Goal: Task Accomplishment & Management: Use online tool/utility

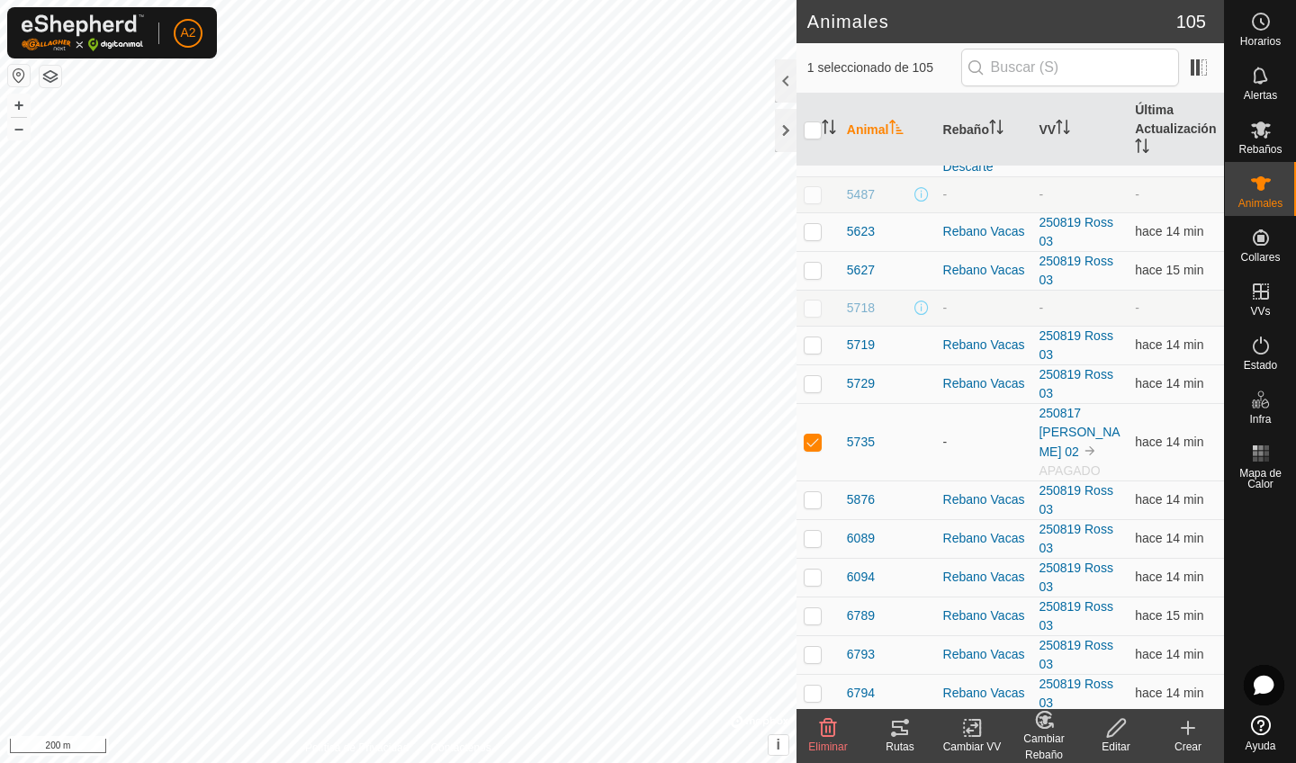
scroll to position [2176, 0]
click at [828, 739] on div "Eliminar" at bounding box center [828, 747] width 72 height 16
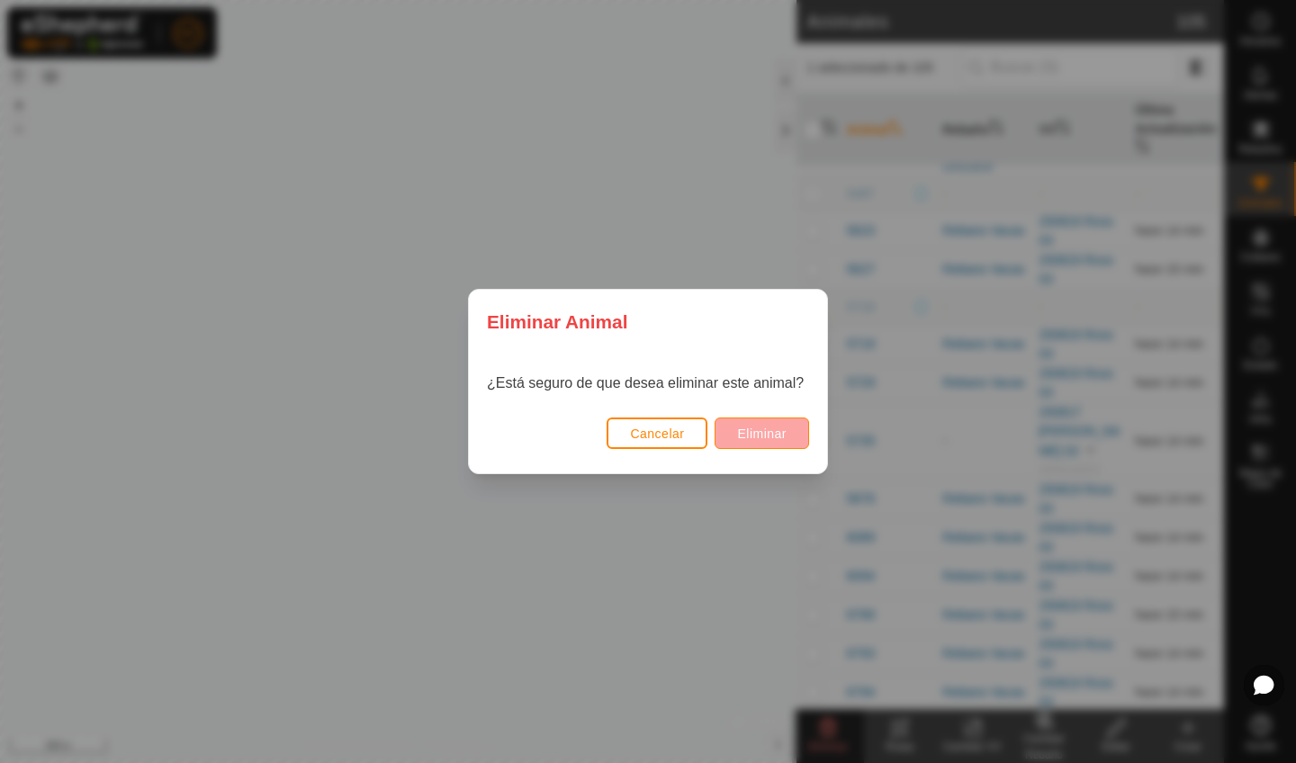
click at [768, 436] on span "Eliminar" at bounding box center [761, 434] width 49 height 14
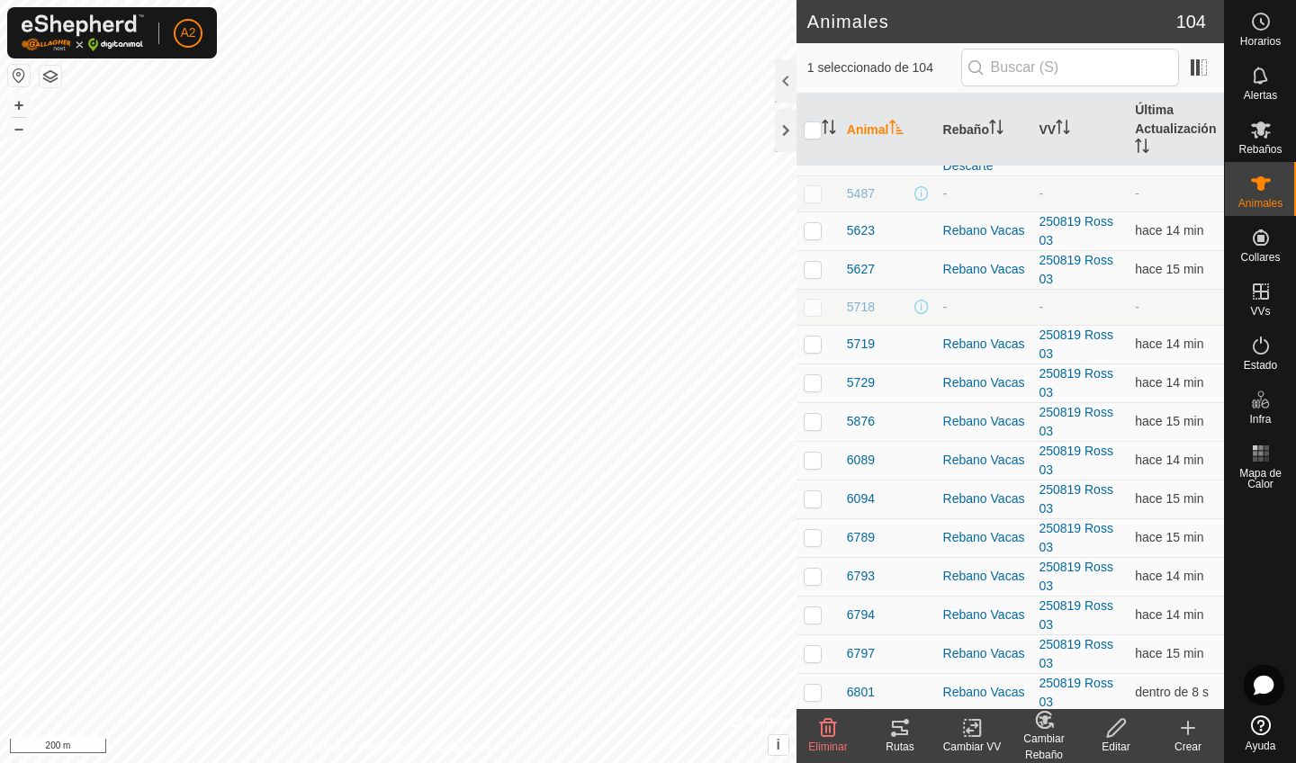
checkbox input "true"
click at [827, 750] on span "Eliminar" at bounding box center [827, 747] width 39 height 13
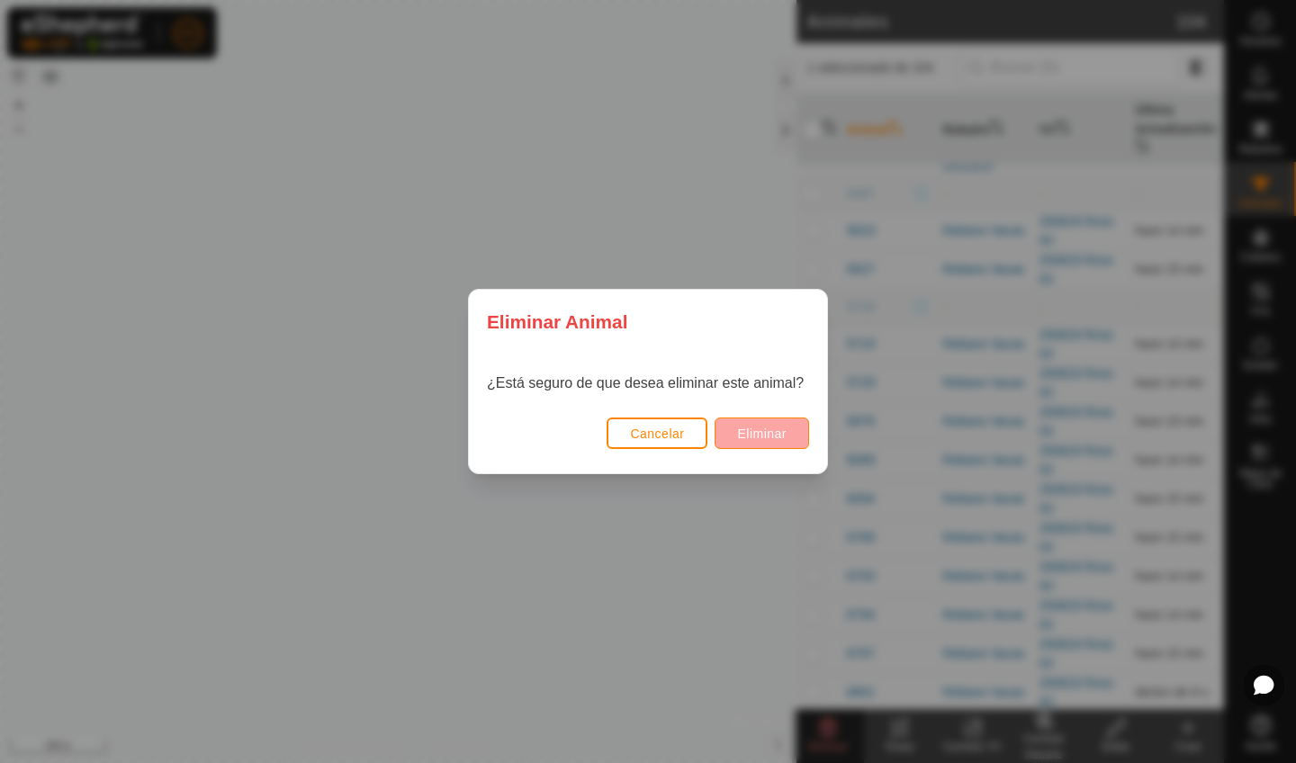
click at [760, 435] on span "Eliminar" at bounding box center [761, 434] width 49 height 14
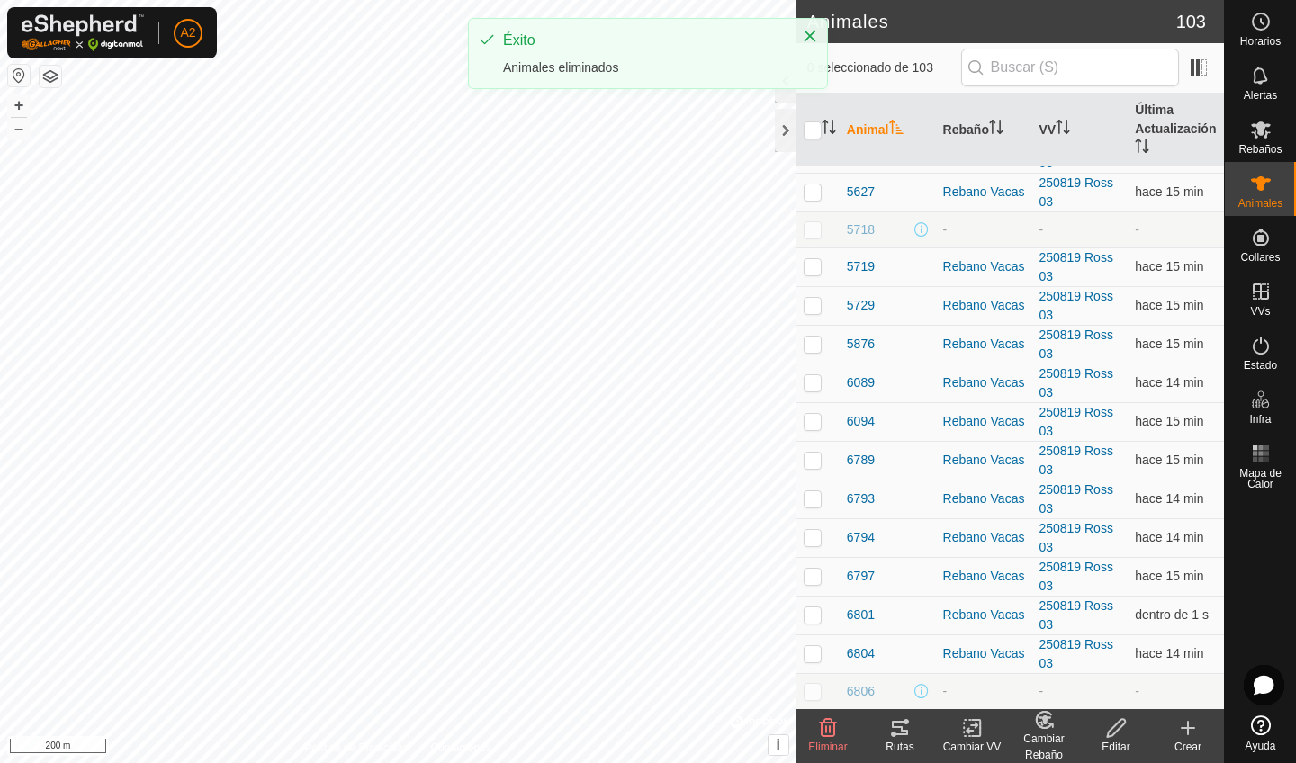
click at [49, 76] on button "button" at bounding box center [51, 77] width 22 height 22
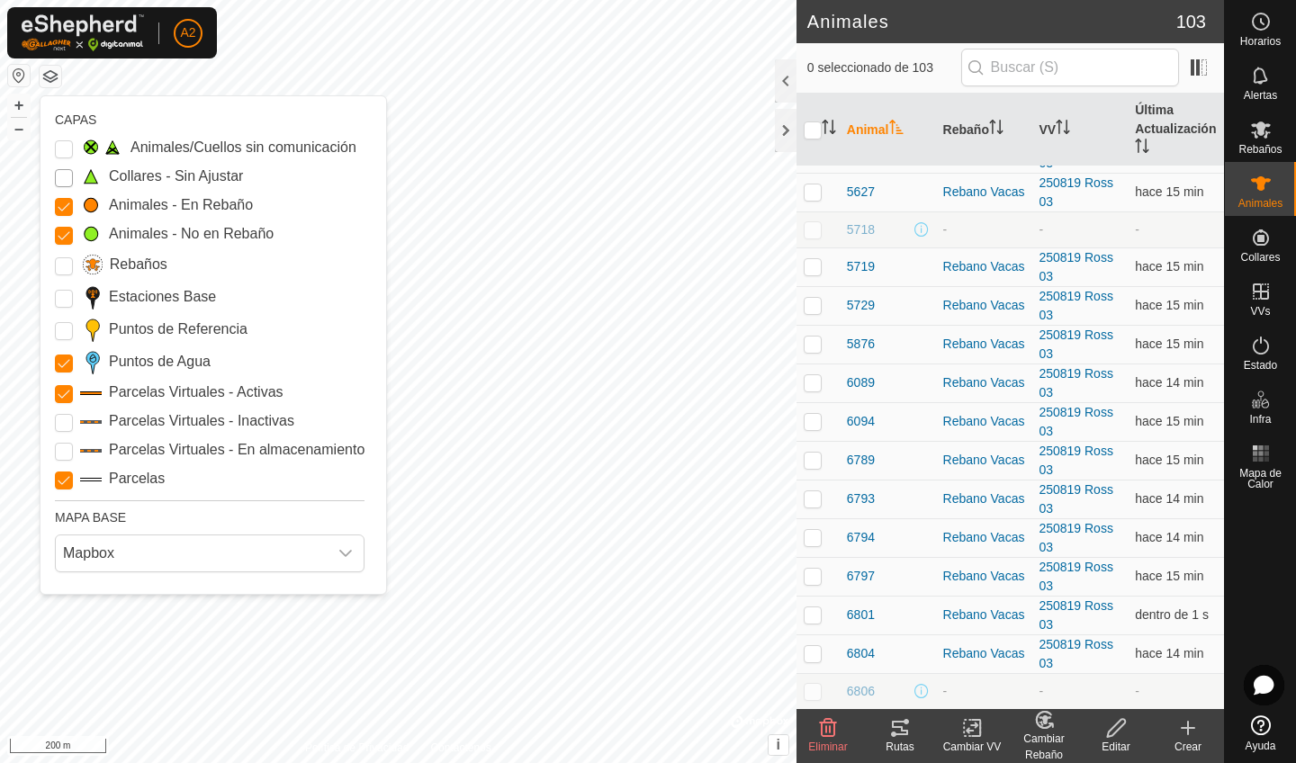
click at [64, 179] on Unfitted "Collares - Sin Ajustar" at bounding box center [64, 178] width 18 height 18
click at [64, 157] on Issue "Animales/Cuellos sin comunicación" at bounding box center [64, 149] width 18 height 18
click at [70, 208] on Mob "Animales - En Rebaño" at bounding box center [64, 207] width 18 height 18
click at [69, 208] on Mob "Animales - En Rebaño" at bounding box center [64, 207] width 18 height 18
click at [66, 236] on Mob "Animales - No en Rebaño" at bounding box center [64, 236] width 18 height 18
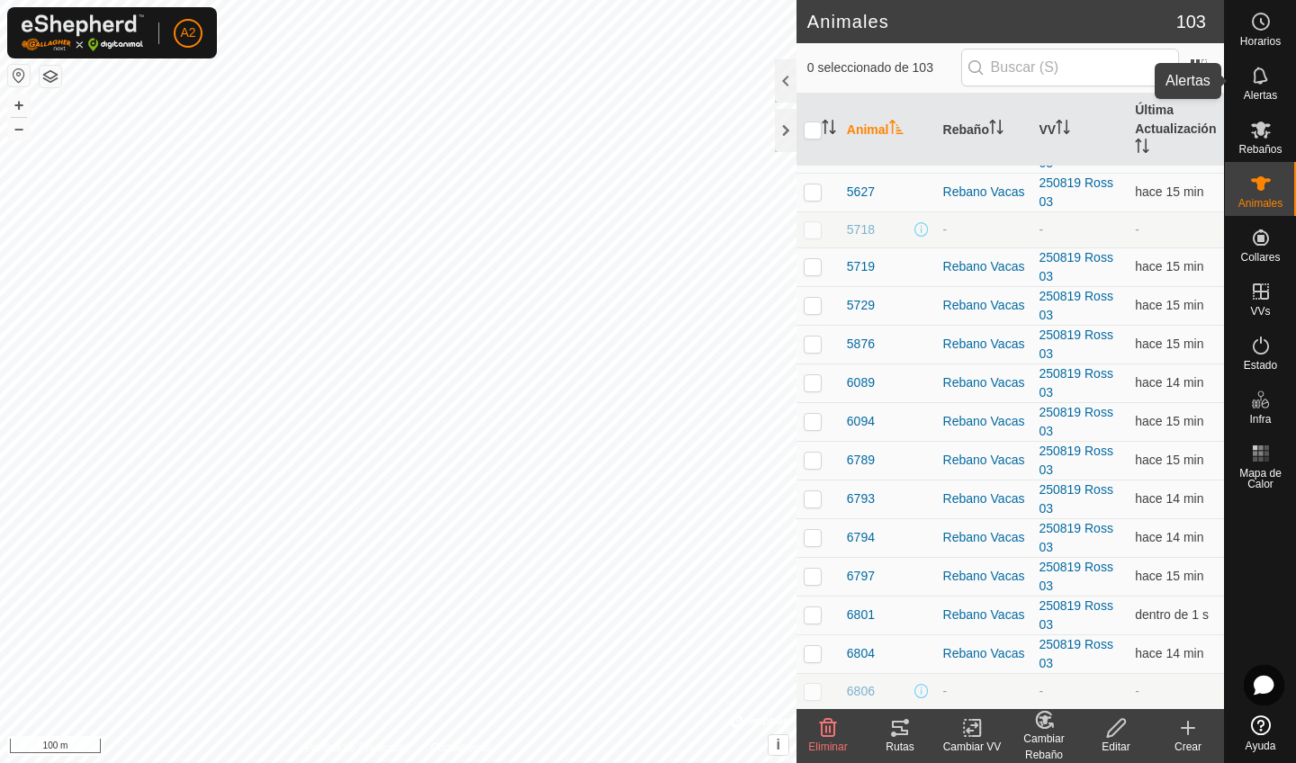
click at [1255, 94] on span "Alertas" at bounding box center [1260, 95] width 33 height 11
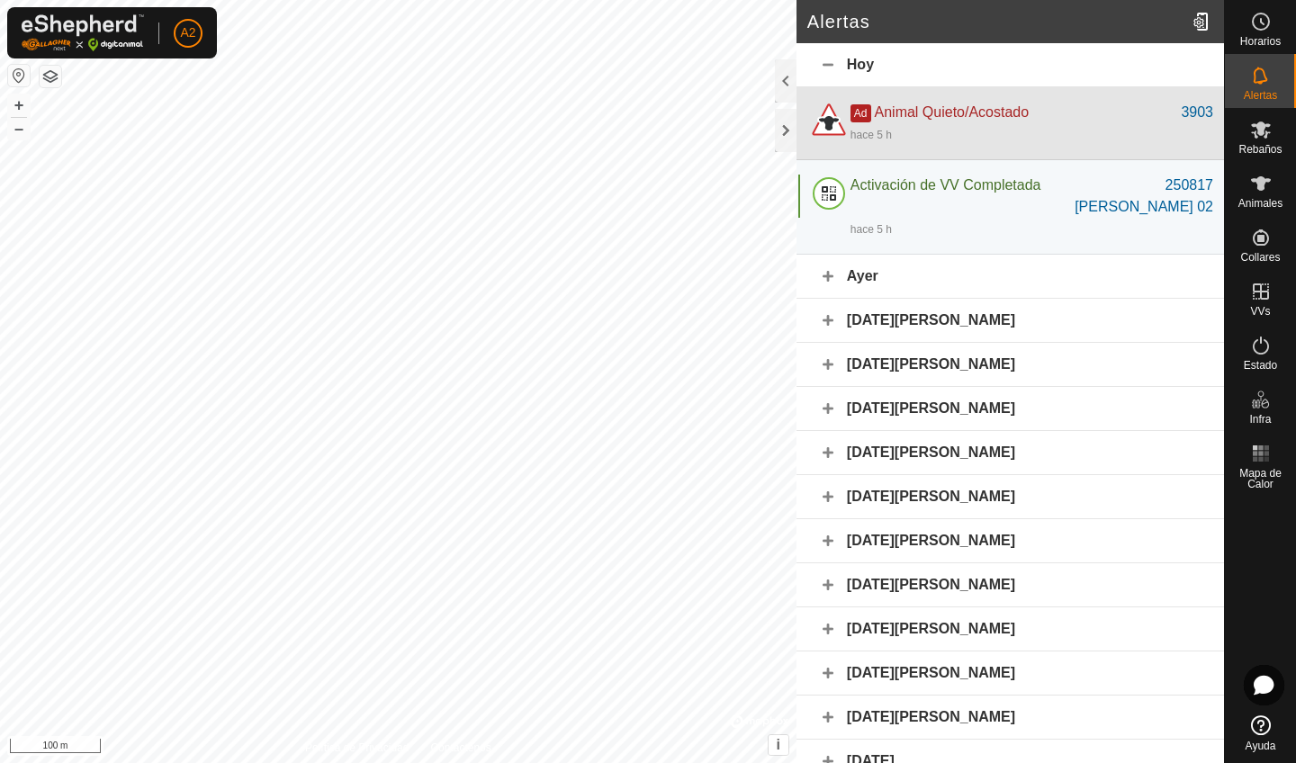
click at [1042, 142] on div "hace 5 h" at bounding box center [1031, 134] width 363 height 22
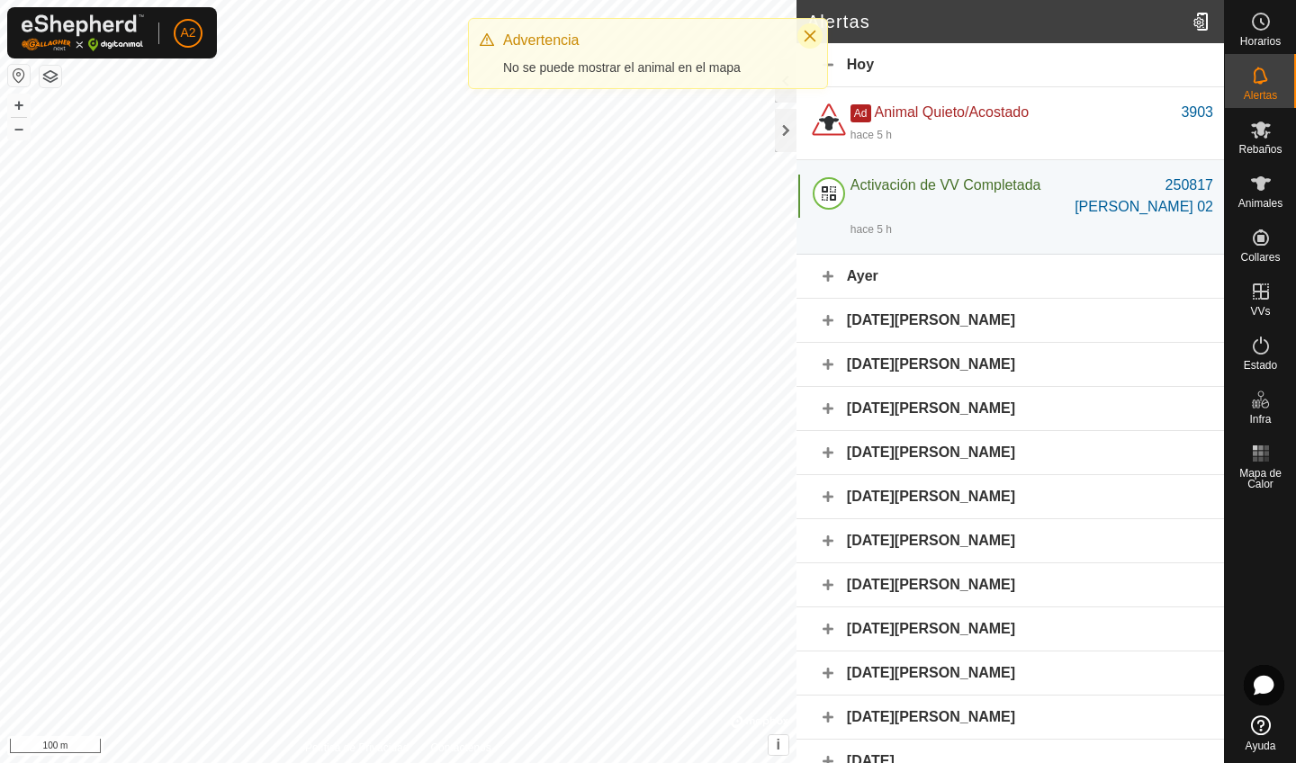
click at [814, 40] on icon "Close" at bounding box center [811, 37] width 12 height 12
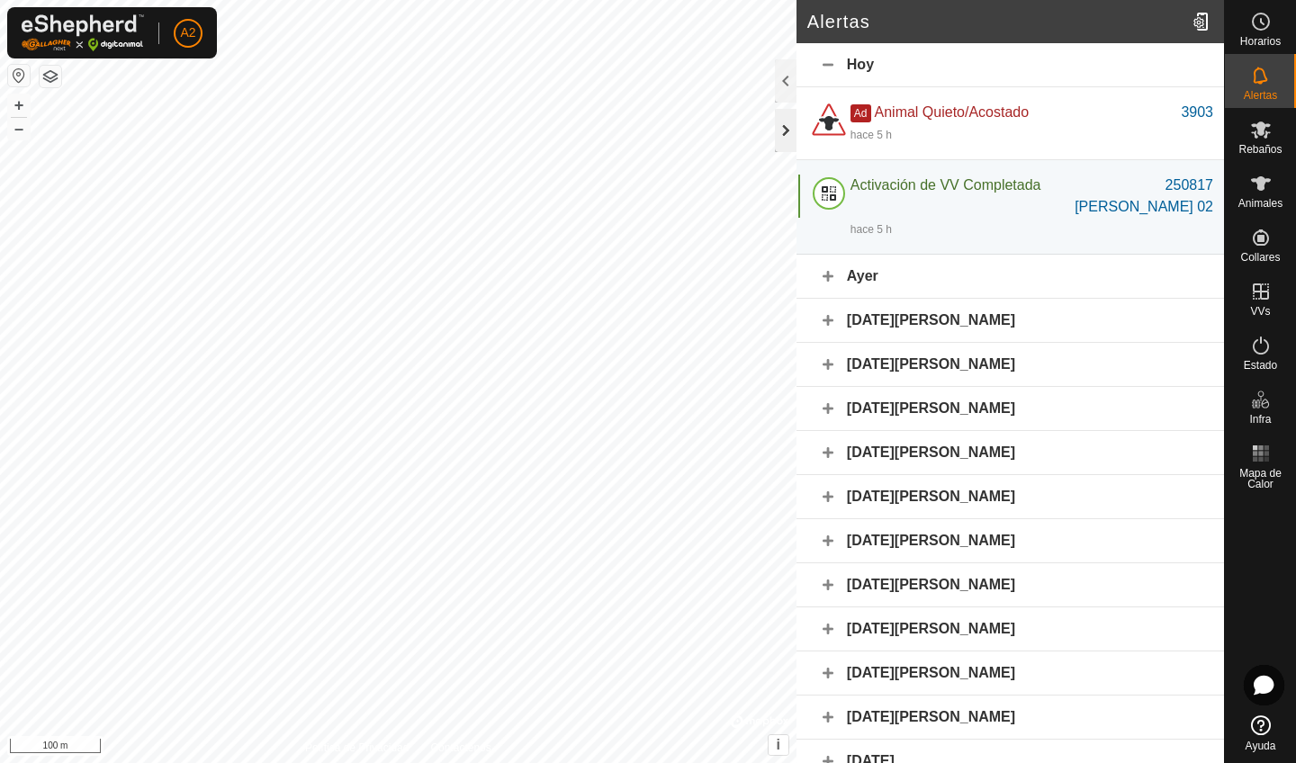
click at [787, 143] on div at bounding box center [786, 130] width 22 height 43
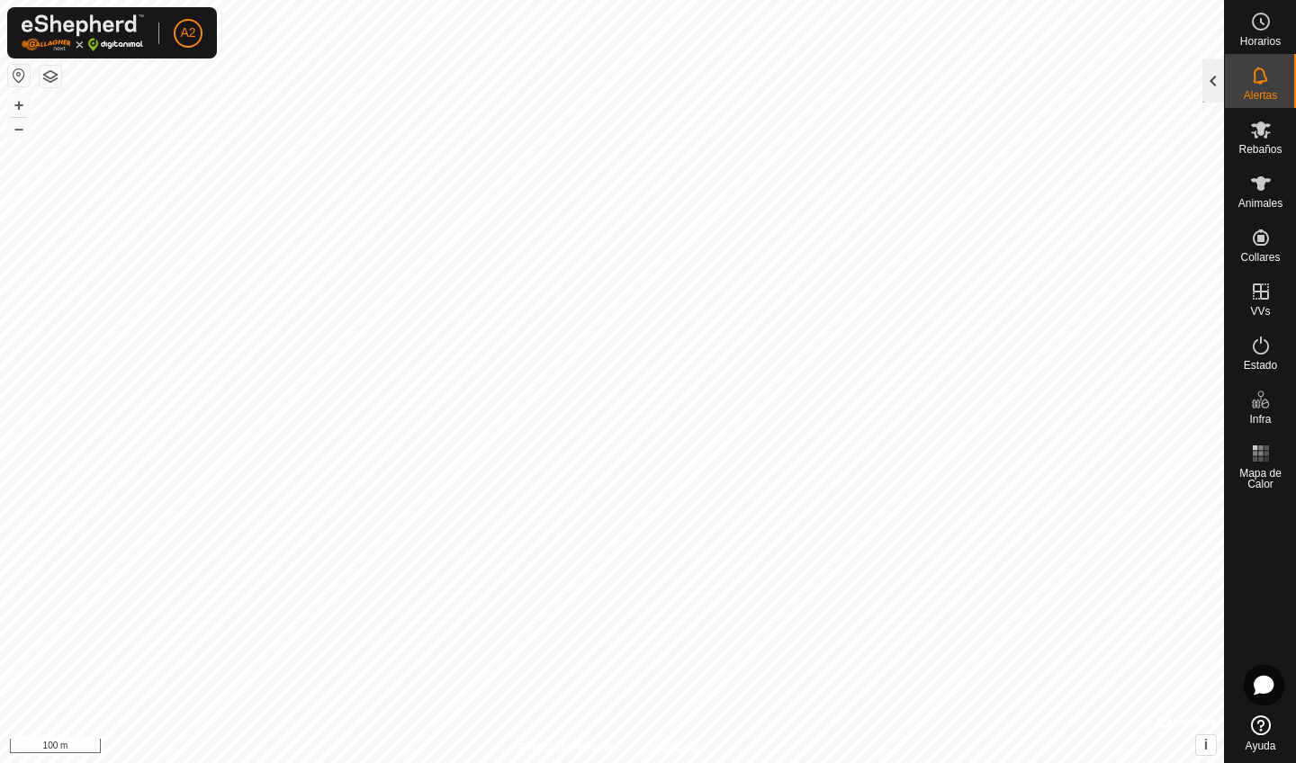
click at [1210, 94] on div at bounding box center [1213, 80] width 22 height 43
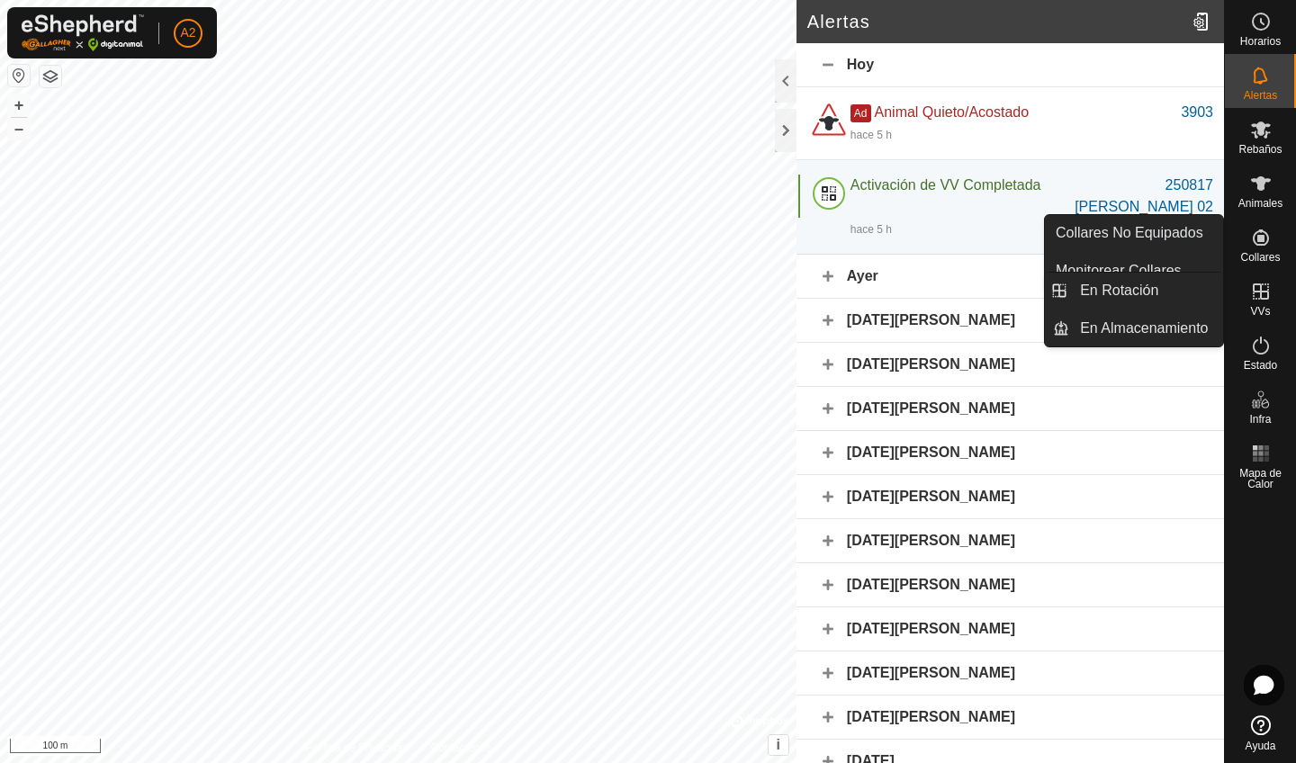
click at [1265, 295] on icon at bounding box center [1261, 292] width 22 height 22
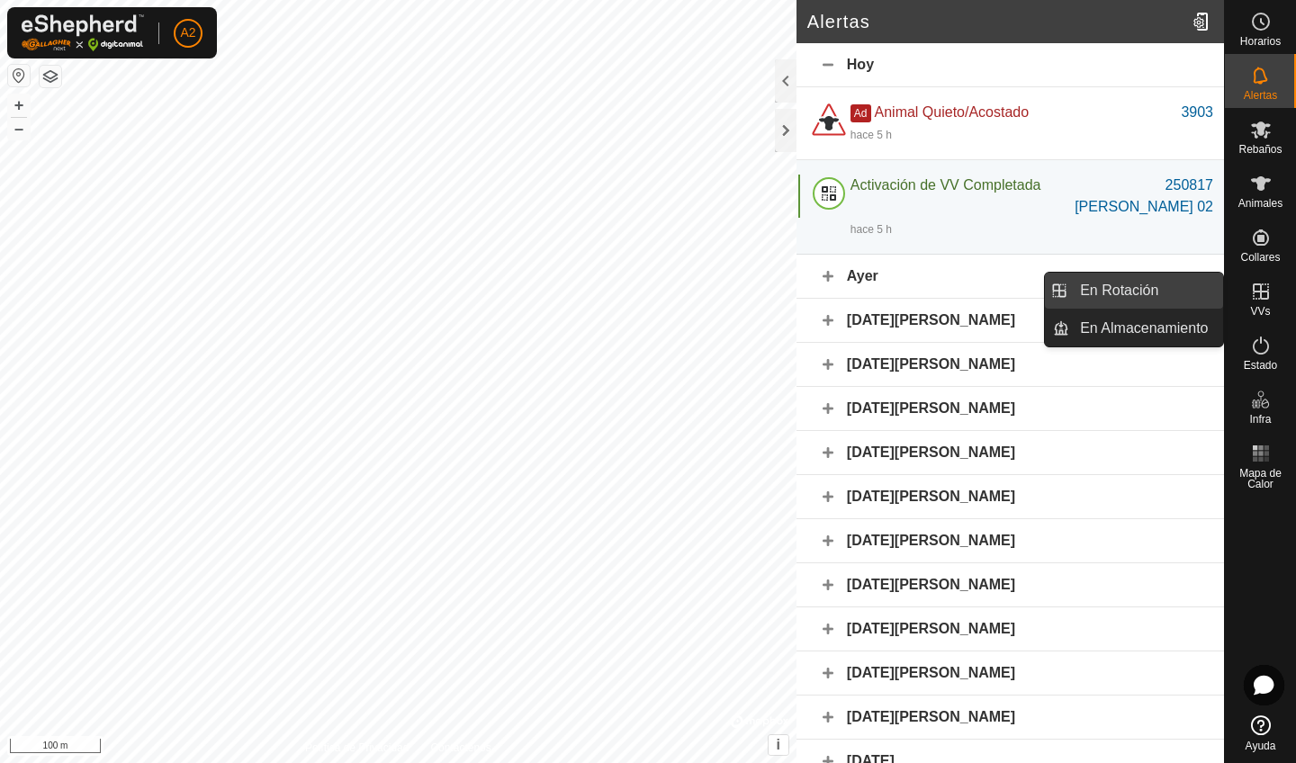
click at [1170, 292] on link "En Rotación" at bounding box center [1146, 291] width 154 height 36
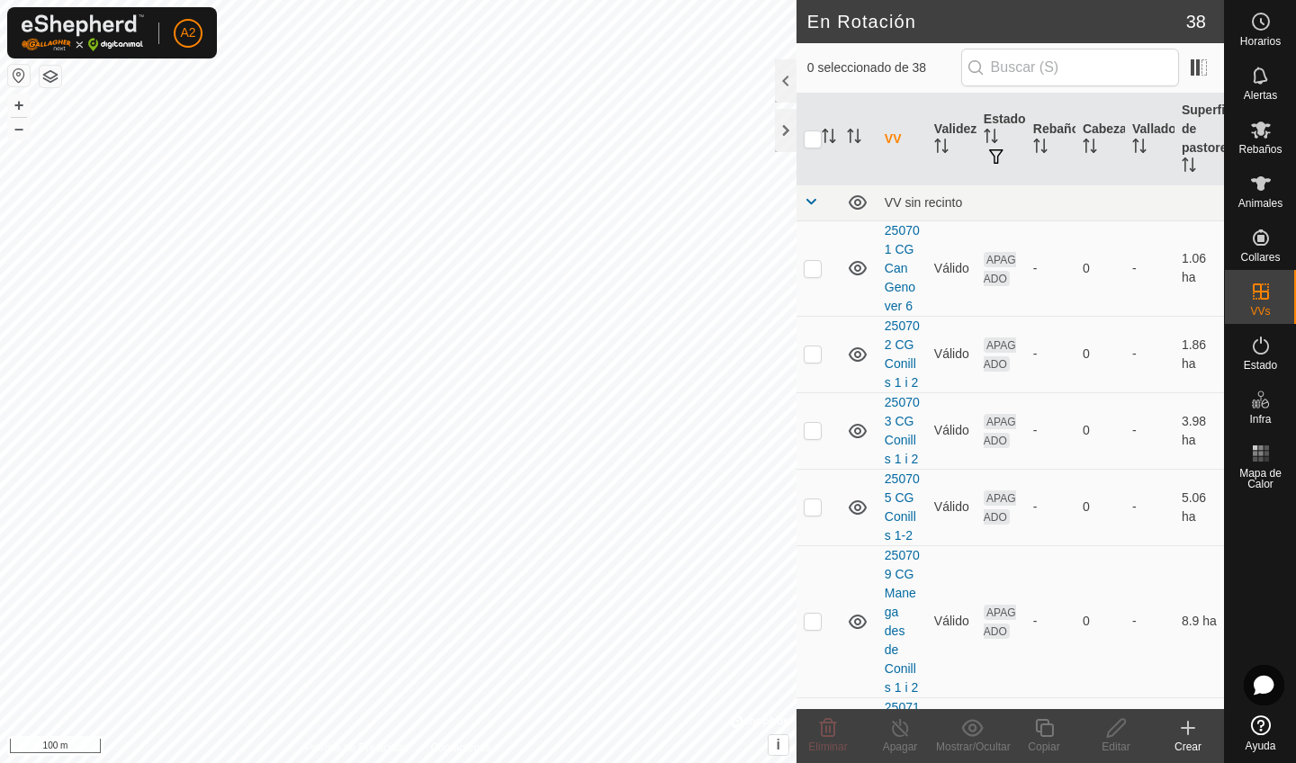
click at [1190, 734] on icon at bounding box center [1188, 728] width 22 height 22
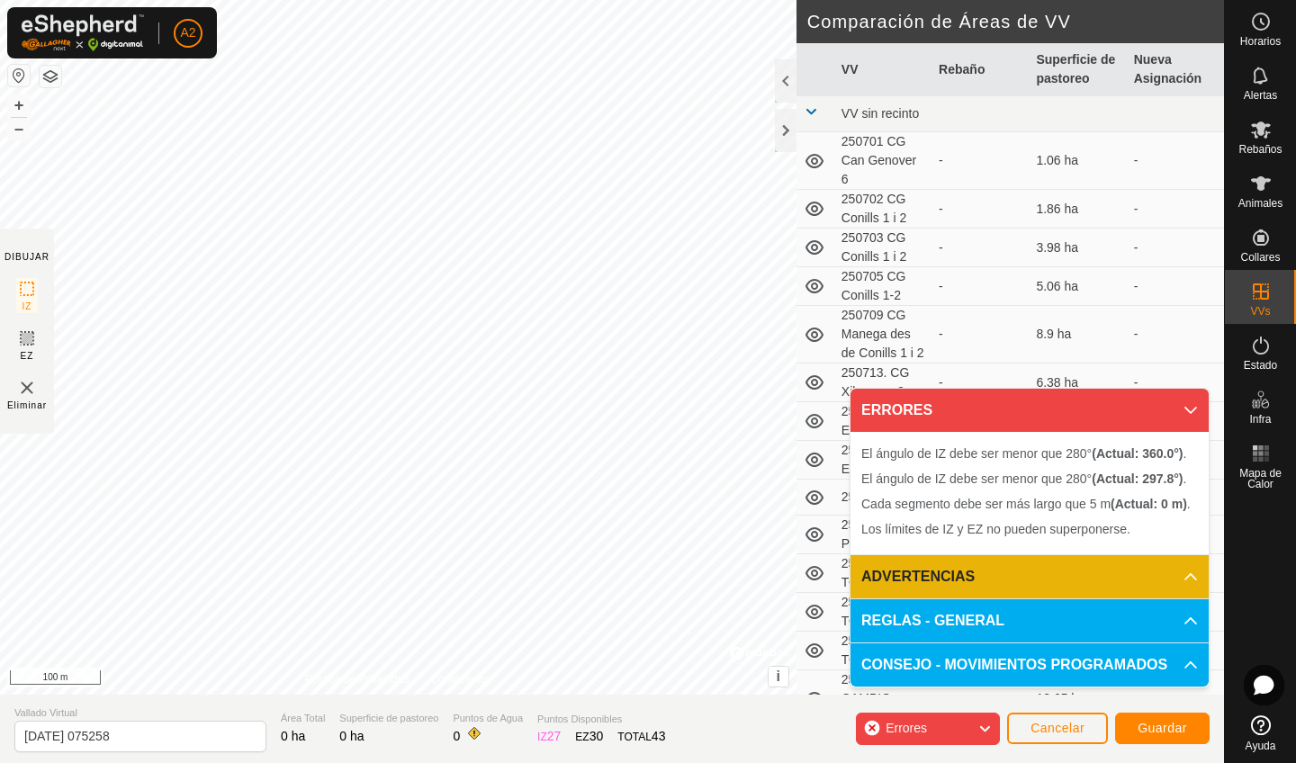
click at [1075, 734] on span "Cancelar" at bounding box center [1057, 728] width 54 height 14
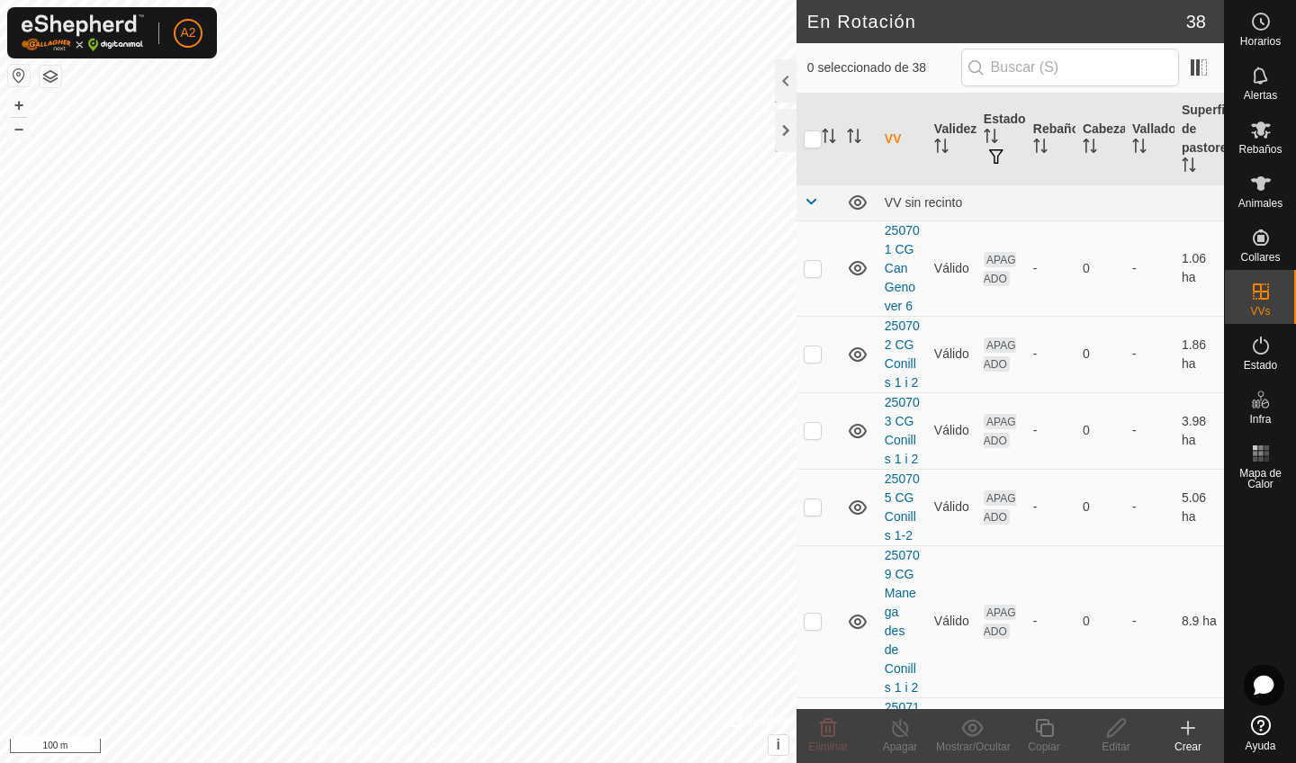
click at [1178, 735] on icon at bounding box center [1188, 728] width 22 height 22
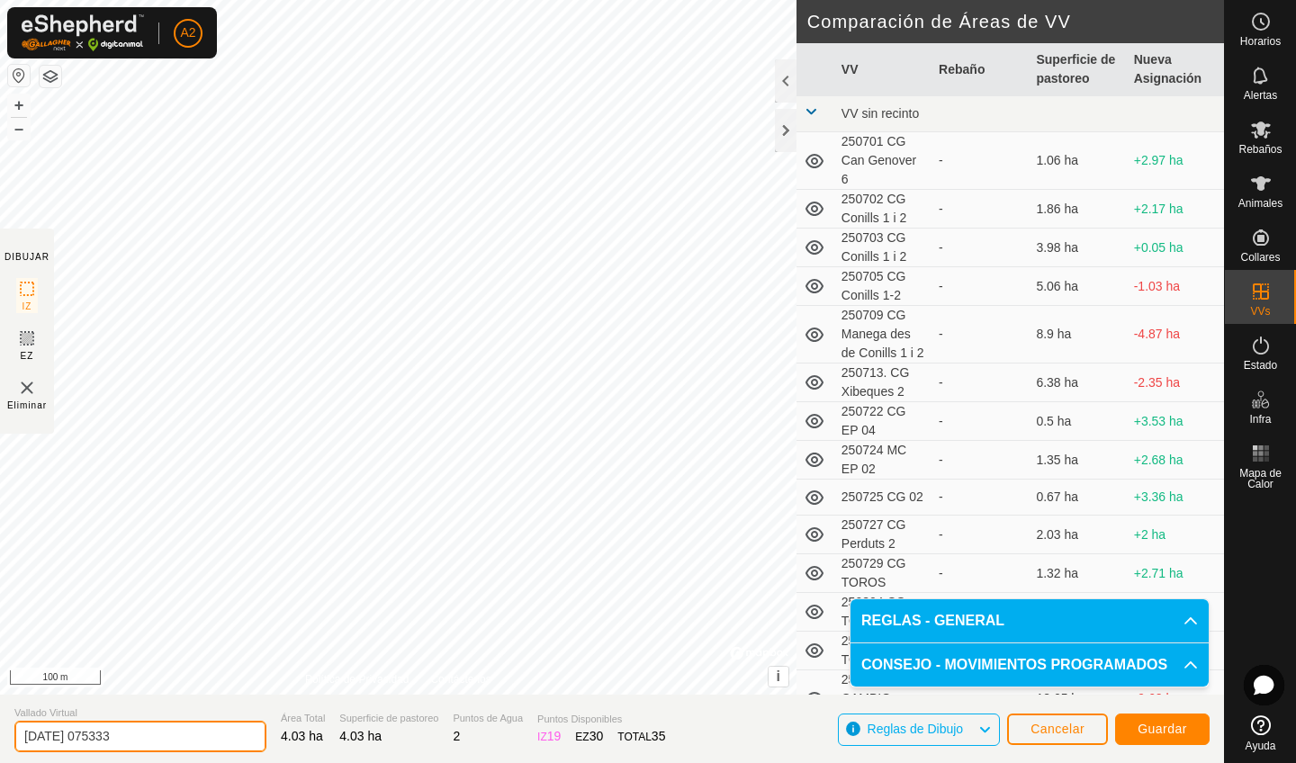
click at [178, 735] on input "[DATE] 075333" at bounding box center [140, 736] width 252 height 31
type input "2"
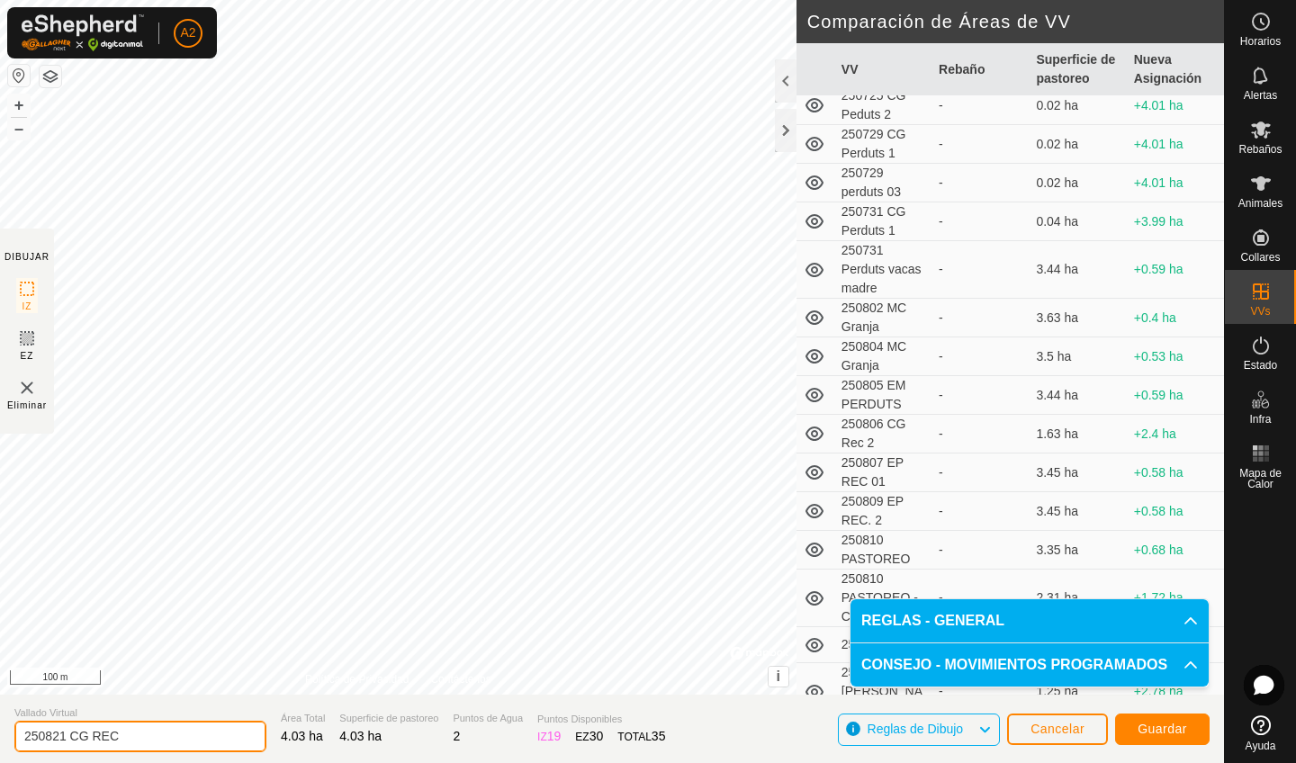
scroll to position [1043, 0]
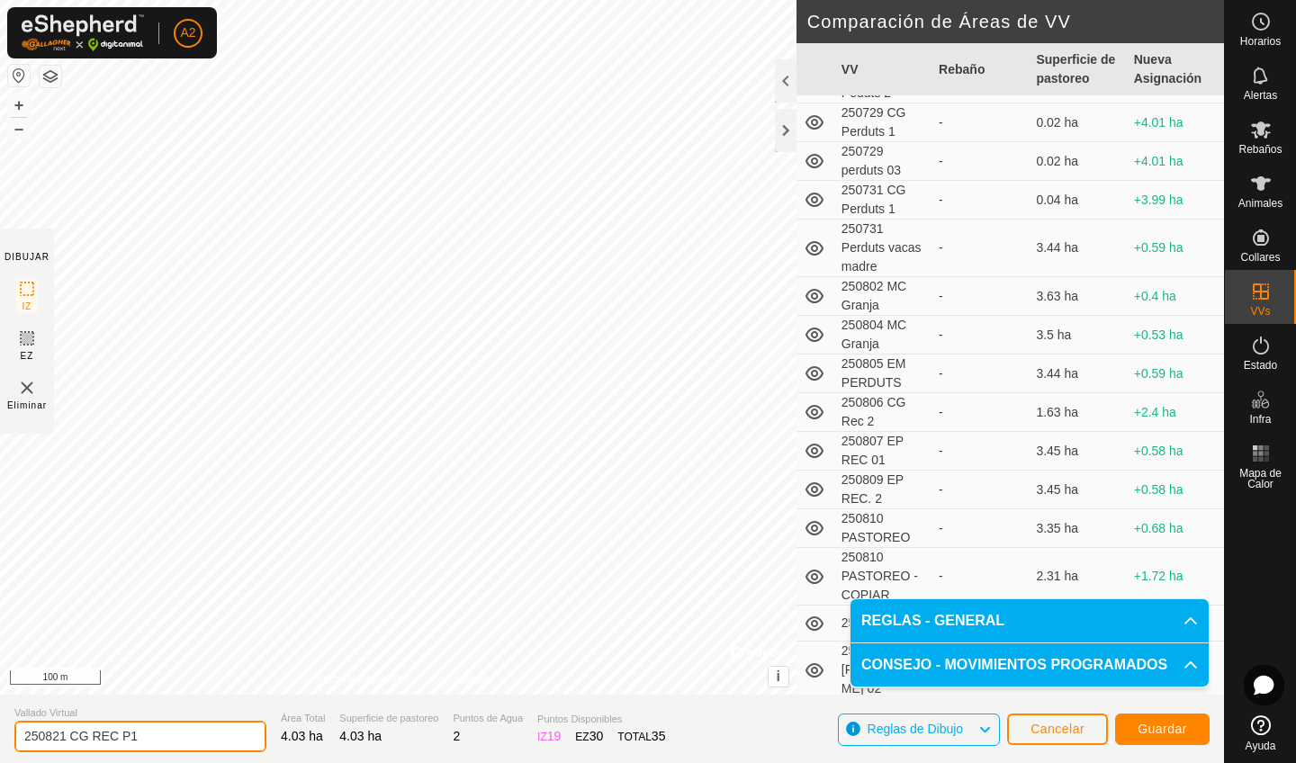
type input "250821 CG REC P1"
click at [1180, 734] on span "Guardar" at bounding box center [1161, 729] width 49 height 14
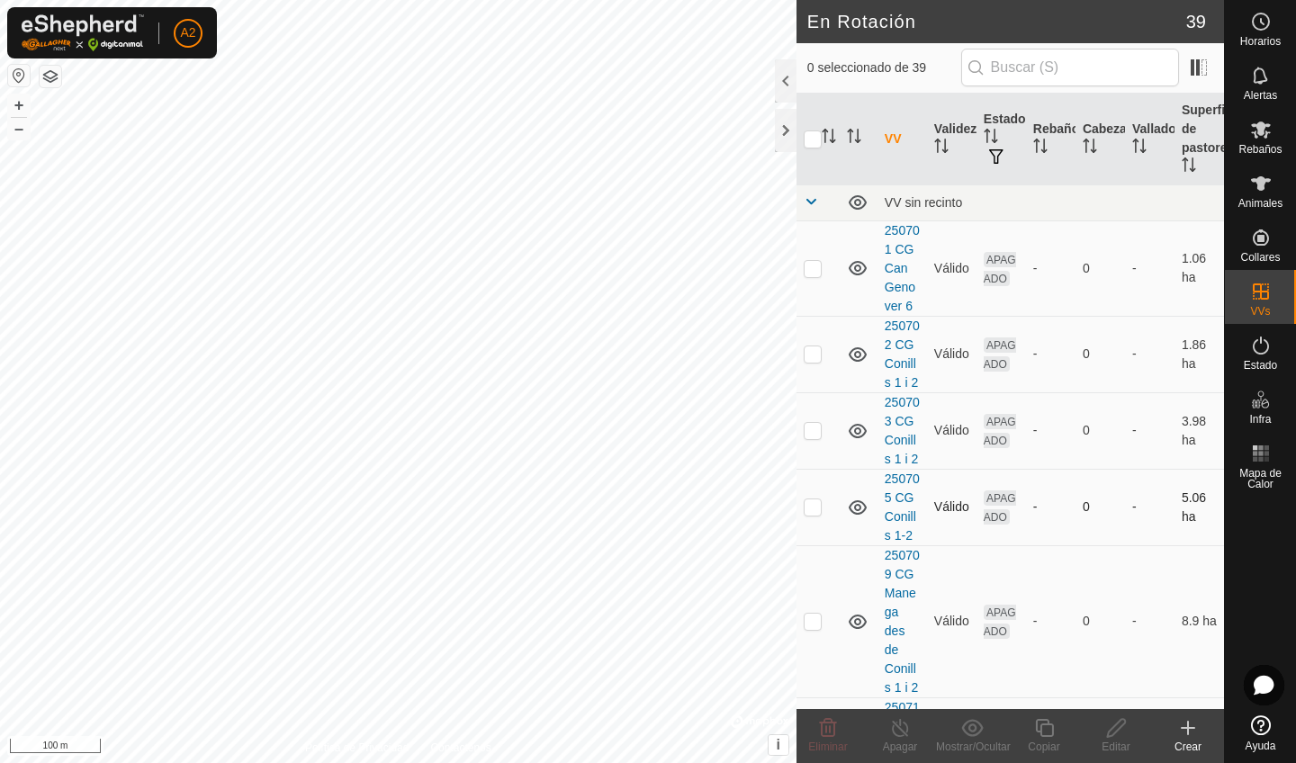
checkbox input "true"
click at [1095, 68] on input "text" at bounding box center [1070, 68] width 218 height 38
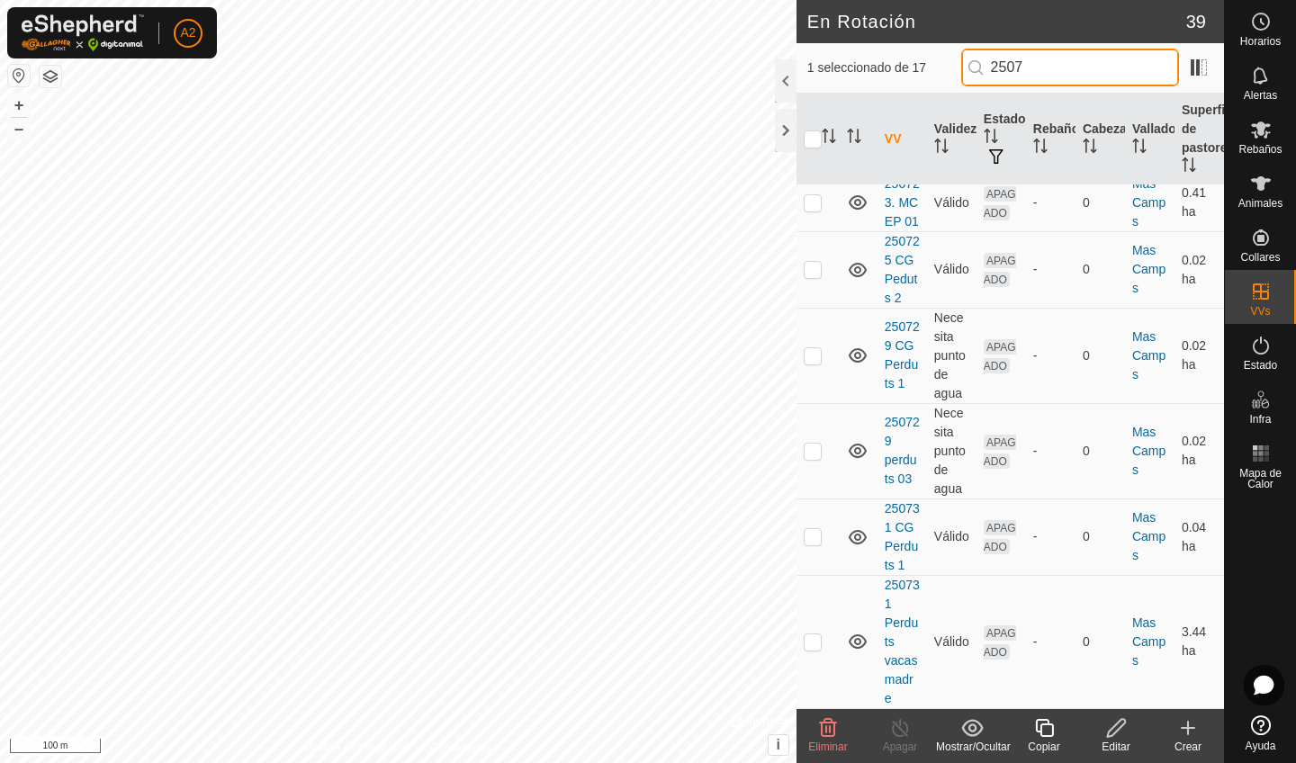
scroll to position [1019, 0]
type input "2507"
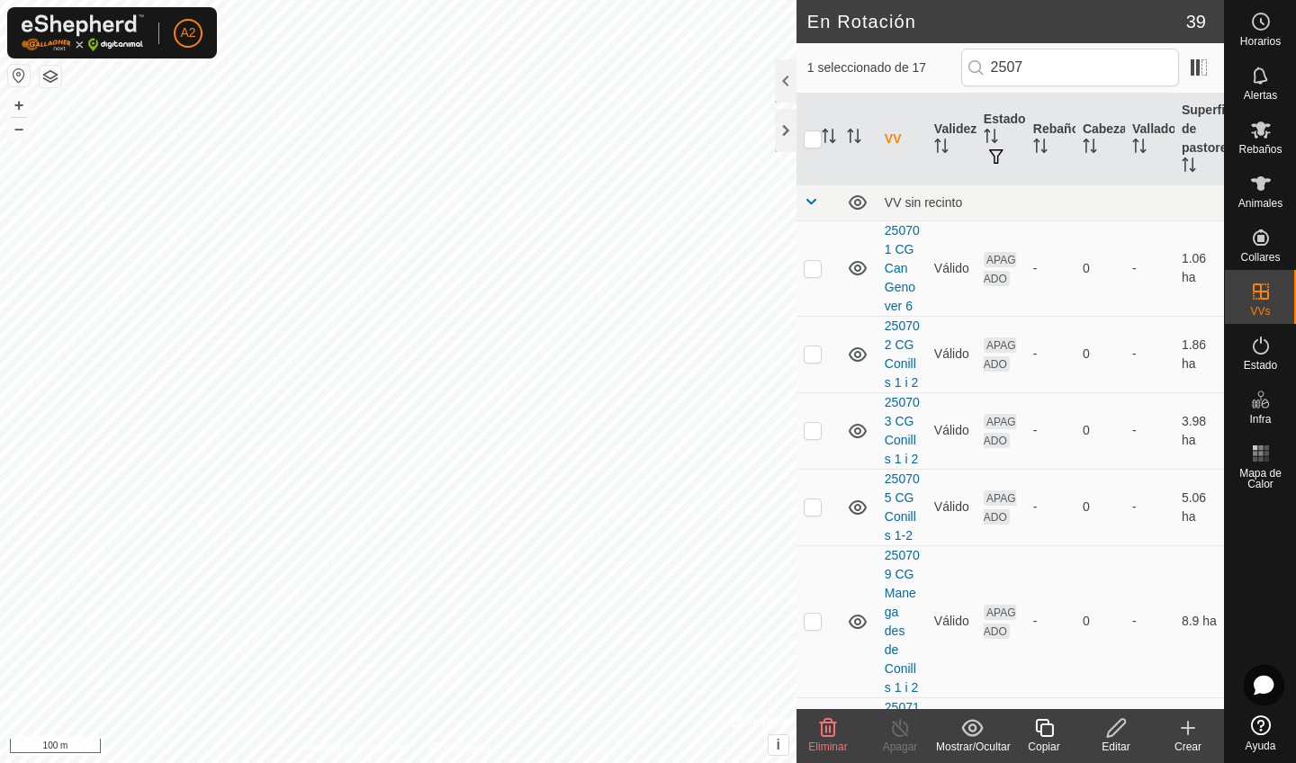
click at [814, 621] on p-checkbox at bounding box center [813, 621] width 18 height 14
click at [814, 620] on p-checkbox at bounding box center [813, 621] width 18 height 14
click at [817, 623] on p-checkbox at bounding box center [813, 621] width 18 height 14
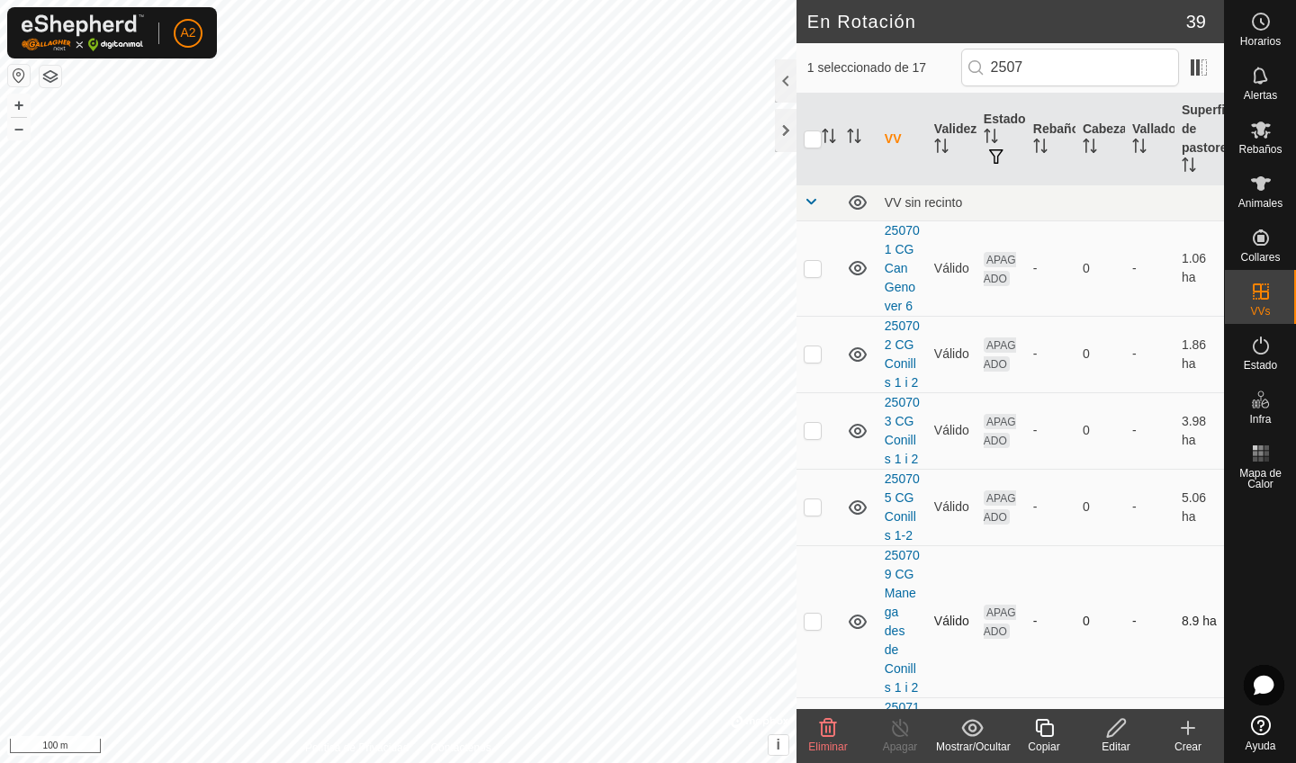
click at [813, 624] on p-checkbox at bounding box center [813, 621] width 18 height 14
click at [828, 742] on span "Eliminar" at bounding box center [827, 747] width 39 height 13
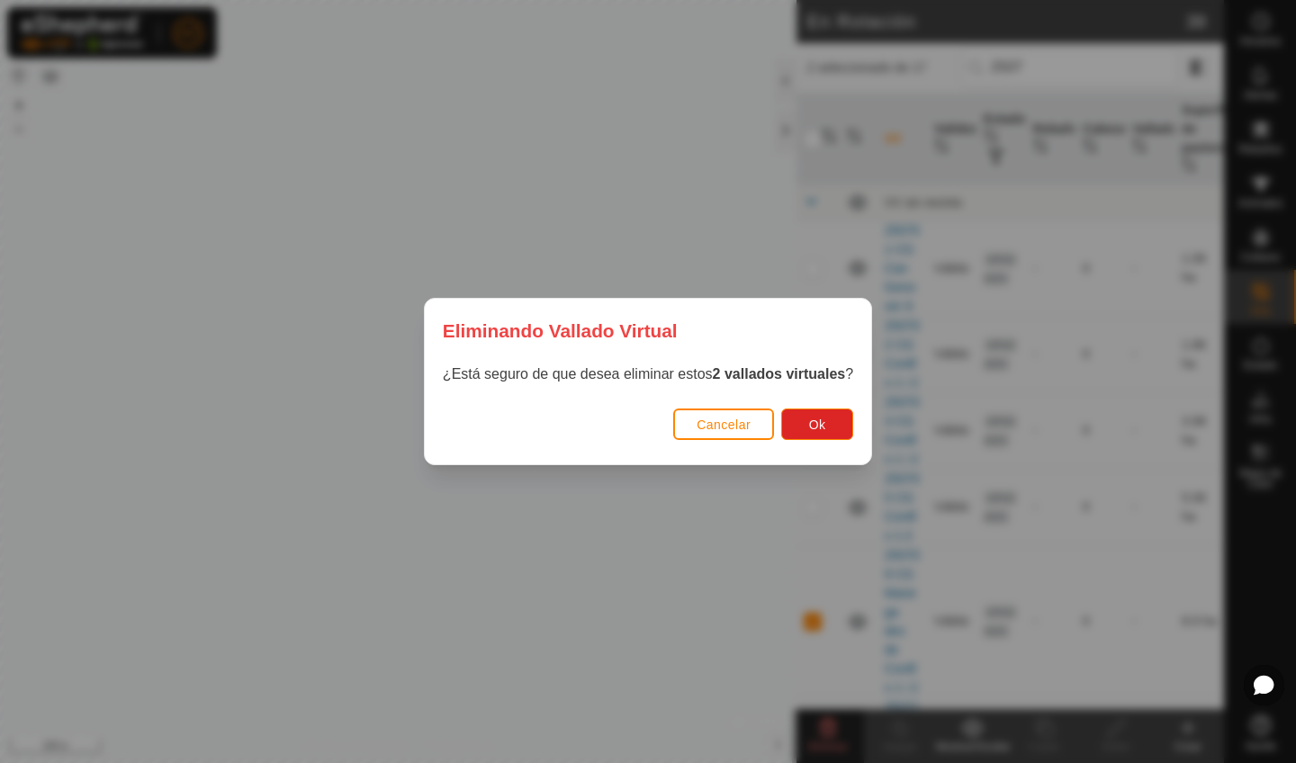
click at [814, 628] on div "Eliminando Vallado Virtual ¿Está seguro de que desea eliminar estos 2 vallados …" at bounding box center [648, 381] width 1296 height 763
click at [717, 435] on button "Cancelar" at bounding box center [723, 424] width 101 height 31
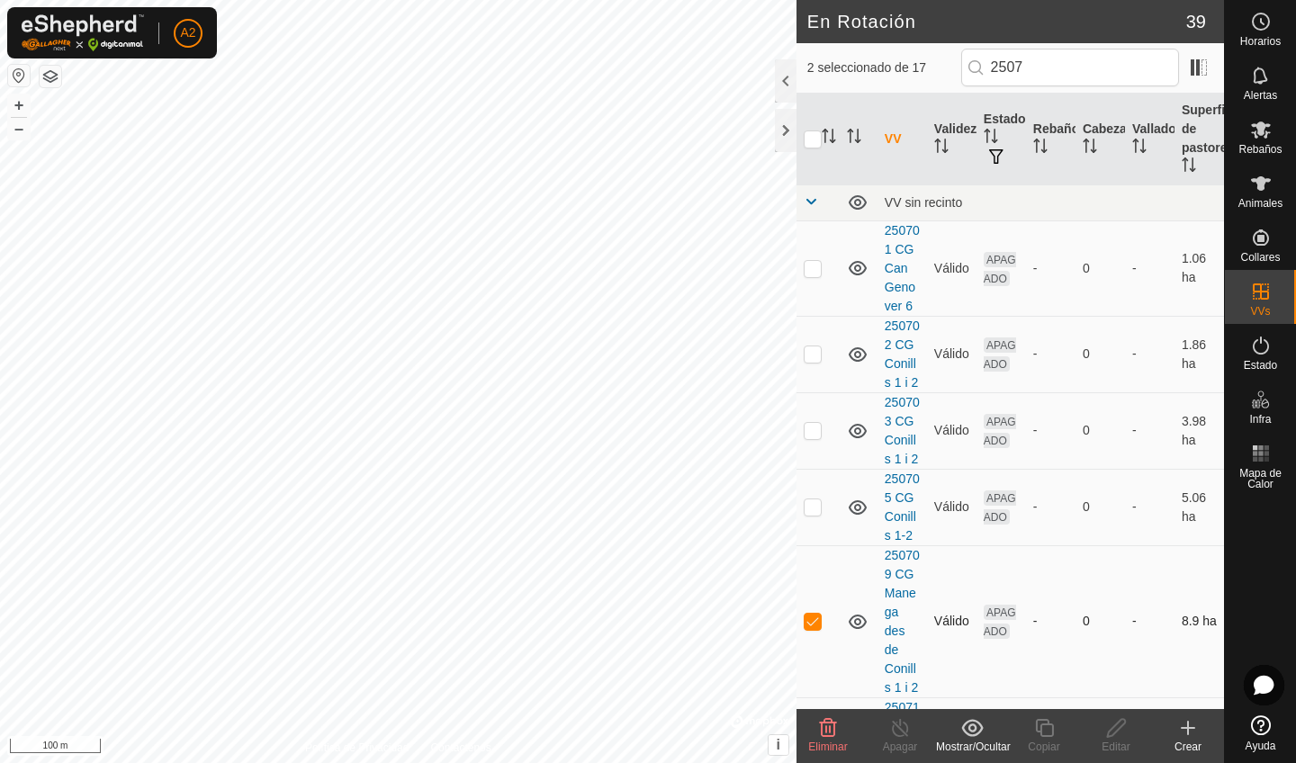
click at [811, 625] on p-checkbox at bounding box center [813, 621] width 18 height 14
checkbox input "false"
click at [839, 733] on delete-svg-icon at bounding box center [828, 728] width 72 height 22
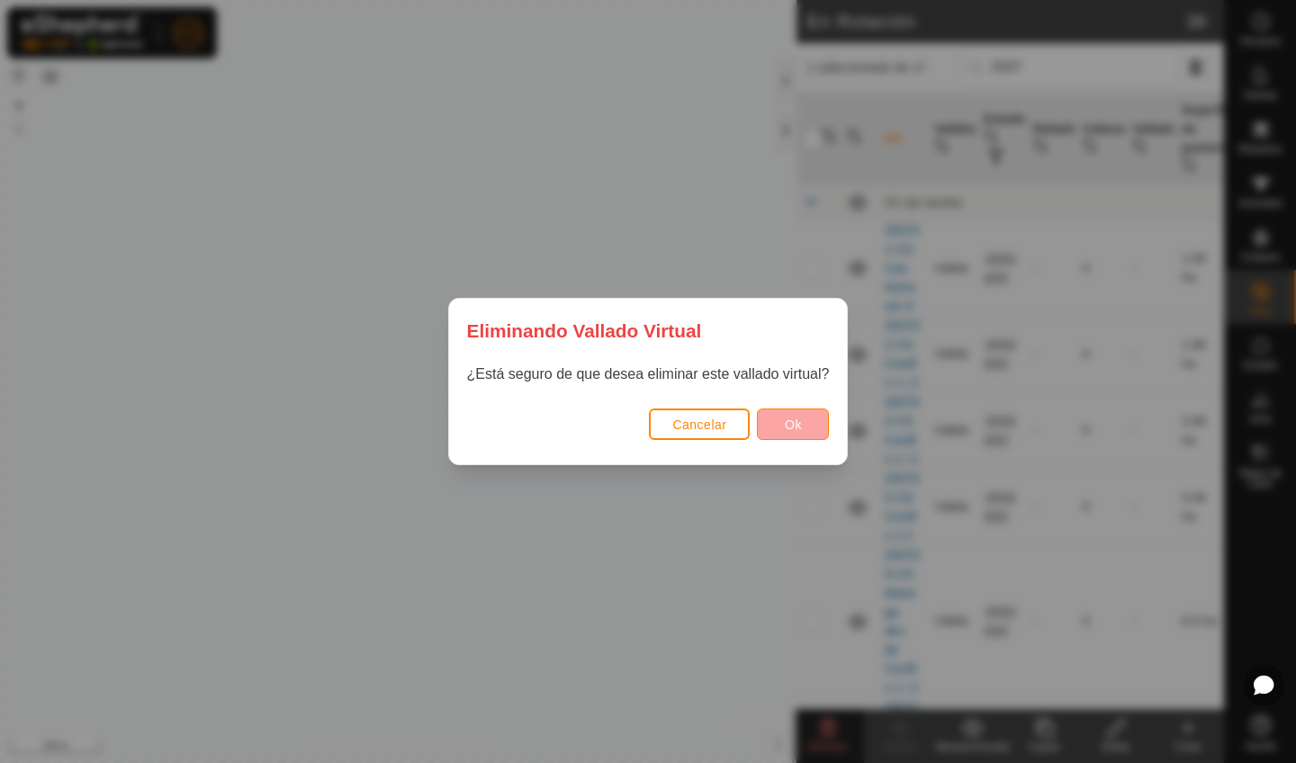
click at [802, 424] on span "Ok" at bounding box center [793, 425] width 17 height 14
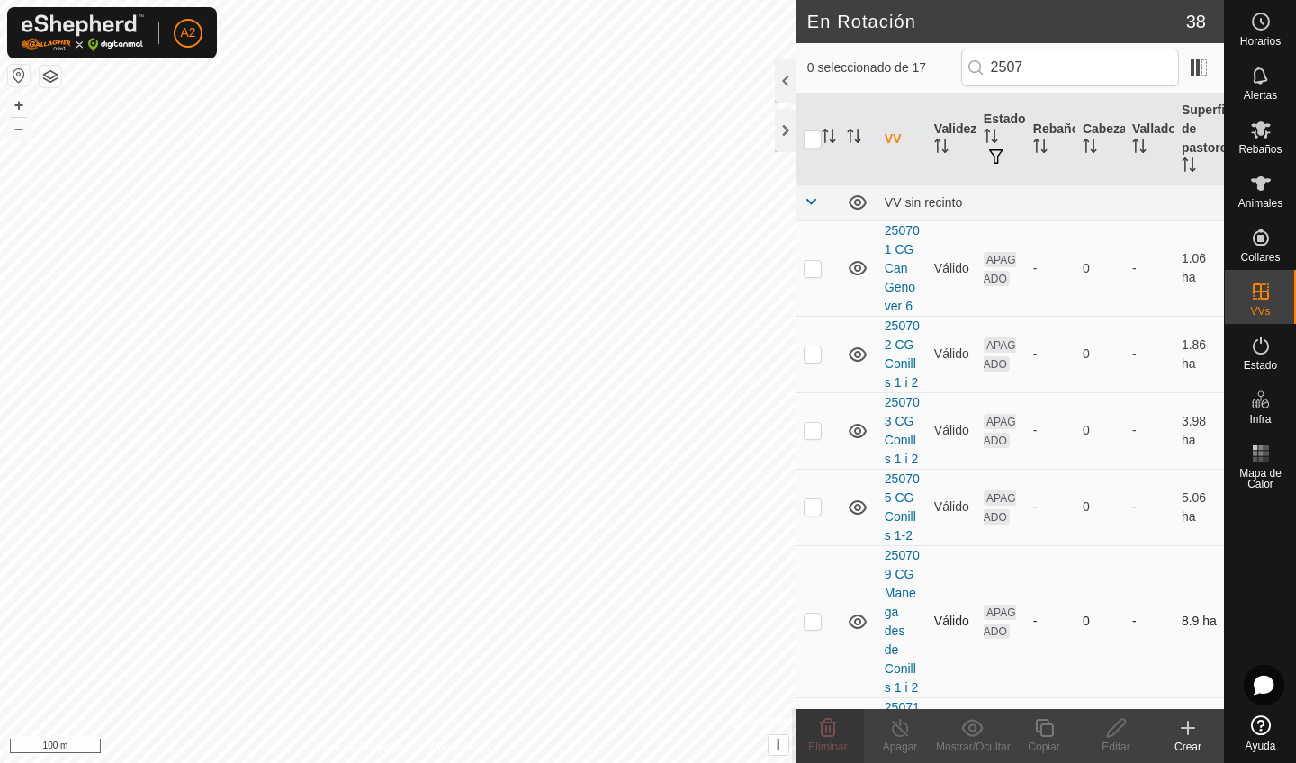
click at [819, 624] on p-checkbox at bounding box center [813, 621] width 18 height 14
checkbox input "true"
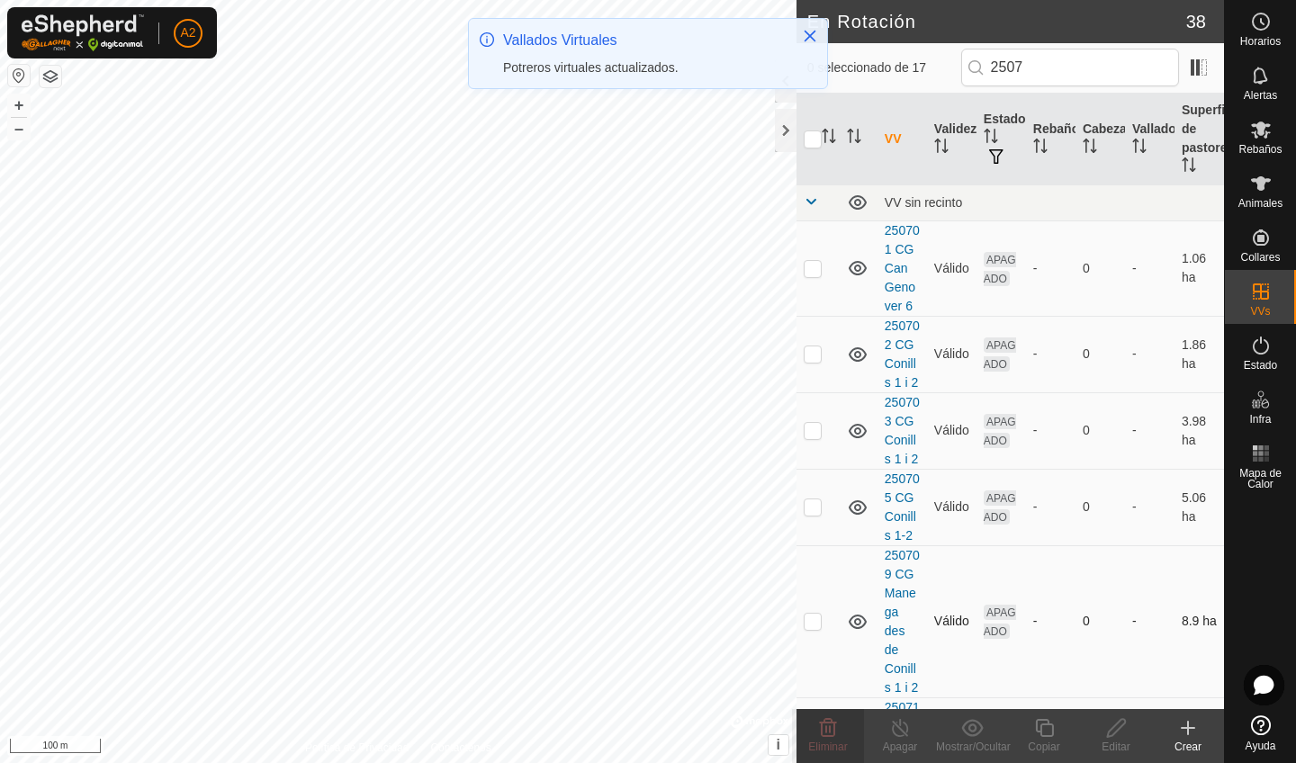
click at [807, 631] on td at bounding box center [817, 621] width 43 height 152
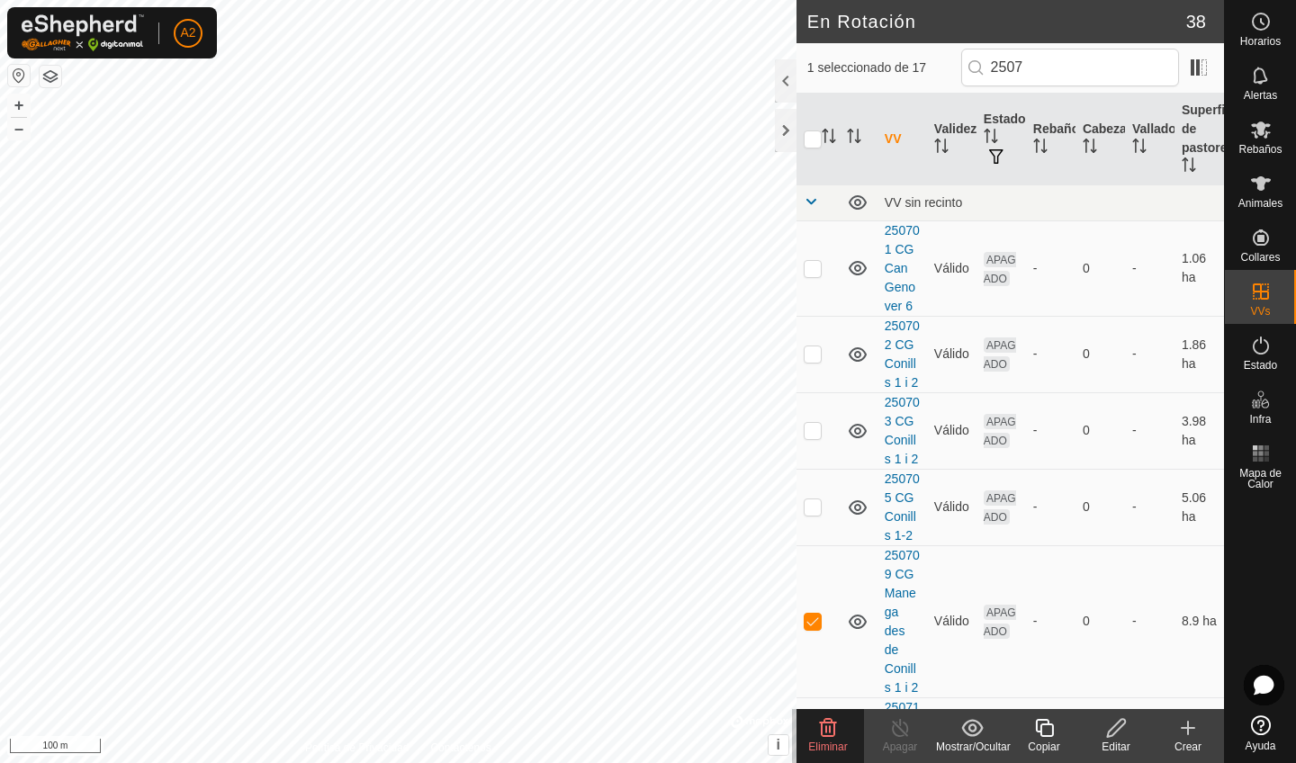
click at [834, 731] on icon at bounding box center [828, 728] width 17 height 18
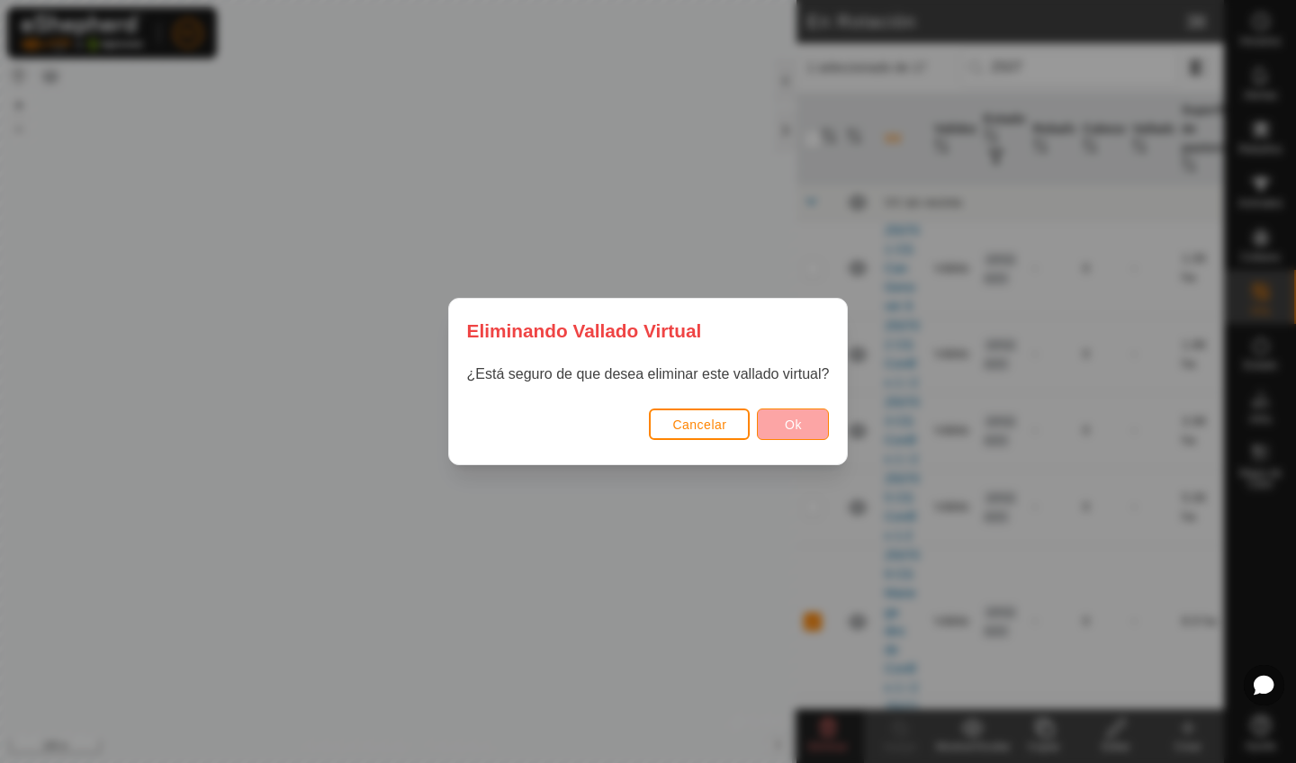
click at [780, 422] on button "Ok" at bounding box center [793, 424] width 72 height 31
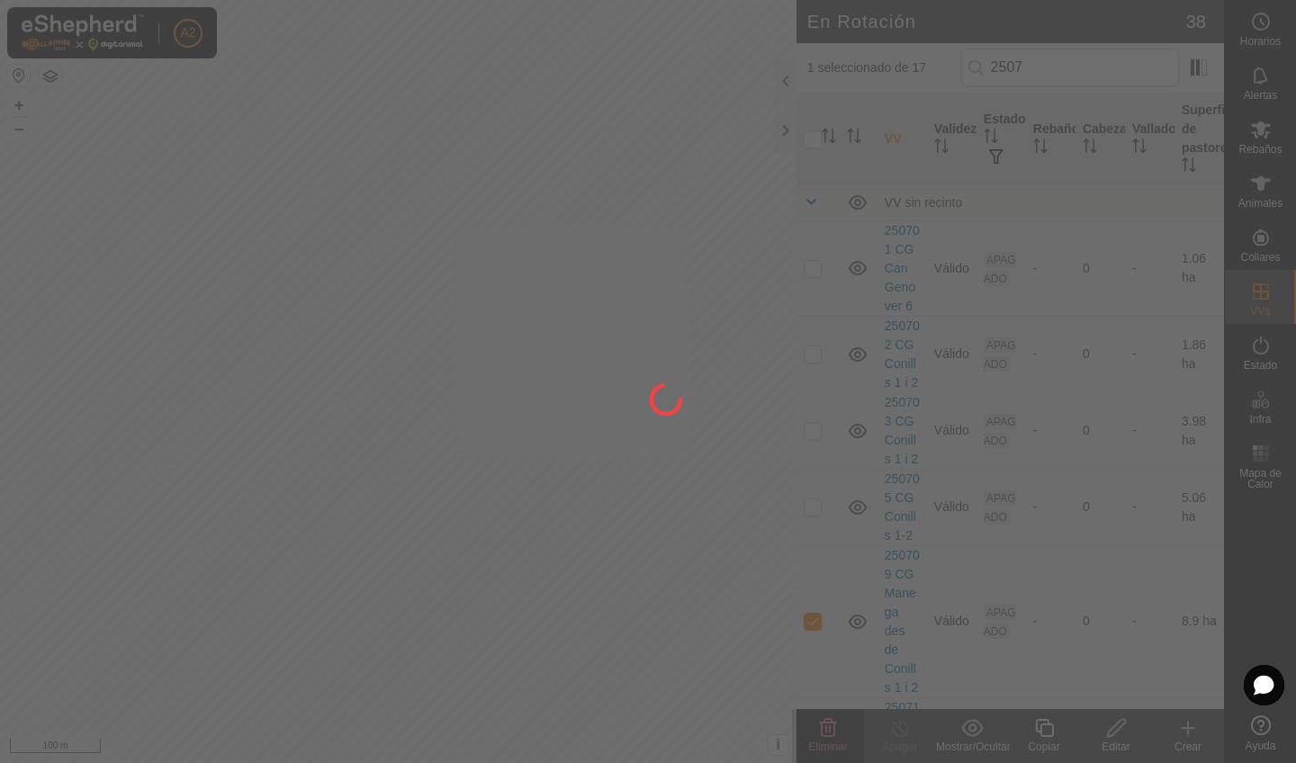
checkbox input "false"
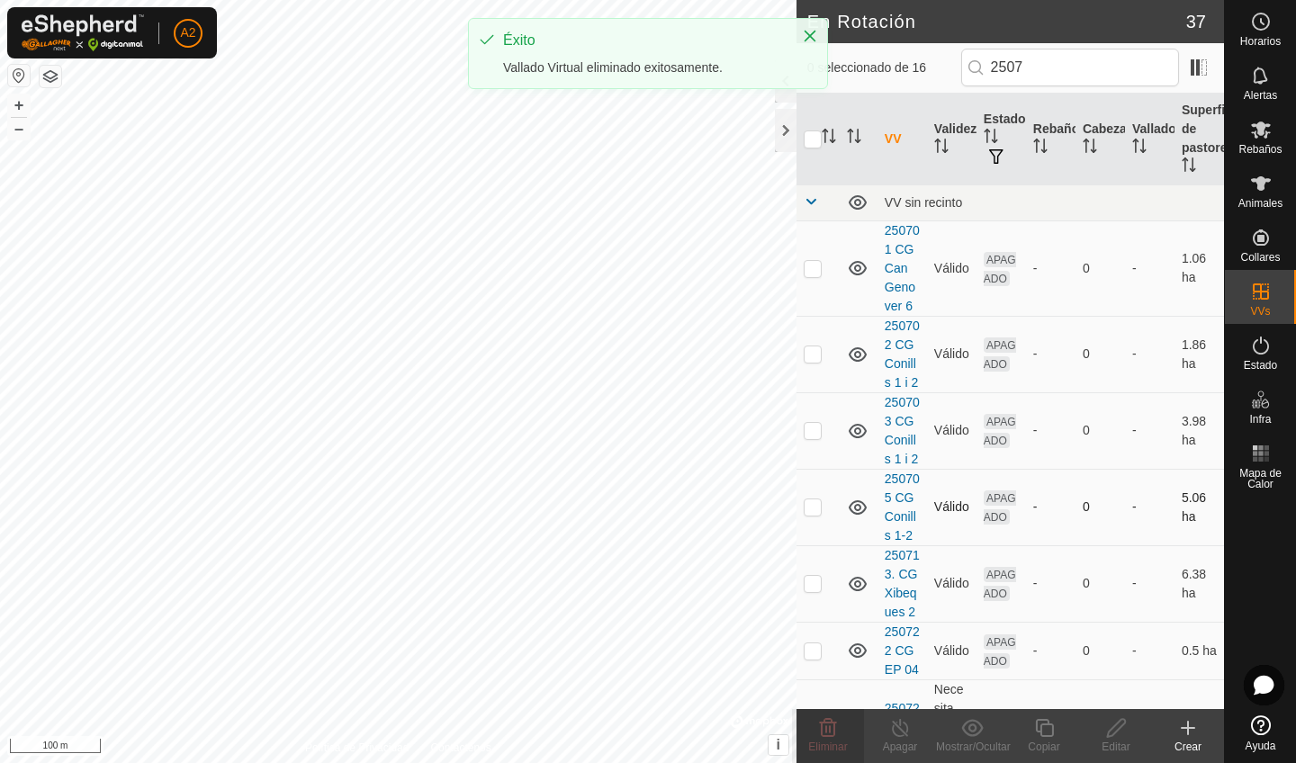
click at [813, 508] on p-checkbox at bounding box center [813, 506] width 18 height 14
checkbox input "true"
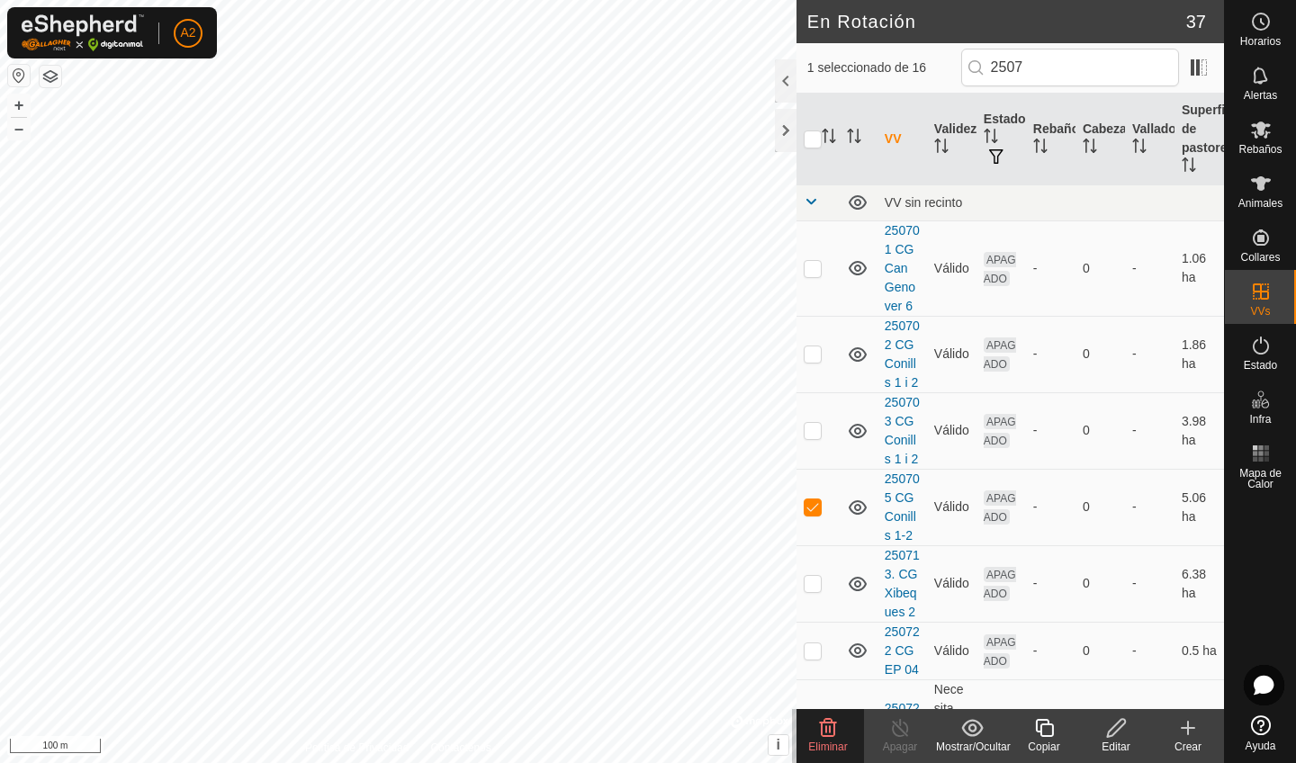
click at [1116, 742] on div "Editar" at bounding box center [1116, 747] width 72 height 16
click at [823, 578] on td at bounding box center [817, 583] width 43 height 76
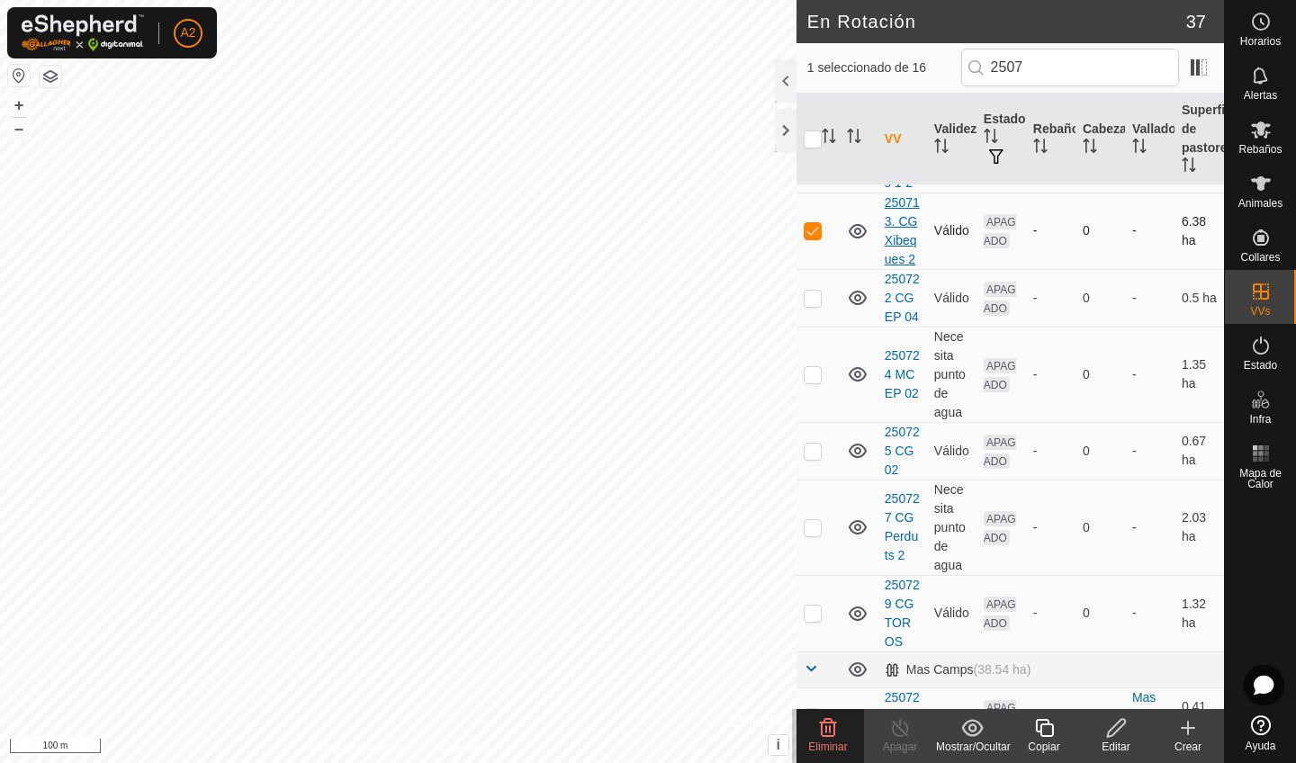
scroll to position [355, 0]
click at [817, 230] on p-checkbox at bounding box center [813, 228] width 18 height 14
checkbox input "false"
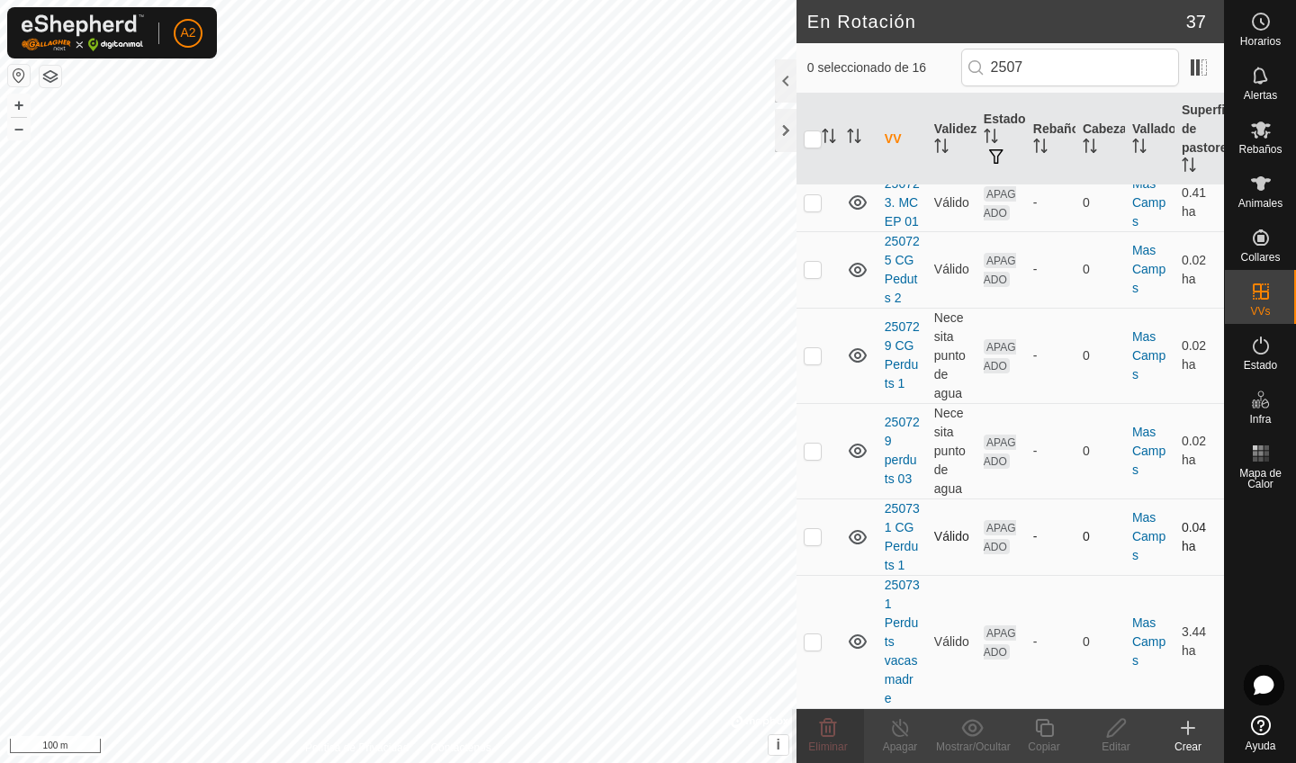
scroll to position [867, 0]
click at [816, 642] on p-checkbox at bounding box center [813, 641] width 18 height 14
checkbox input "true"
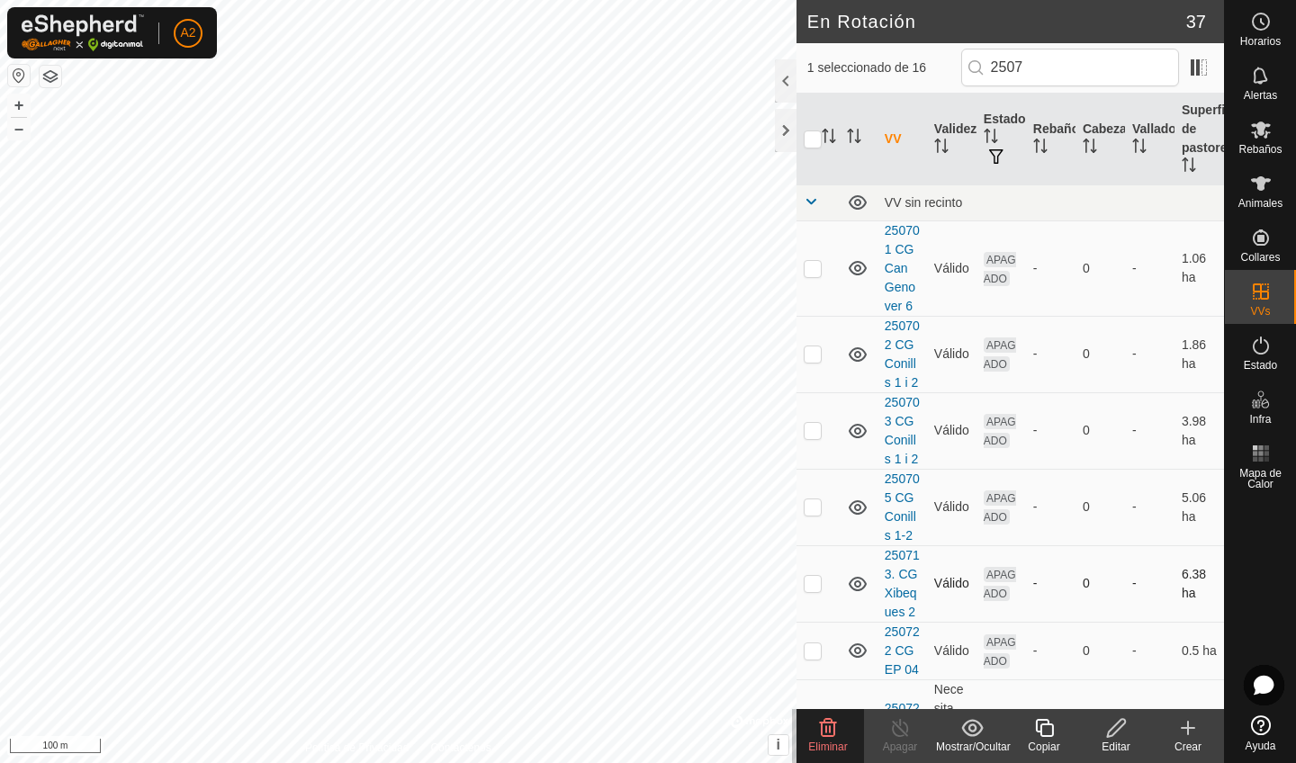
click at [868, 562] on div "En Rotación 37 1 seleccionado de 16 2507 VV Validez Estado Rebaño Cabezas Valla…" at bounding box center [612, 381] width 1224 height 763
click at [802, 326] on div "En Rotación 37 1 seleccionado de 16 2507 VV Validez Estado Rebaño Cabezas Valla…" at bounding box center [612, 381] width 1224 height 763
click at [46, 83] on button "button" at bounding box center [51, 77] width 22 height 22
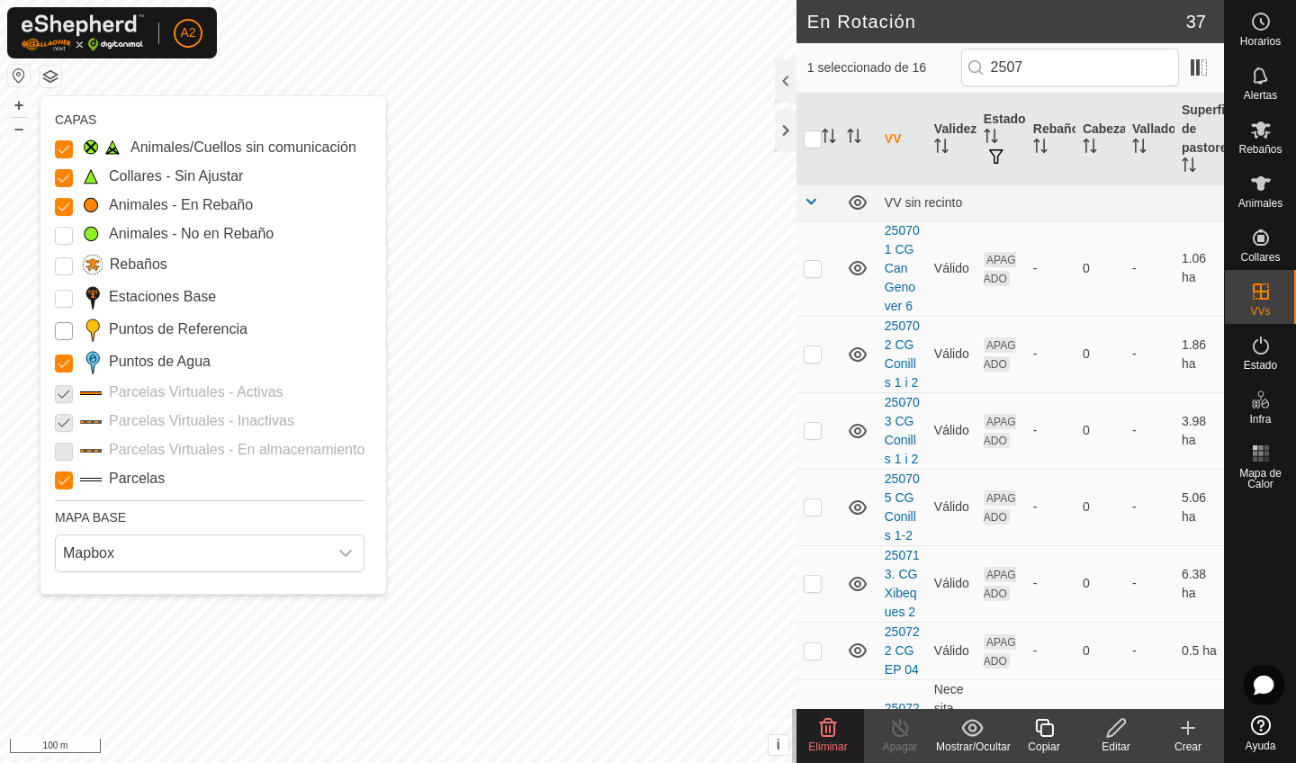
click at [59, 332] on input "Puntos de Referencia" at bounding box center [64, 331] width 18 height 18
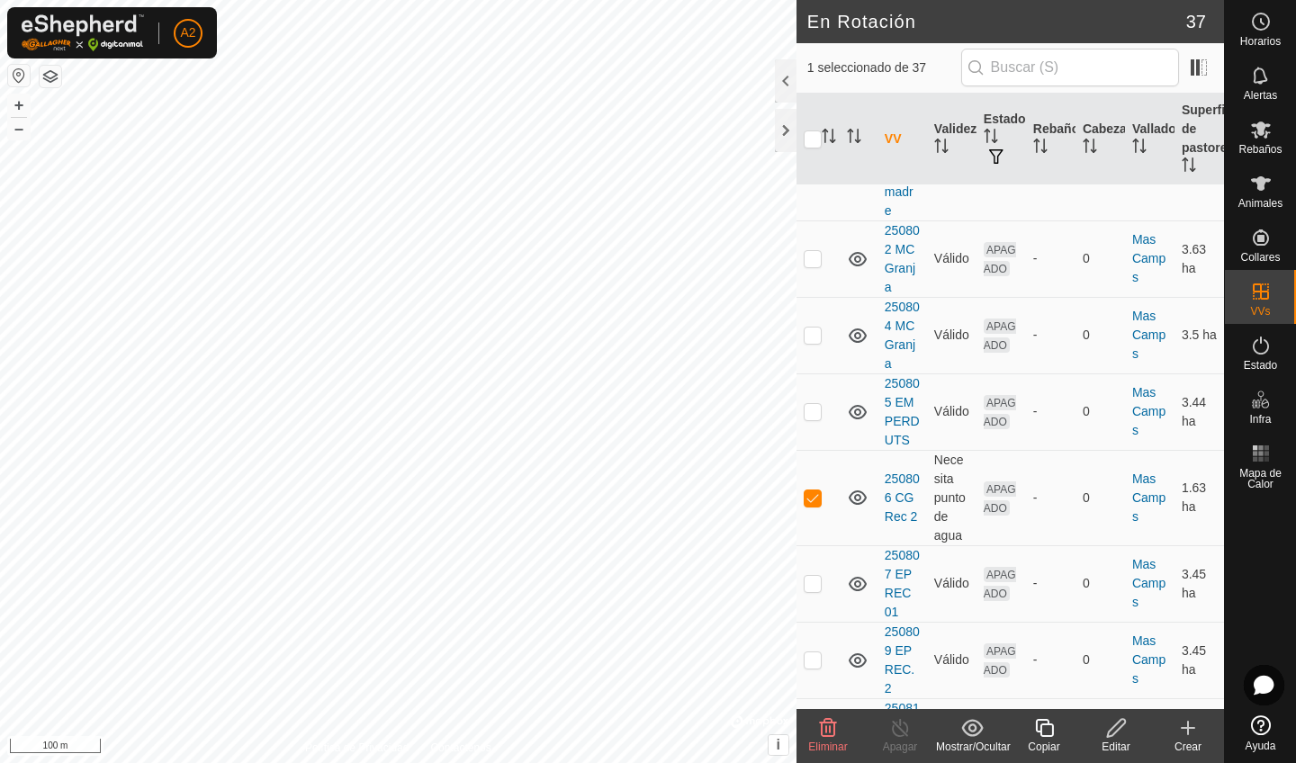
scroll to position [2518, 0]
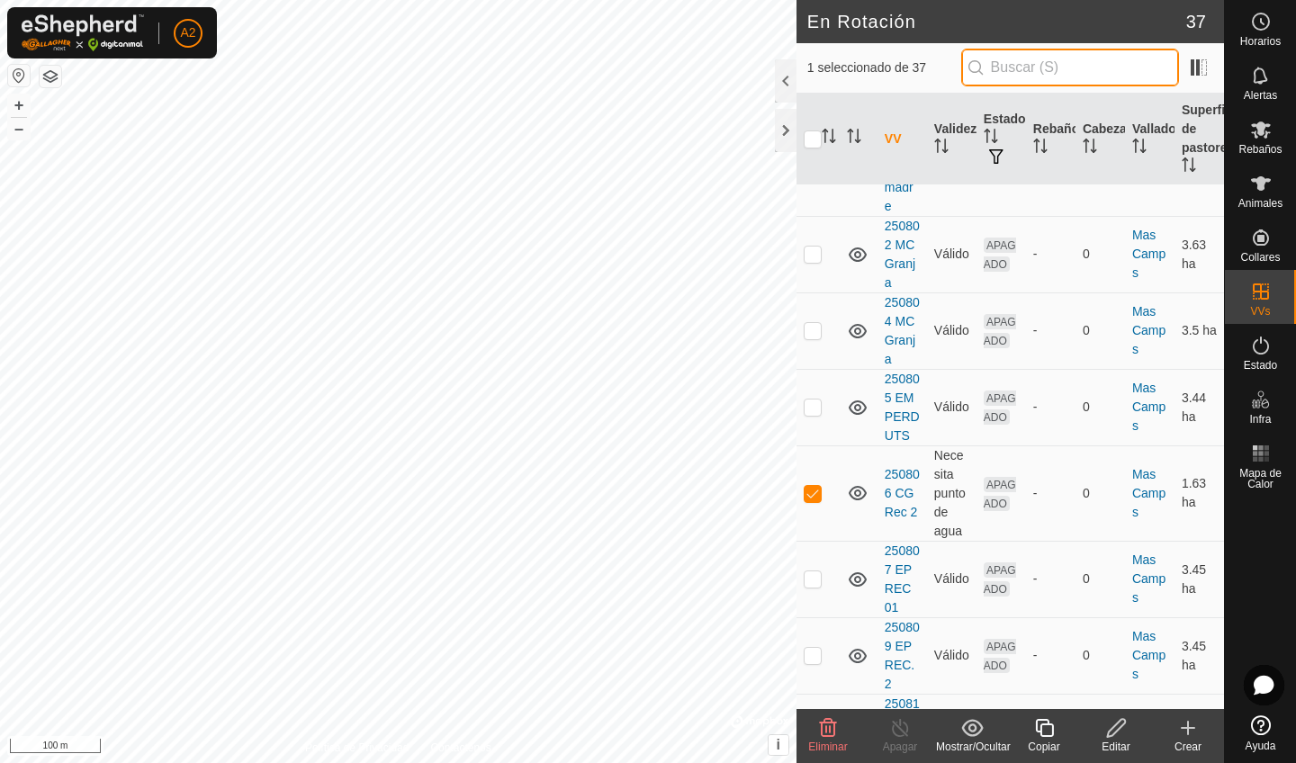
click at [1059, 63] on input "text" at bounding box center [1070, 68] width 218 height 38
click at [814, 486] on p-checkbox at bounding box center [813, 493] width 18 height 14
checkbox input "false"
click at [1017, 73] on input "text" at bounding box center [1070, 68] width 218 height 38
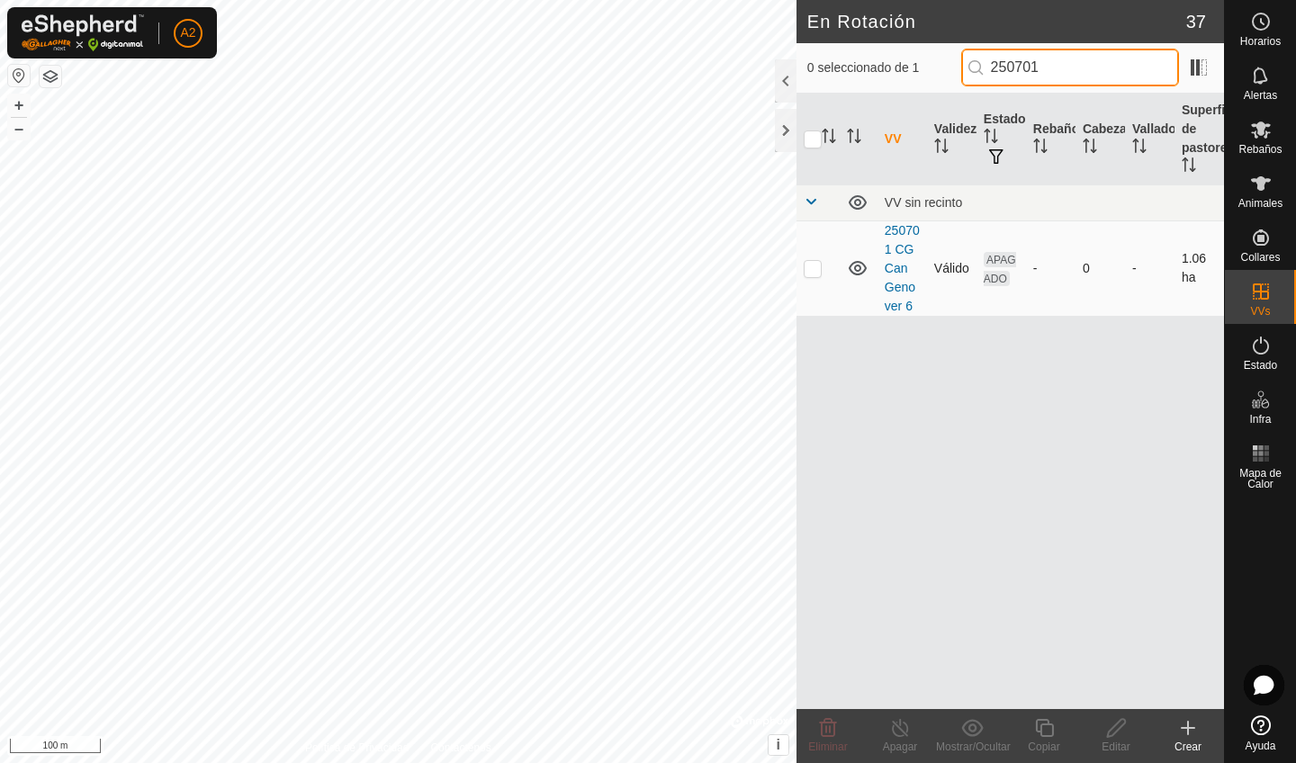
type input "250701"
click at [819, 274] on p-checkbox at bounding box center [813, 268] width 18 height 14
click at [812, 274] on p-checkbox at bounding box center [813, 268] width 18 height 14
checkbox input "true"
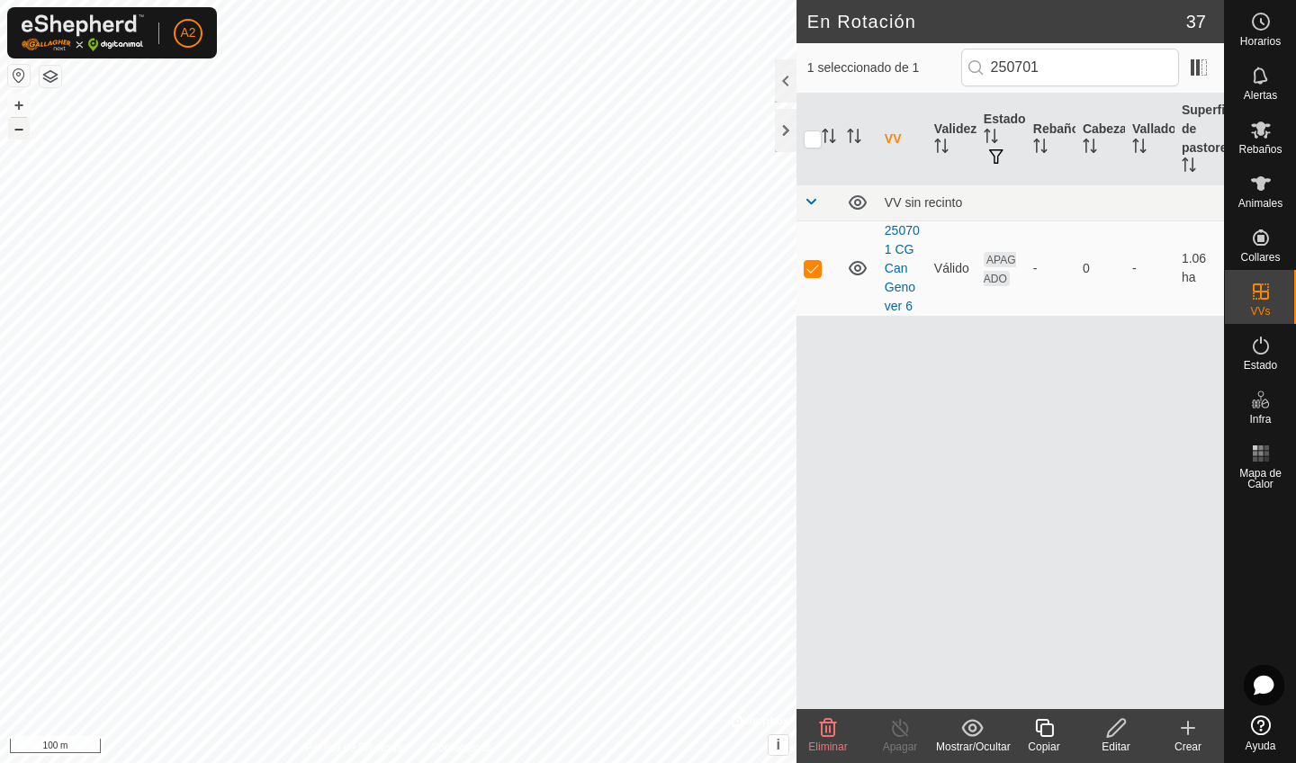
click at [20, 135] on button "–" at bounding box center [19, 129] width 22 height 22
click at [16, 105] on button "+" at bounding box center [19, 105] width 22 height 22
click at [1099, 60] on input "250701" at bounding box center [1070, 68] width 218 height 38
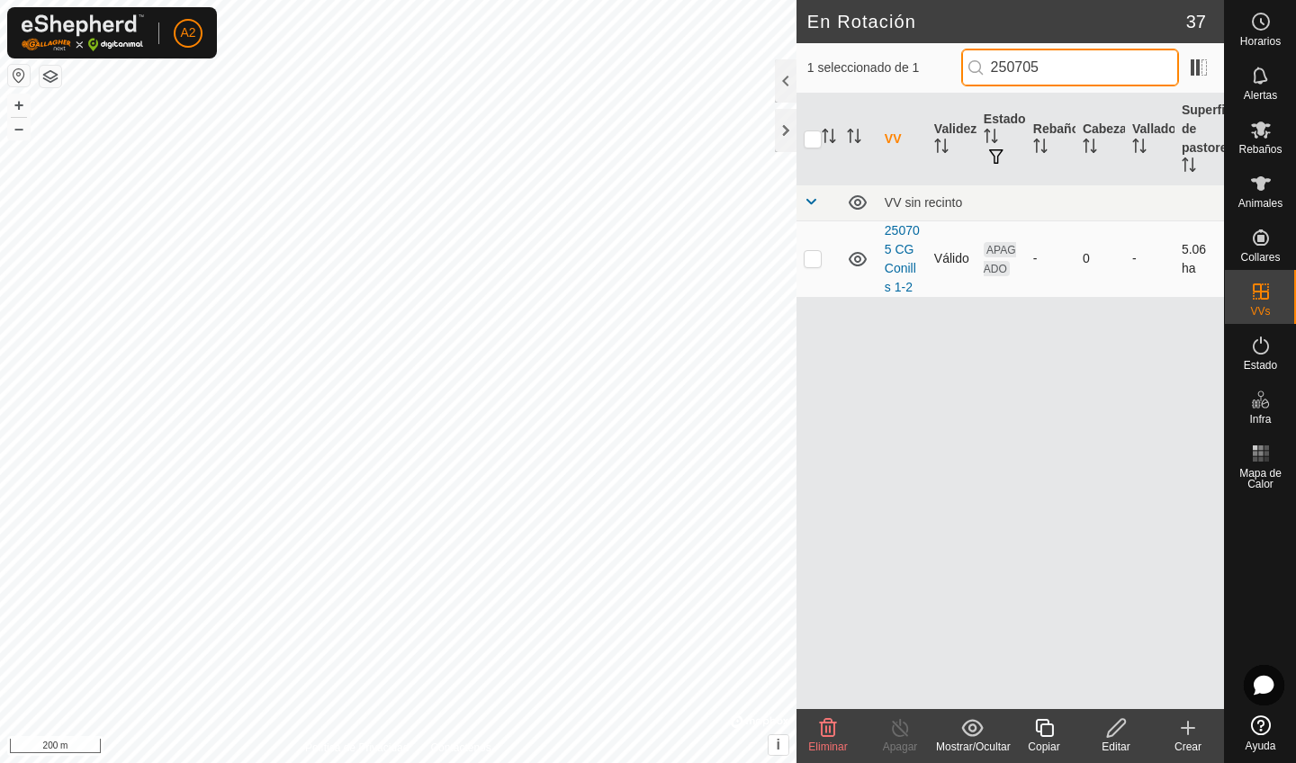
type input "250705"
click at [819, 269] on td at bounding box center [817, 258] width 43 height 76
checkbox input "false"
click at [1087, 65] on input "250705" at bounding box center [1070, 68] width 218 height 38
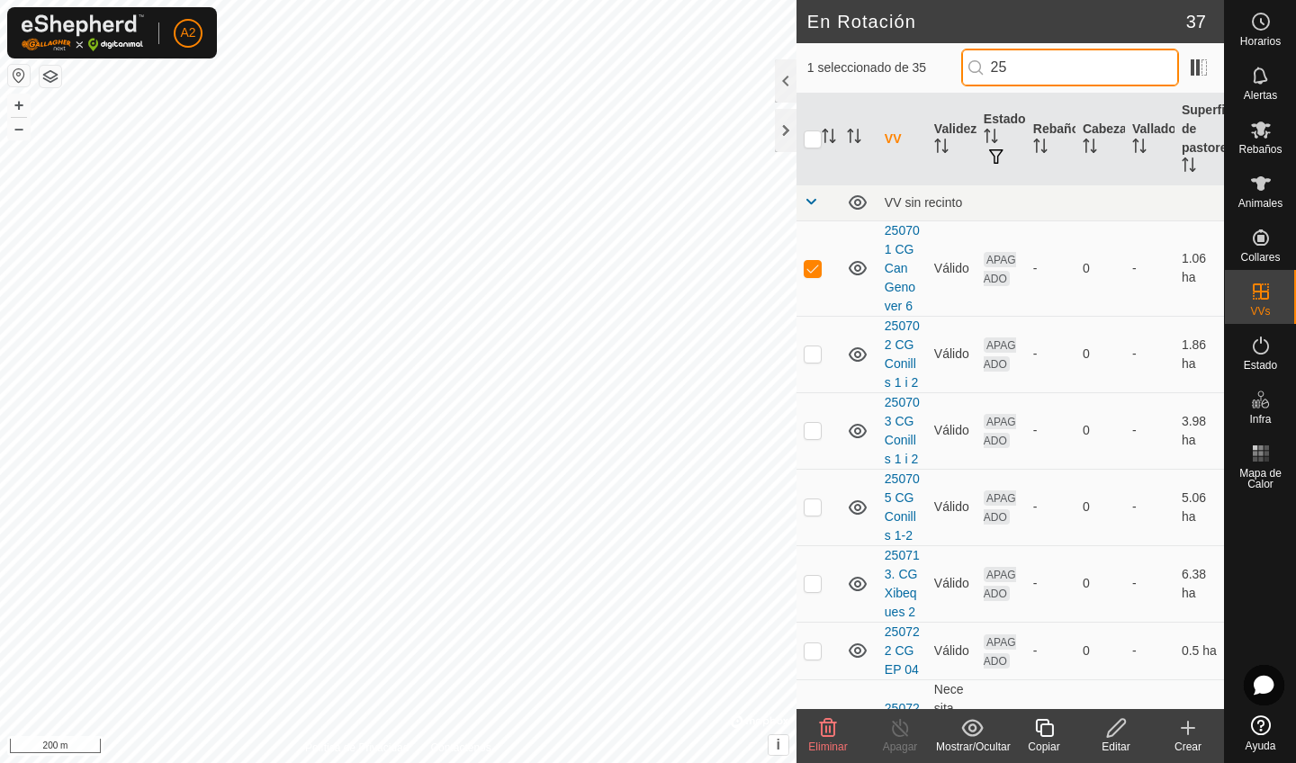
type input "2"
click at [805, 265] on p-checkbox at bounding box center [813, 268] width 18 height 14
checkbox input "false"
click at [1056, 62] on input "text" at bounding box center [1070, 68] width 218 height 38
type input "2507"
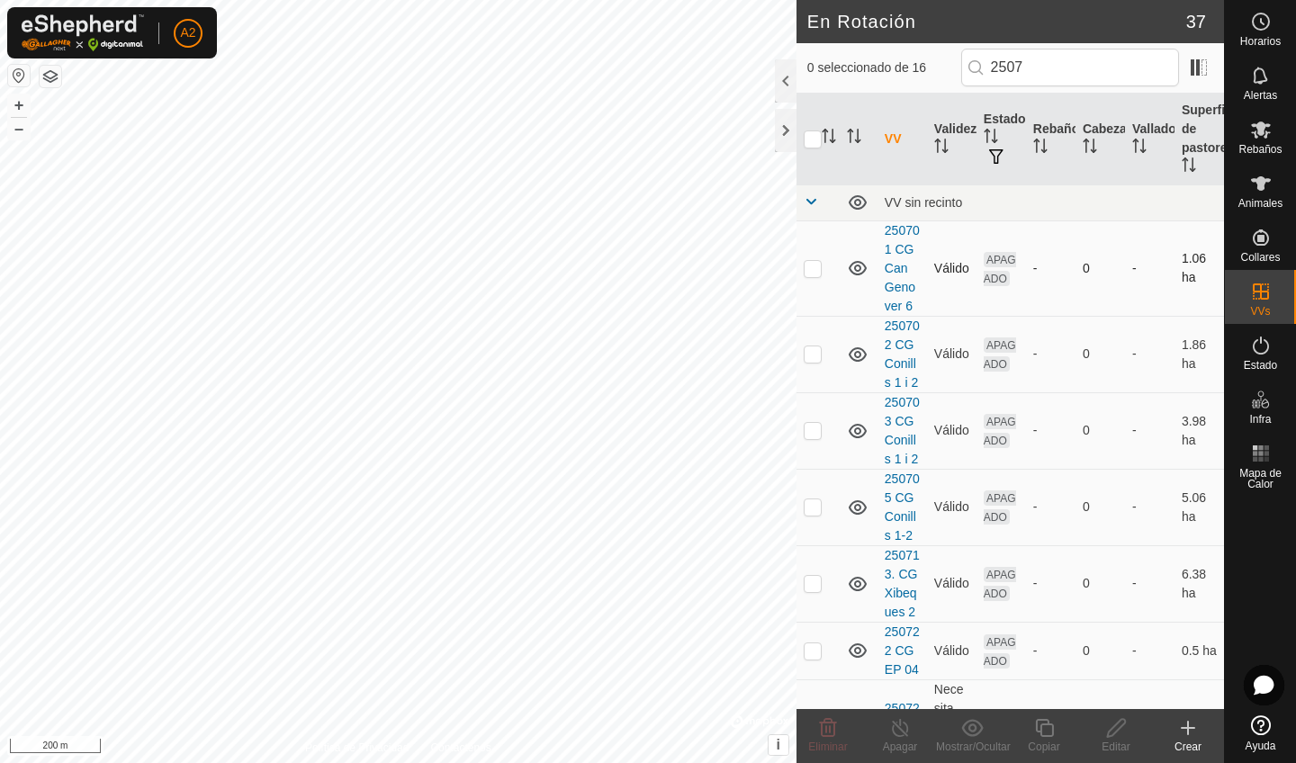
click at [811, 274] on p-checkbox at bounding box center [813, 268] width 18 height 14
checkbox input "false"
click at [814, 358] on p-checkbox at bounding box center [813, 353] width 18 height 14
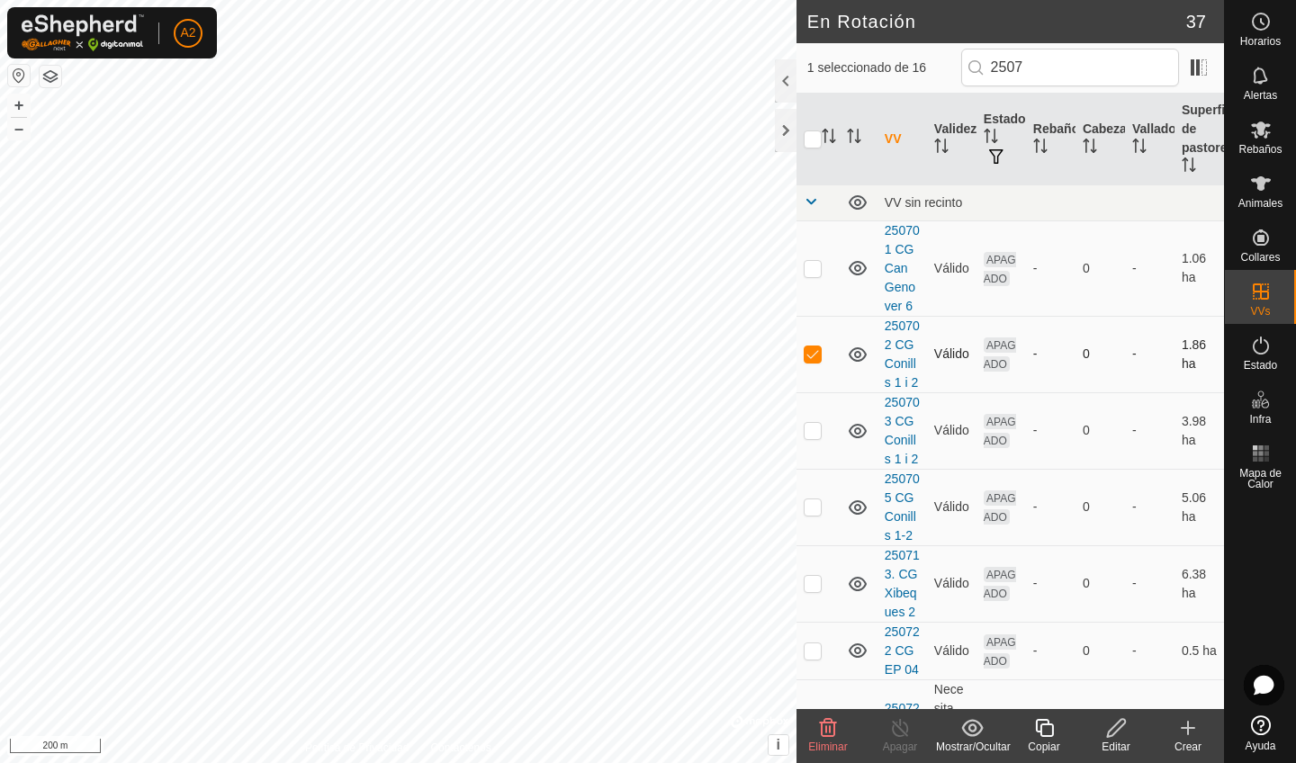
checkbox input "false"
click at [815, 443] on td at bounding box center [817, 430] width 43 height 76
checkbox input "false"
click at [814, 502] on p-checkbox at bounding box center [813, 506] width 18 height 14
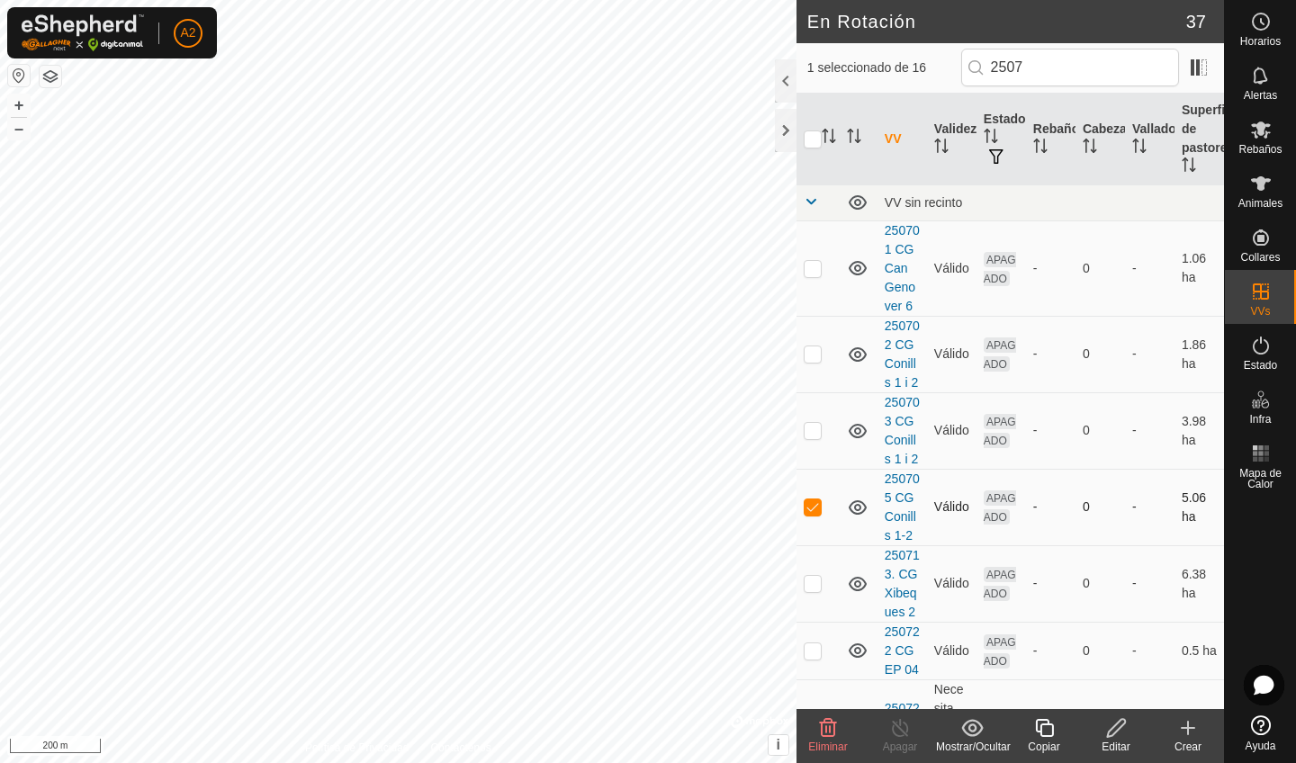
click at [814, 504] on p-checkbox at bounding box center [813, 506] width 18 height 14
checkbox input "false"
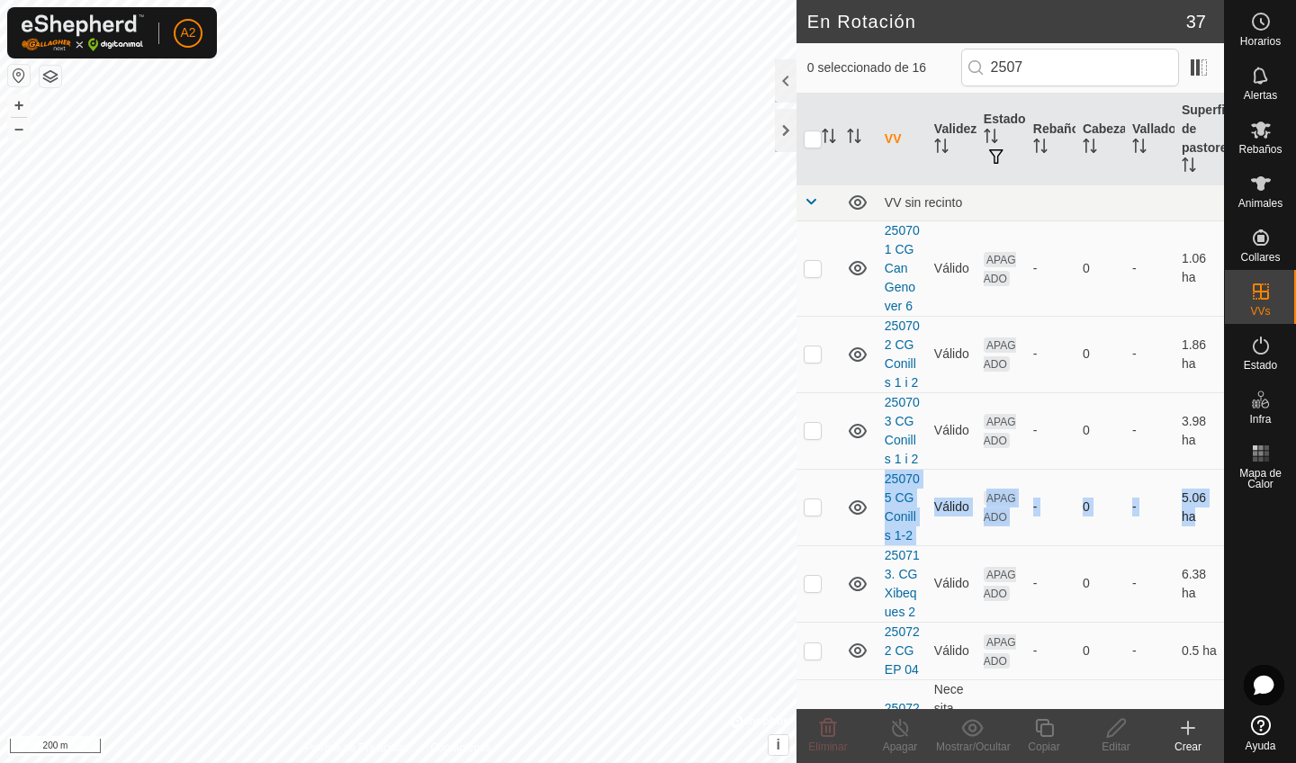
drag, startPoint x: 823, startPoint y: 552, endPoint x: 823, endPoint y: 509, distance: 42.3
click at [814, 435] on p-checkbox at bounding box center [813, 430] width 18 height 14
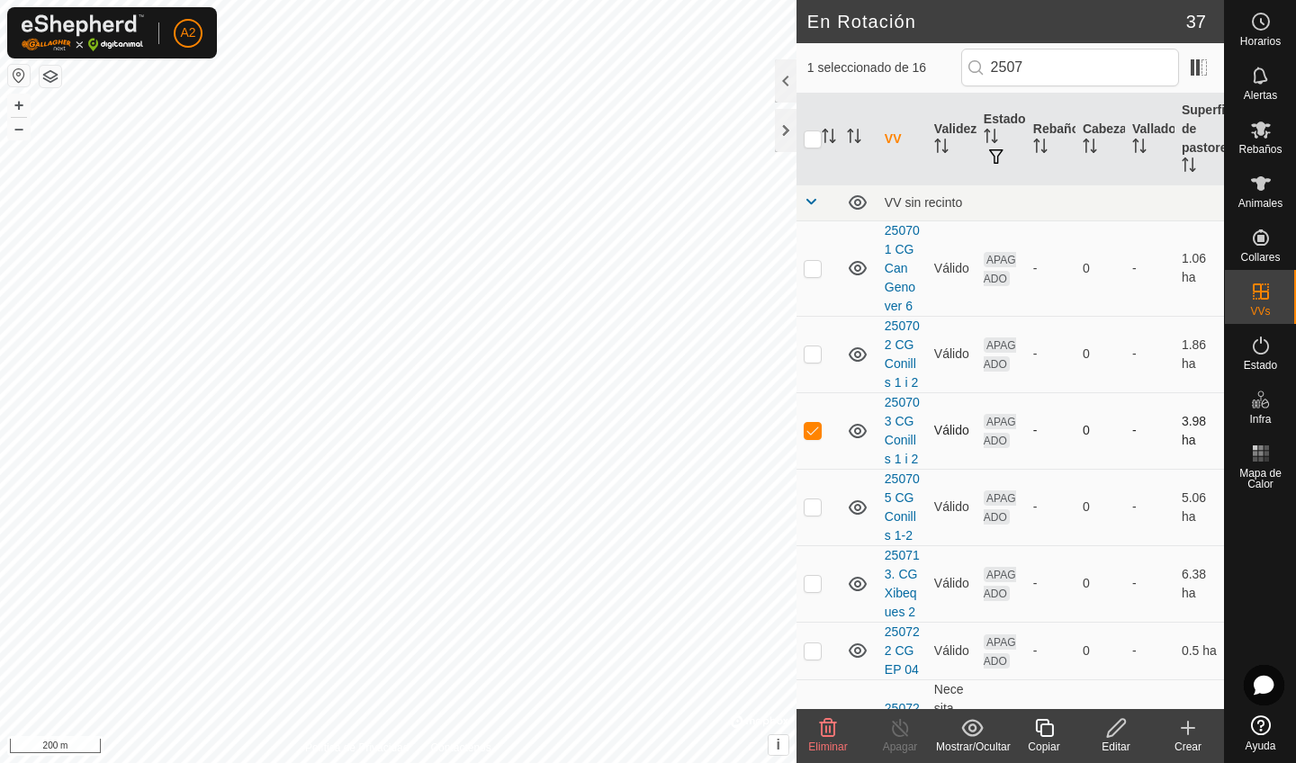
click at [814, 435] on p-checkbox at bounding box center [813, 430] width 18 height 14
checkbox input "false"
click at [817, 505] on p-checkbox at bounding box center [813, 506] width 18 height 14
checkbox input "false"
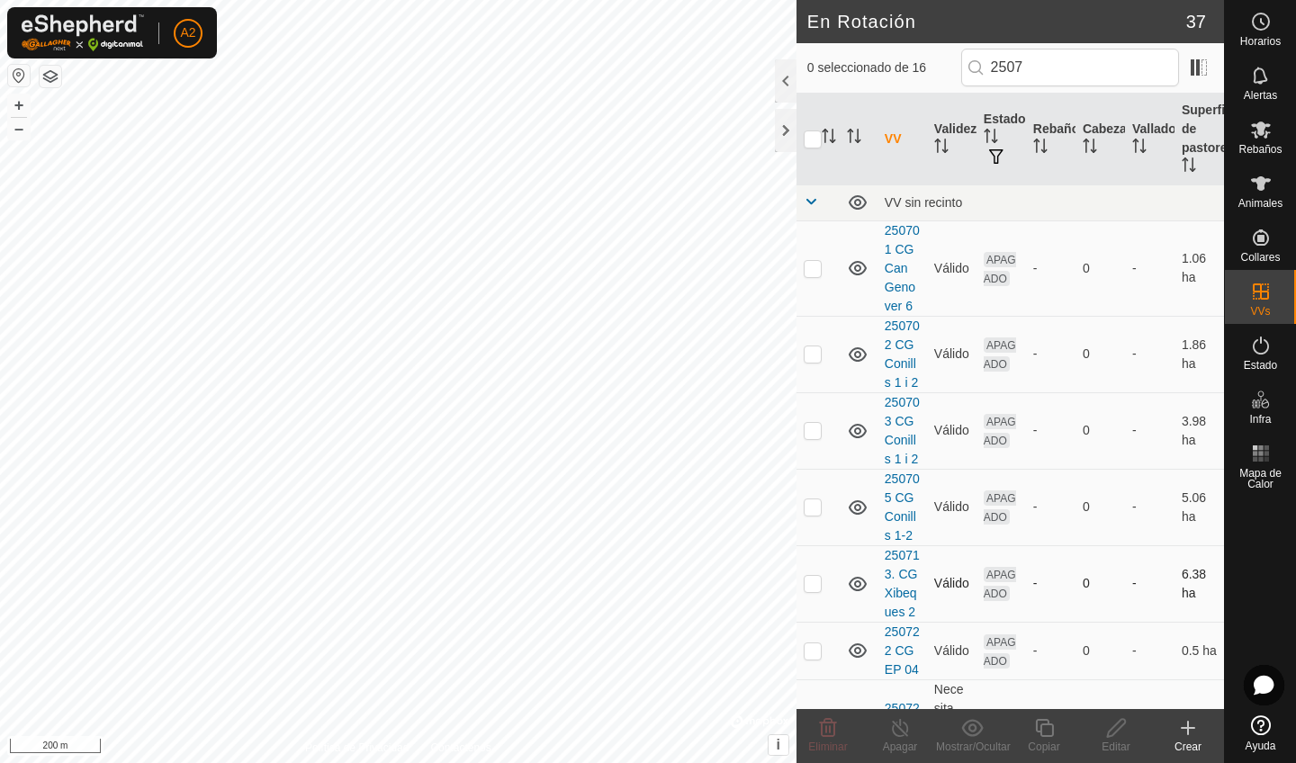
click at [814, 589] on p-checkbox at bounding box center [813, 583] width 18 height 14
checkbox input "false"
click at [814, 652] on p-checkbox at bounding box center [813, 650] width 18 height 14
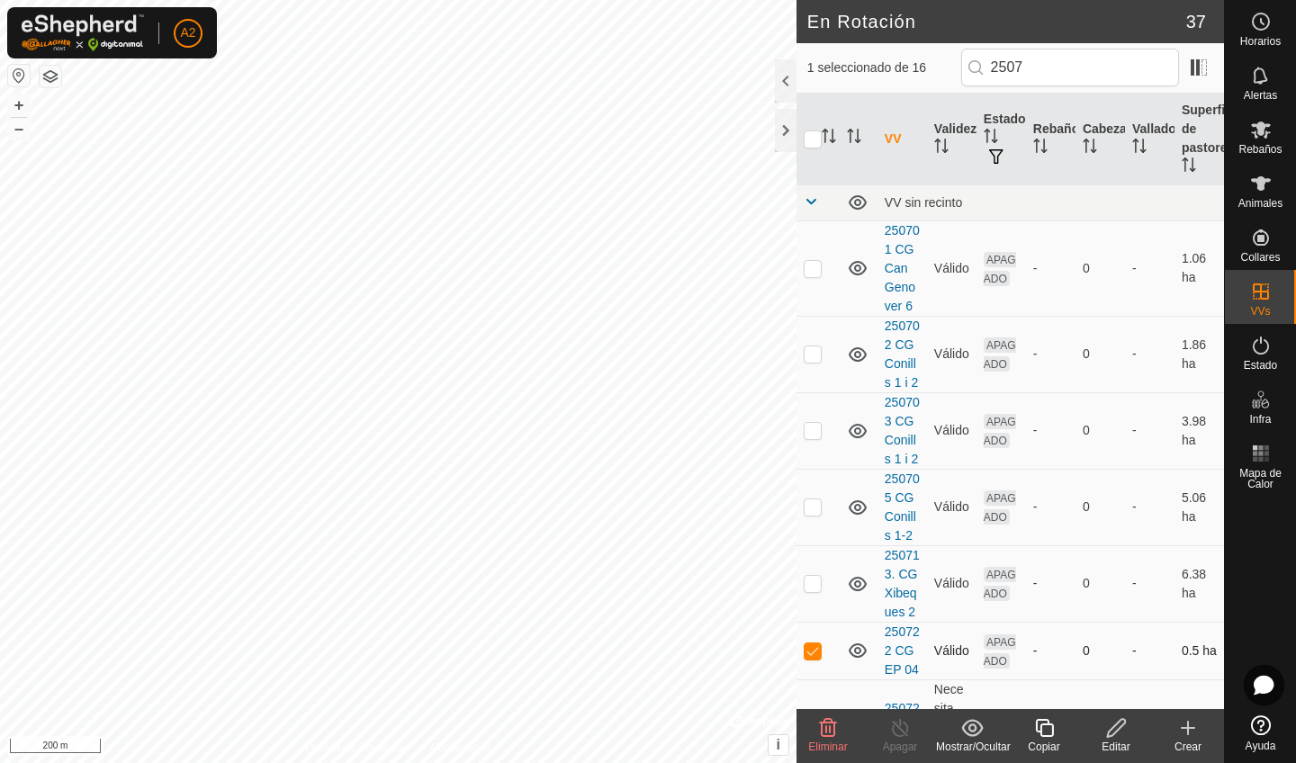
checkbox input "false"
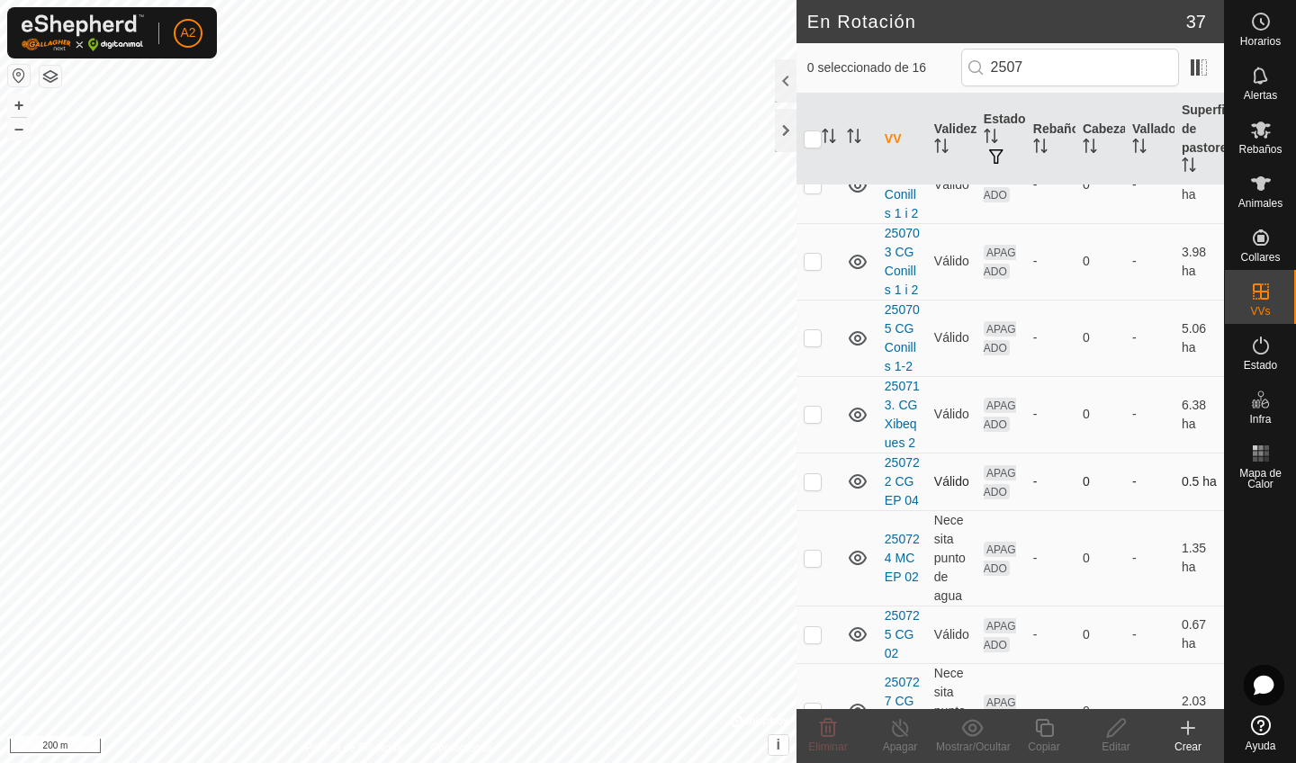
scroll to position [173, 0]
click at [811, 559] on p-checkbox at bounding box center [813, 554] width 18 height 14
checkbox input "true"
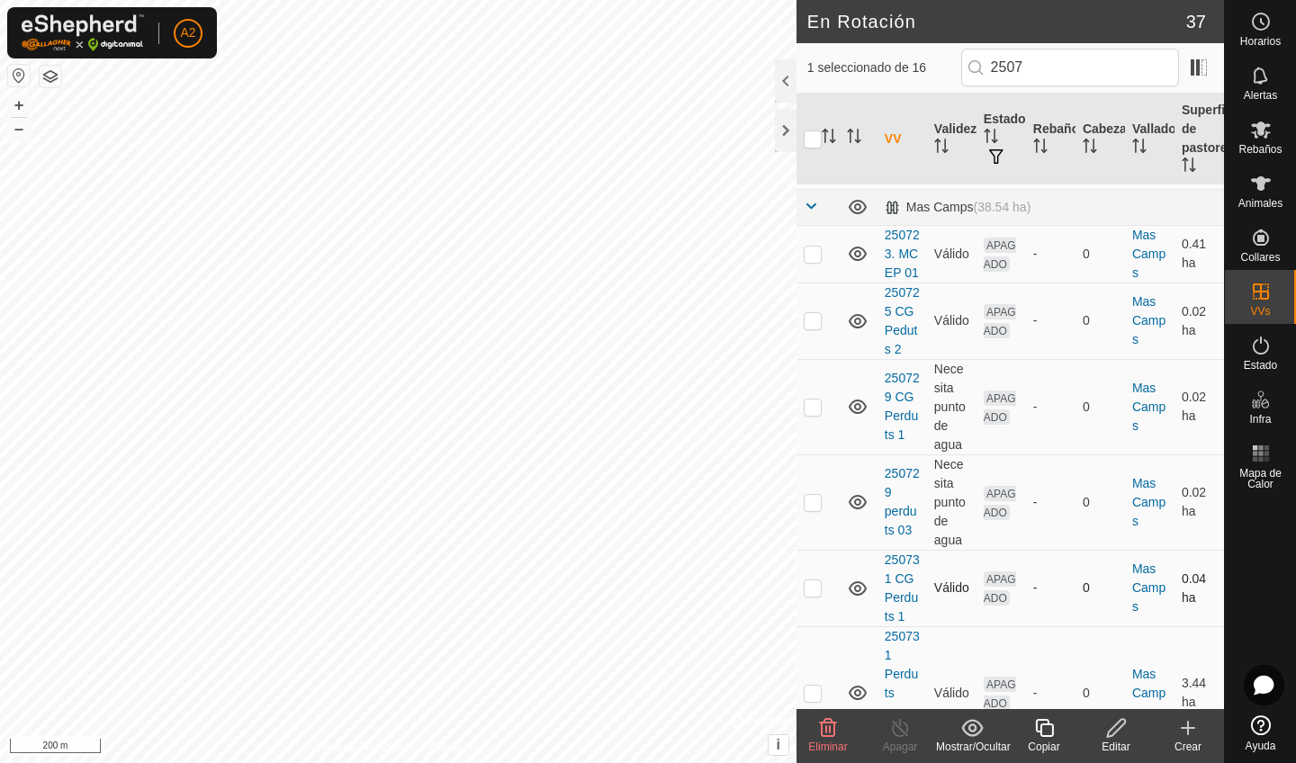
scroll to position [808, 0]
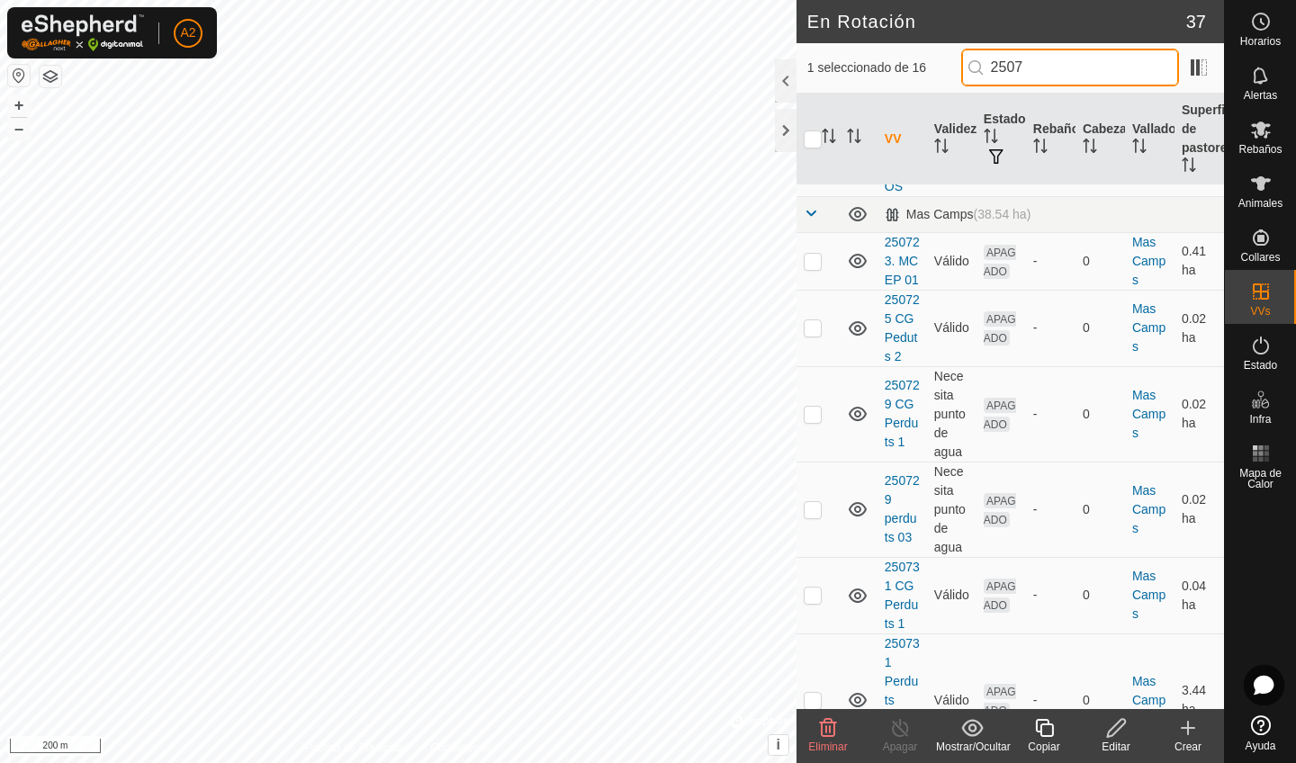
click at [1072, 69] on input "2507" at bounding box center [1070, 68] width 218 height 38
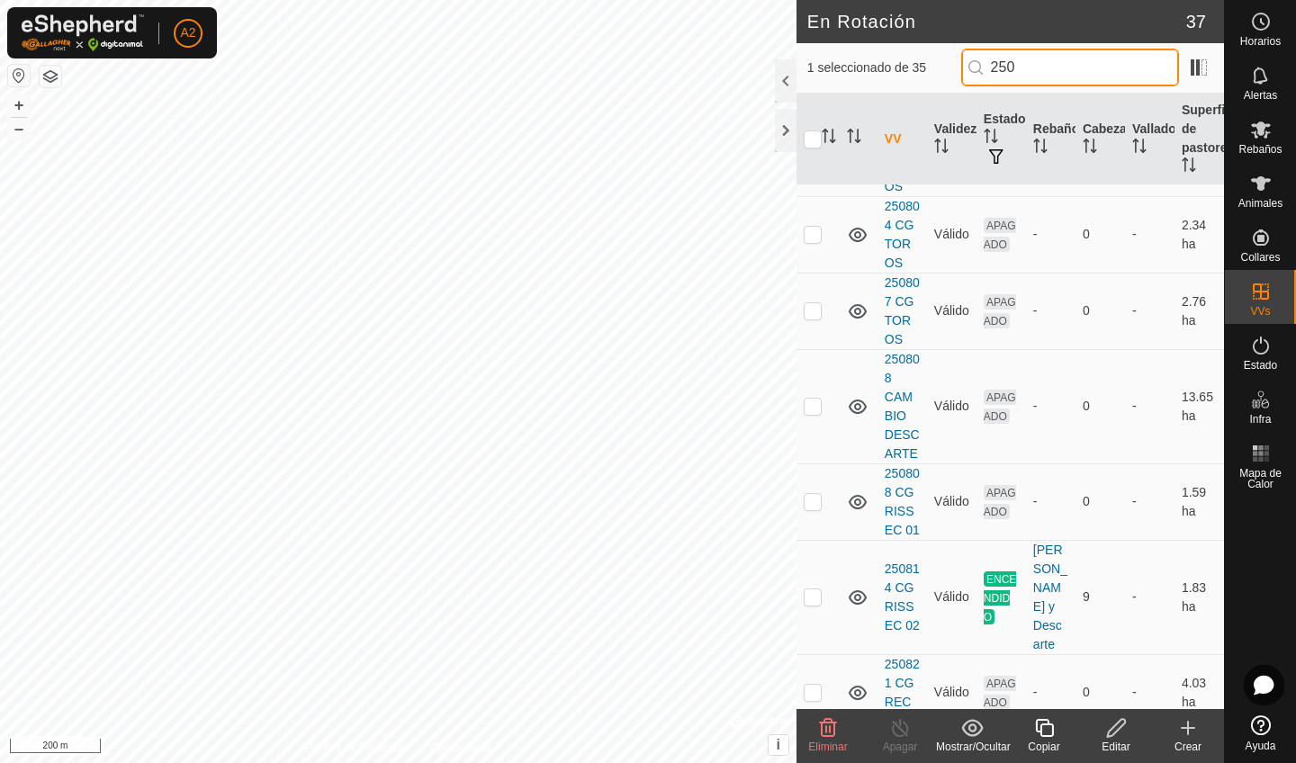
scroll to position [0, 0]
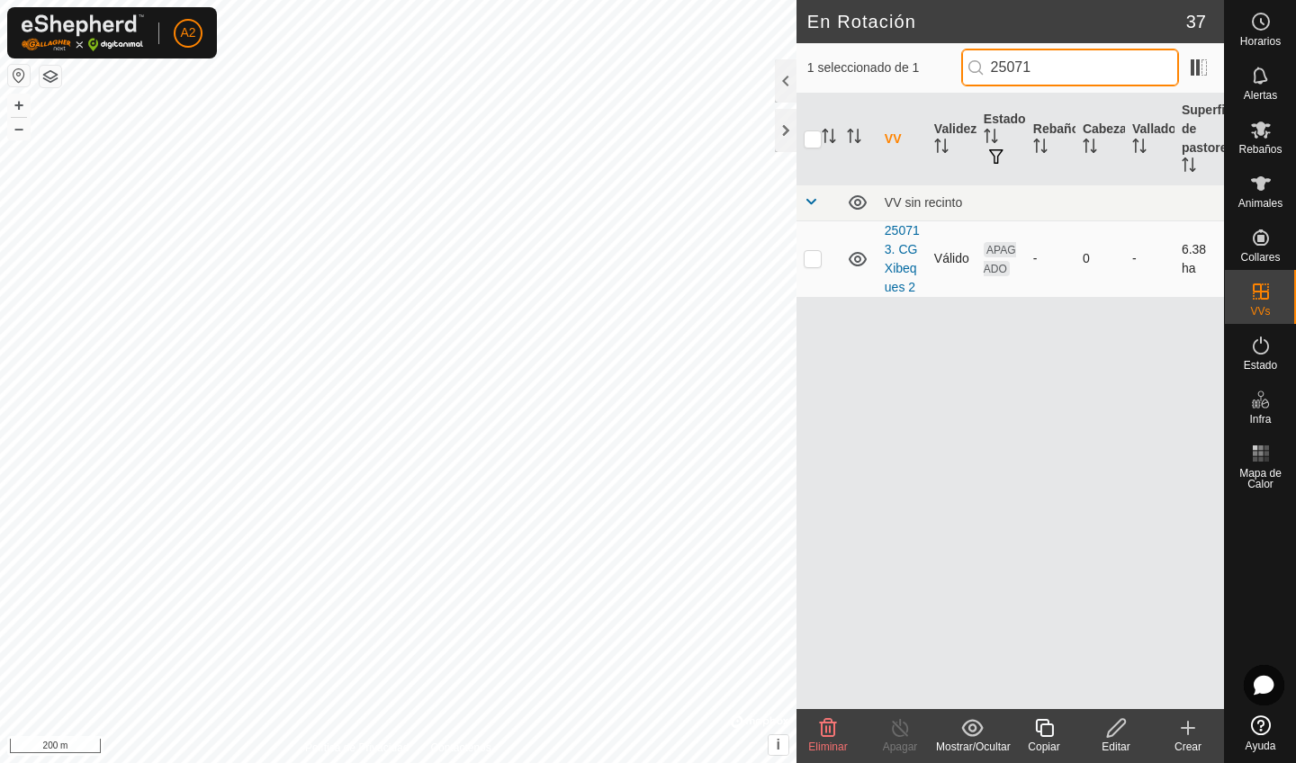
type input "25071"
click at [822, 256] on td at bounding box center [817, 258] width 43 height 76
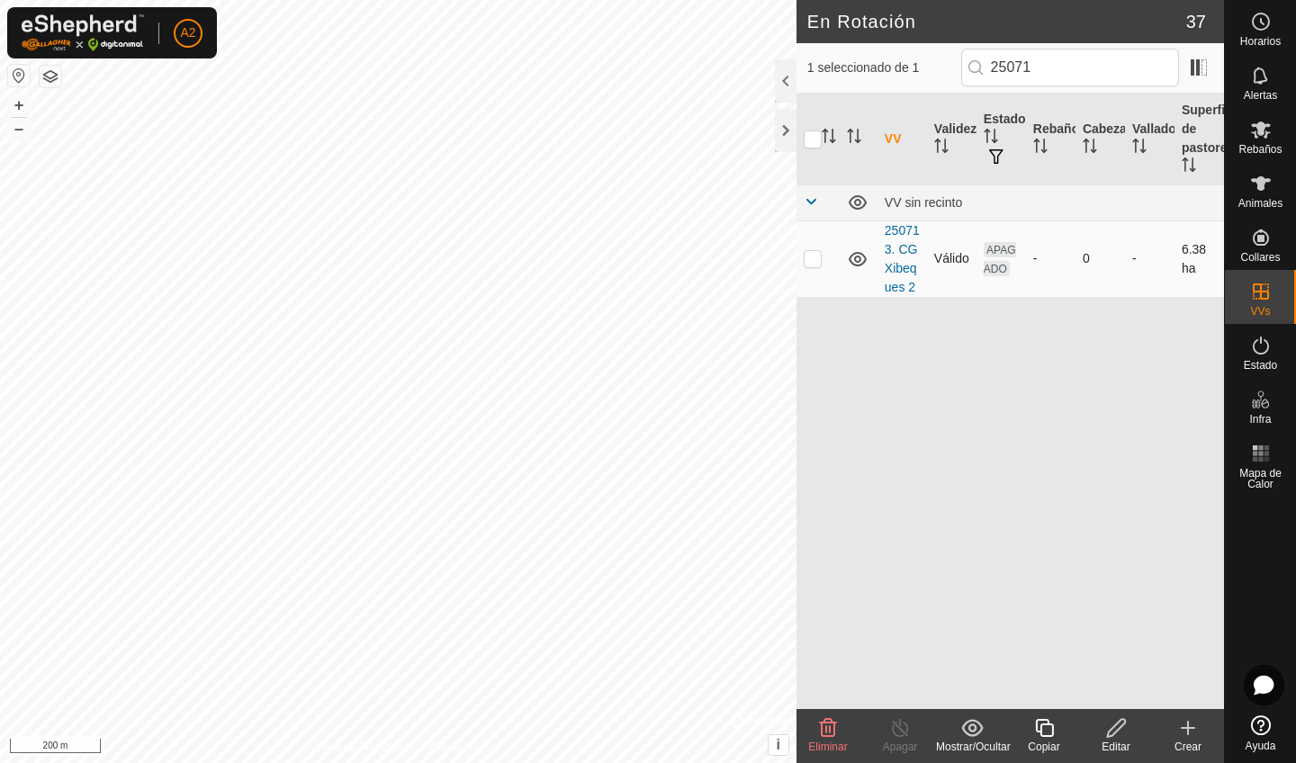
click at [822, 256] on td at bounding box center [817, 258] width 43 height 76
checkbox input "true"
click at [1092, 76] on input "25071" at bounding box center [1070, 68] width 218 height 38
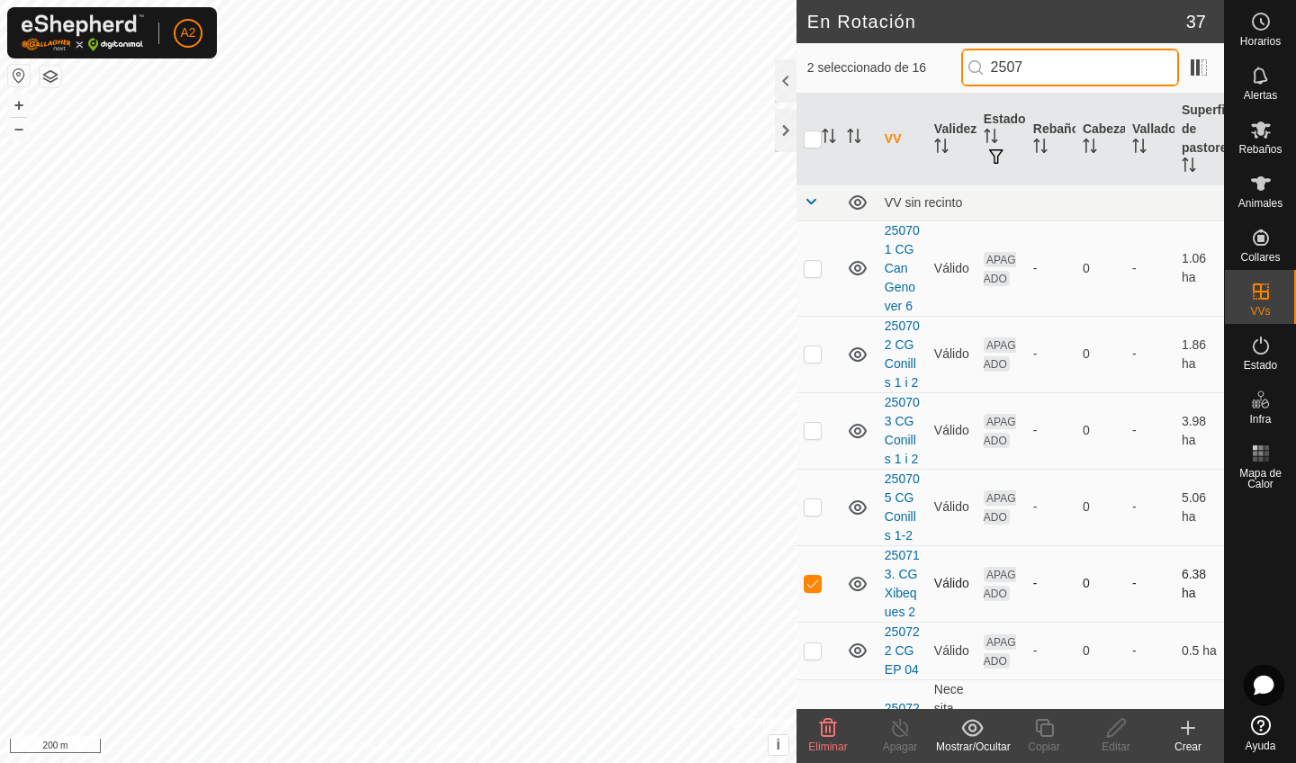
type input "2507"
click at [813, 596] on td at bounding box center [817, 583] width 43 height 76
checkbox input "false"
click at [1088, 69] on input "2507" at bounding box center [1070, 68] width 218 height 38
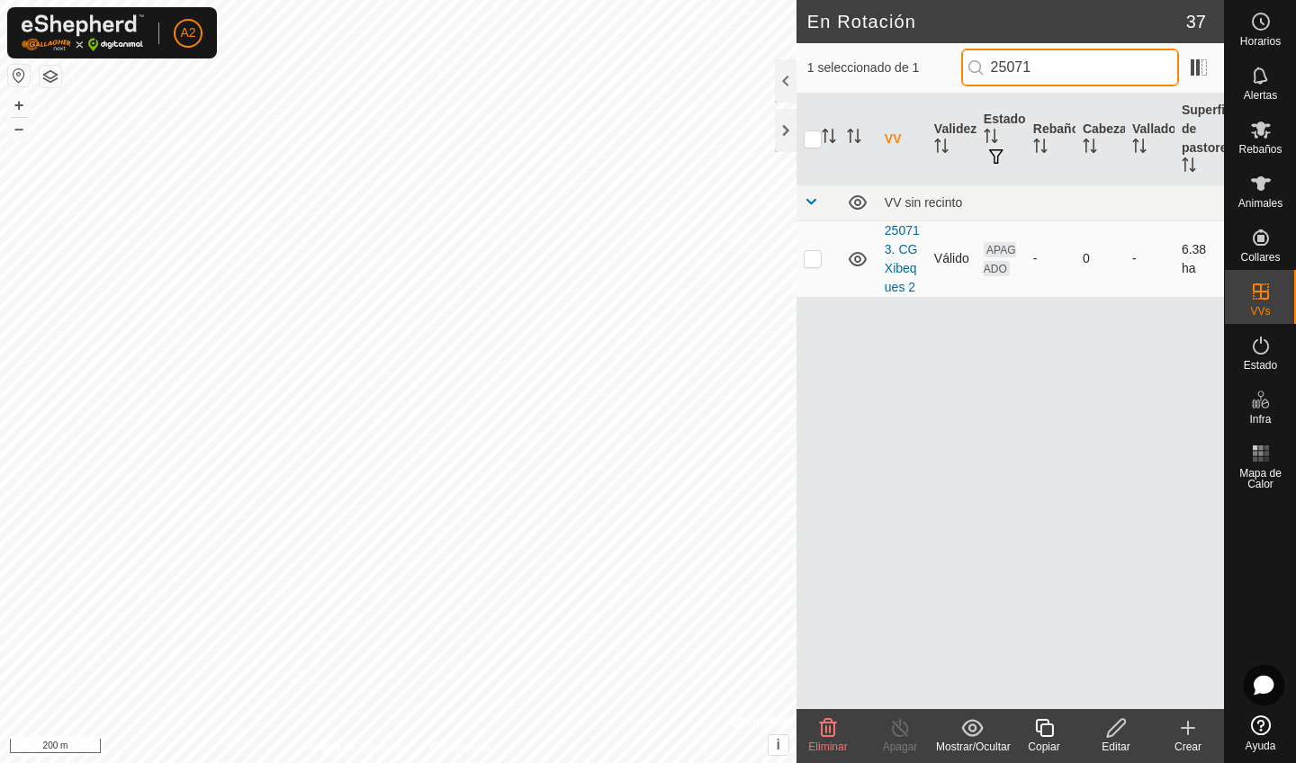
type input "25071"
click at [814, 265] on p-checkbox at bounding box center [813, 258] width 18 height 14
checkbox input "false"
click at [1069, 59] on input "25071" at bounding box center [1070, 68] width 218 height 38
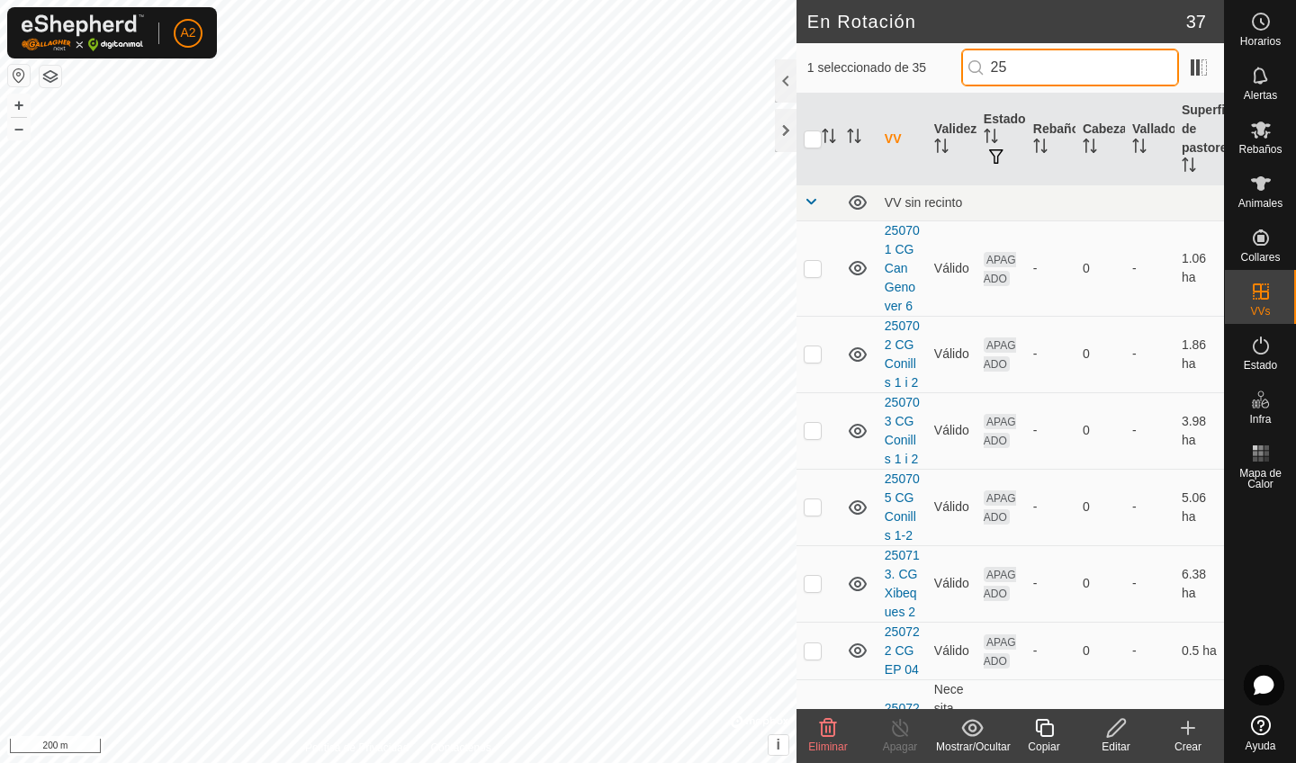
type input "2"
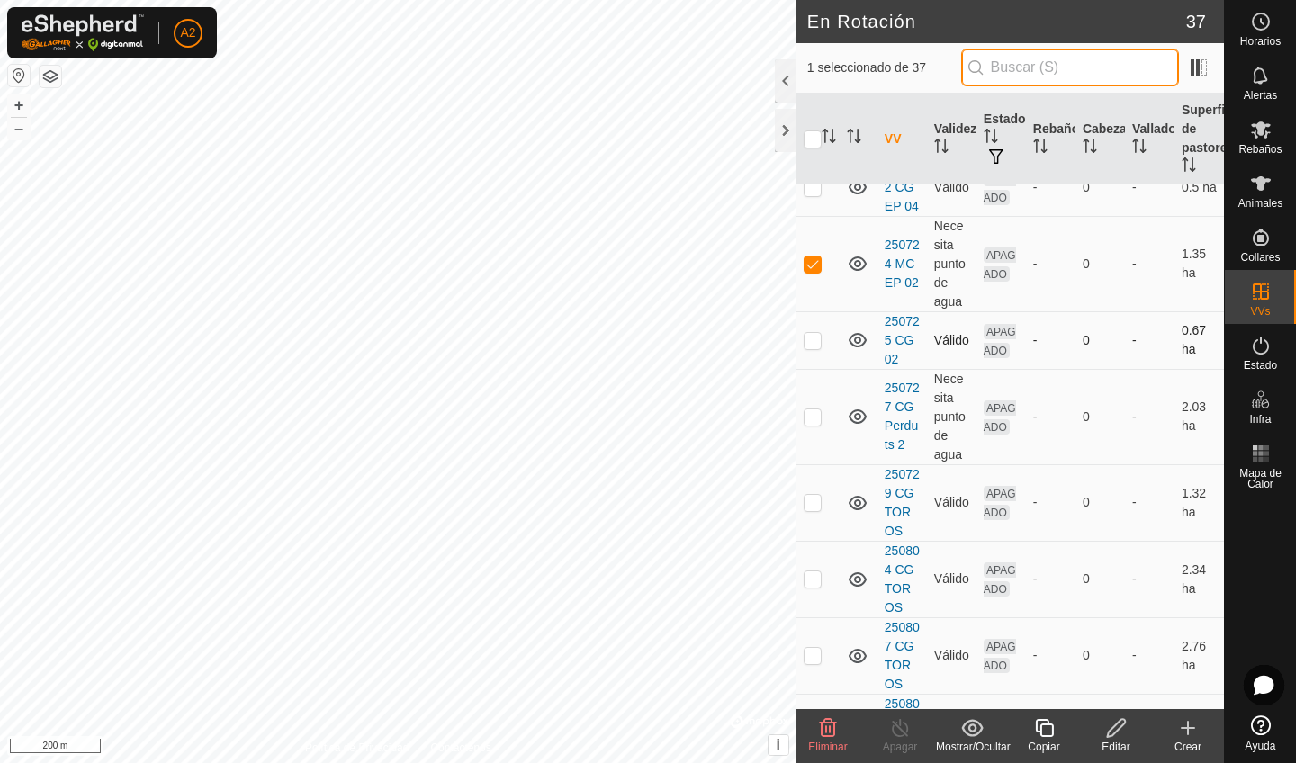
scroll to position [471, 0]
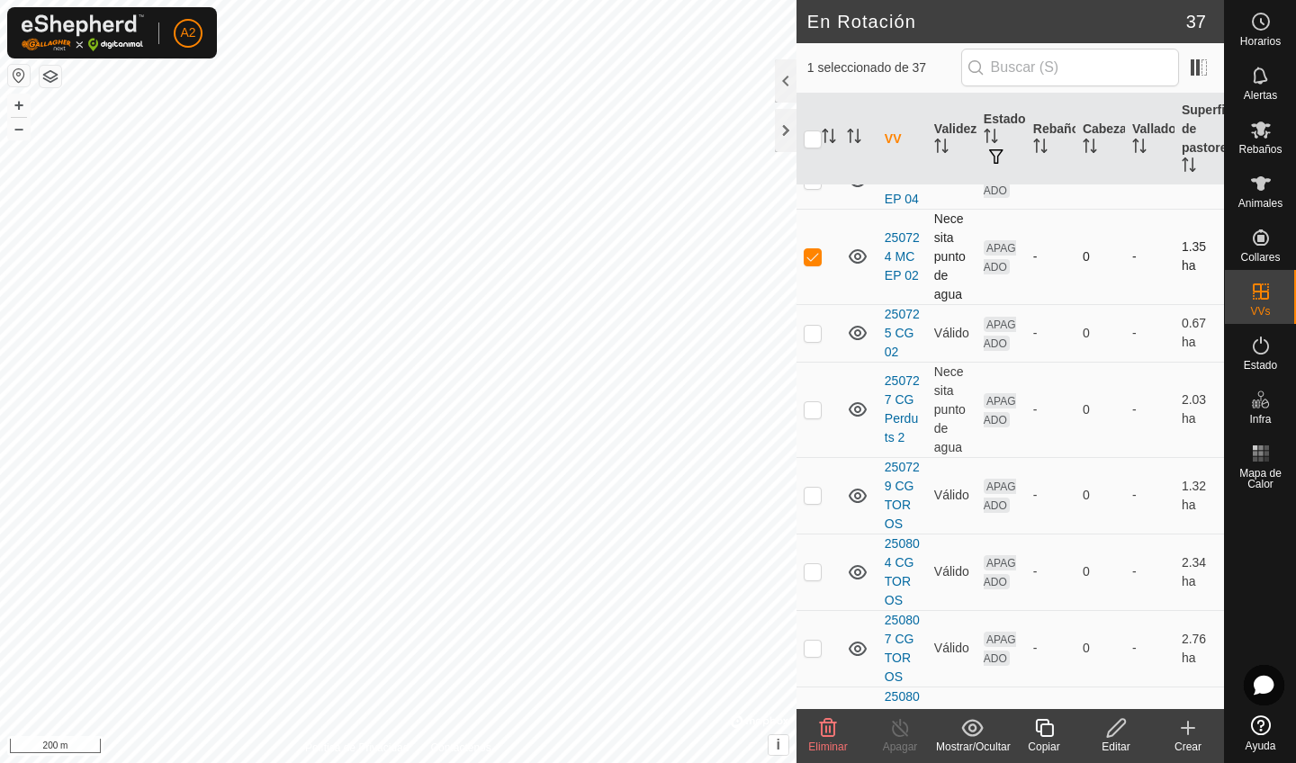
click at [814, 263] on p-checkbox at bounding box center [813, 256] width 18 height 14
checkbox input "false"
click at [1045, 51] on input "text" at bounding box center [1070, 68] width 218 height 38
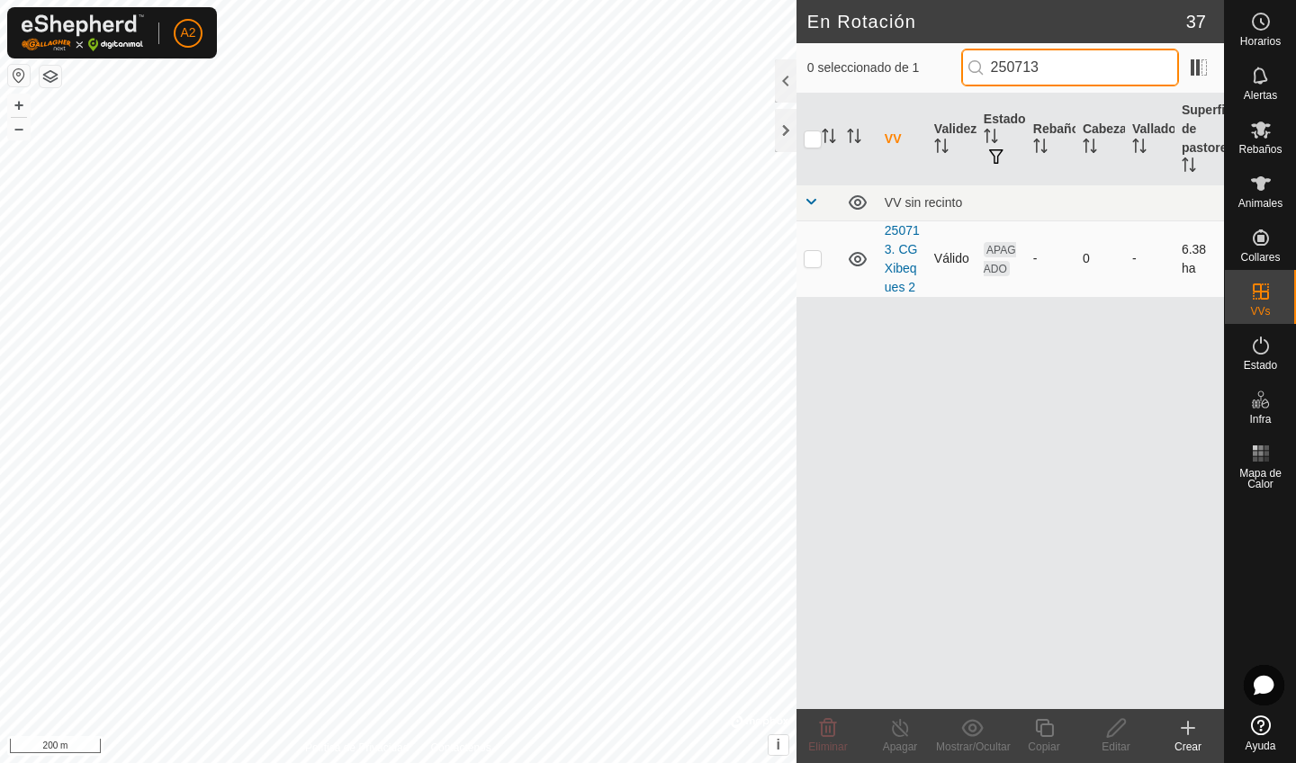
type input "250713"
click at [817, 255] on p-checkbox at bounding box center [813, 258] width 18 height 14
checkbox input "true"
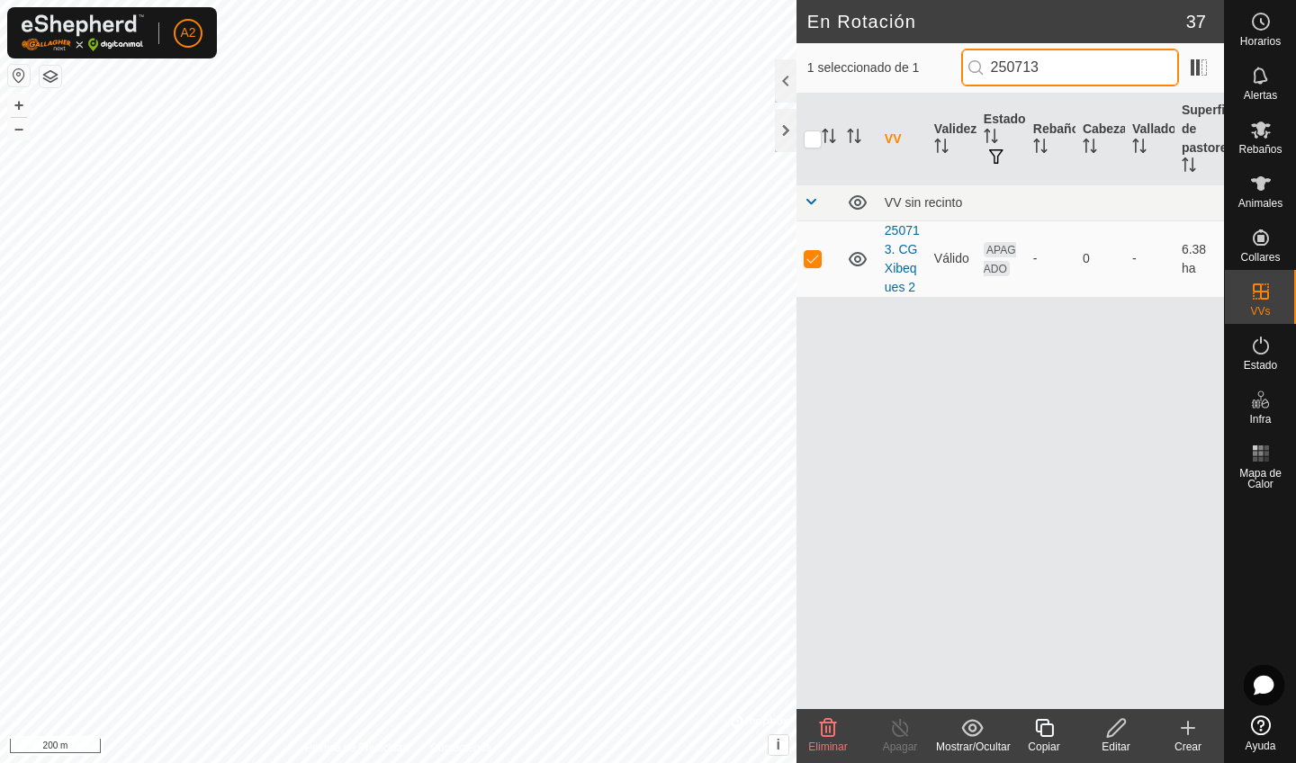
click at [1091, 62] on input "250713" at bounding box center [1070, 68] width 218 height 38
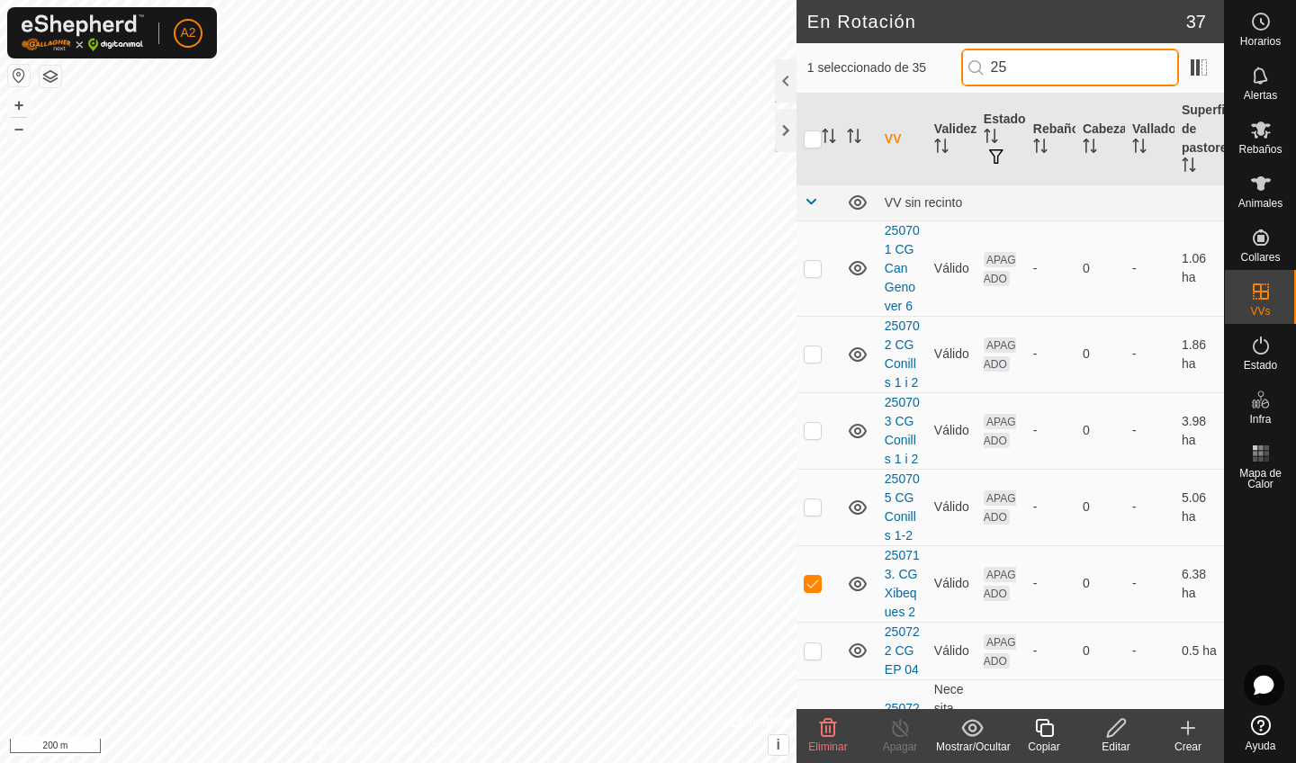
type input "2"
click at [810, 591] on td at bounding box center [817, 583] width 43 height 76
checkbox input "false"
click at [1083, 72] on input "text" at bounding box center [1070, 68] width 218 height 38
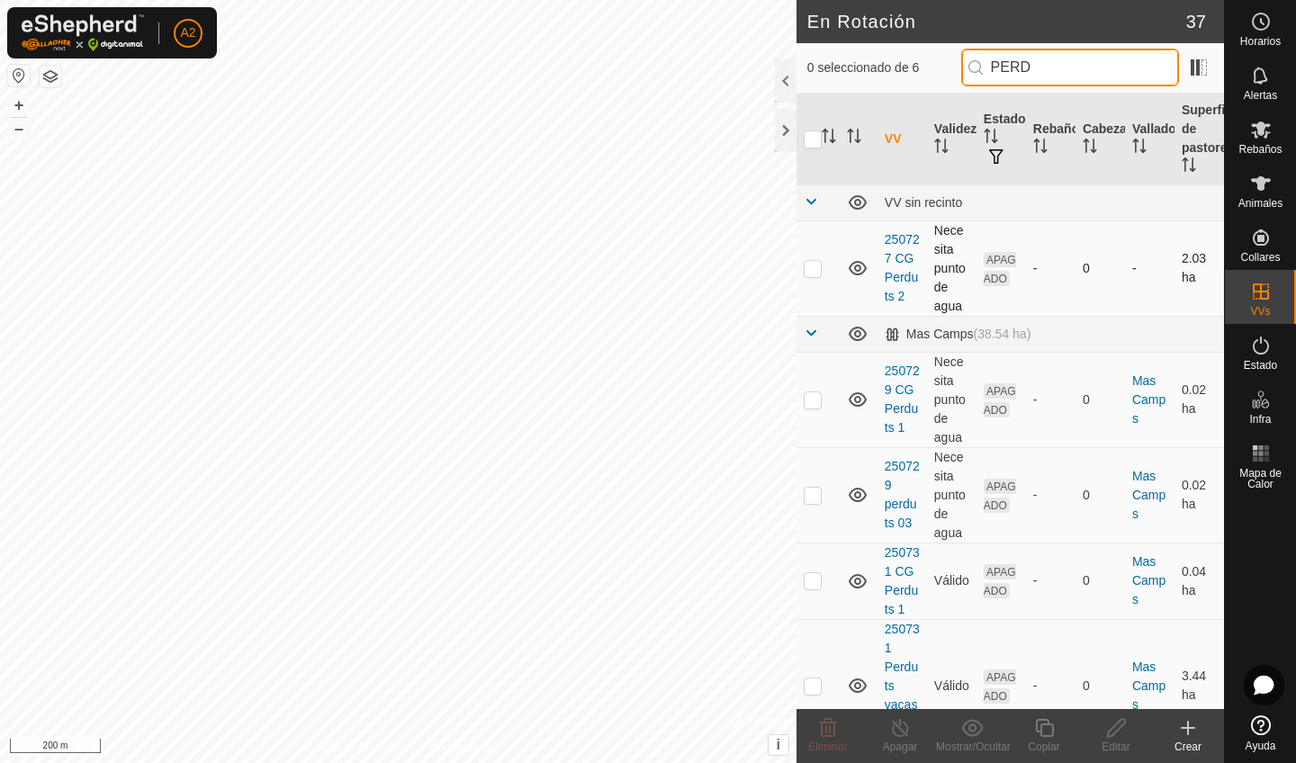
type input "PERD"
click at [808, 274] on p-checkbox at bounding box center [813, 268] width 18 height 14
checkbox input "true"
click at [817, 396] on p-checkbox at bounding box center [813, 399] width 18 height 14
checkbox input "true"
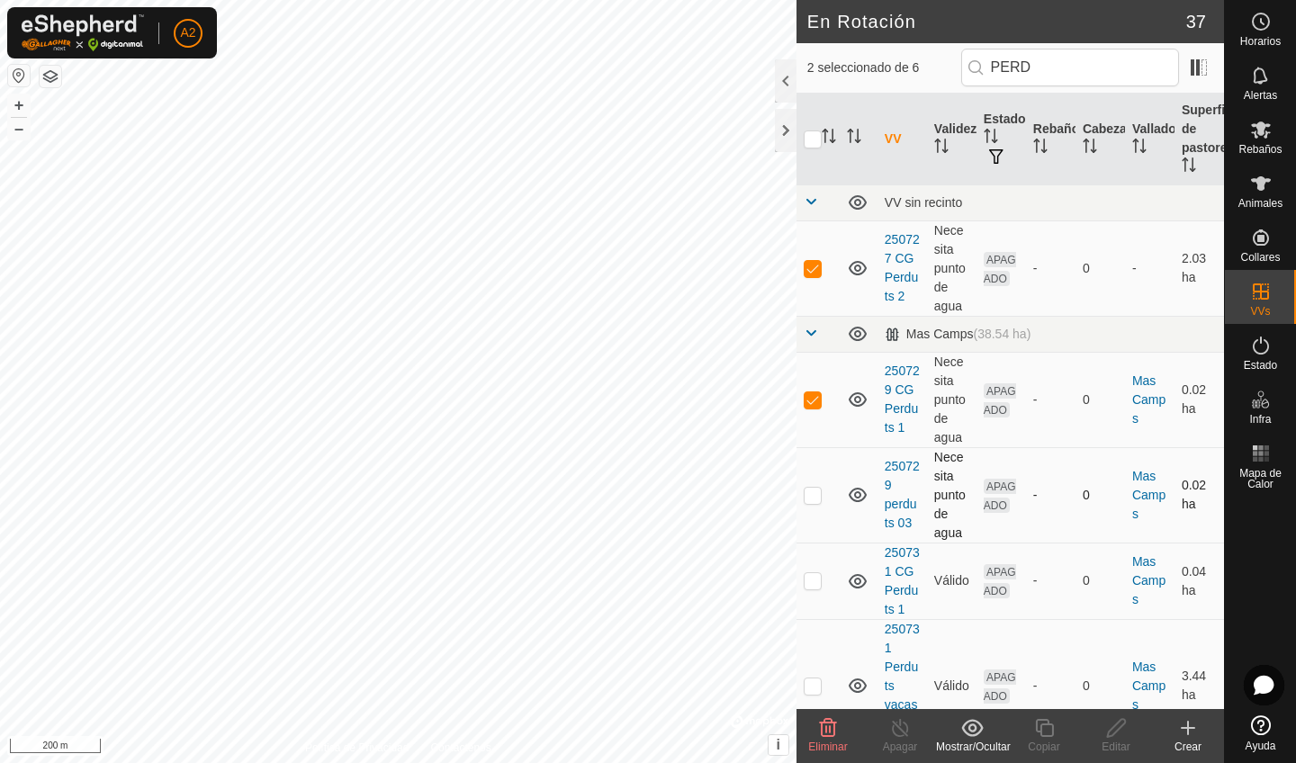
click at [812, 498] on p-checkbox at bounding box center [813, 495] width 18 height 14
checkbox input "true"
click at [813, 571] on td at bounding box center [817, 581] width 43 height 76
checkbox input "true"
click at [819, 666] on td at bounding box center [817, 685] width 43 height 133
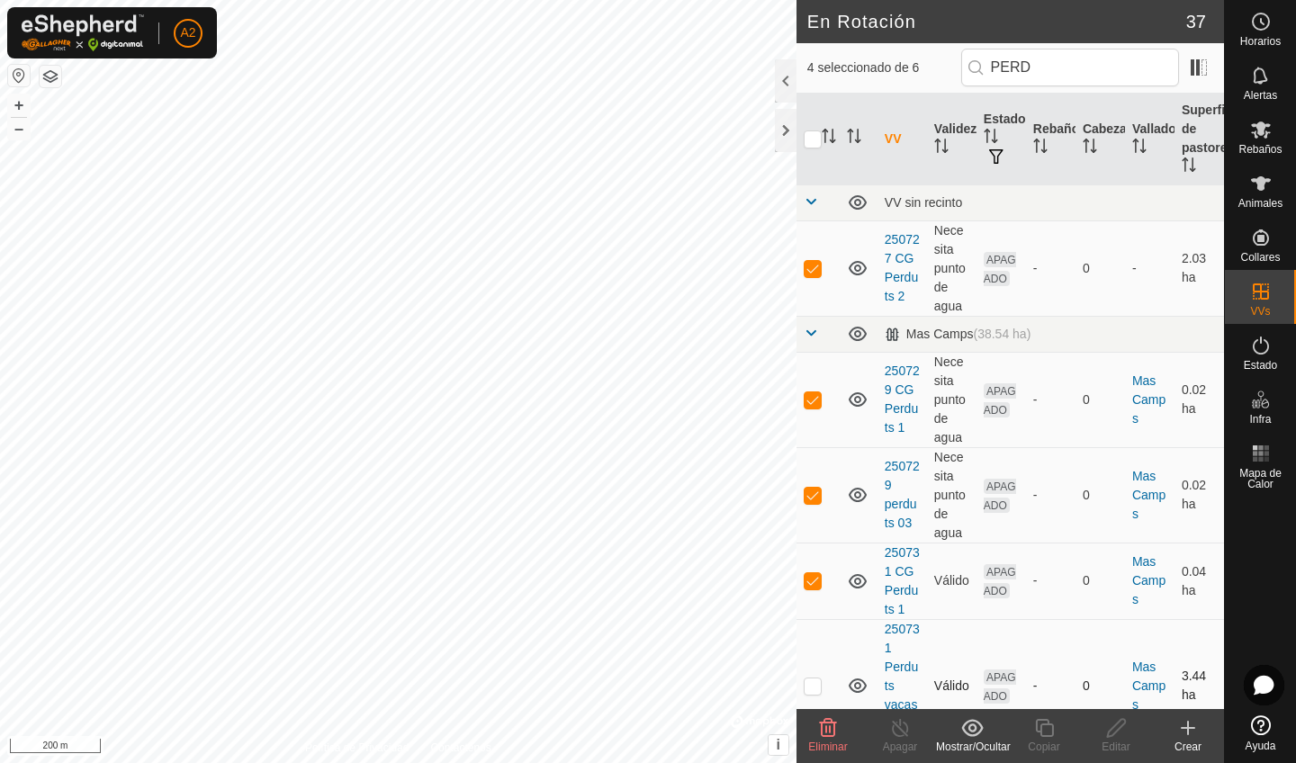
checkbox input "true"
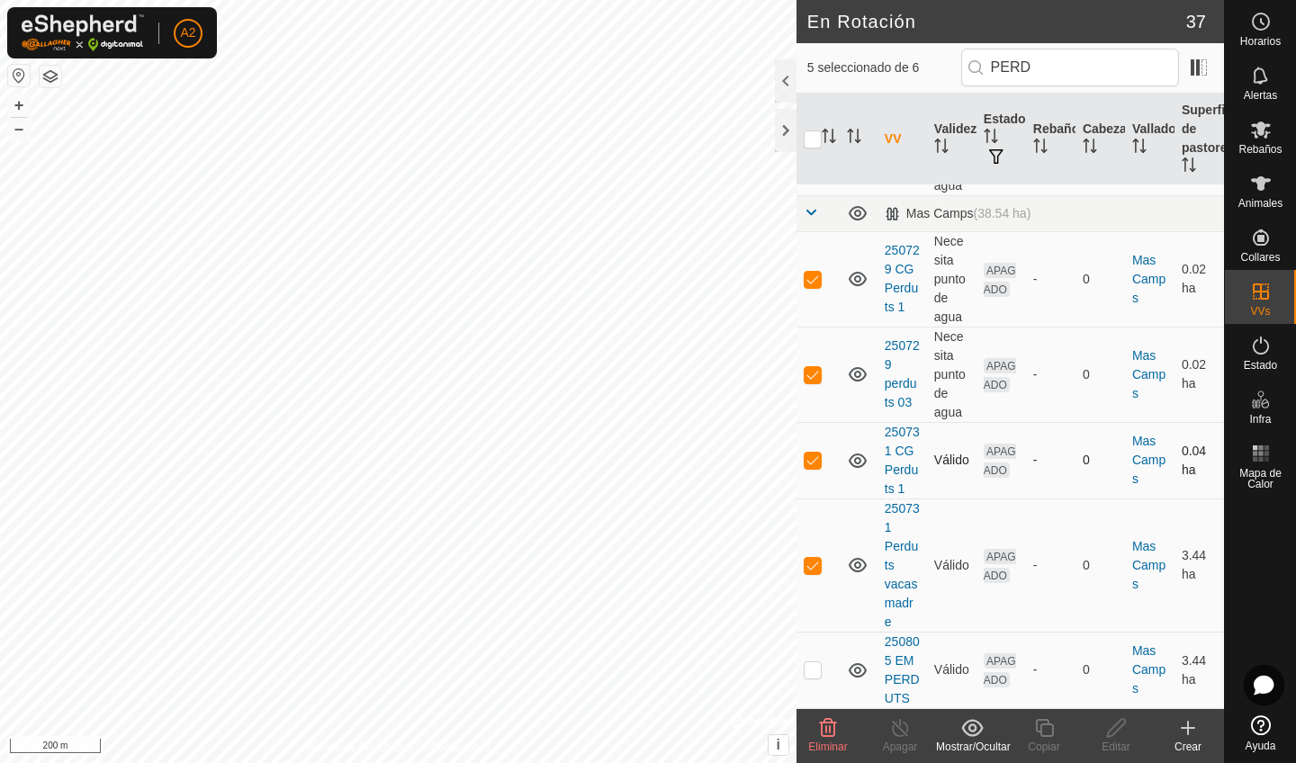
scroll to position [121, 0]
drag, startPoint x: 872, startPoint y: 362, endPoint x: 871, endPoint y: 420, distance: 58.5
click at [871, 420] on td at bounding box center [859, 374] width 38 height 95
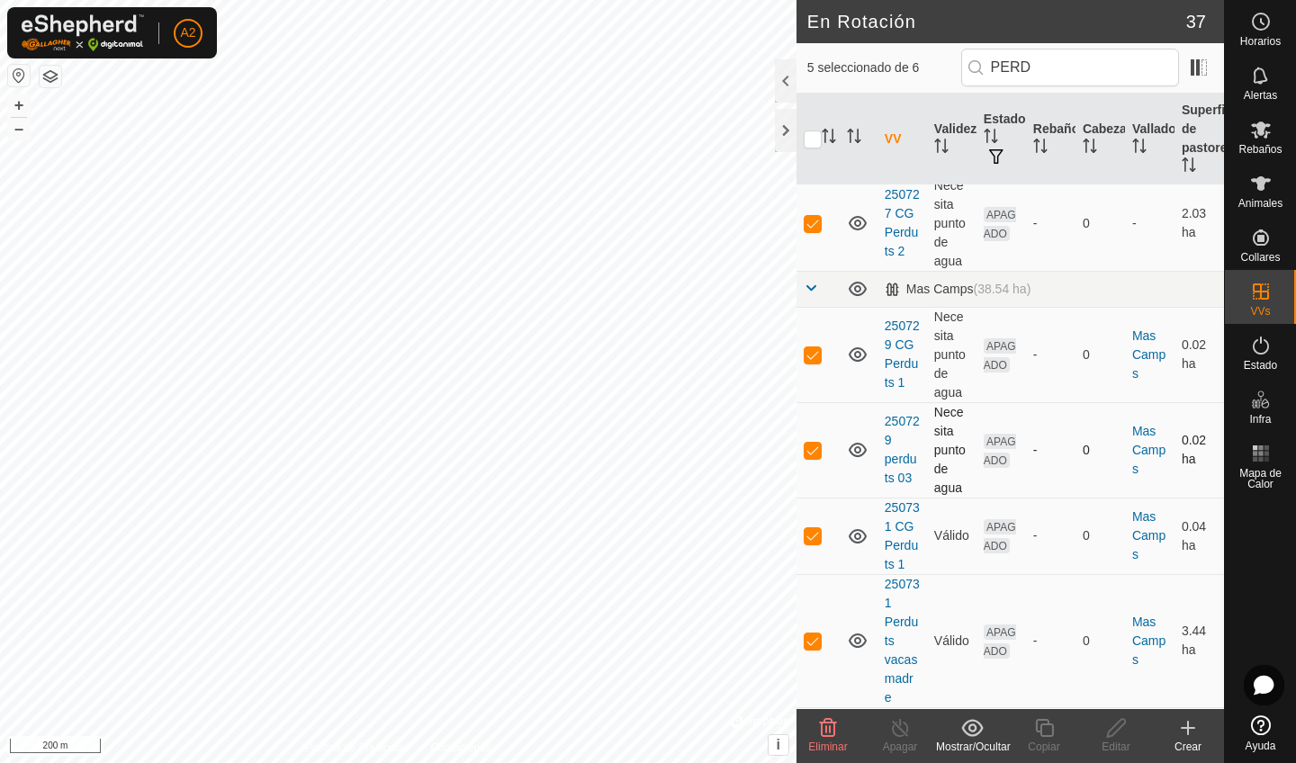
scroll to position [0, 0]
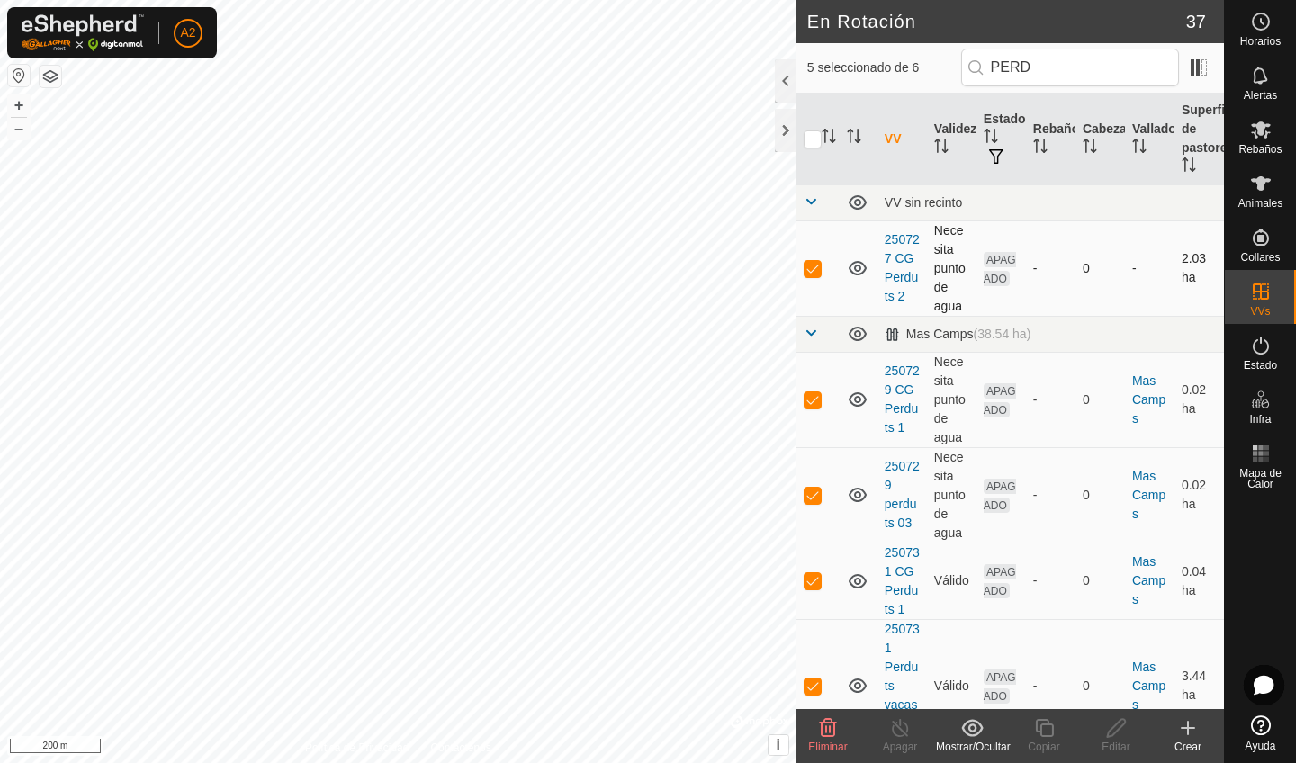
click at [808, 278] on td at bounding box center [817, 267] width 43 height 95
checkbox input "false"
click at [809, 398] on p-checkbox at bounding box center [813, 399] width 18 height 14
checkbox input "false"
click at [809, 494] on p-checkbox at bounding box center [813, 495] width 18 height 14
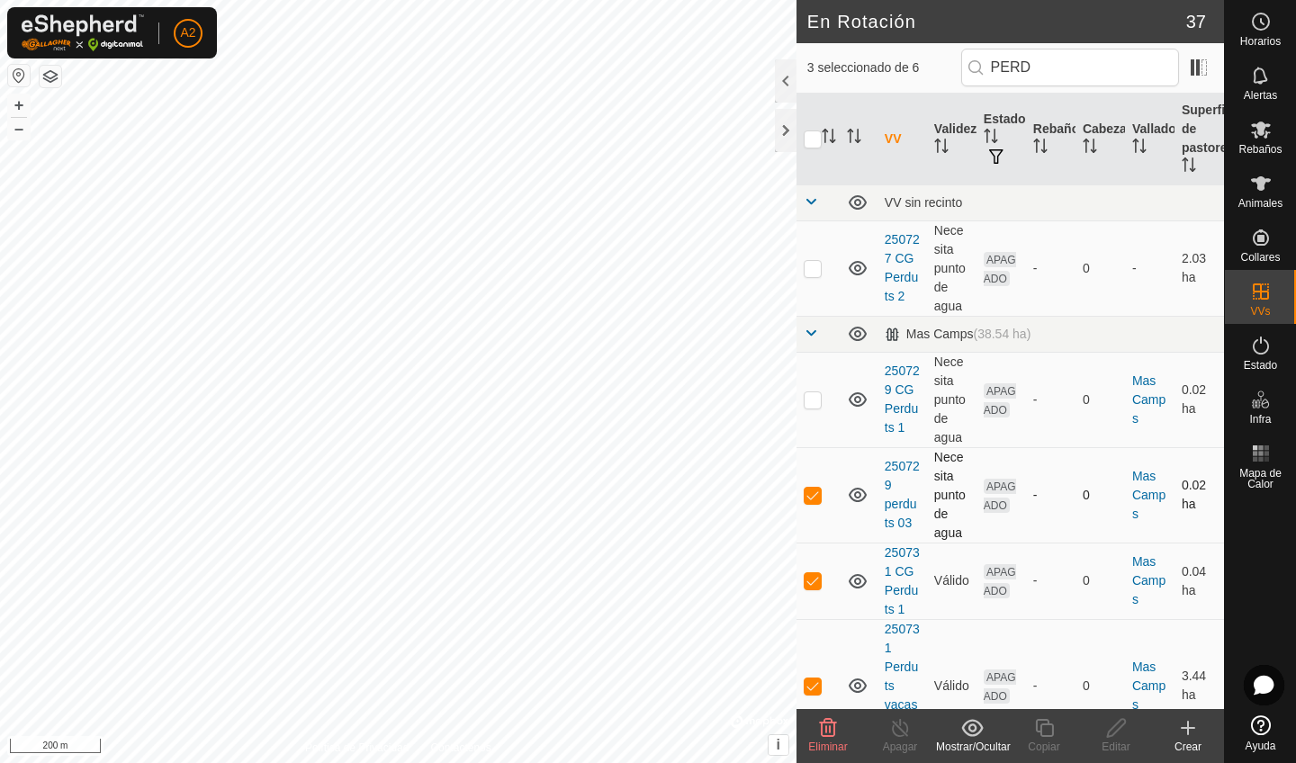
checkbox input "false"
click at [810, 586] on p-checkbox at bounding box center [813, 580] width 18 height 14
checkbox input "false"
click at [811, 682] on p-checkbox at bounding box center [813, 686] width 18 height 14
checkbox input "false"
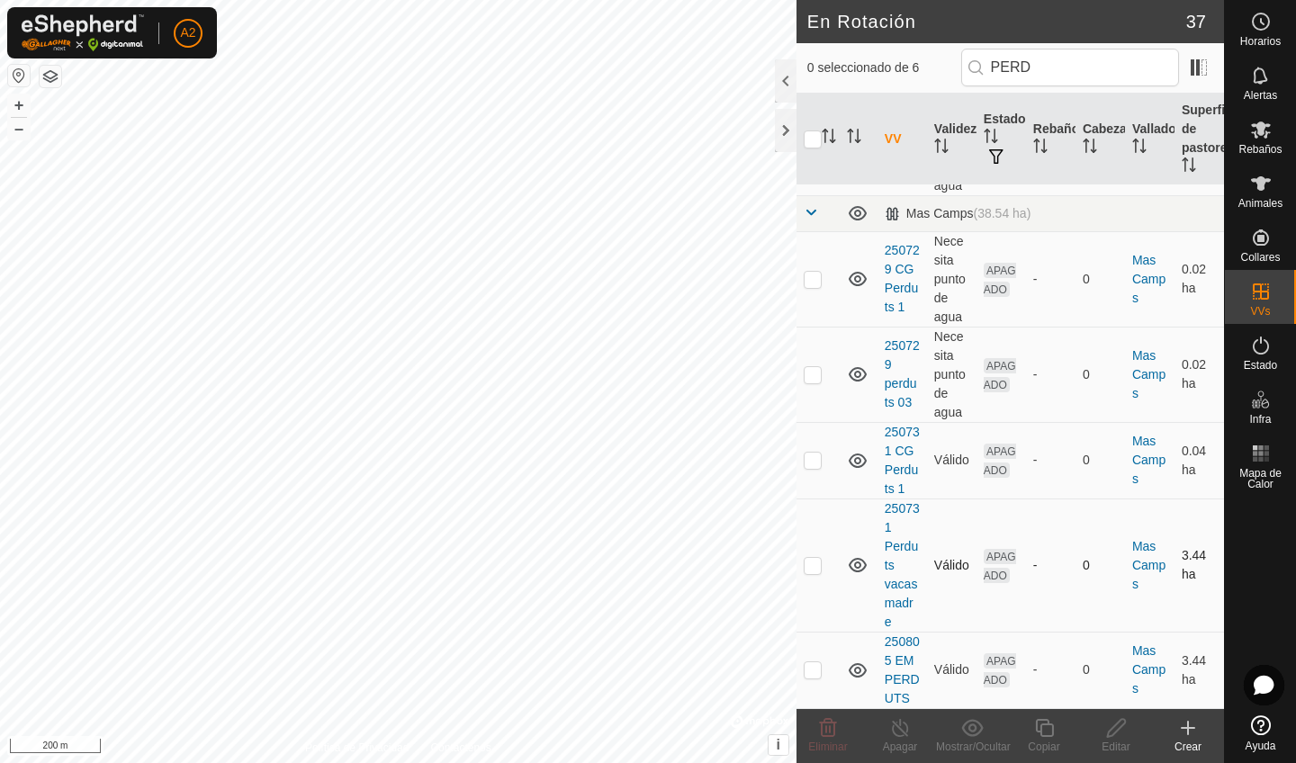
scroll to position [121, 0]
click at [814, 675] on p-checkbox at bounding box center [813, 669] width 18 height 14
click at [808, 670] on p-checkbox at bounding box center [813, 669] width 18 height 14
checkbox input "false"
click at [812, 563] on p-checkbox at bounding box center [813, 565] width 18 height 14
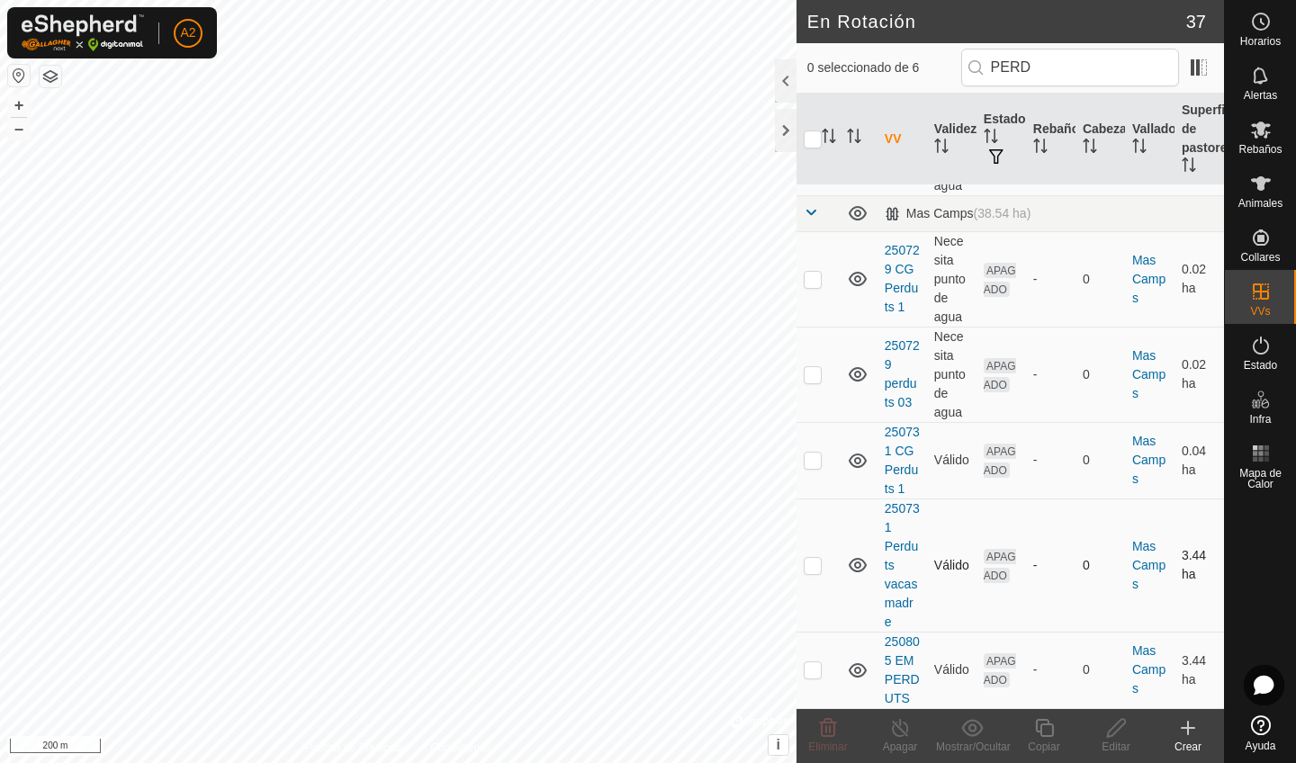
checkbox input "true"
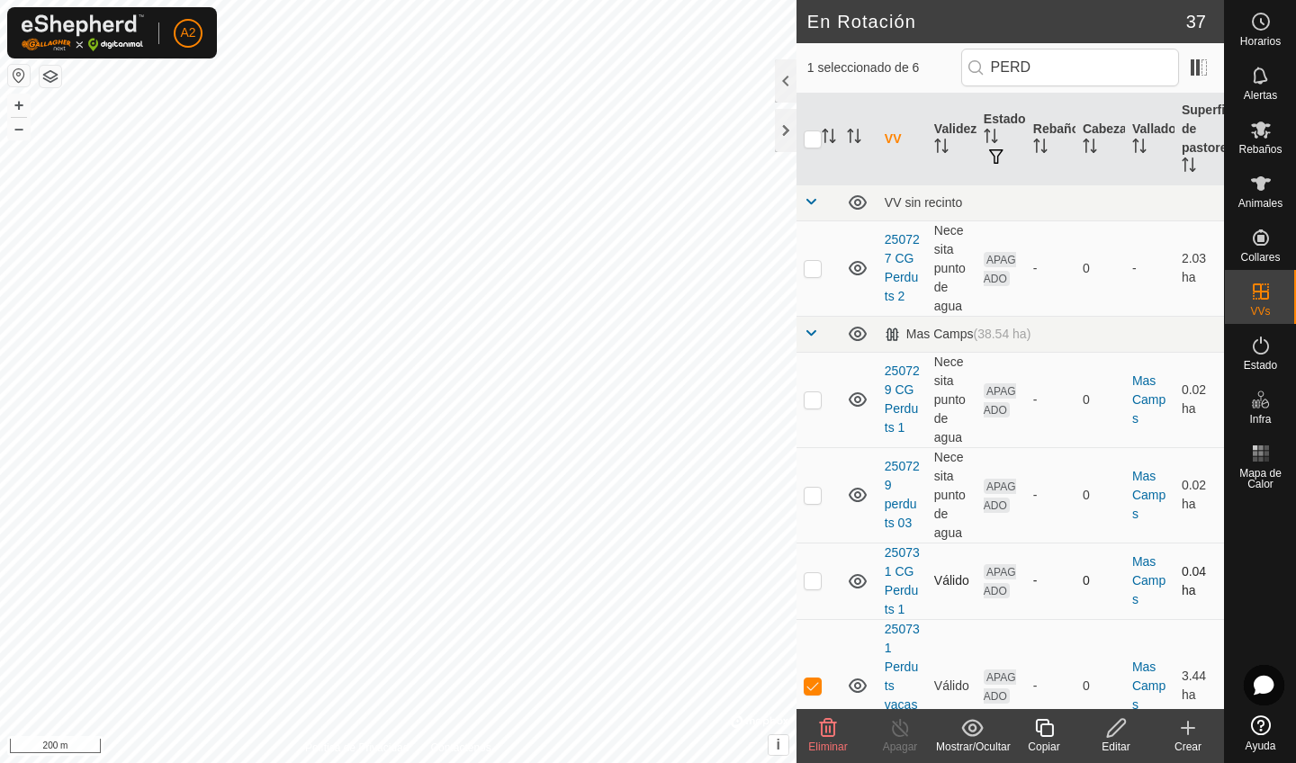
click at [812, 563] on td at bounding box center [817, 581] width 43 height 76
click at [814, 585] on p-checkbox at bounding box center [813, 580] width 18 height 14
checkbox input "false"
click at [806, 689] on p-checkbox at bounding box center [813, 686] width 18 height 14
checkbox input "false"
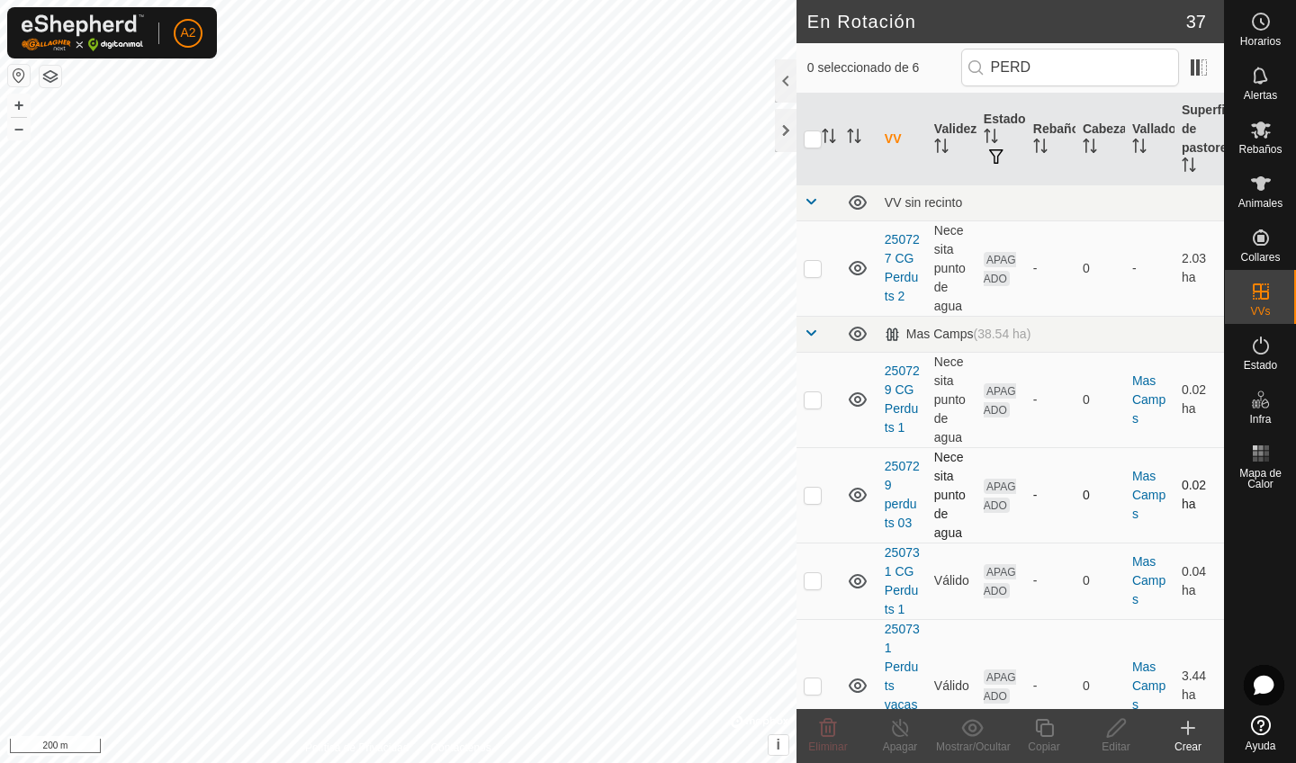
click at [814, 497] on p-checkbox at bounding box center [813, 495] width 18 height 14
checkbox input "false"
click at [1066, 67] on input "PERD" at bounding box center [1070, 68] width 218 height 38
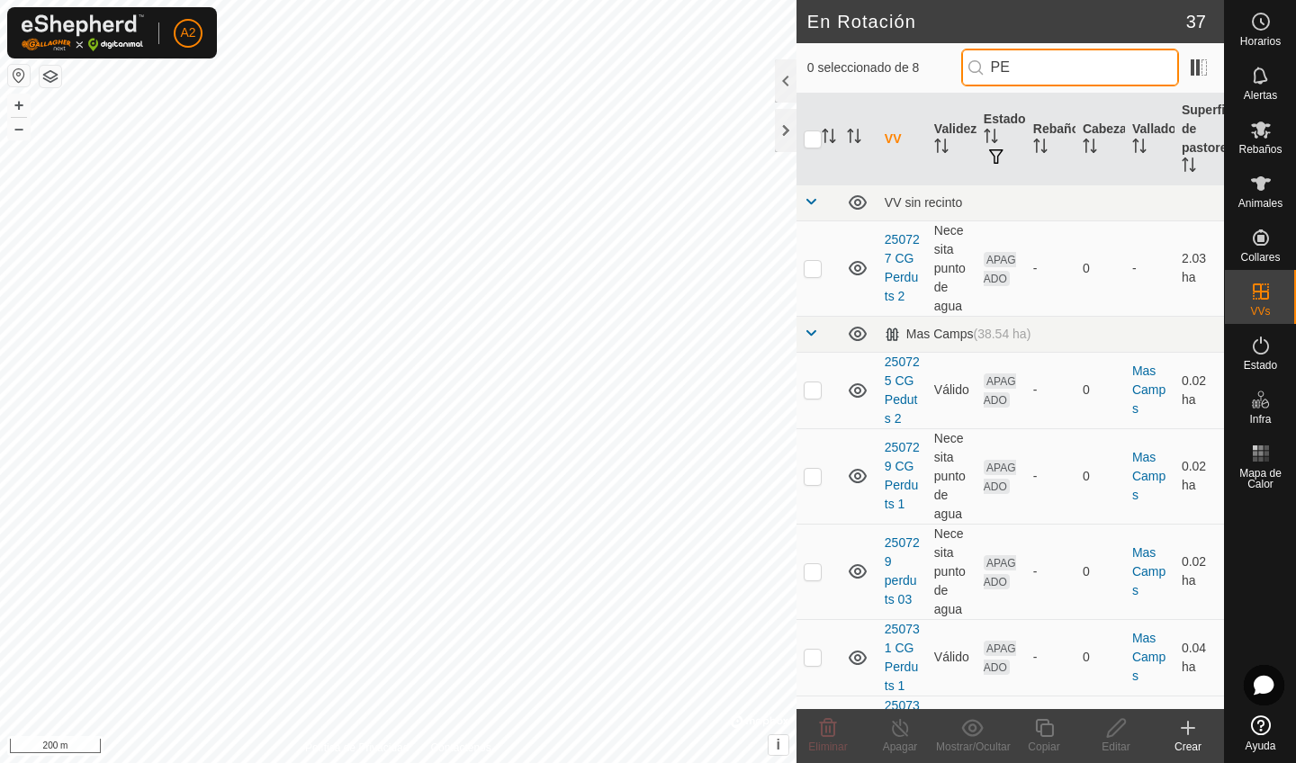
type input "P"
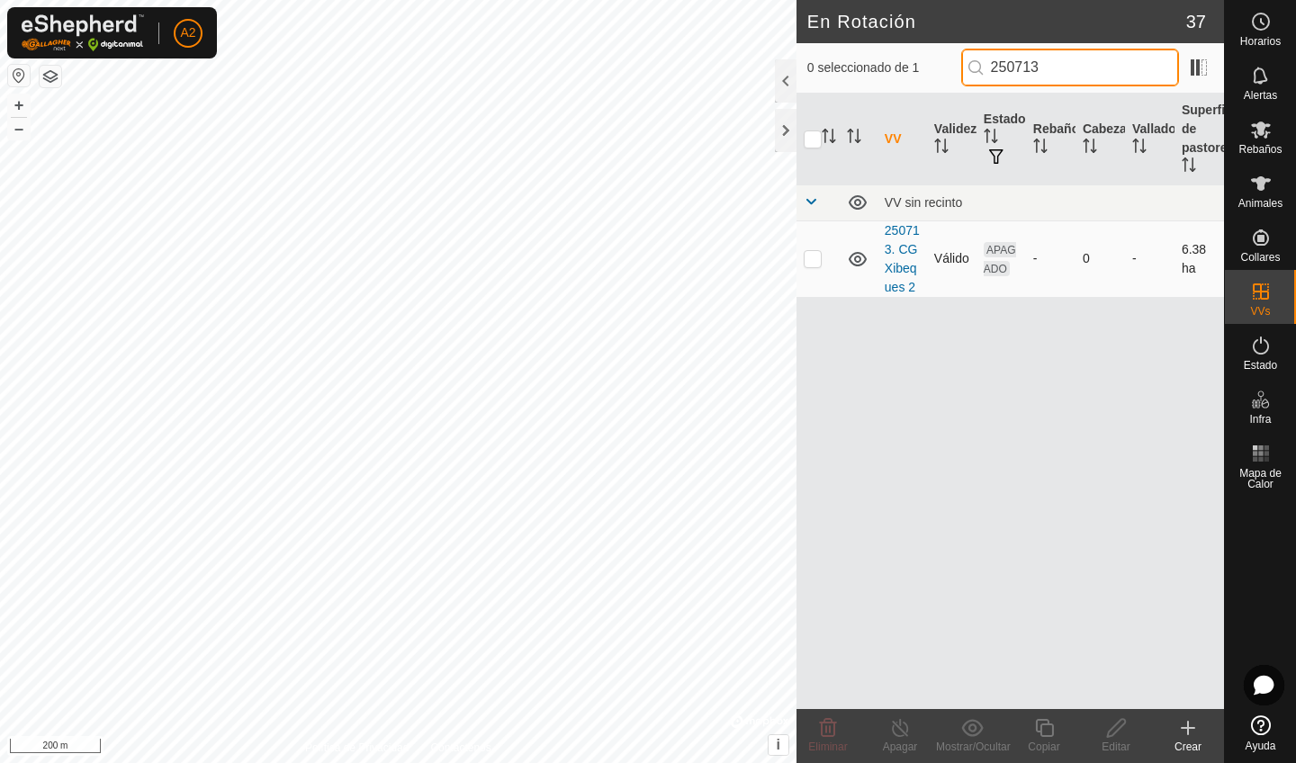
type input "250713"
click at [810, 257] on p-checkbox at bounding box center [813, 258] width 18 height 14
checkbox input "true"
click at [812, 202] on span at bounding box center [811, 201] width 14 height 14
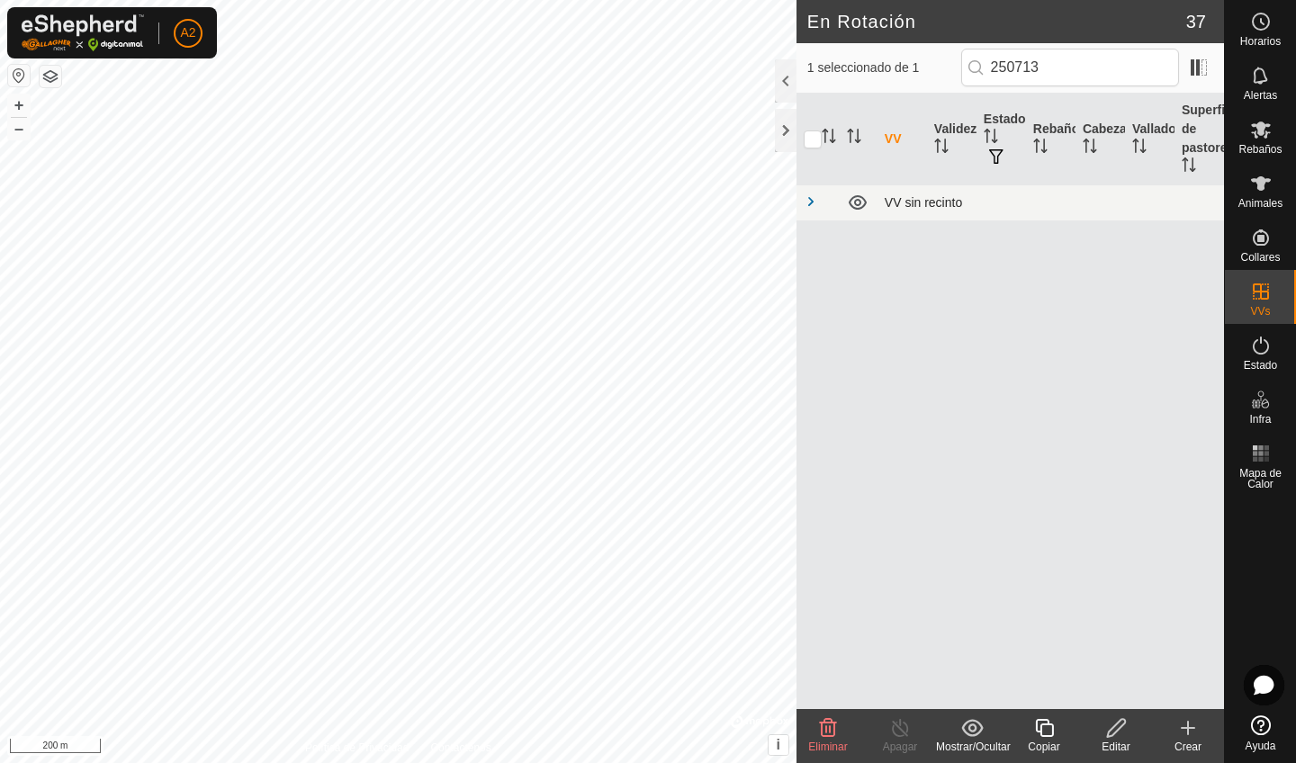
click at [812, 202] on span at bounding box center [811, 201] width 14 height 14
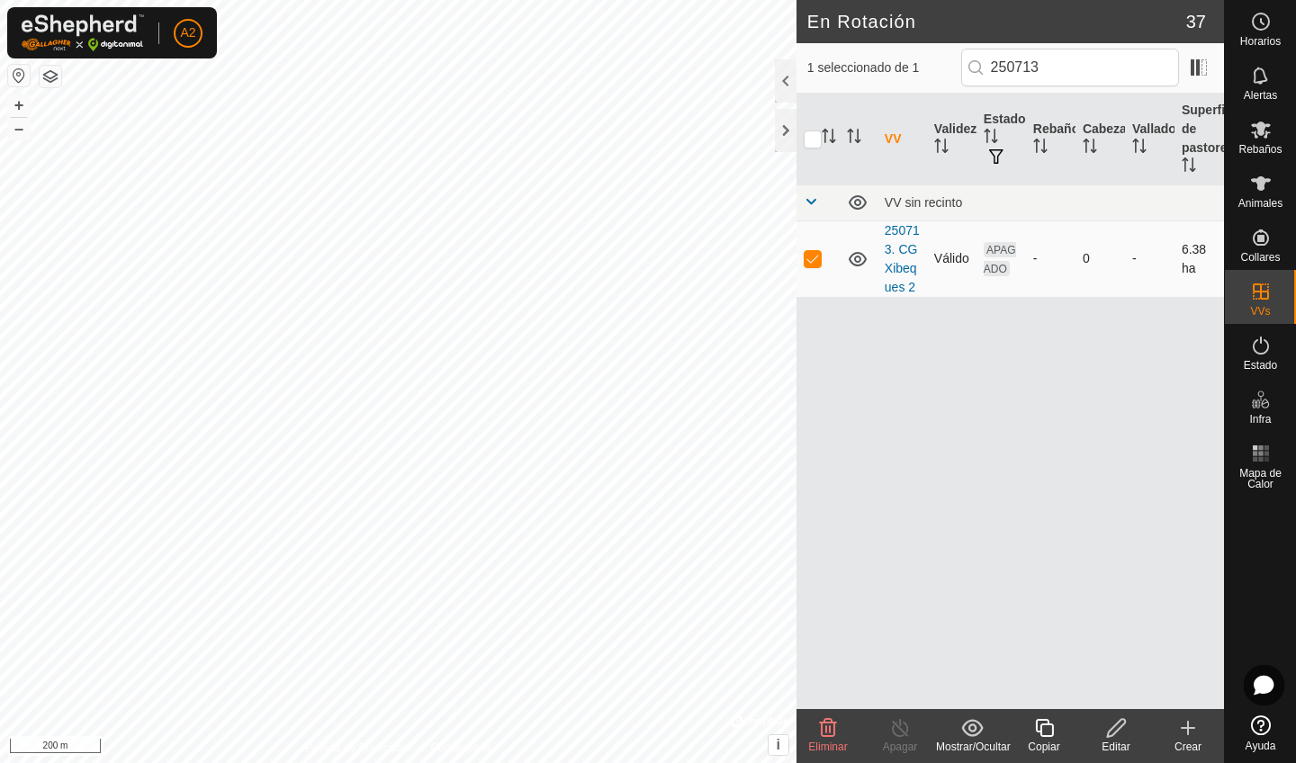
click at [813, 261] on p-checkbox at bounding box center [813, 258] width 18 height 14
checkbox input "false"
click at [1083, 66] on input "250713" at bounding box center [1070, 68] width 218 height 38
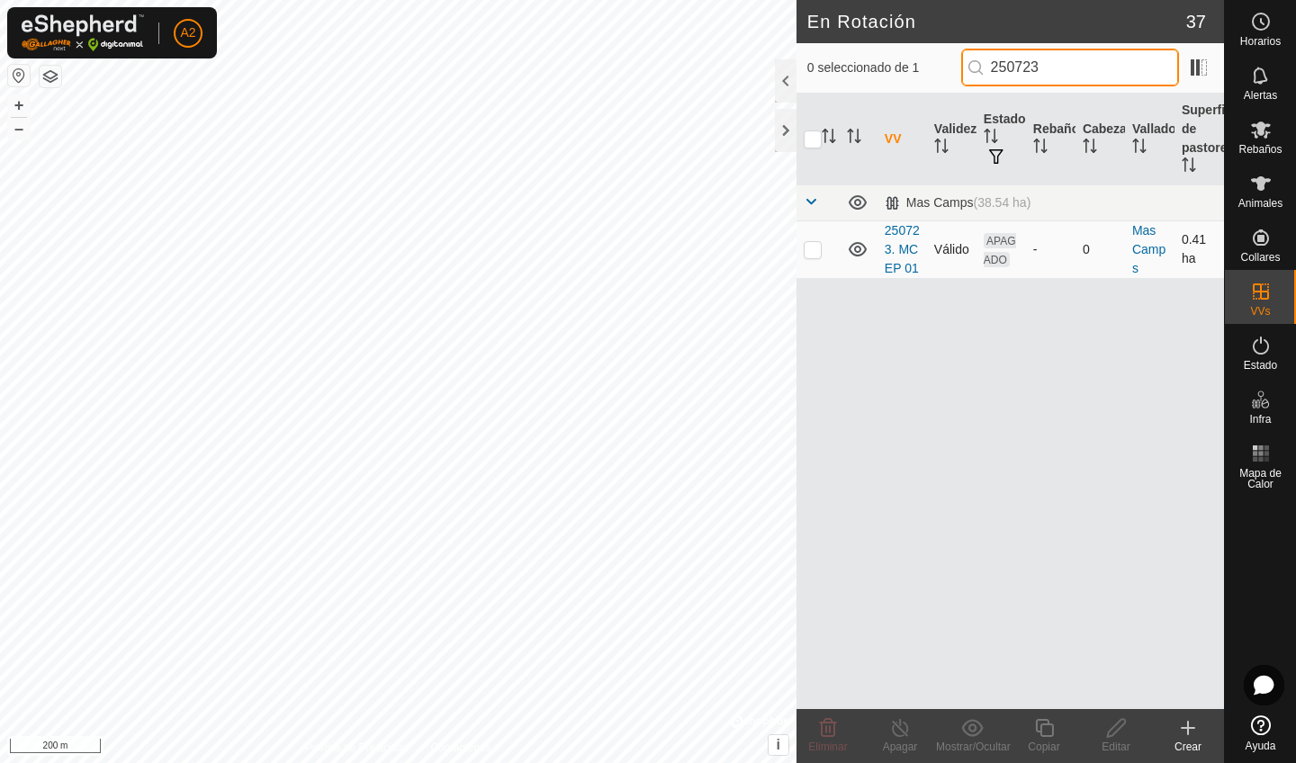
type input "250723"
click at [819, 246] on p-checkbox at bounding box center [813, 249] width 18 height 14
click at [815, 247] on p-checkbox at bounding box center [813, 249] width 18 height 14
checkbox input "false"
click at [1079, 75] on input "250723" at bounding box center [1070, 68] width 218 height 38
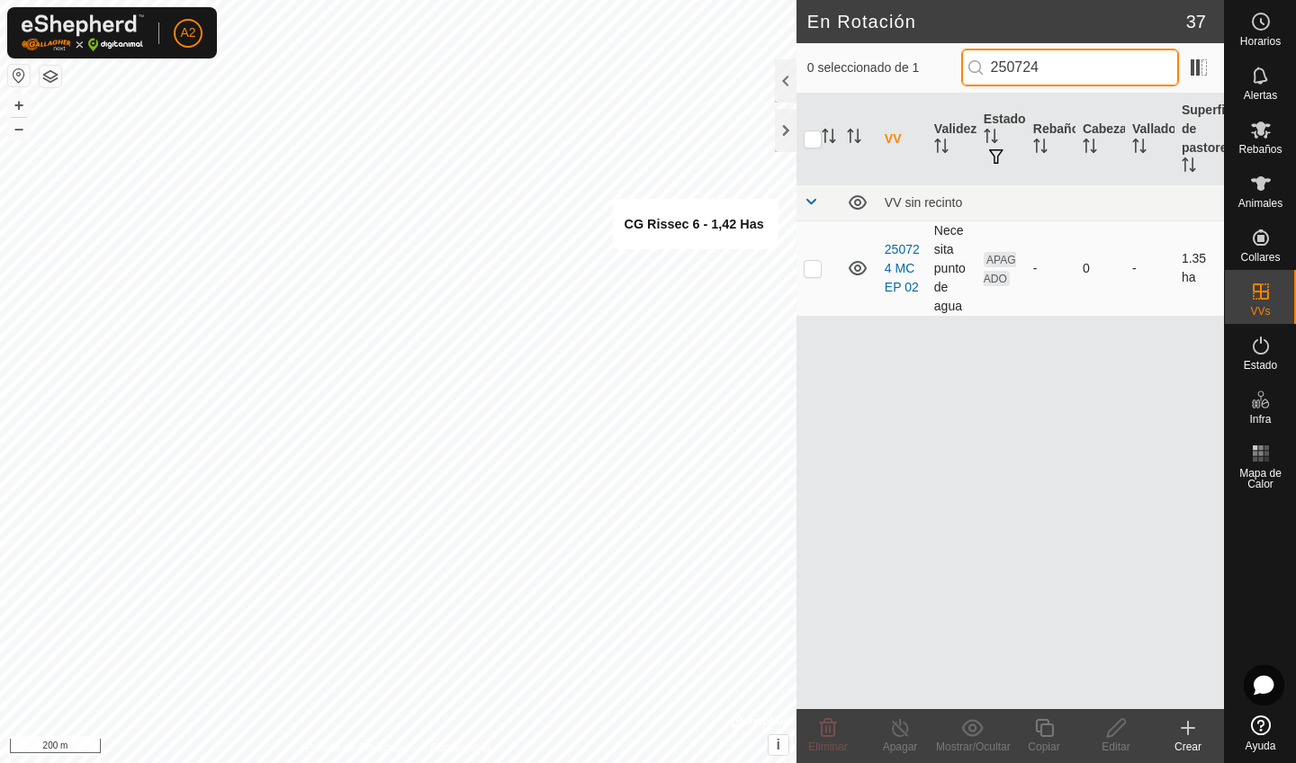
type input "250724"
click at [810, 273] on p-checkbox at bounding box center [813, 268] width 18 height 14
checkbox input "false"
click at [1099, 70] on input "250724" at bounding box center [1070, 68] width 218 height 38
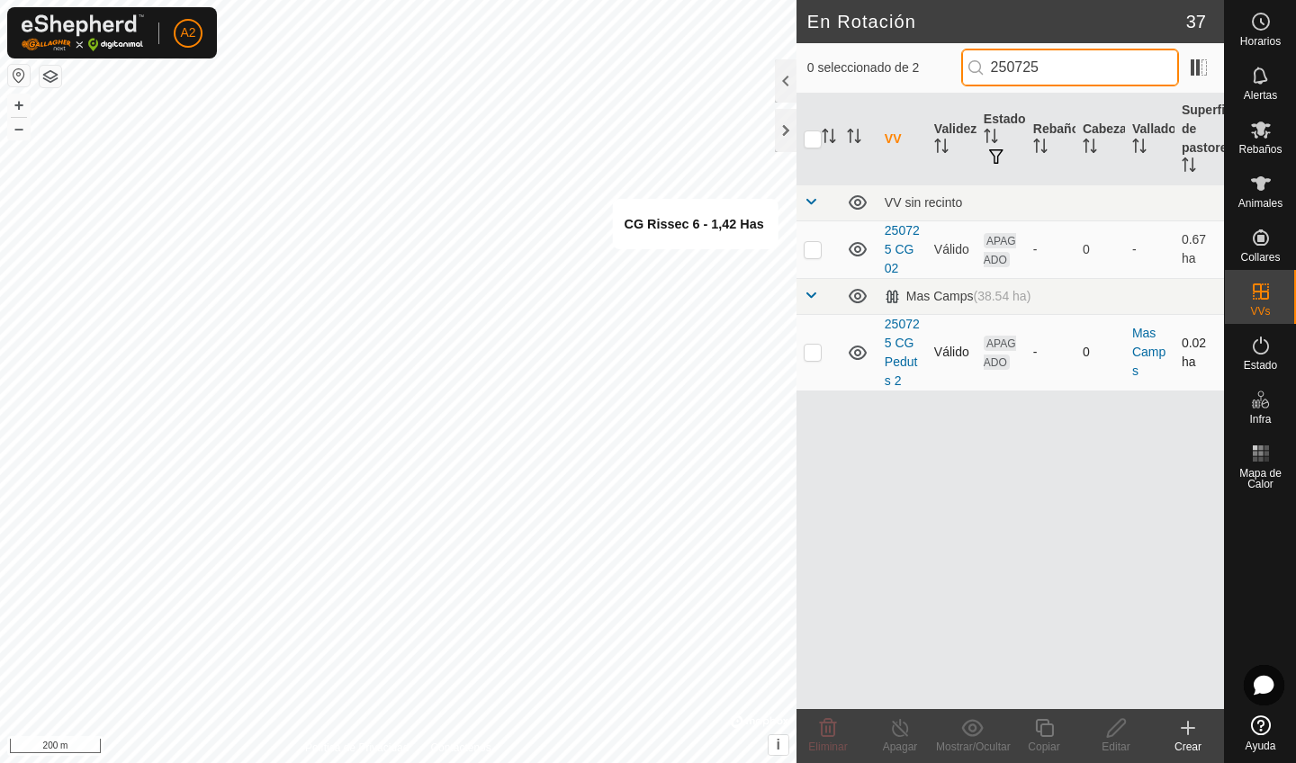
type input "250725"
click at [809, 351] on p-checkbox at bounding box center [813, 352] width 18 height 14
checkbox input "false"
click at [812, 258] on td at bounding box center [817, 249] width 43 height 58
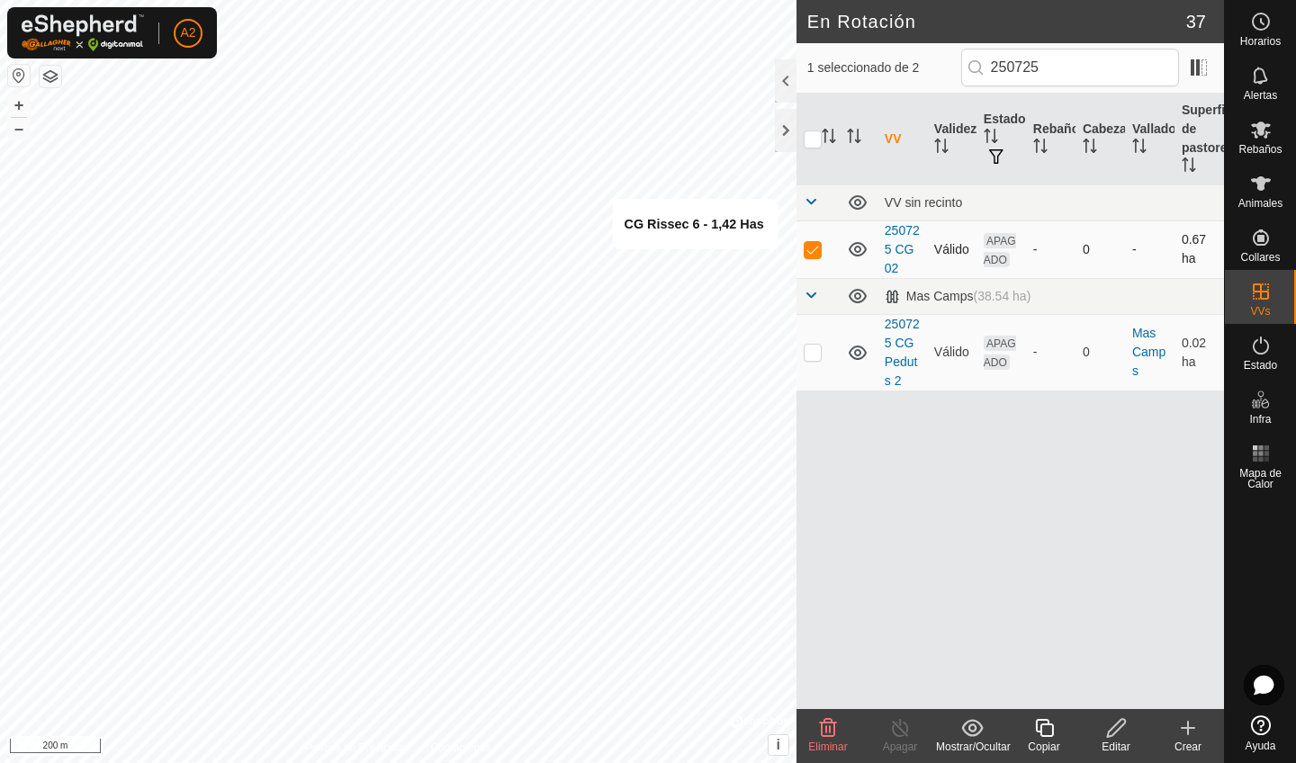
click at [812, 258] on td at bounding box center [817, 249] width 43 height 58
checkbox input "false"
click at [1073, 73] on input "250725" at bounding box center [1070, 68] width 218 height 38
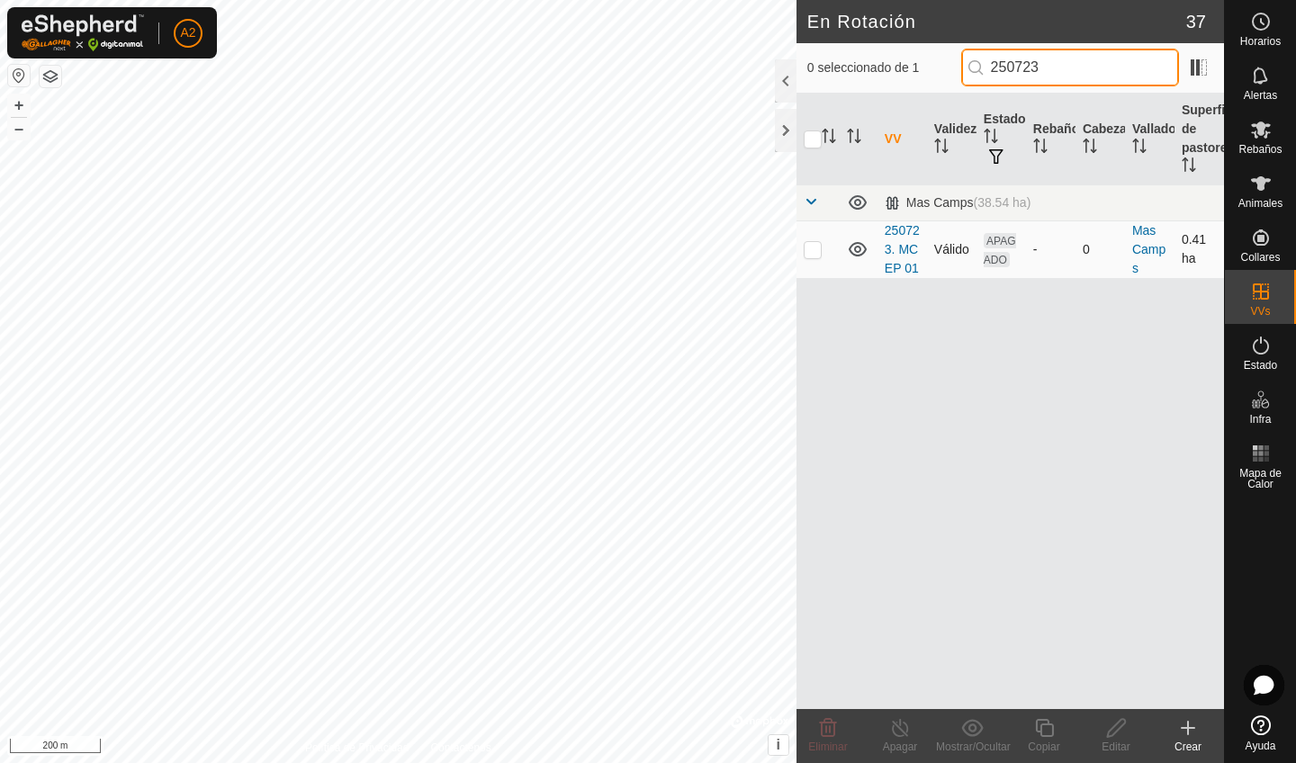
type input "250723"
click at [821, 251] on p-checkbox at bounding box center [813, 249] width 18 height 14
click at [1092, 69] on input "250723" at bounding box center [1070, 68] width 218 height 38
click at [816, 249] on p-checkbox at bounding box center [813, 249] width 18 height 14
checkbox input "false"
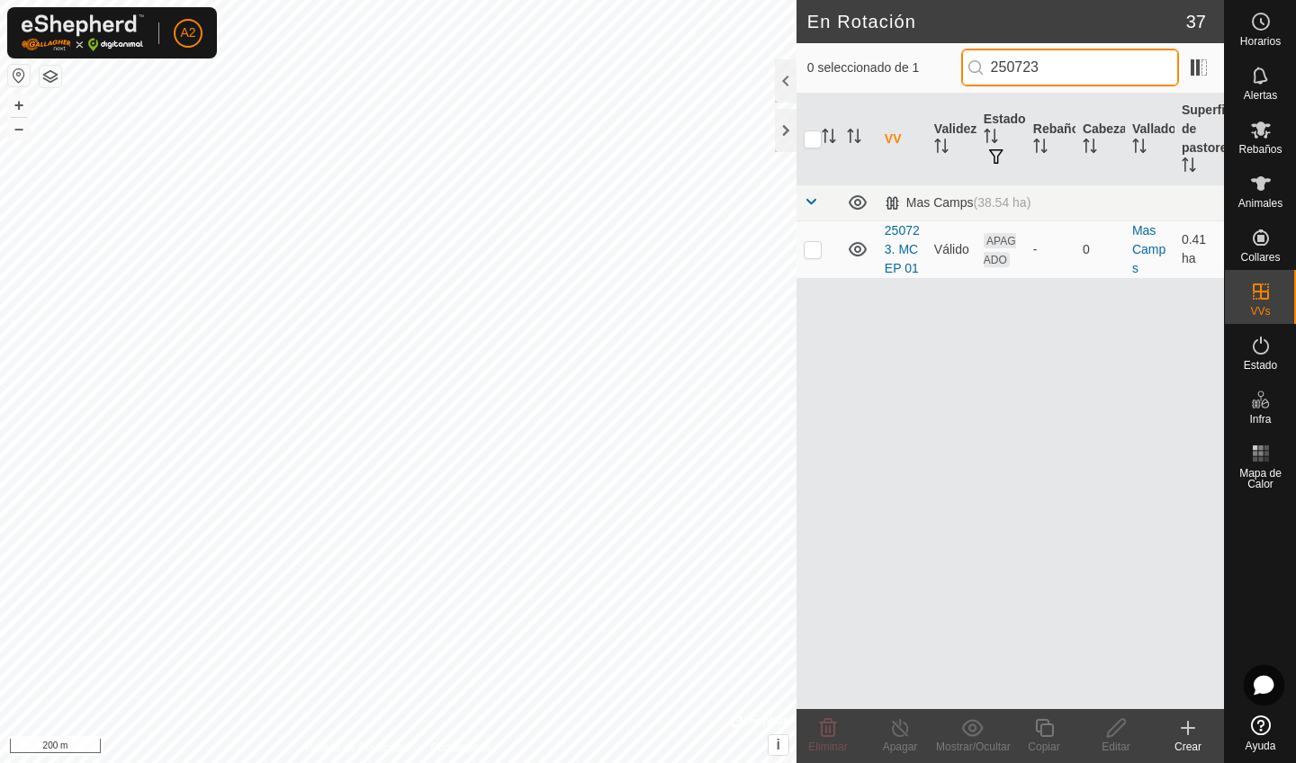
click at [1074, 76] on input "250723" at bounding box center [1070, 68] width 218 height 38
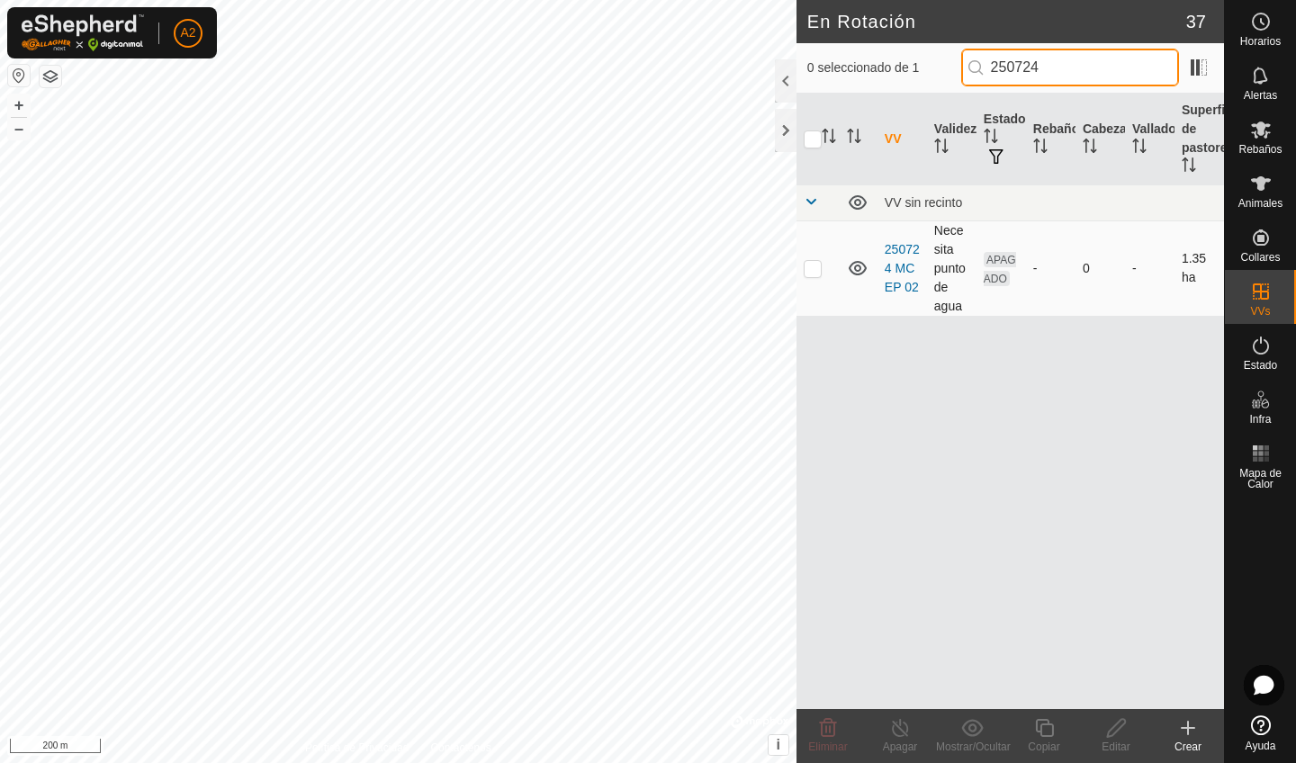
type input "250724"
click at [807, 277] on td at bounding box center [817, 267] width 43 height 95
checkbox input "false"
click at [1088, 74] on input "250724" at bounding box center [1070, 68] width 218 height 38
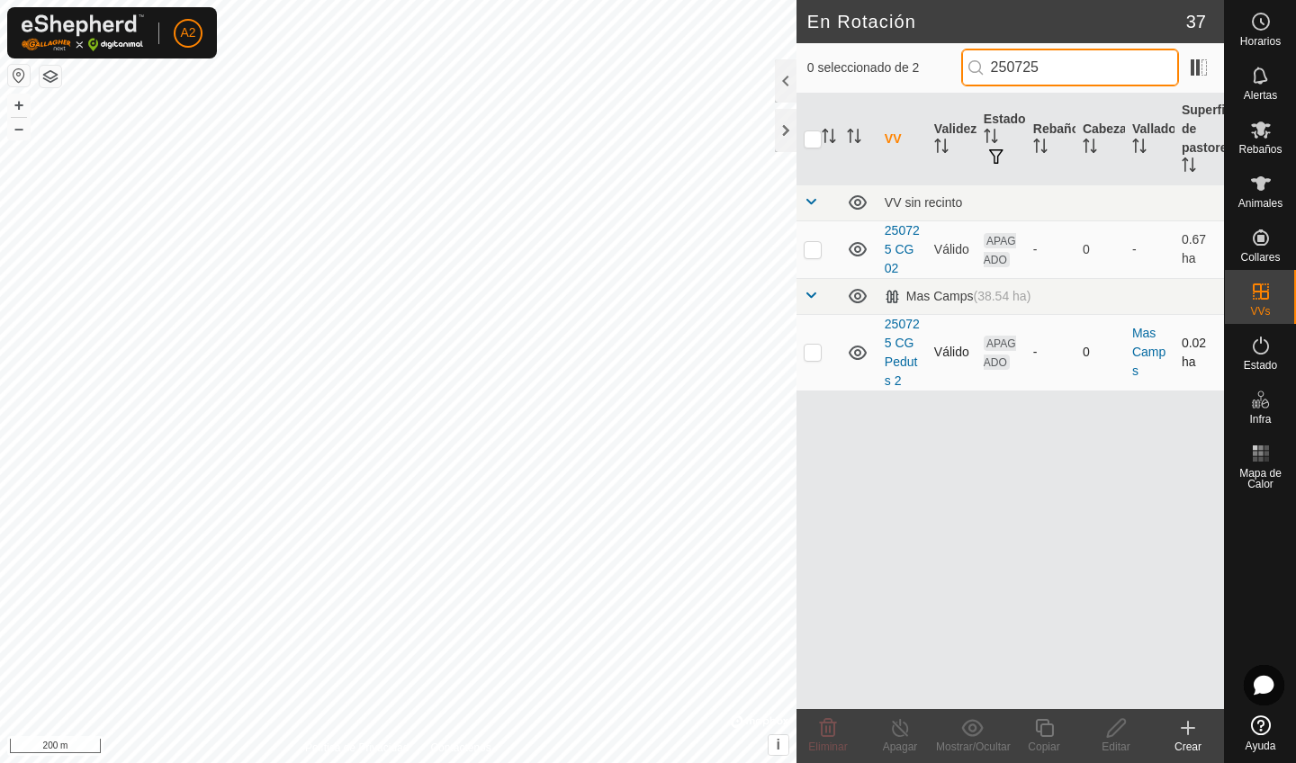
type input "250725"
click at [827, 356] on td at bounding box center [817, 352] width 43 height 76
checkbox input "false"
click at [1084, 85] on input "250725" at bounding box center [1070, 68] width 218 height 38
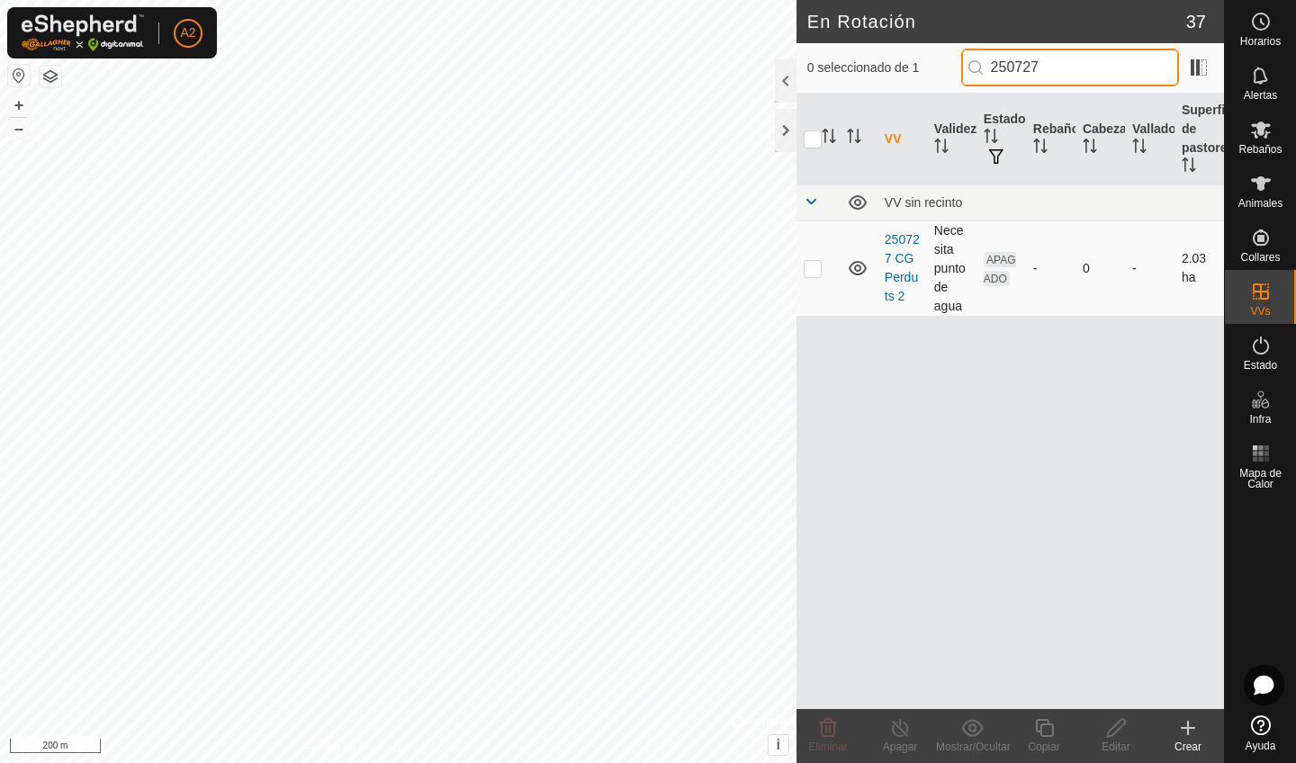
type input "250727"
click at [813, 271] on p-checkbox at bounding box center [813, 268] width 18 height 14
checkbox input "false"
click at [1119, 67] on input "250727" at bounding box center [1070, 68] width 218 height 38
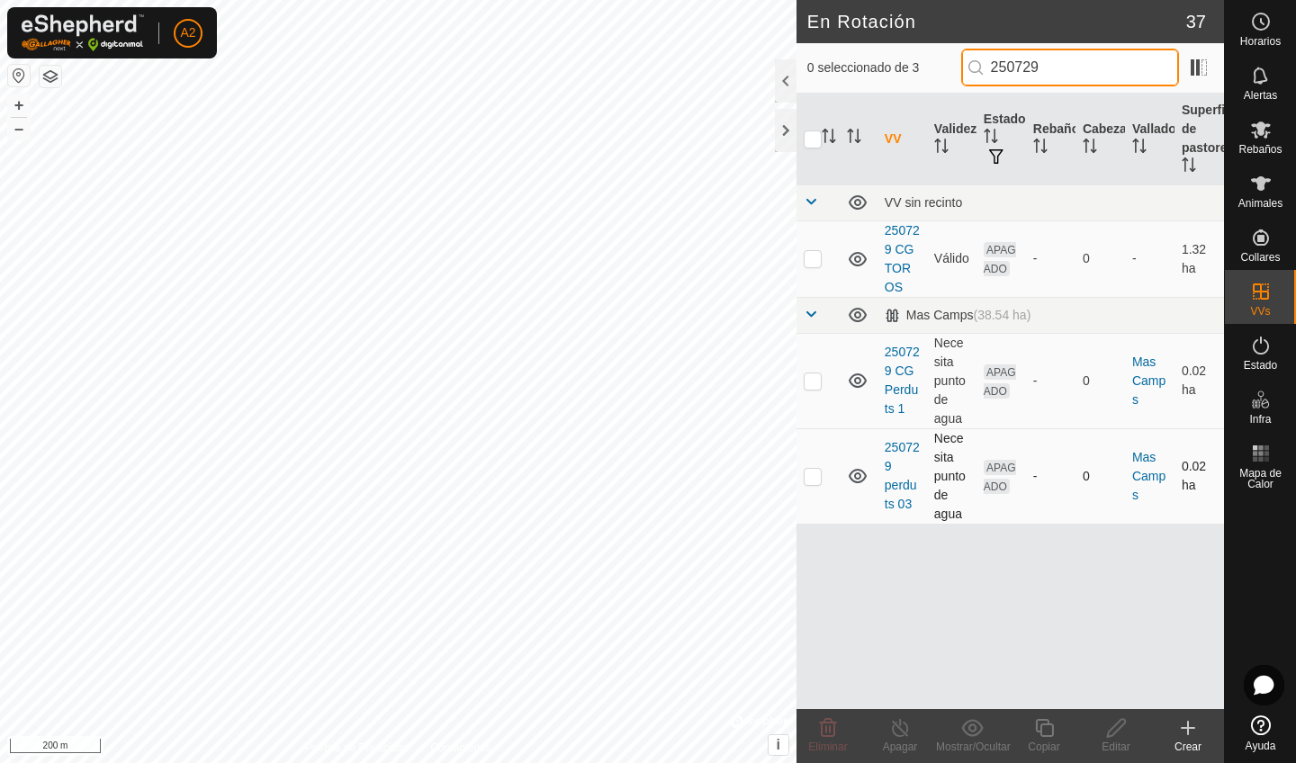
type input "250729"
click at [823, 472] on td at bounding box center [817, 475] width 43 height 95
checkbox input "false"
click at [815, 388] on td at bounding box center [817, 380] width 43 height 95
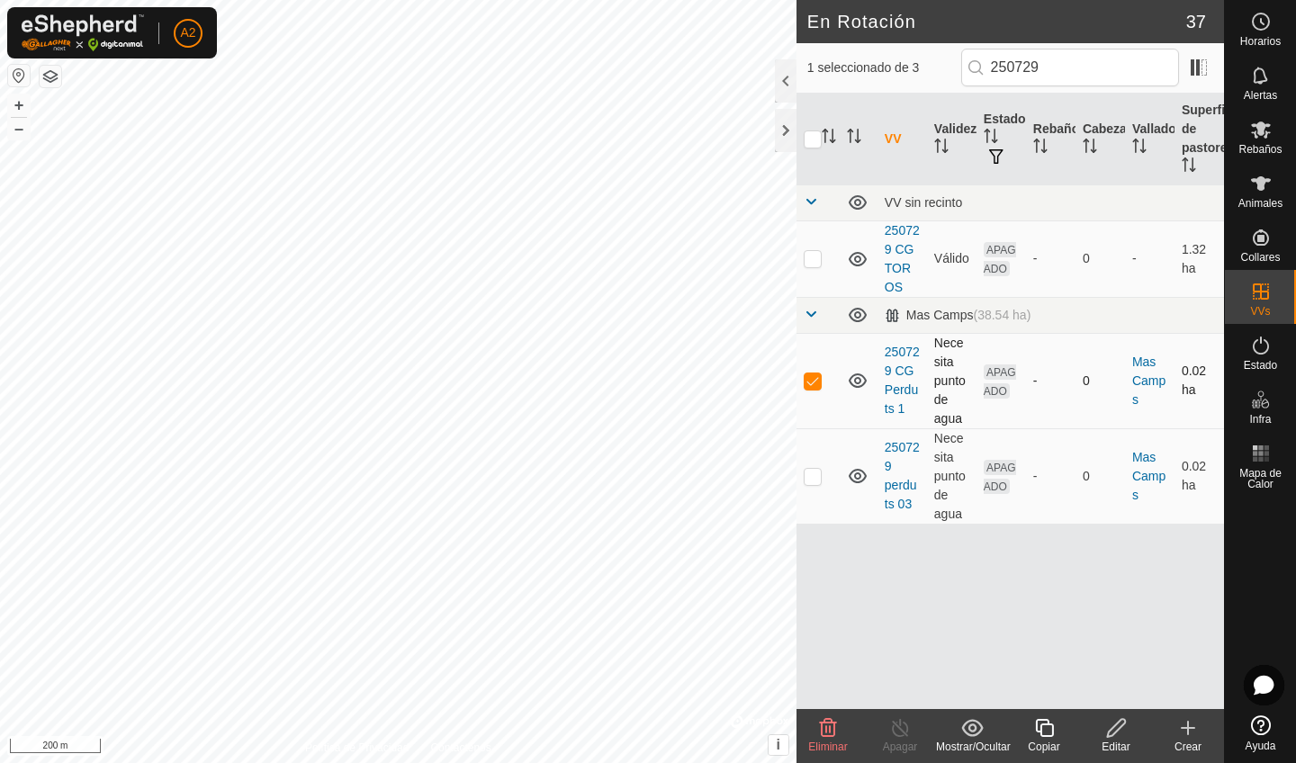
checkbox input "true"
click at [813, 266] on td at bounding box center [817, 258] width 43 height 76
click at [814, 267] on td at bounding box center [817, 258] width 43 height 76
checkbox input "false"
click at [814, 377] on p-checkbox at bounding box center [813, 380] width 18 height 14
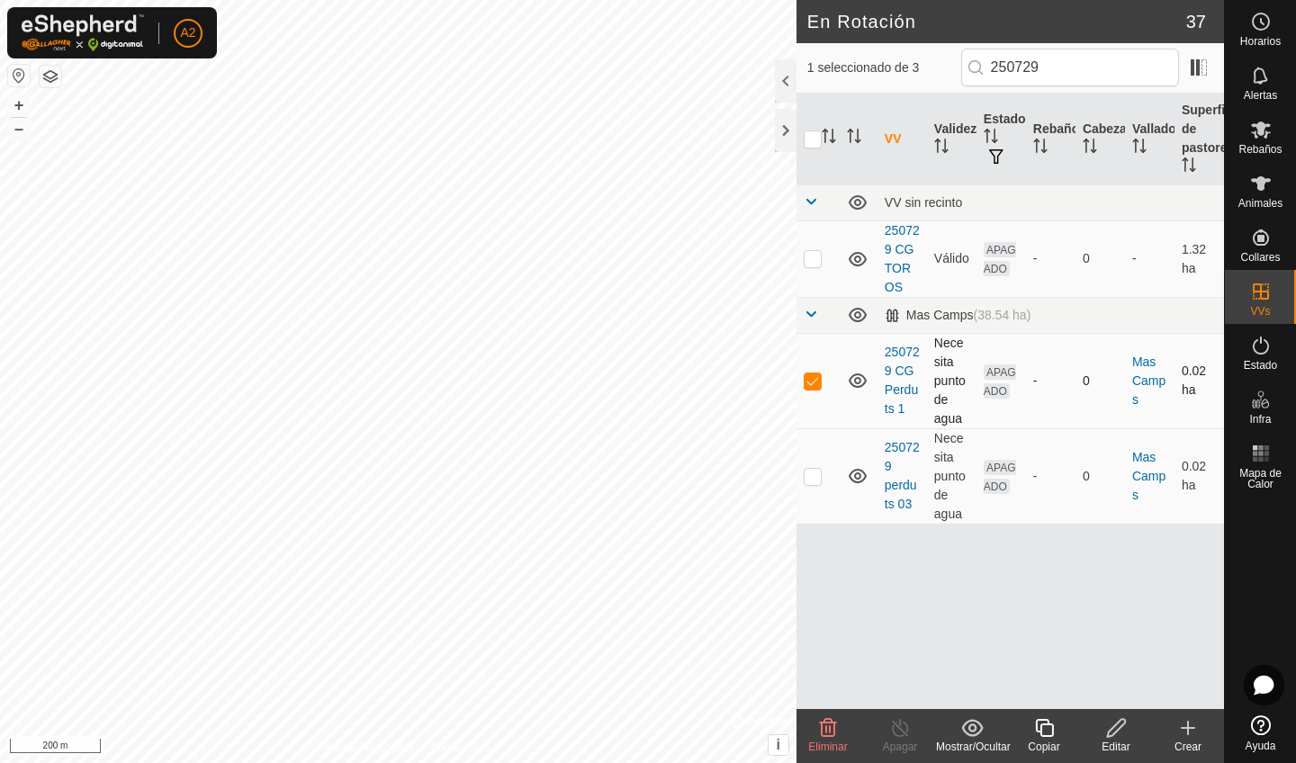
checkbox input "false"
click at [1085, 80] on input "250729" at bounding box center [1070, 68] width 218 height 38
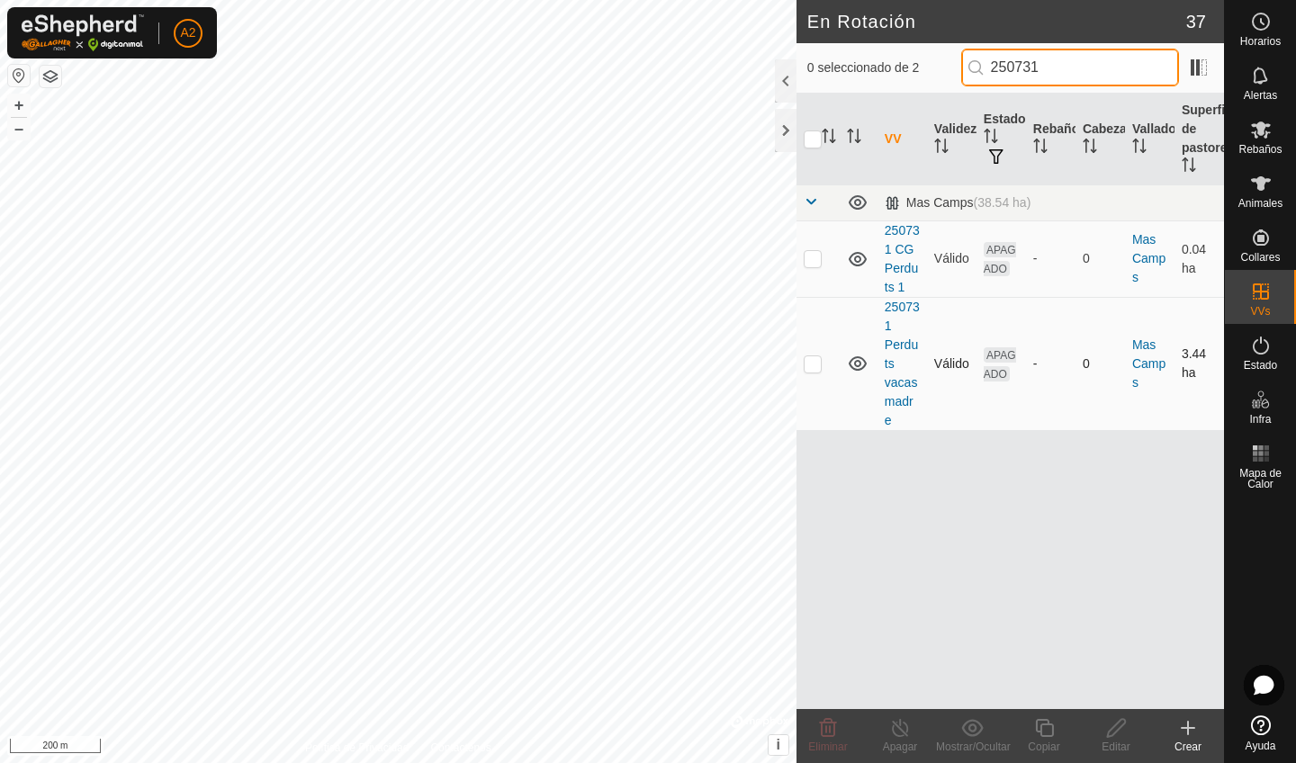
type input "250731"
click at [821, 364] on p-checkbox at bounding box center [813, 363] width 18 height 14
checkbox input "false"
click at [813, 264] on p-checkbox at bounding box center [813, 258] width 18 height 14
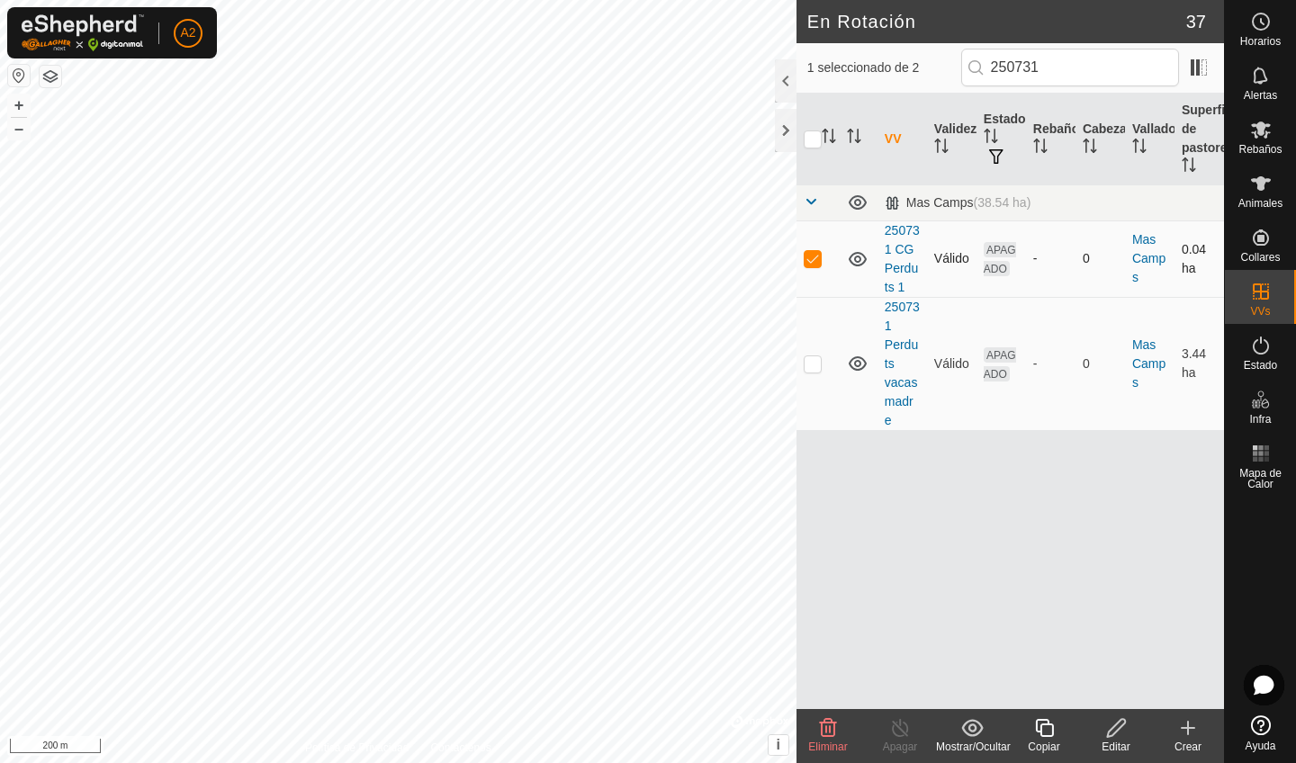
click at [813, 264] on p-checkbox at bounding box center [813, 258] width 18 height 14
checkbox input "false"
click at [1071, 76] on input "250731" at bounding box center [1070, 68] width 218 height 38
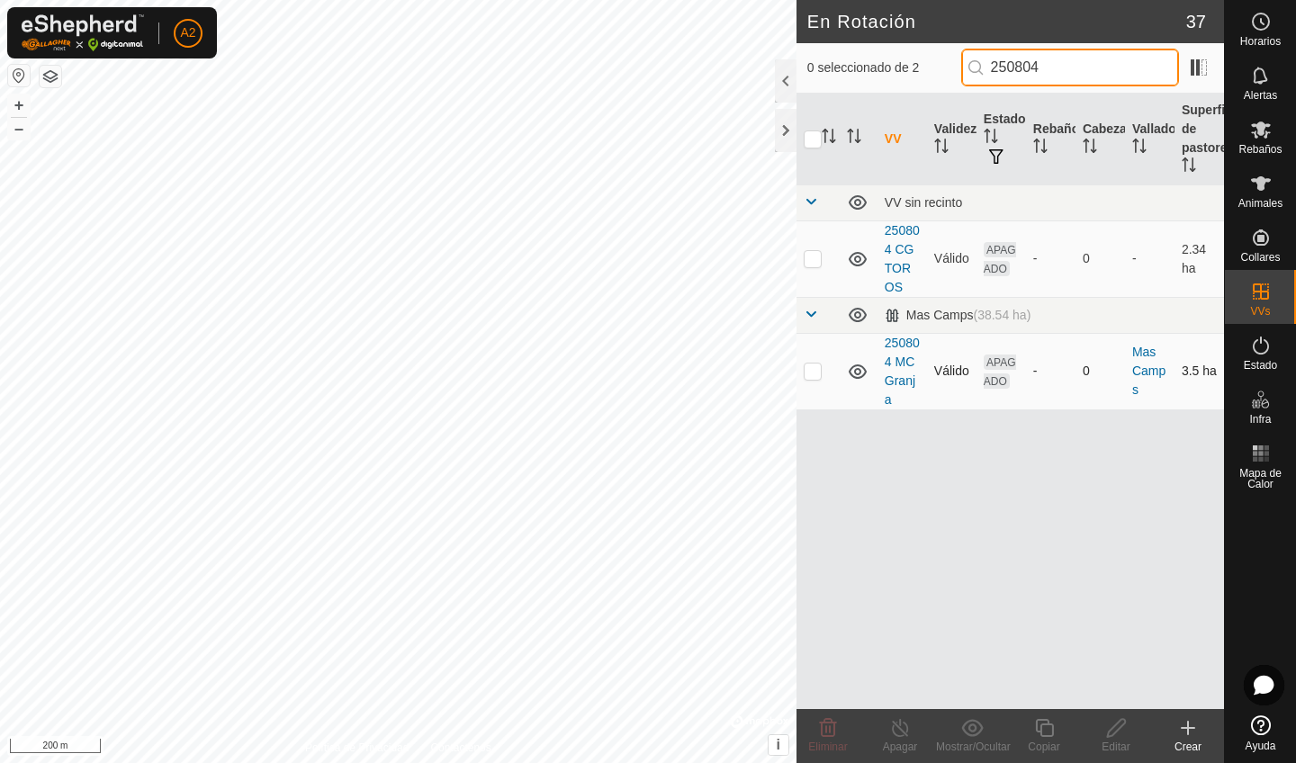
type input "250804"
click at [820, 370] on p-checkbox at bounding box center [813, 371] width 18 height 14
checkbox input "true"
click at [1089, 67] on input "250804" at bounding box center [1070, 68] width 218 height 38
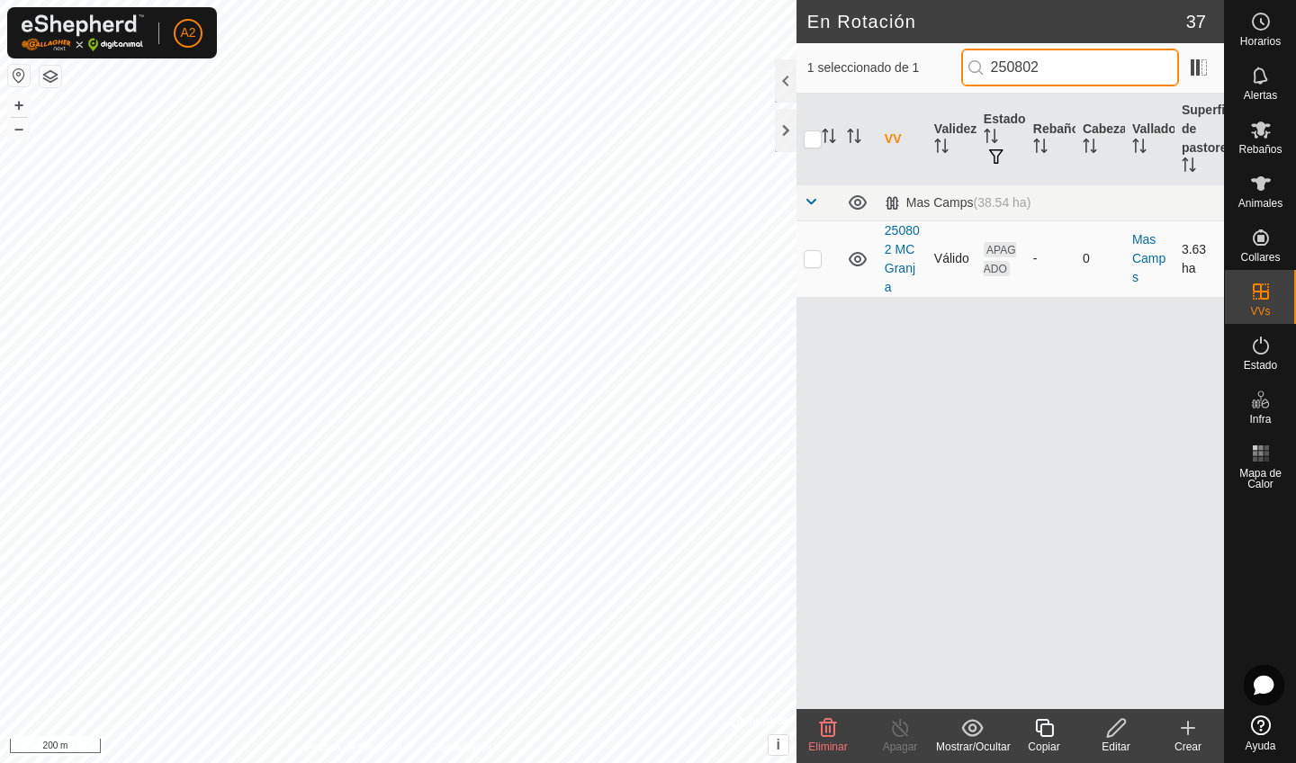
type input "250802"
click at [817, 256] on p-checkbox at bounding box center [813, 258] width 18 height 14
checkbox input "true"
click at [1083, 70] on input "250802" at bounding box center [1070, 68] width 218 height 38
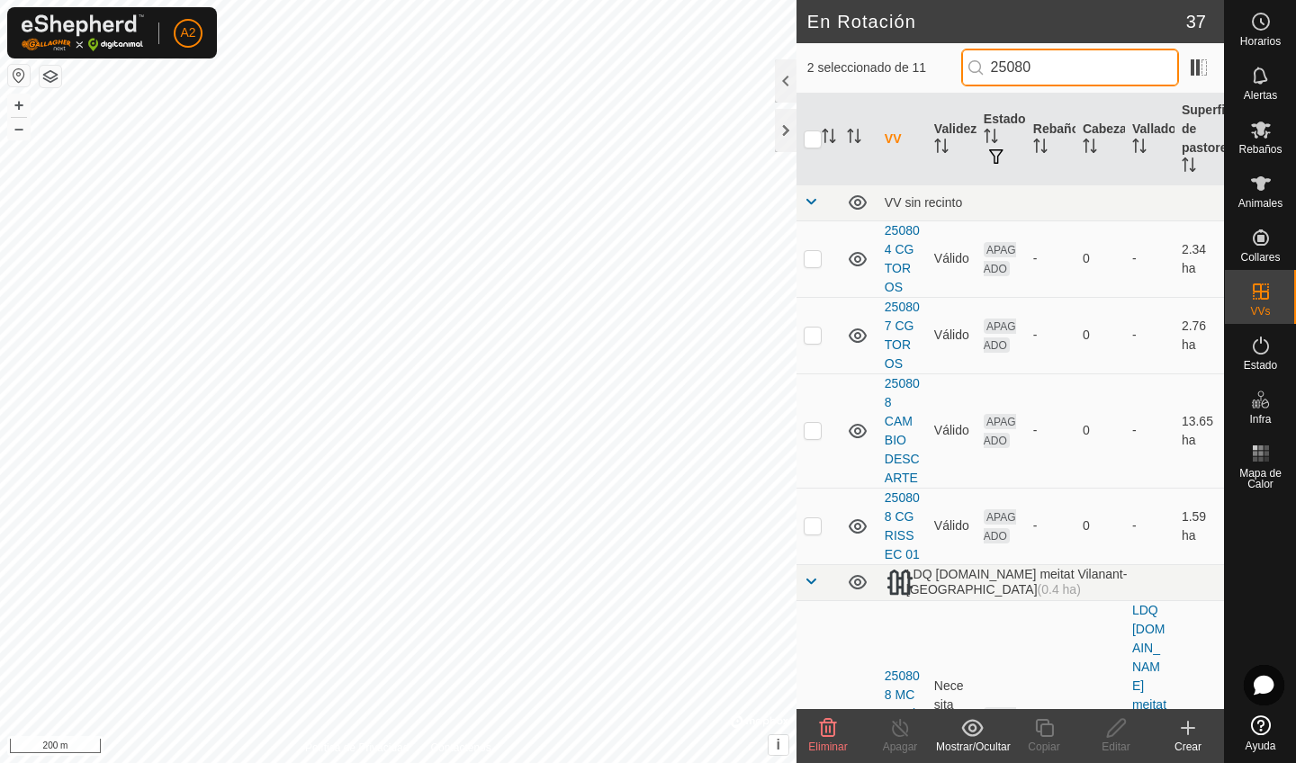
type input "250802"
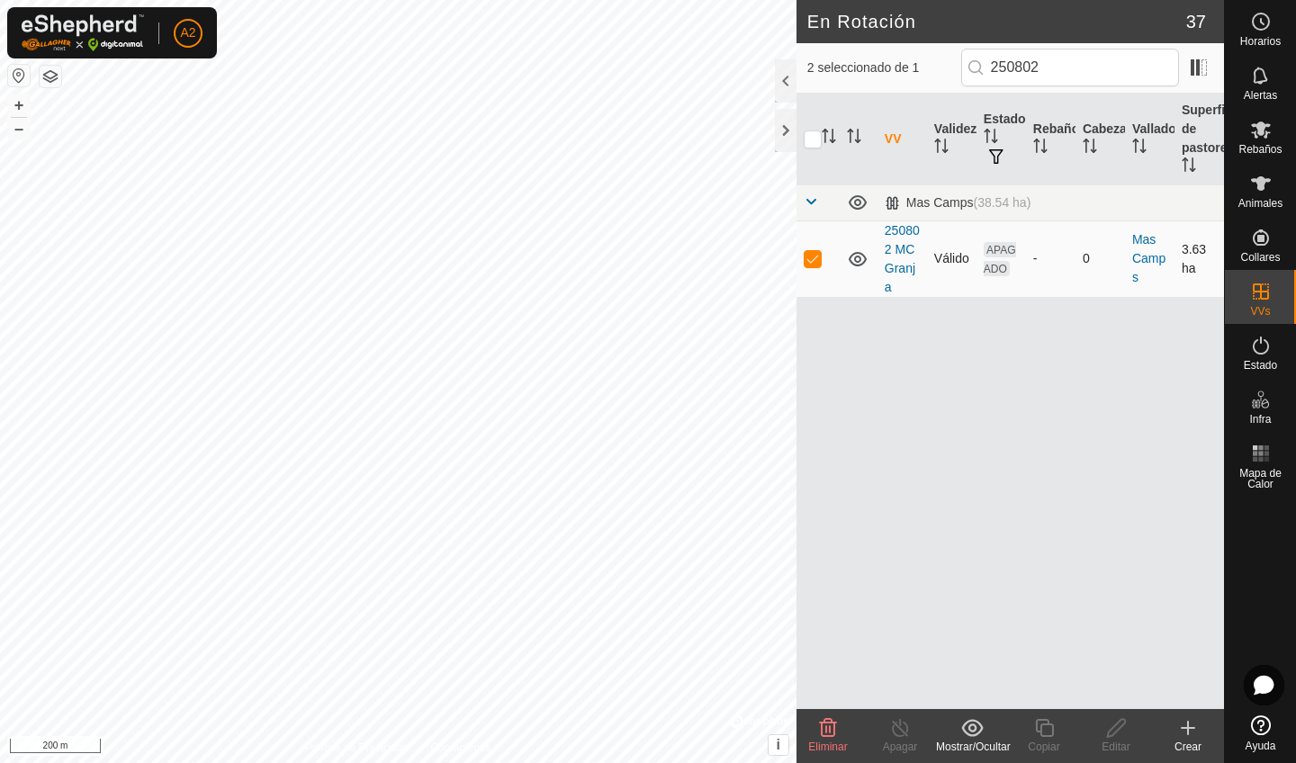
click at [819, 253] on p-checkbox at bounding box center [813, 258] width 18 height 14
checkbox input "false"
click at [1083, 65] on input "250802" at bounding box center [1070, 68] width 218 height 38
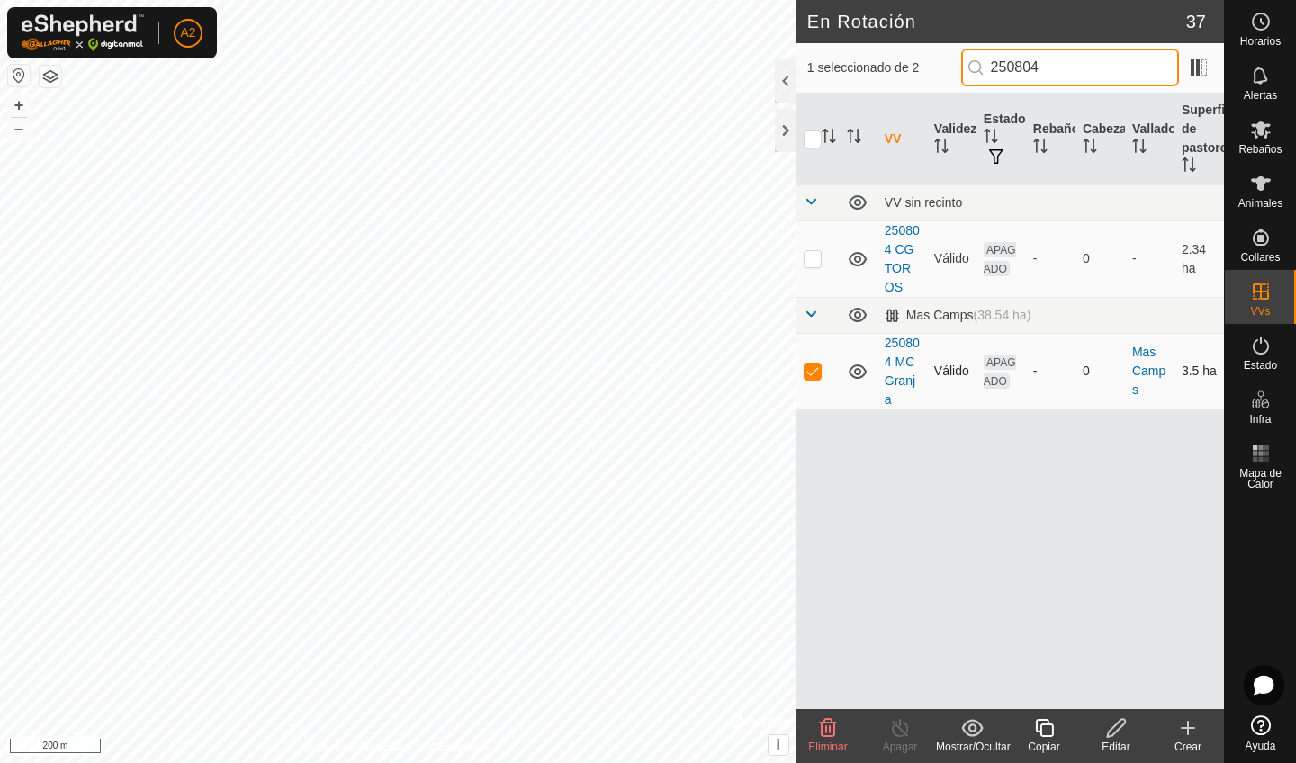
type input "250804"
click at [822, 379] on td at bounding box center [817, 371] width 43 height 76
click at [818, 369] on p-checkbox at bounding box center [813, 371] width 18 height 14
checkbox input "false"
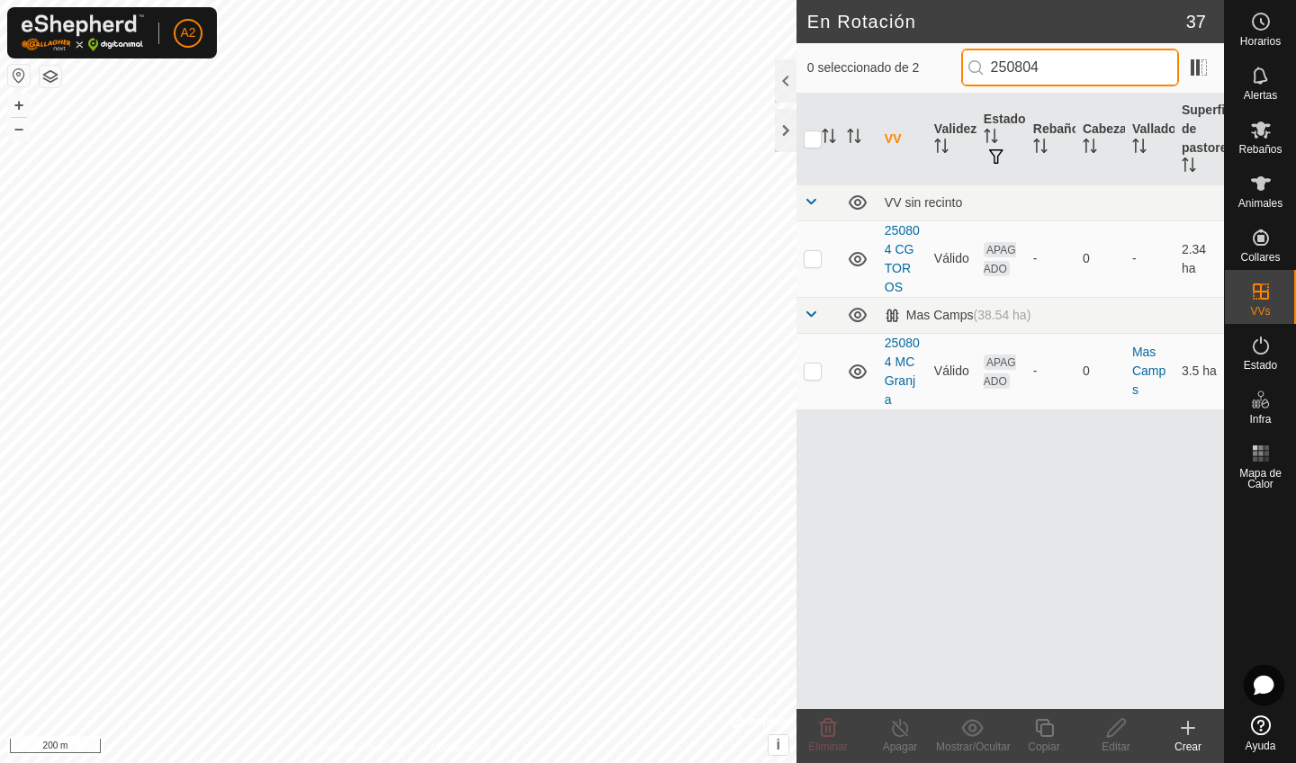
click at [1072, 70] on input "250804" at bounding box center [1070, 68] width 218 height 38
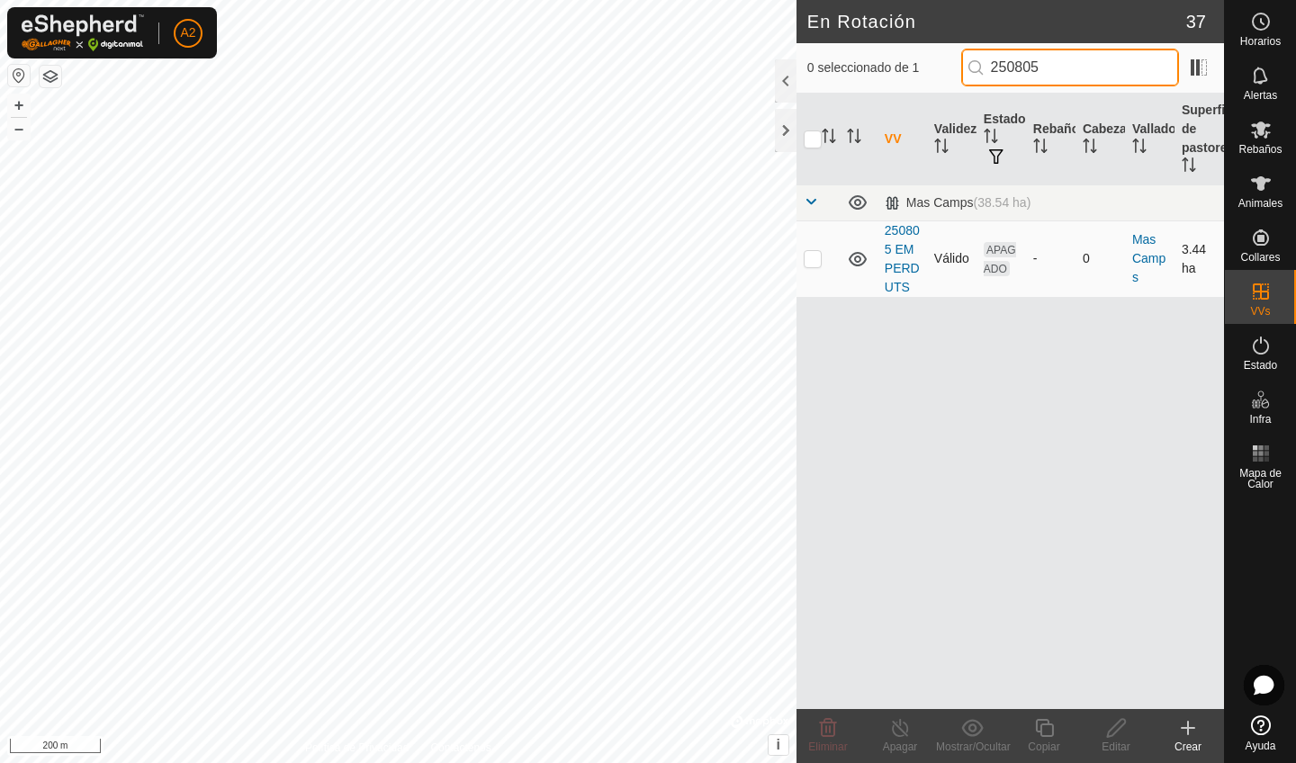
type input "250805"
click at [815, 267] on td at bounding box center [817, 258] width 43 height 76
click at [821, 260] on p-checkbox at bounding box center [813, 258] width 18 height 14
checkbox input "true"
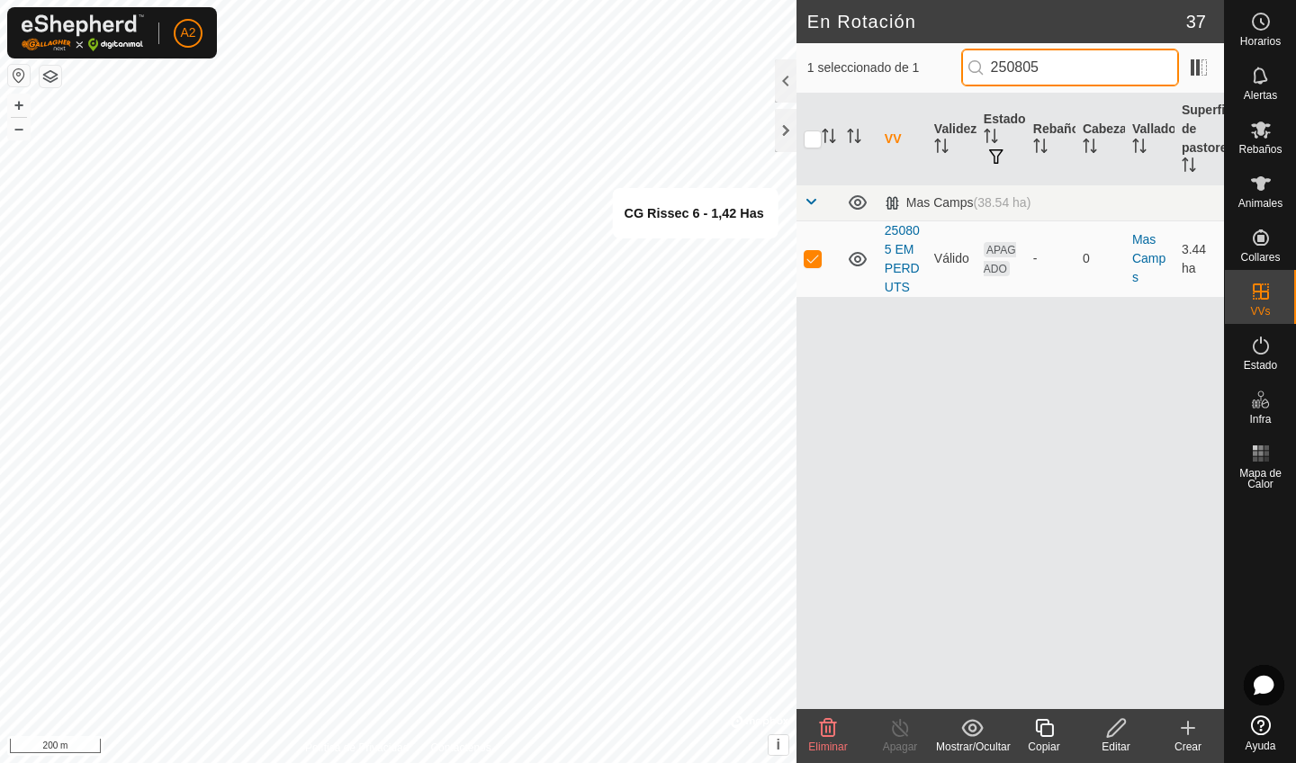
click at [1101, 51] on input "250805" at bounding box center [1070, 68] width 218 height 38
click at [1096, 99] on th "Cabezas" at bounding box center [1099, 140] width 49 height 92
click at [1095, 67] on input "250805" at bounding box center [1070, 68] width 218 height 38
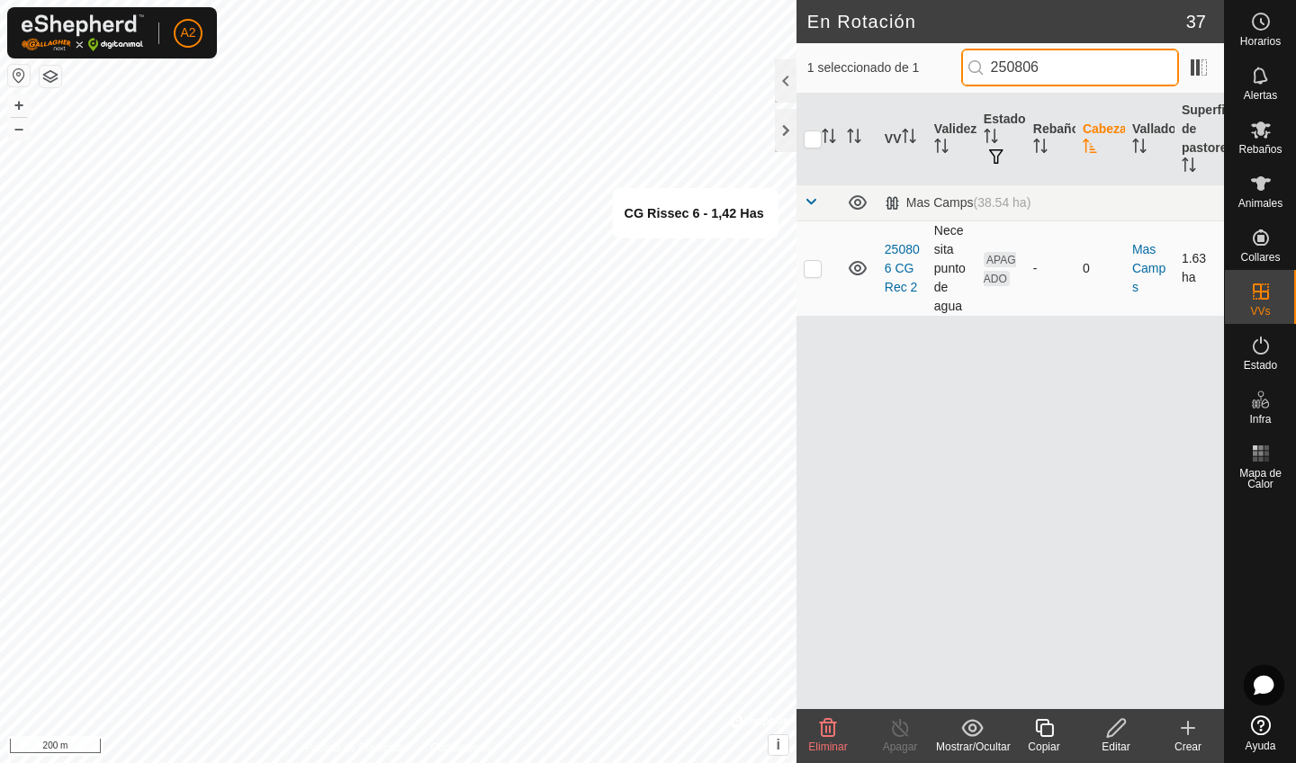
type input "250806"
click at [814, 269] on p-checkbox at bounding box center [813, 268] width 18 height 14
checkbox input "false"
click at [1095, 63] on input "250806" at bounding box center [1070, 68] width 218 height 38
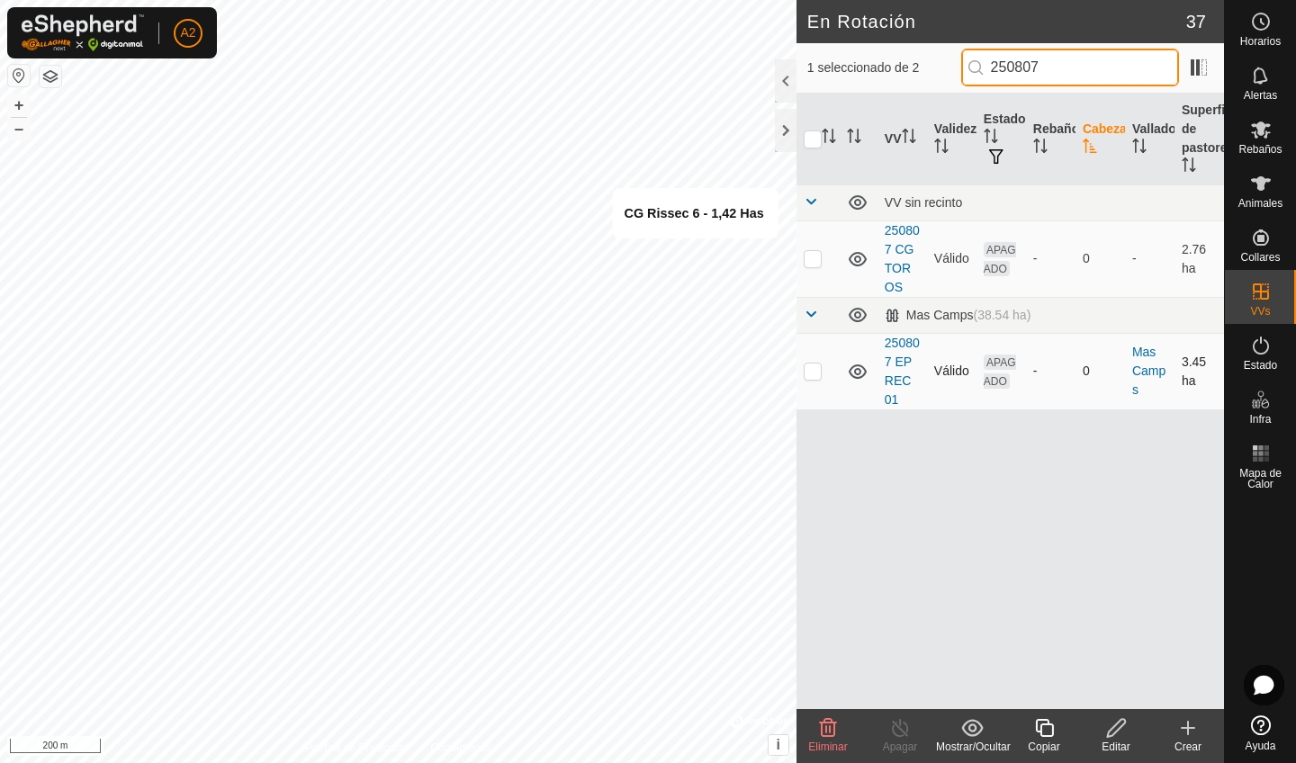
type input "250807"
click at [821, 375] on p-checkbox at bounding box center [813, 371] width 18 height 14
checkbox input "false"
click at [1086, 77] on input "250807" at bounding box center [1070, 68] width 218 height 38
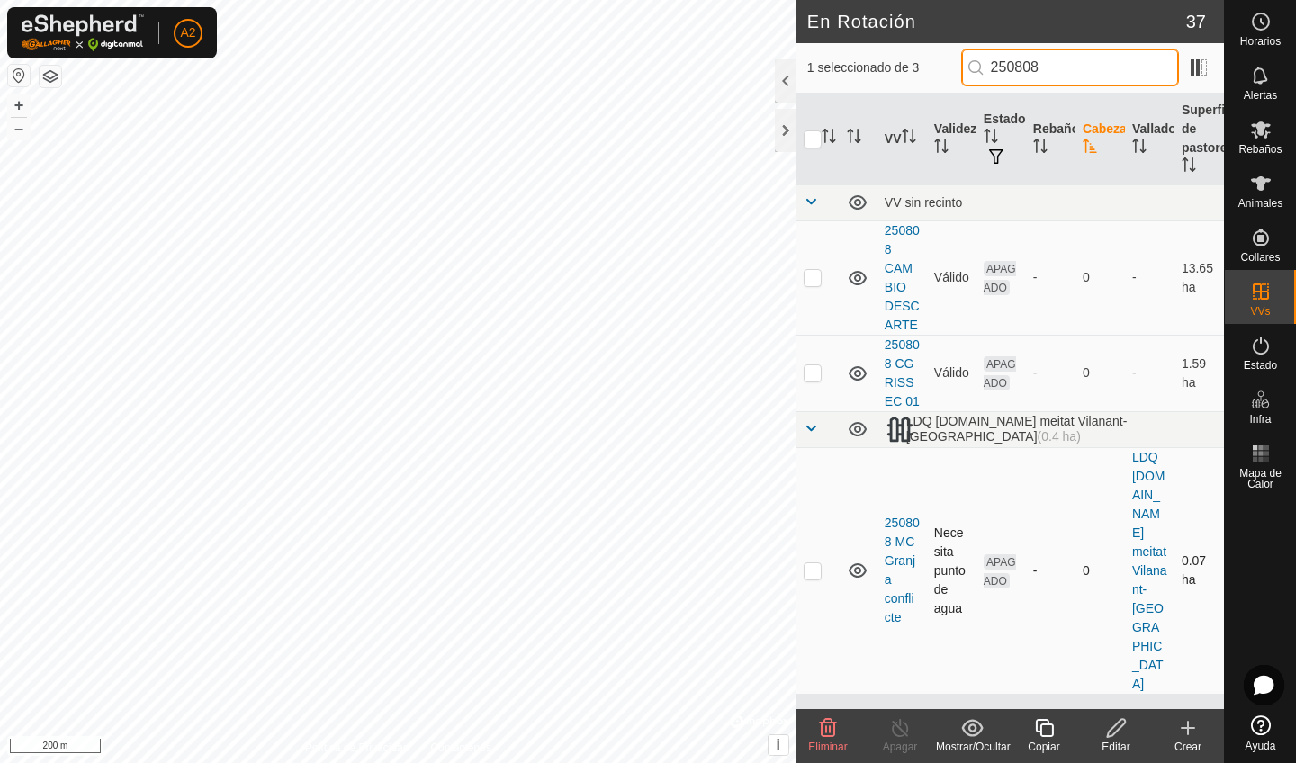
type input "250808"
click at [807, 563] on p-checkbox at bounding box center [813, 570] width 18 height 14
click at [812, 563] on p-checkbox at bounding box center [813, 570] width 18 height 14
checkbox input "false"
click at [810, 375] on p-checkbox at bounding box center [813, 372] width 18 height 14
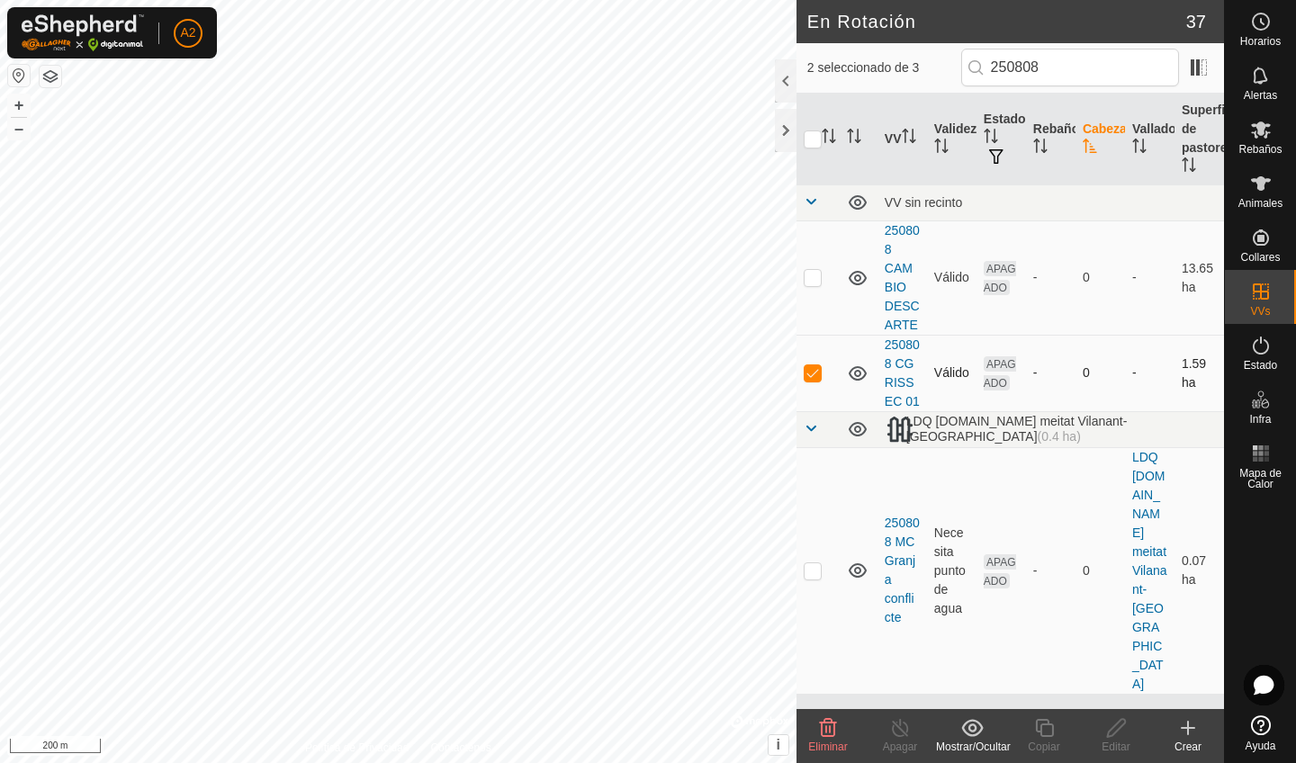
click at [810, 375] on p-checkbox at bounding box center [813, 372] width 18 height 14
checkbox input "false"
click at [1083, 79] on input "250808" at bounding box center [1070, 68] width 218 height 38
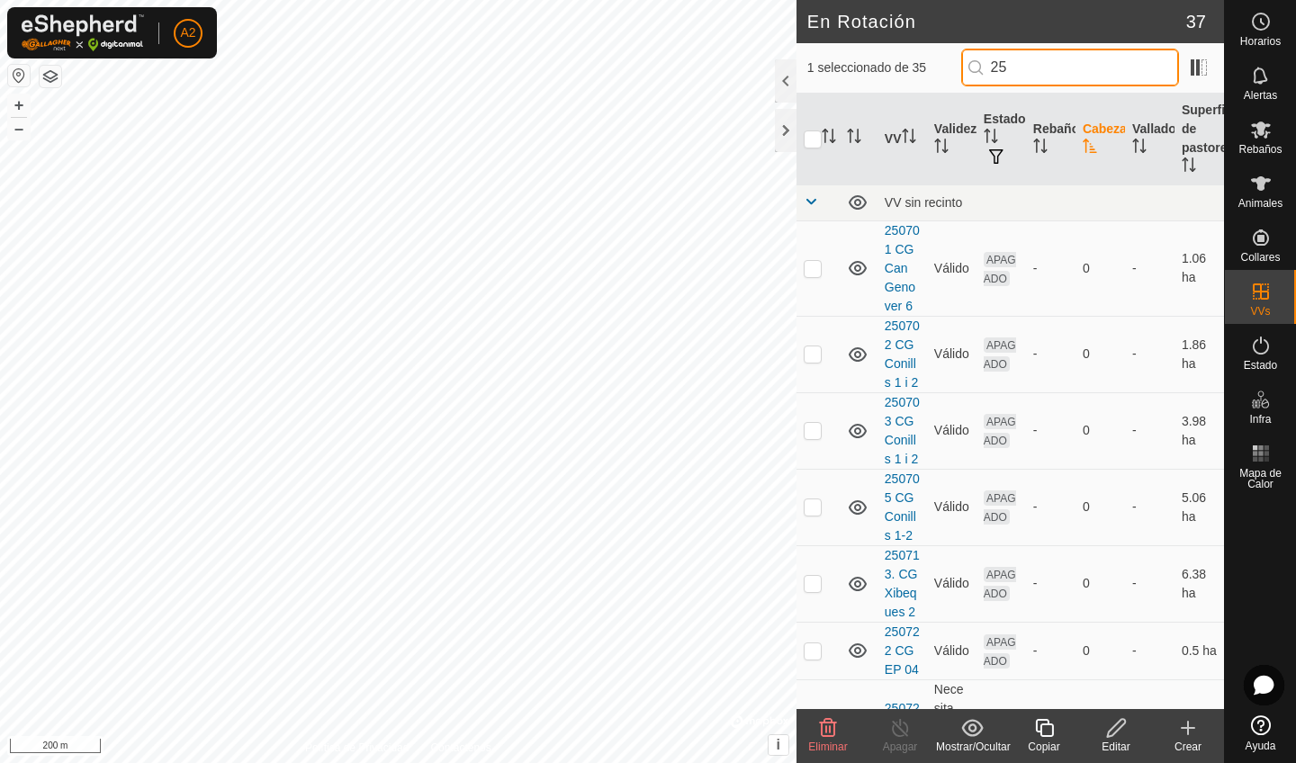
type input "2"
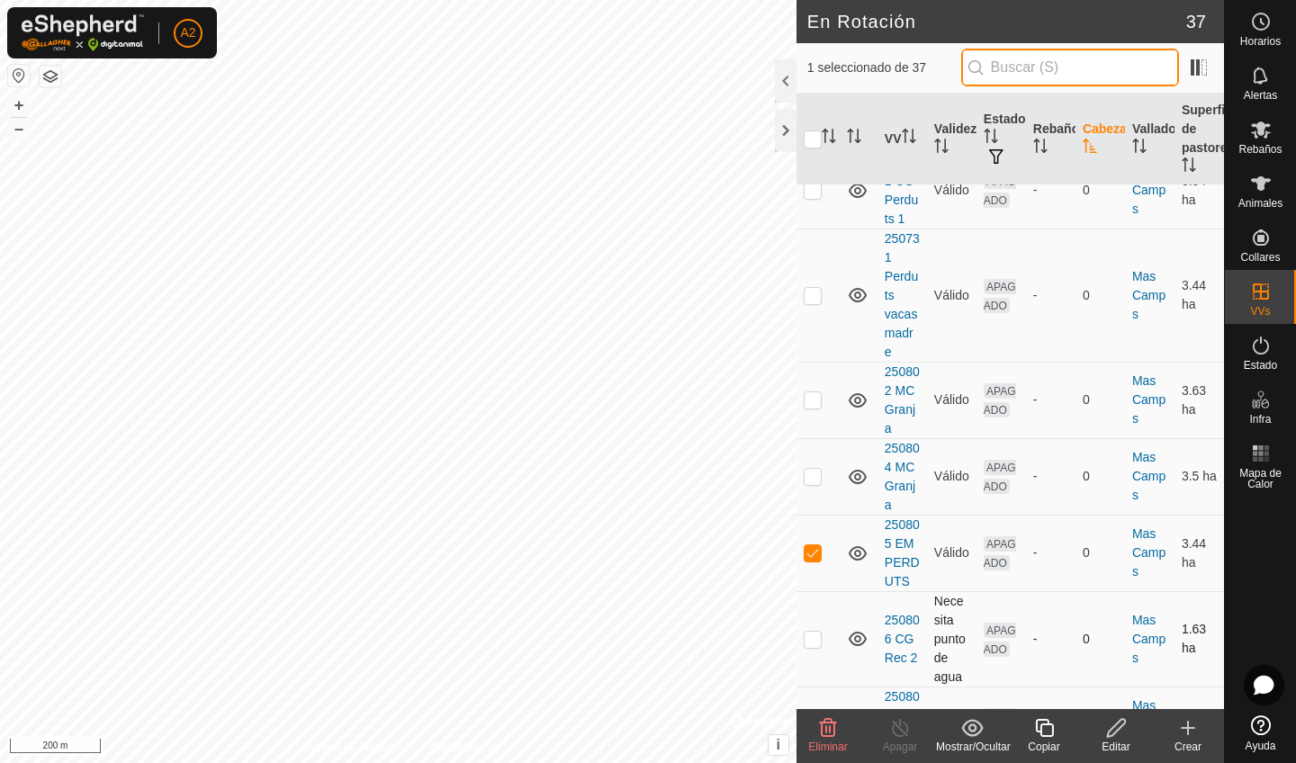
scroll to position [2365, 0]
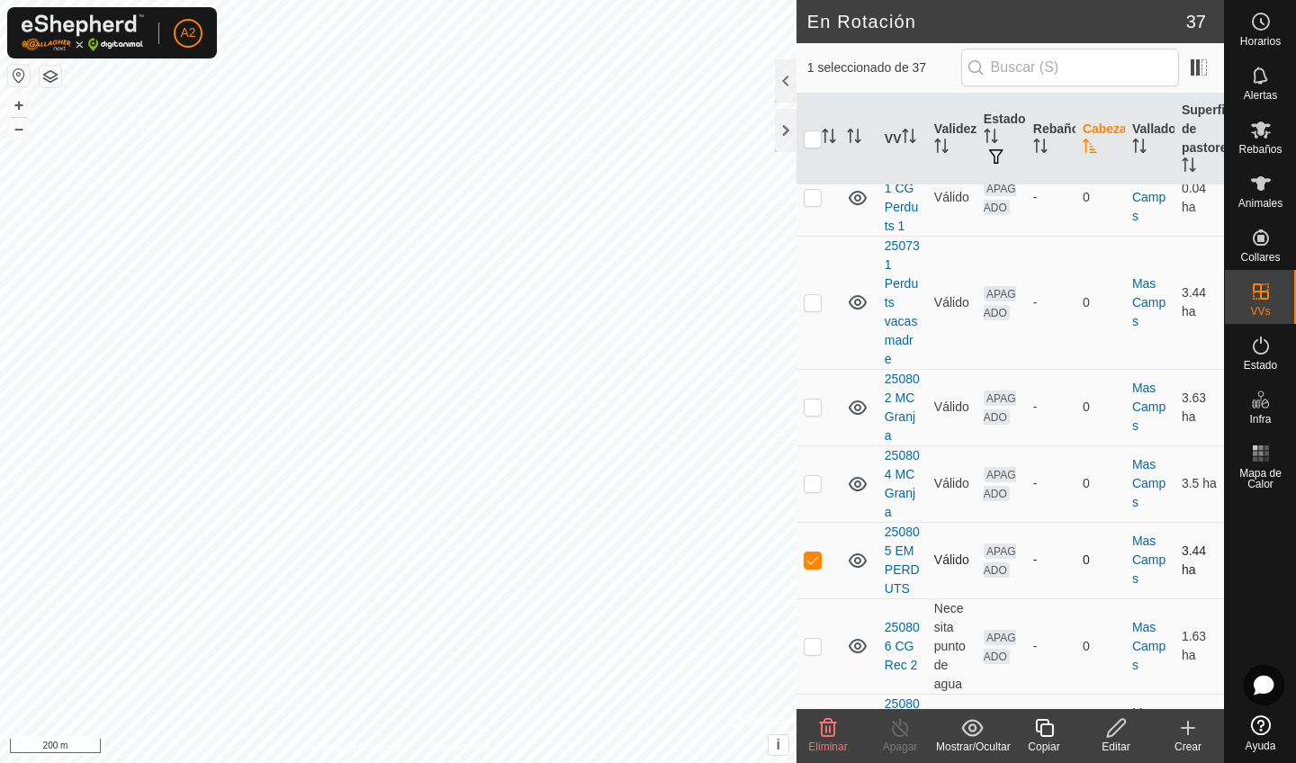
click at [812, 553] on p-checkbox at bounding box center [813, 560] width 18 height 14
checkbox input "false"
click at [1073, 78] on input "text" at bounding box center [1070, 68] width 218 height 38
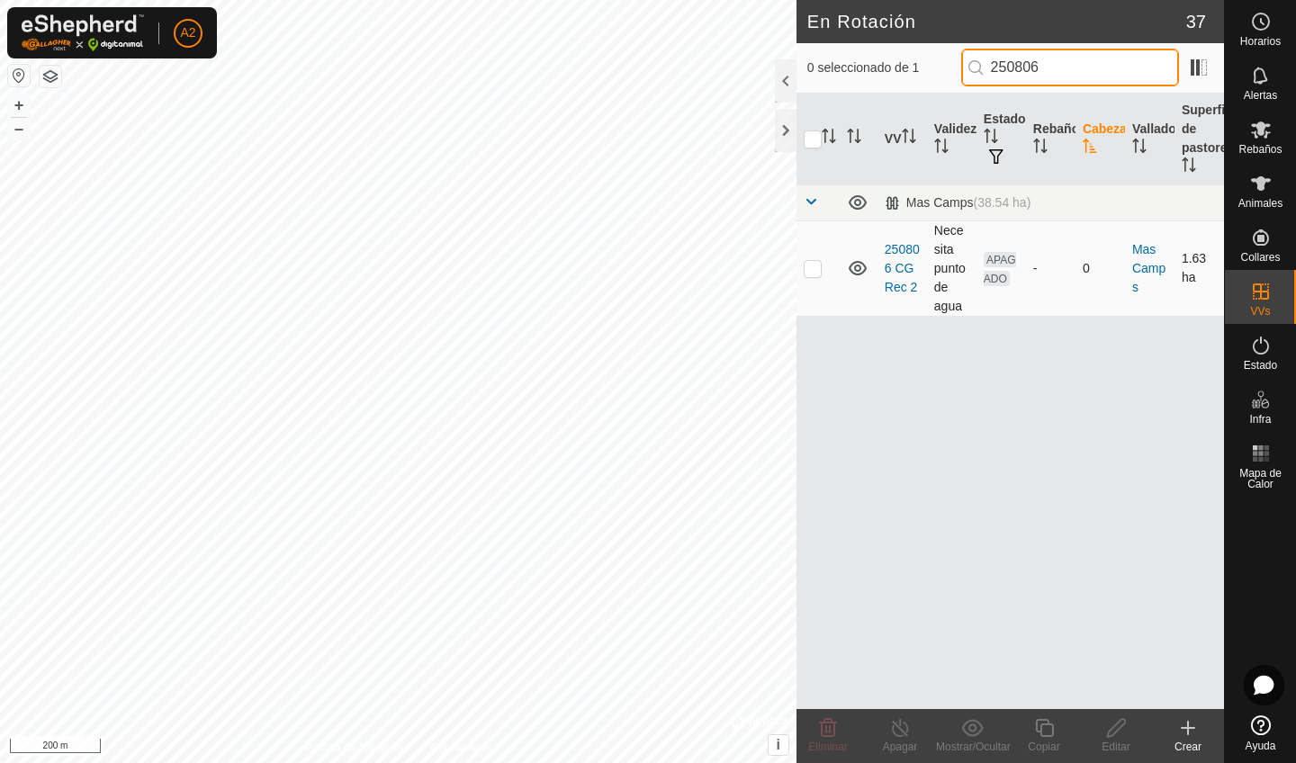
type input "250806"
click at [814, 274] on p-checkbox at bounding box center [813, 268] width 18 height 14
click at [1091, 83] on input "250806" at bounding box center [1070, 68] width 218 height 38
click at [805, 269] on p-checkbox at bounding box center [813, 268] width 18 height 14
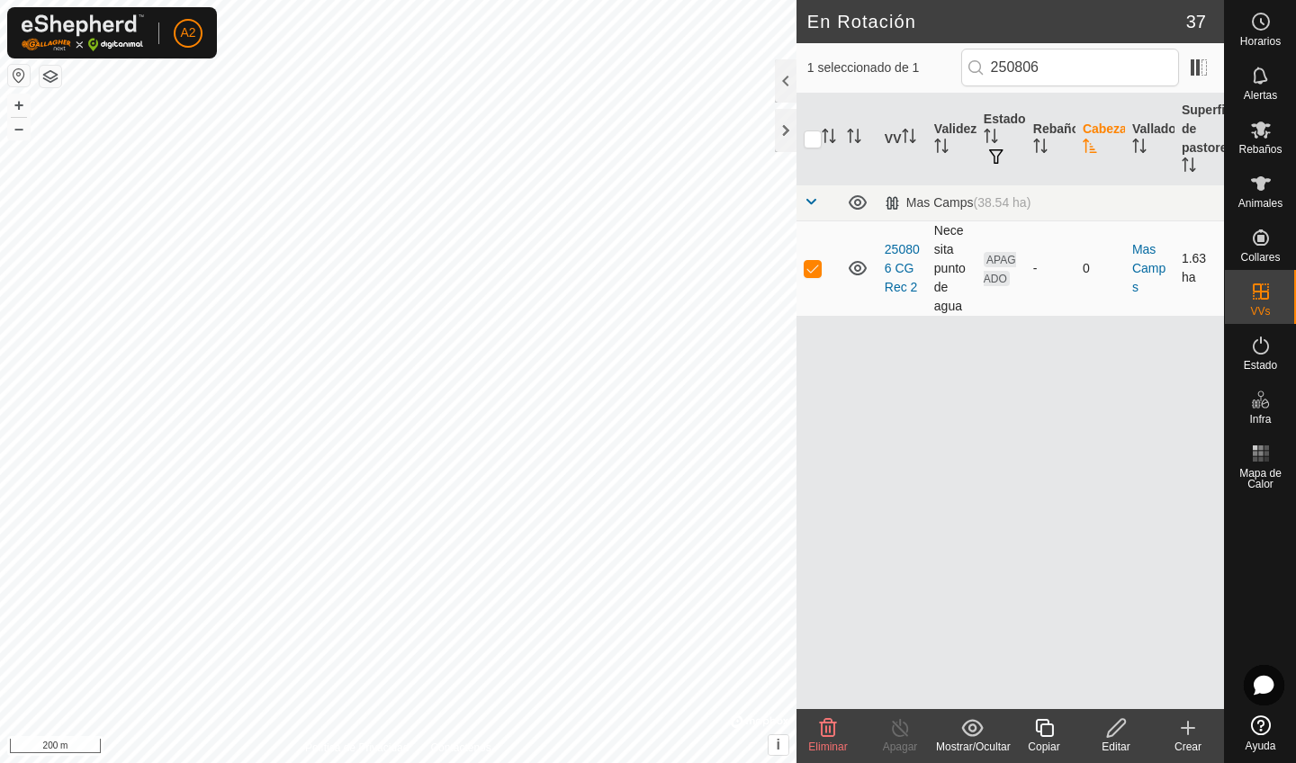
click at [805, 269] on p-checkbox at bounding box center [813, 268] width 18 height 14
checkbox input "false"
click at [1073, 71] on input "250806" at bounding box center [1070, 68] width 218 height 38
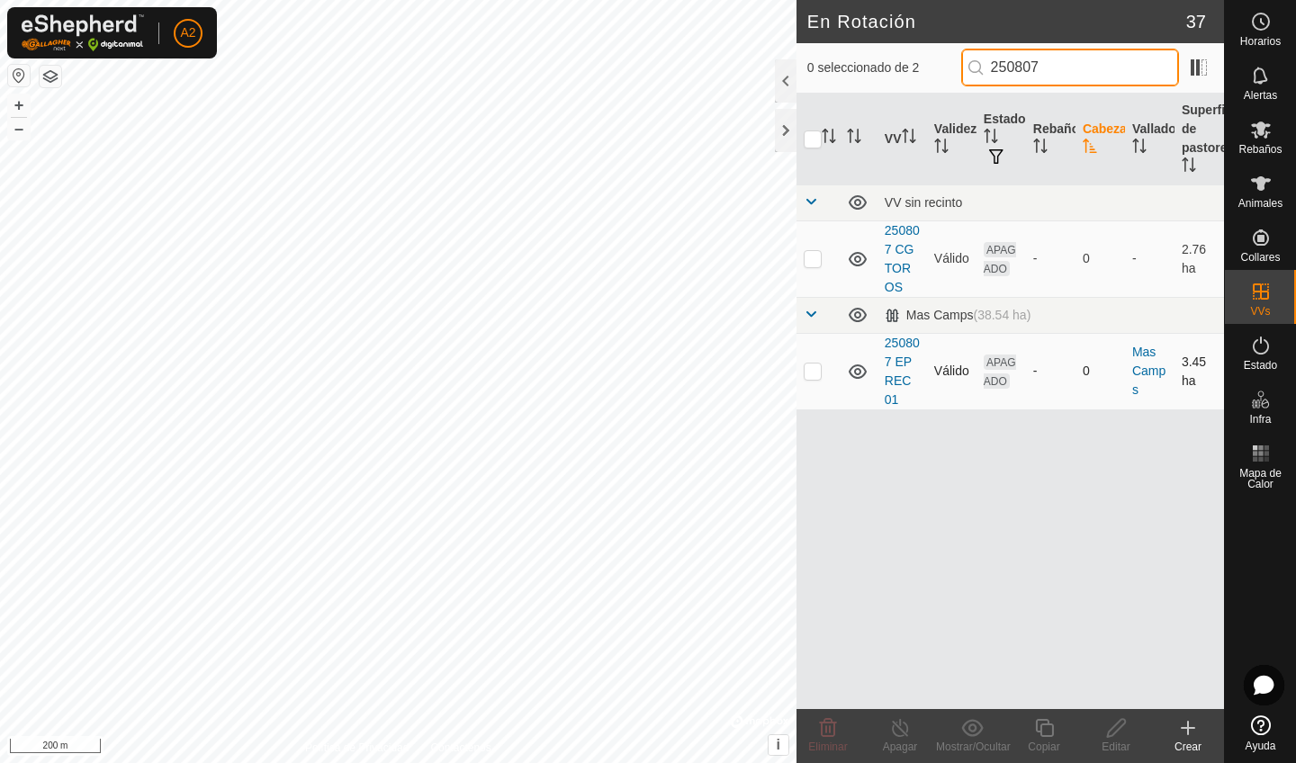
type input "250807"
click at [811, 382] on td at bounding box center [817, 371] width 43 height 76
click at [813, 380] on td at bounding box center [817, 371] width 43 height 76
checkbox input "false"
click at [1083, 64] on input "250807" at bounding box center [1070, 68] width 218 height 38
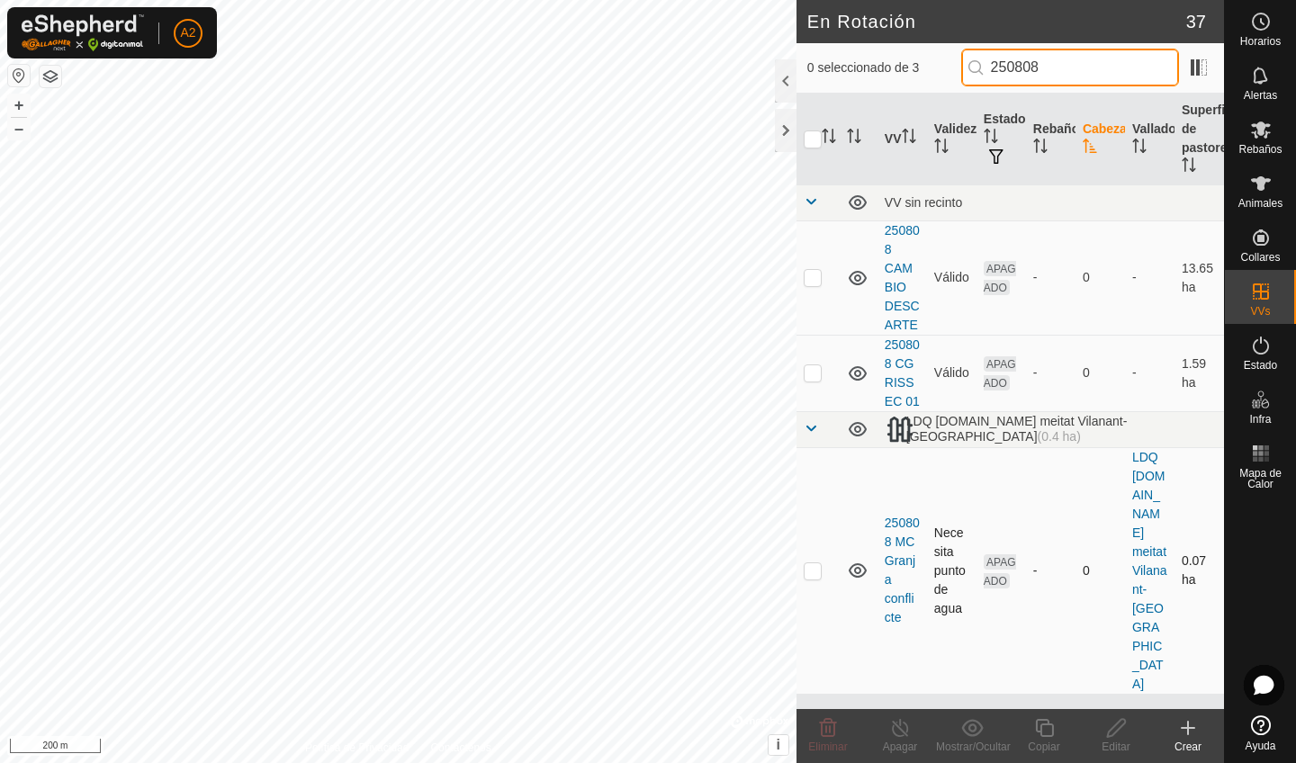
type input "250808"
click at [820, 533] on td at bounding box center [817, 570] width 43 height 247
checkbox input "false"
click at [1105, 69] on input "250808" at bounding box center [1070, 68] width 218 height 38
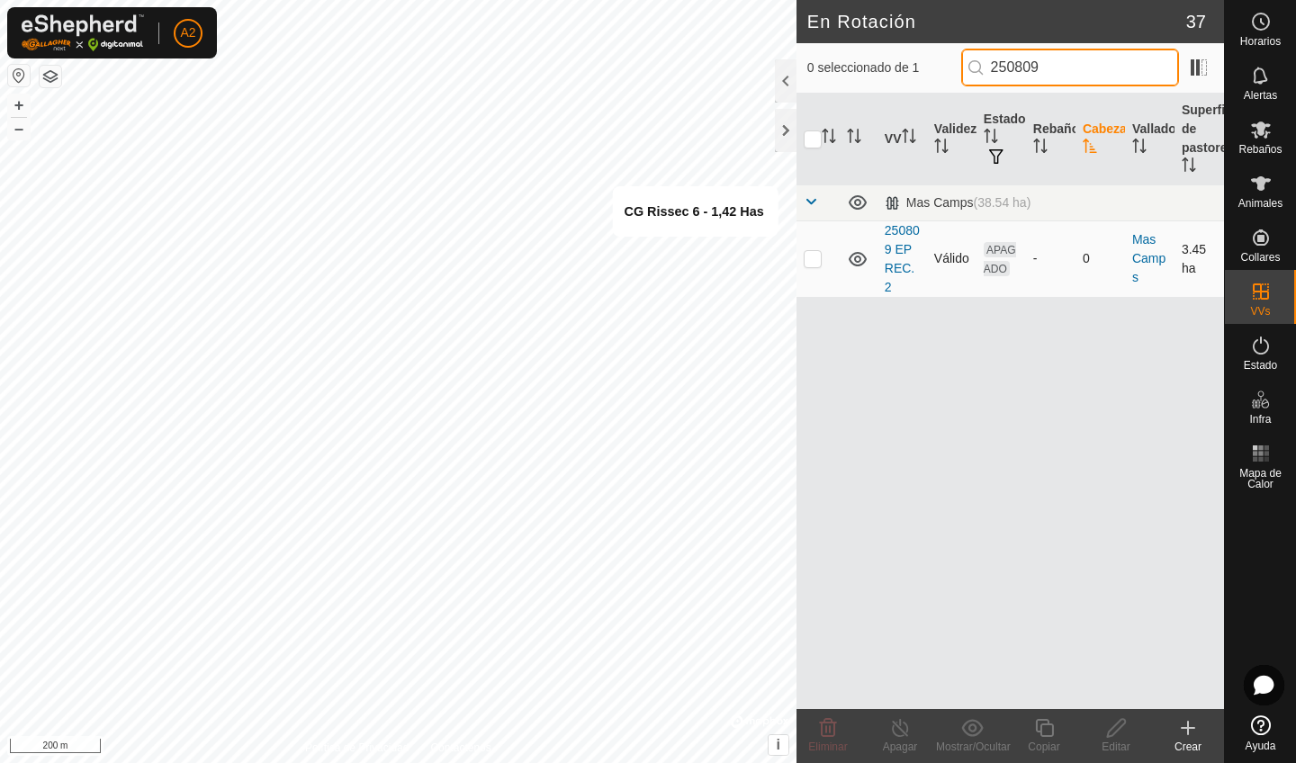
type input "250809"
click at [818, 270] on td at bounding box center [817, 258] width 43 height 76
checkbox input "false"
click at [1079, 72] on input "250809" at bounding box center [1070, 68] width 218 height 38
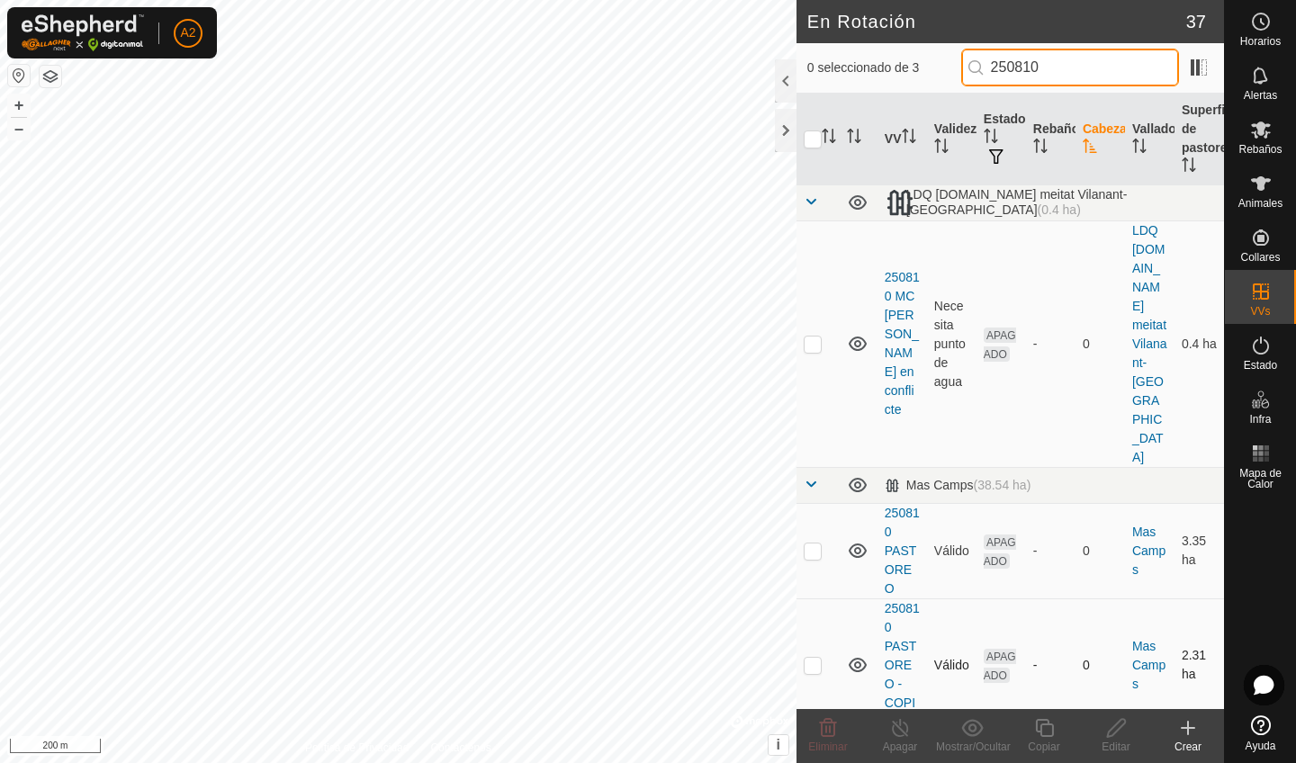
type input "250810"
click at [805, 658] on p-checkbox at bounding box center [813, 665] width 18 height 14
checkbox input "false"
click at [809, 503] on td at bounding box center [817, 550] width 43 height 95
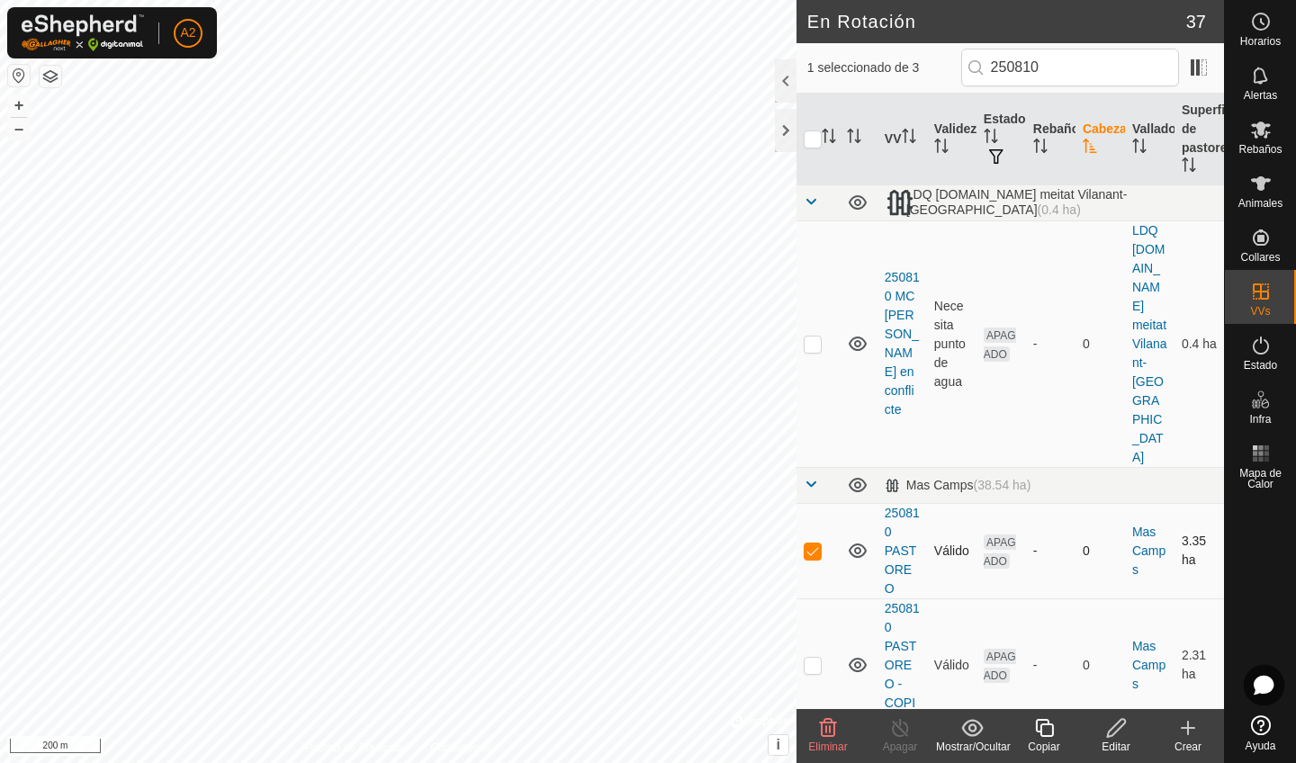
click at [809, 503] on td at bounding box center [817, 550] width 43 height 95
checkbox input "false"
click at [1104, 69] on input "250810" at bounding box center [1070, 68] width 218 height 38
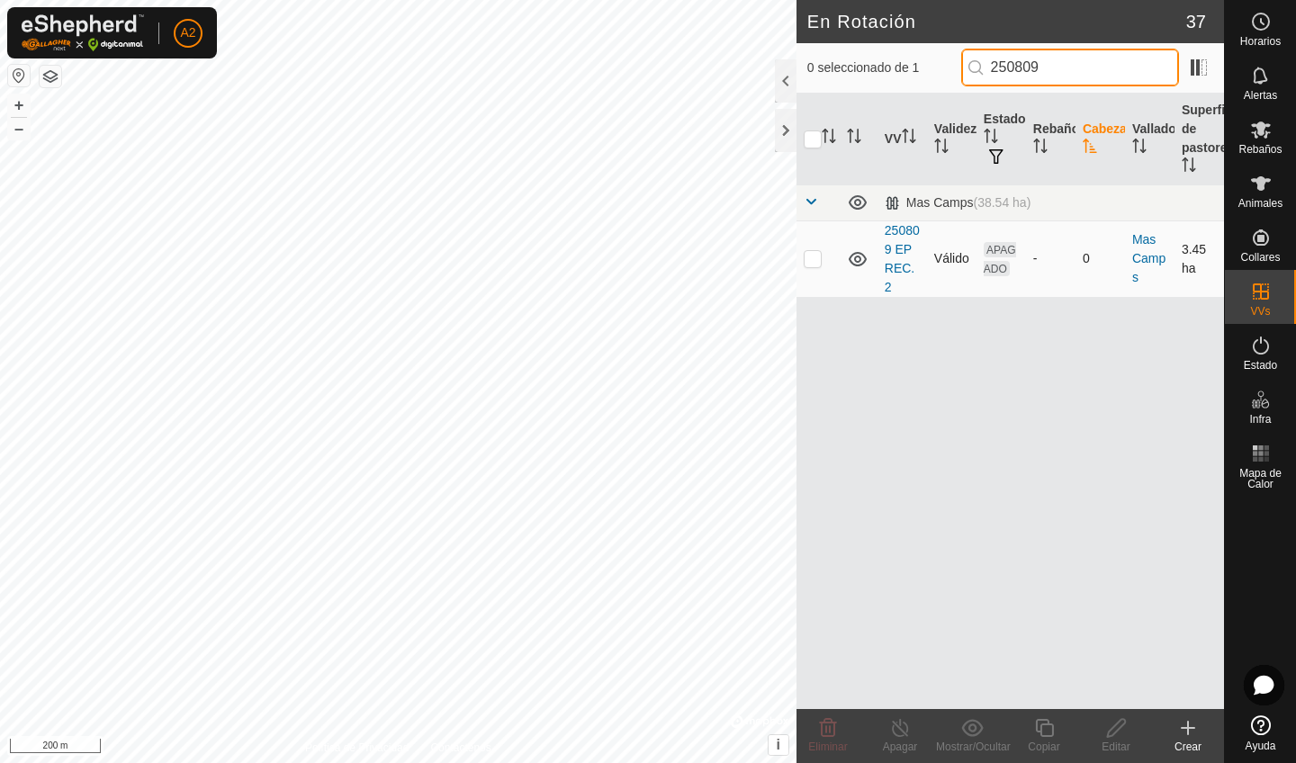
type input "250809"
click at [812, 255] on p-checkbox at bounding box center [813, 258] width 18 height 14
click at [819, 229] on td at bounding box center [817, 258] width 43 height 76
checkbox input "false"
click at [1087, 74] on input "250809" at bounding box center [1070, 68] width 218 height 38
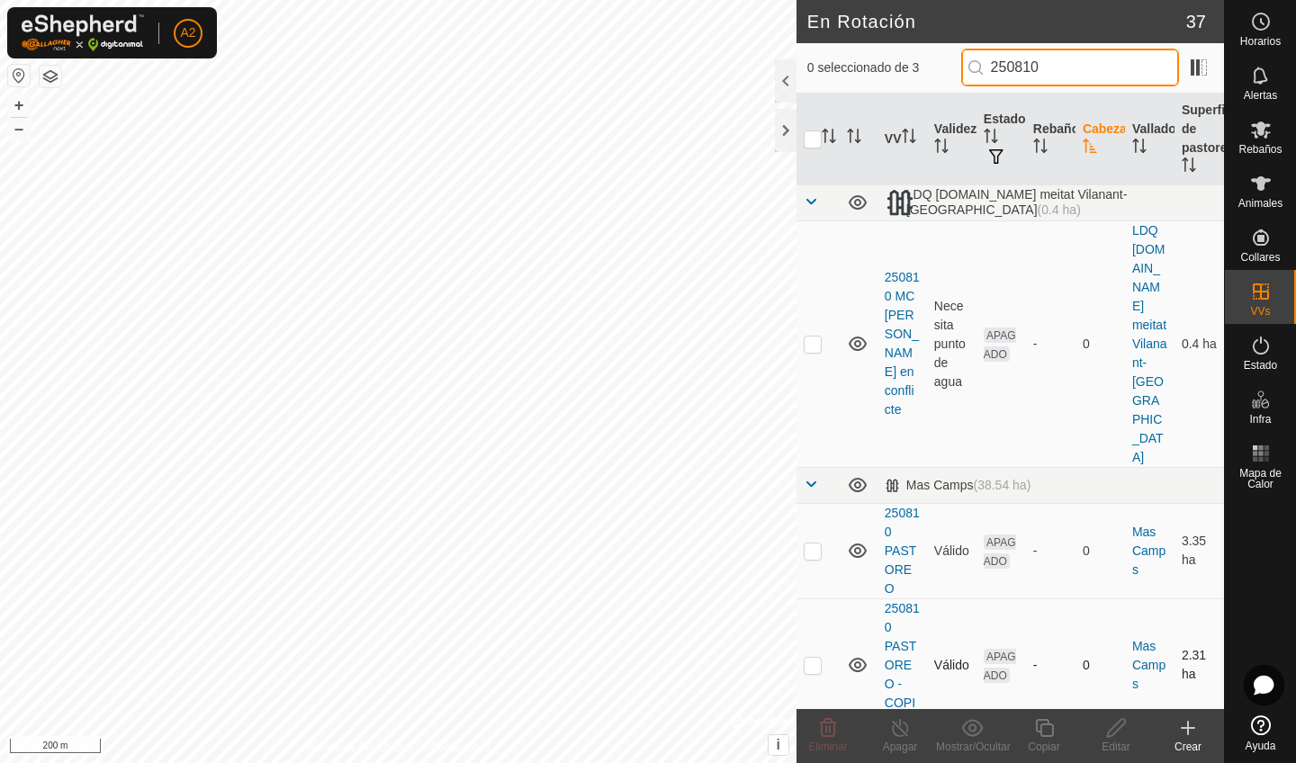
type input "250810"
click at [804, 658] on p-checkbox at bounding box center [813, 665] width 18 height 14
checkbox input "false"
click at [811, 544] on p-checkbox at bounding box center [813, 551] width 18 height 14
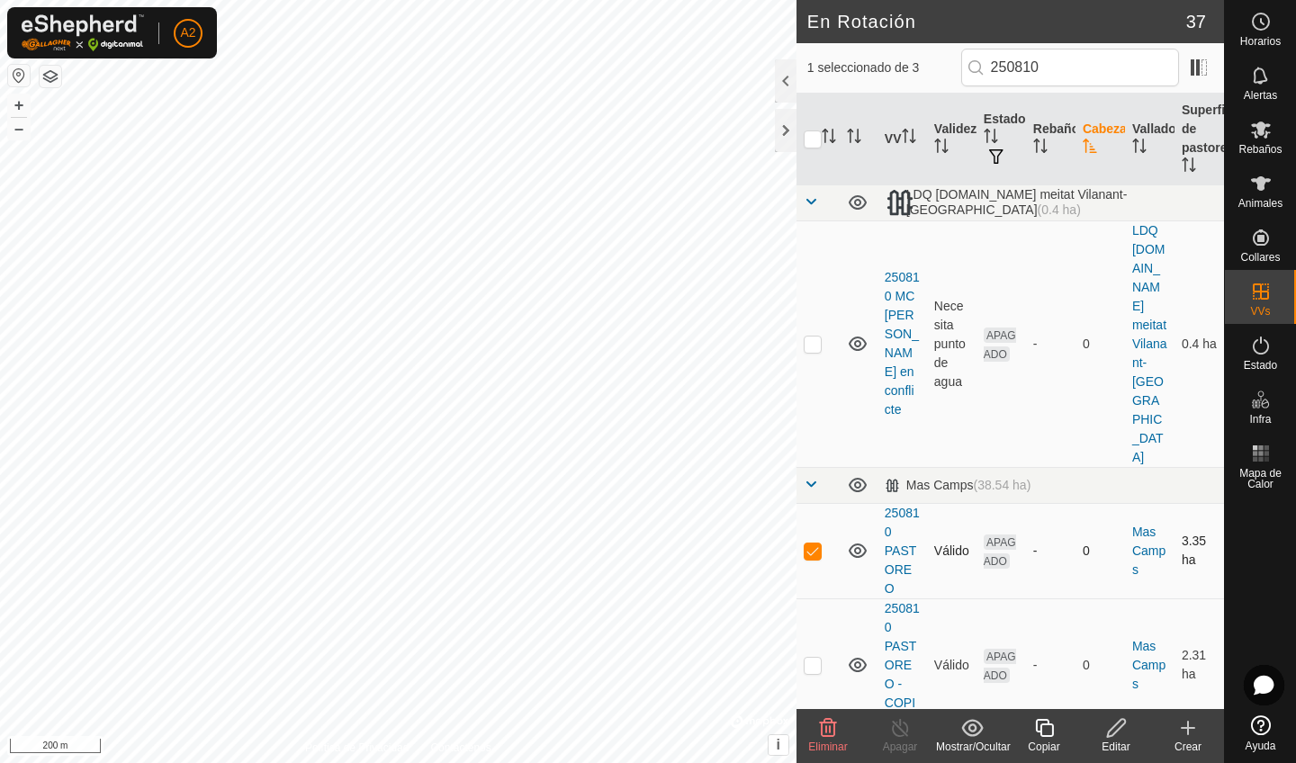
click at [811, 544] on p-checkbox at bounding box center [813, 551] width 18 height 14
checkbox input "false"
click at [1110, 76] on input "250810" at bounding box center [1070, 68] width 218 height 38
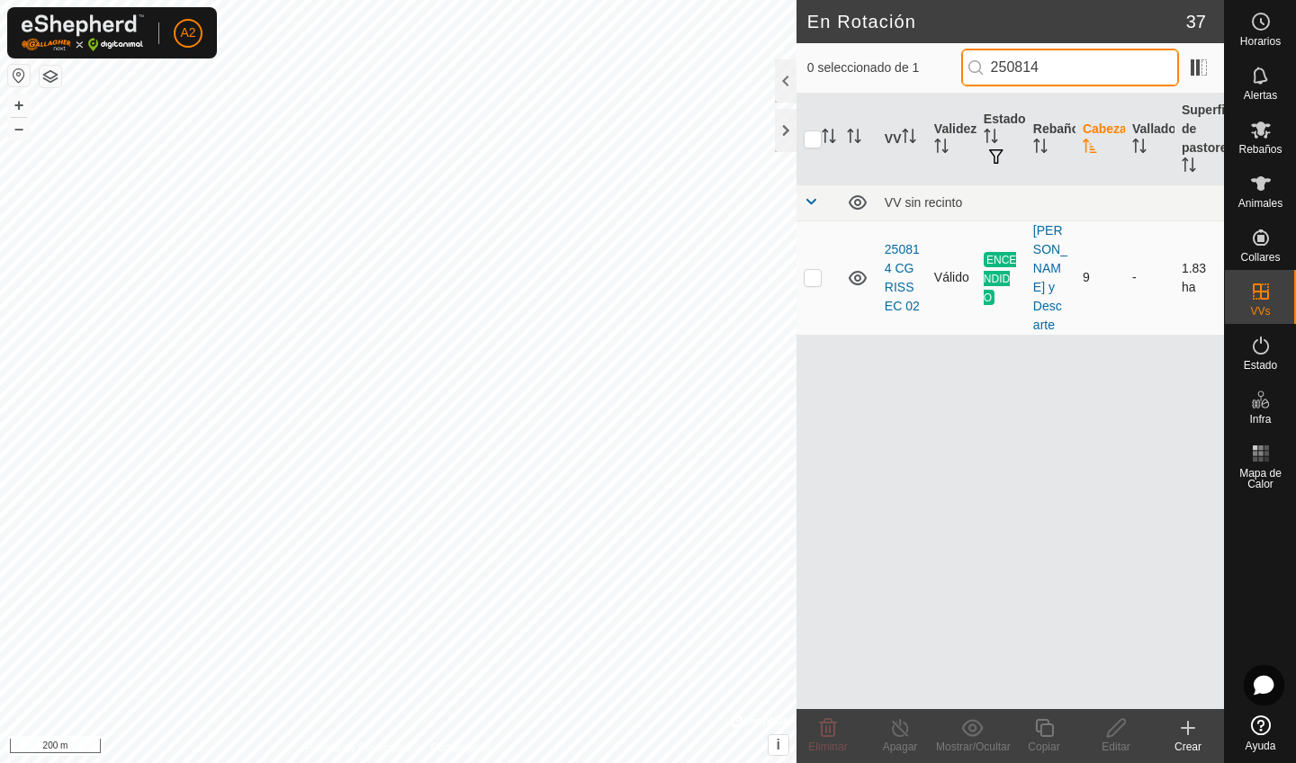
type input "250814"
click at [814, 282] on p-checkbox at bounding box center [813, 277] width 18 height 14
checkbox input "false"
click at [1092, 69] on input "250814" at bounding box center [1070, 68] width 218 height 38
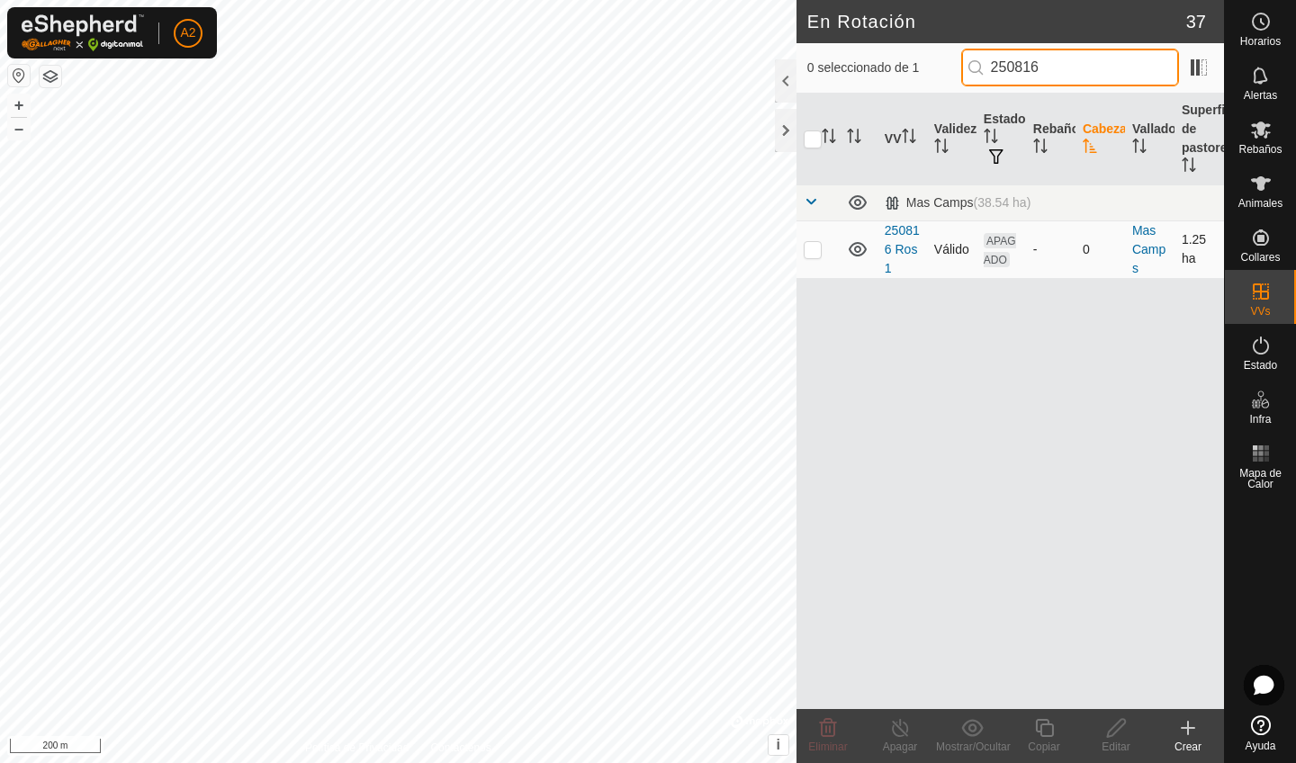
type input "250816"
click at [824, 254] on td at bounding box center [817, 249] width 43 height 58
checkbox input "false"
click at [1083, 72] on input "250816" at bounding box center [1070, 68] width 218 height 38
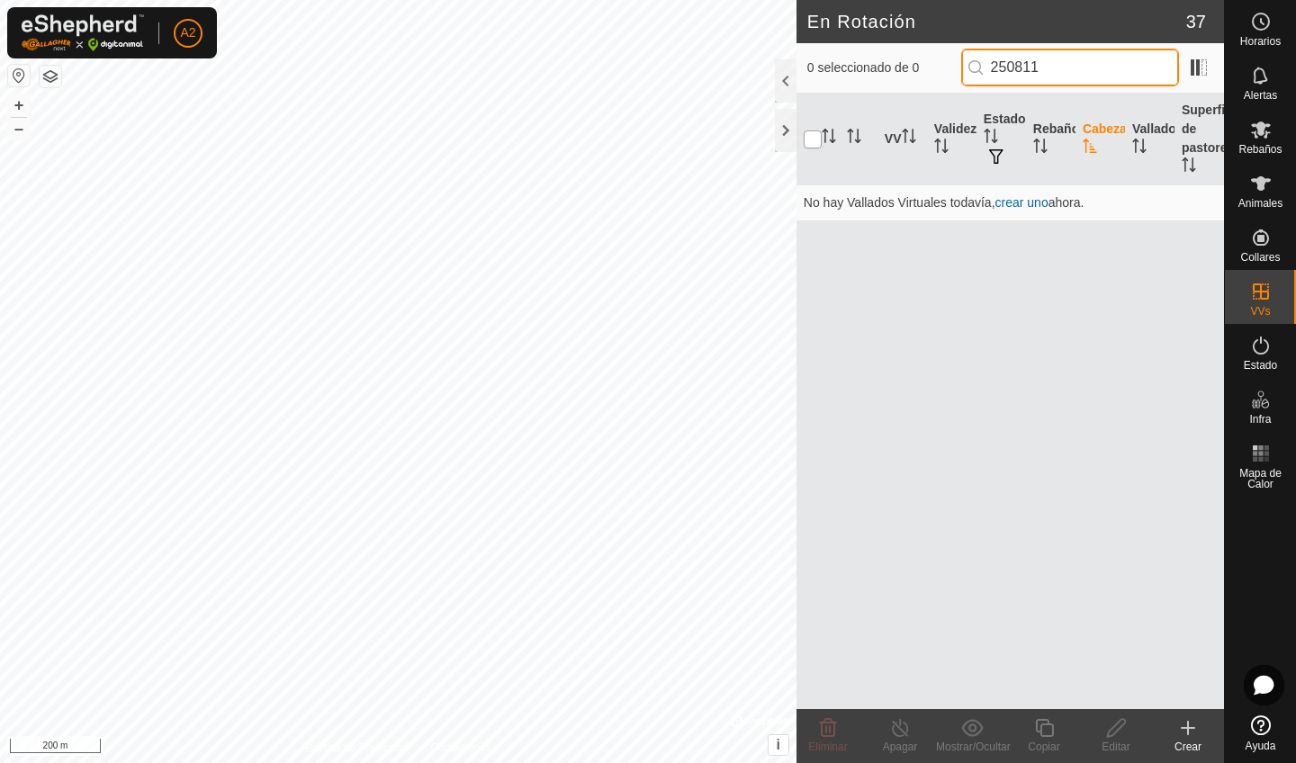
type input "250811"
click at [816, 144] on input "checkbox" at bounding box center [813, 139] width 18 height 18
checkbox input "false"
click at [1093, 137] on th "Cabezas" at bounding box center [1099, 140] width 49 height 92
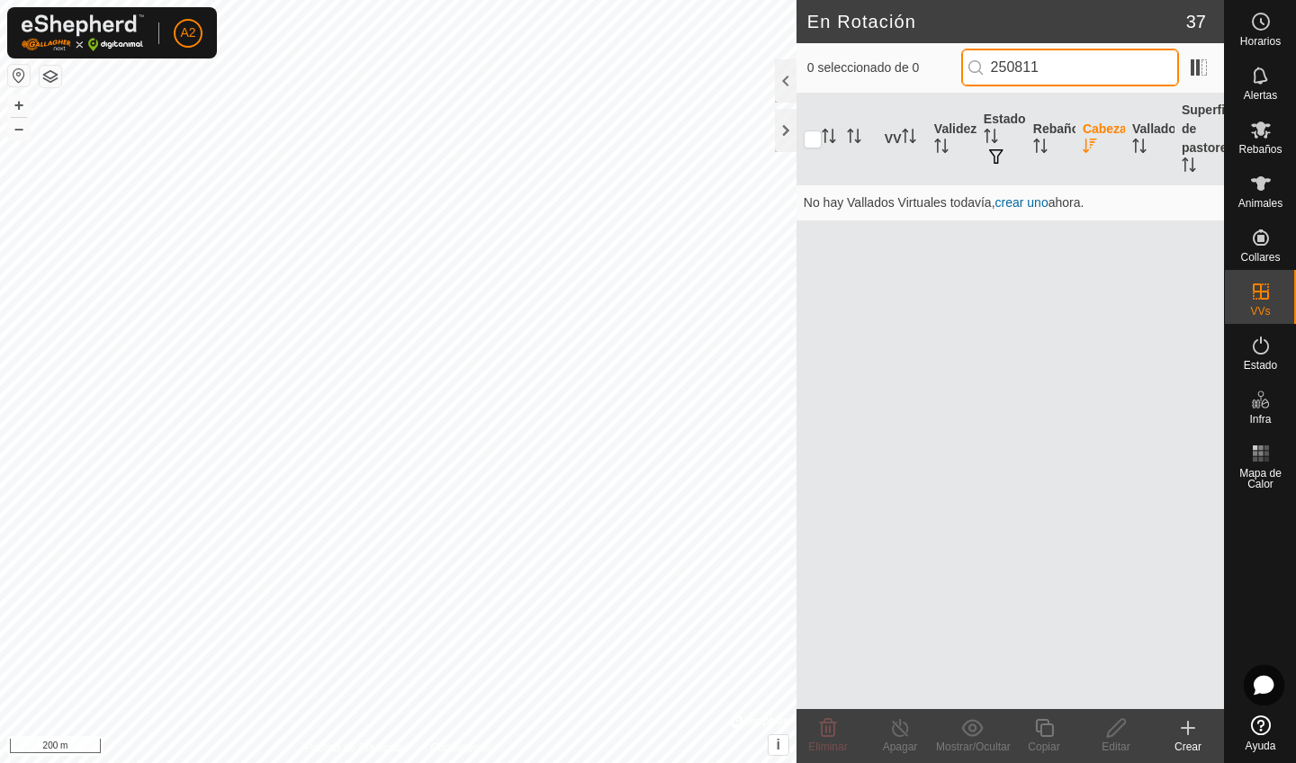
click at [1071, 63] on input "250811" at bounding box center [1070, 68] width 218 height 38
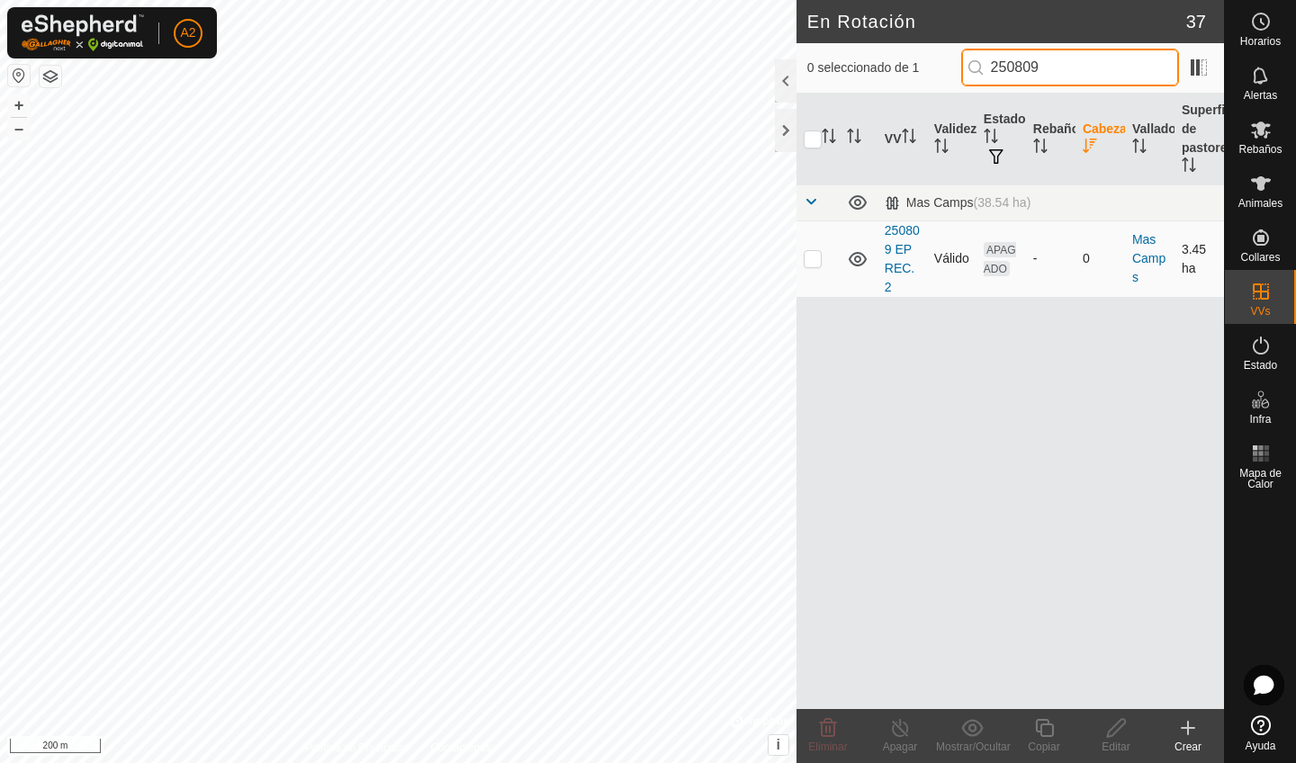
type input "250809"
click at [819, 271] on td at bounding box center [817, 258] width 43 height 76
checkbox input "true"
click at [1106, 79] on input "250809" at bounding box center [1070, 68] width 218 height 38
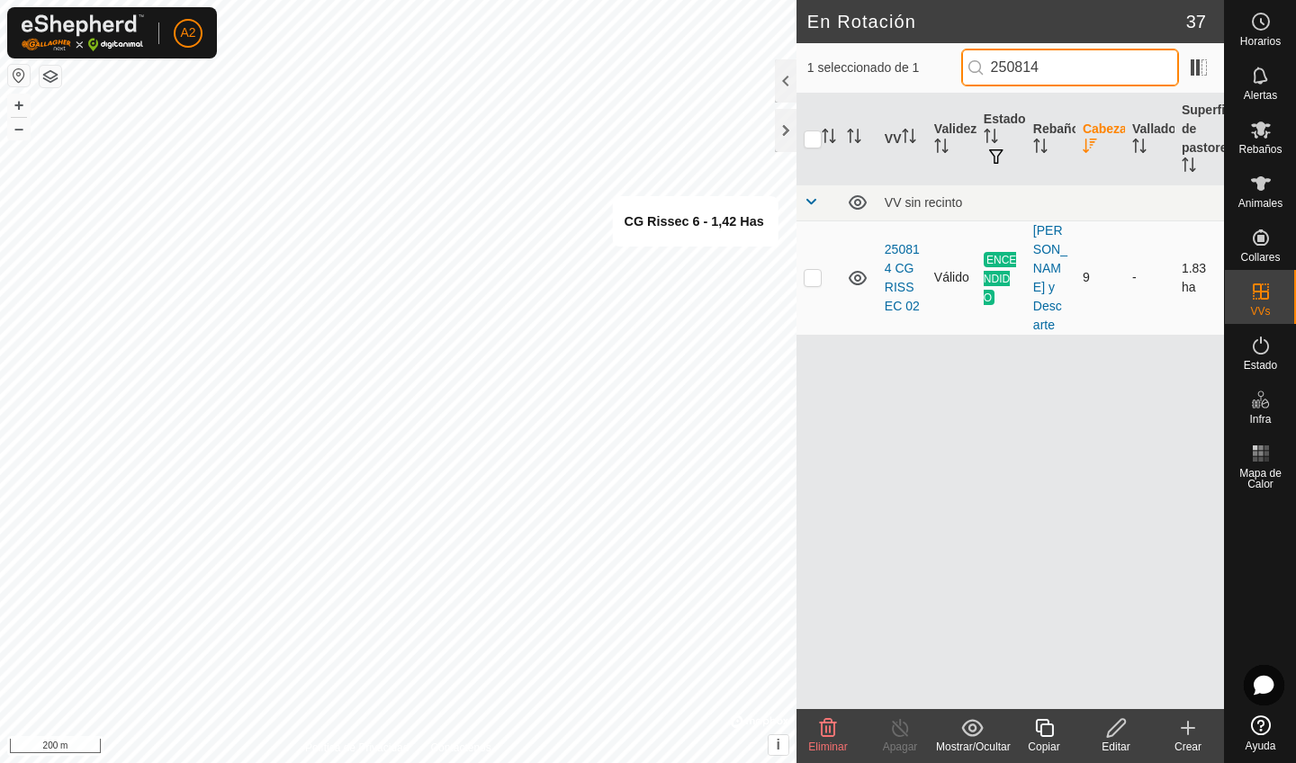
type input "250814"
click at [819, 268] on td at bounding box center [817, 277] width 43 height 114
checkbox input "false"
drag, startPoint x: 947, startPoint y: 253, endPoint x: 984, endPoint y: 177, distance: 84.1
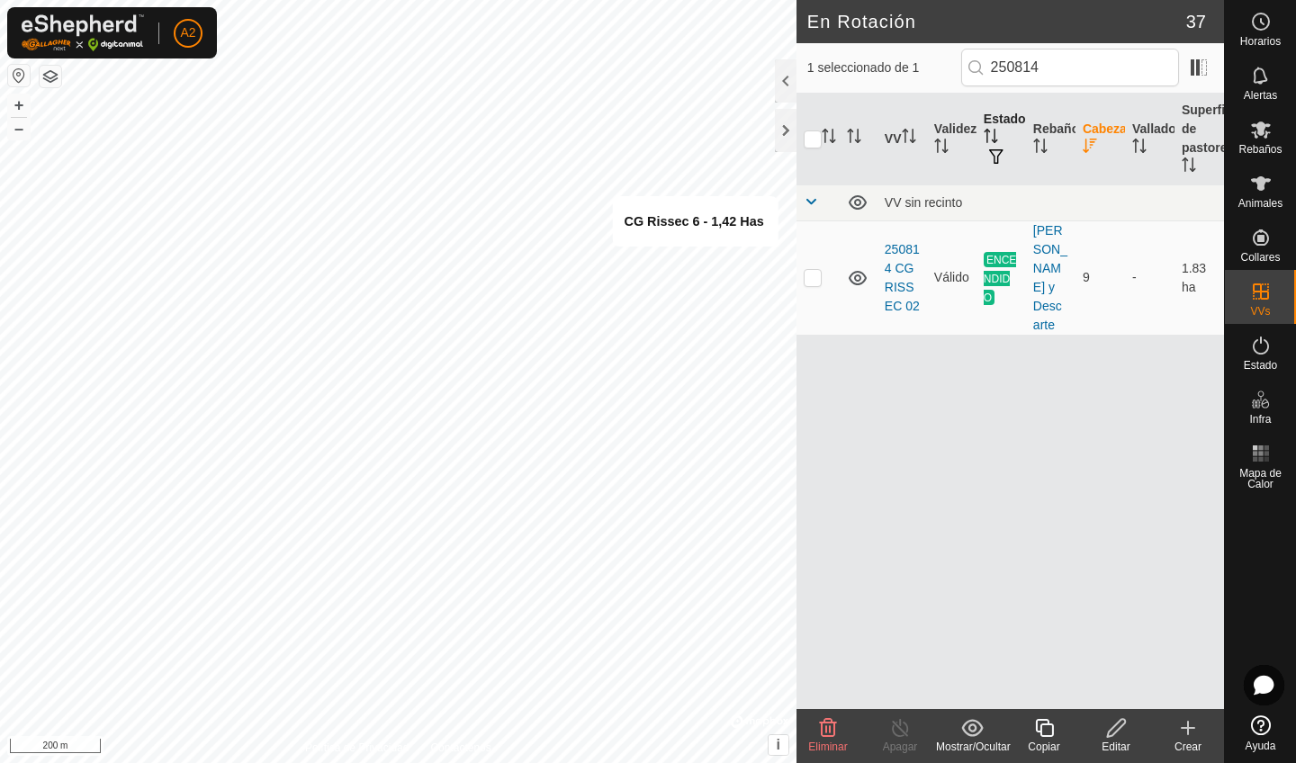
click at [947, 250] on td "Válido" at bounding box center [951, 277] width 49 height 114
click at [1095, 54] on input "250814" at bounding box center [1070, 68] width 218 height 38
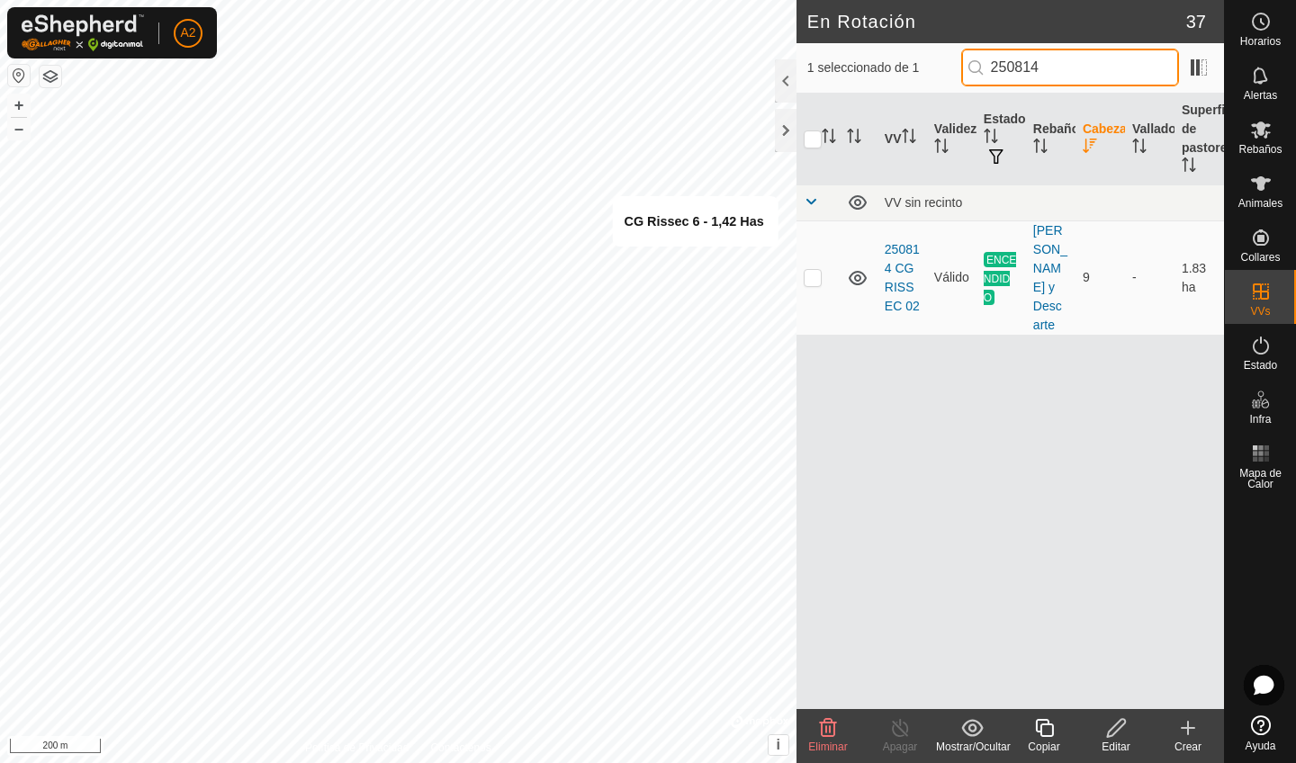
click at [1082, 77] on input "250814" at bounding box center [1070, 68] width 218 height 38
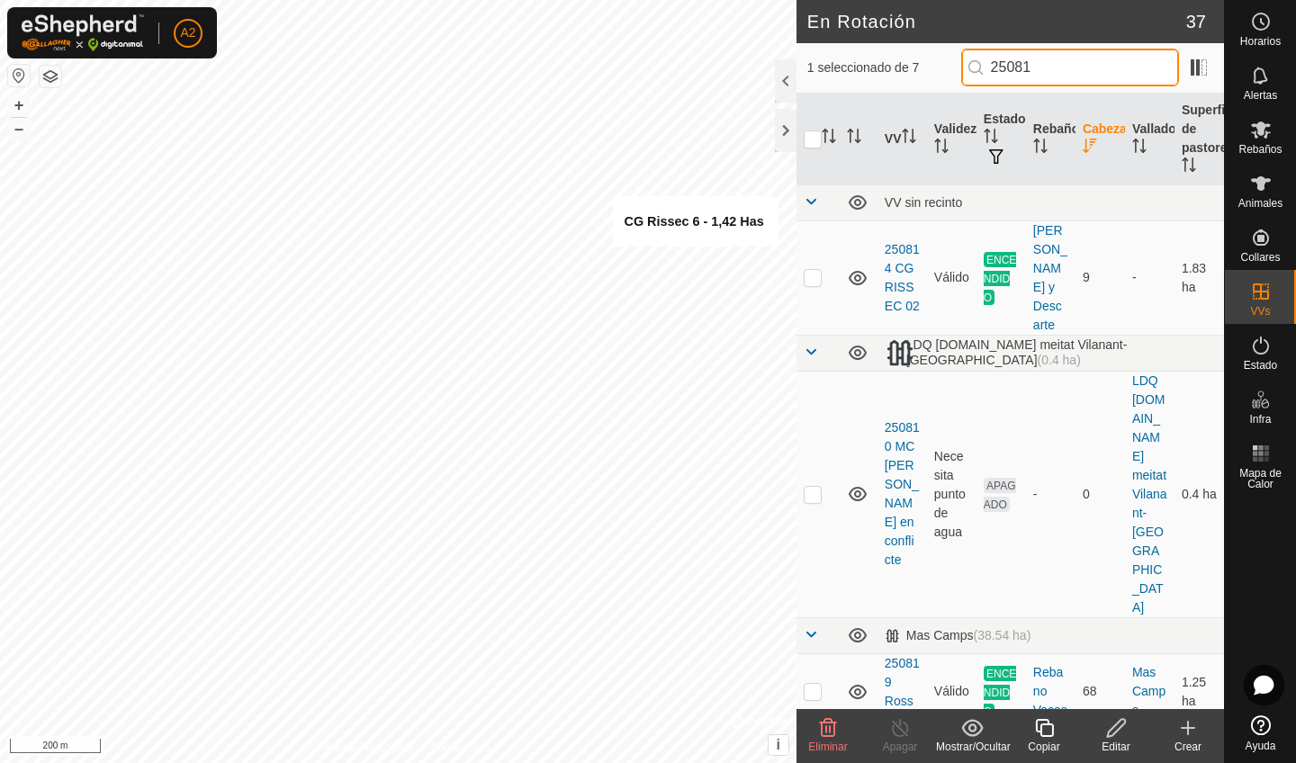
type input "250814"
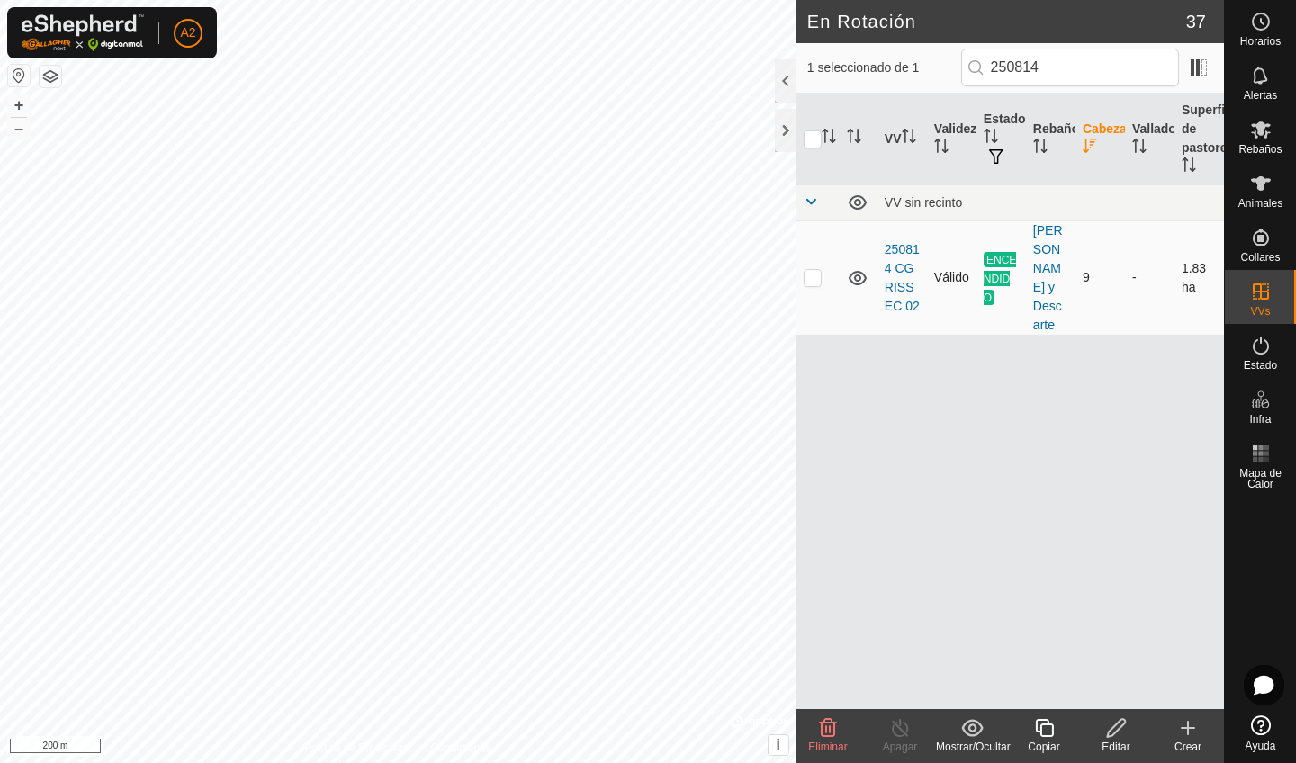
click at [817, 283] on p-checkbox at bounding box center [813, 277] width 18 height 14
checkbox input "false"
click at [1083, 68] on input "250814" at bounding box center [1070, 68] width 218 height 38
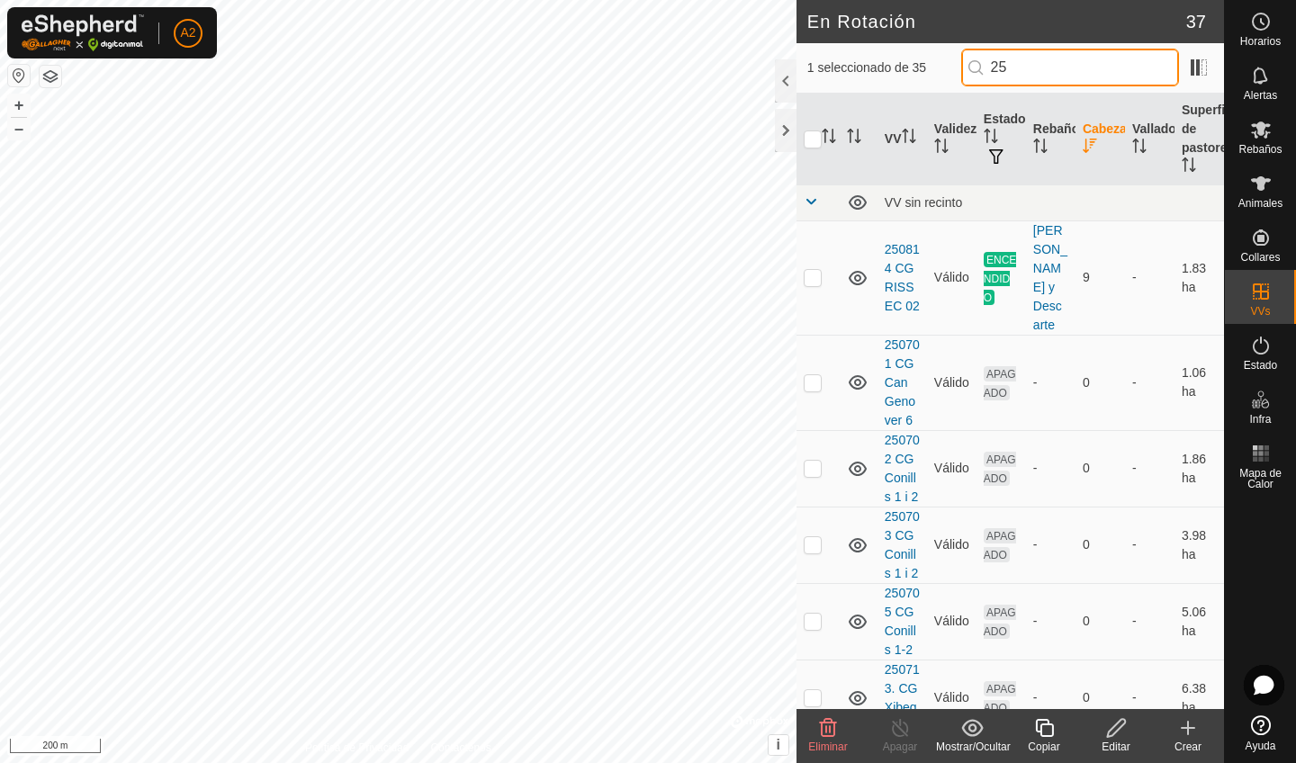
type input "2"
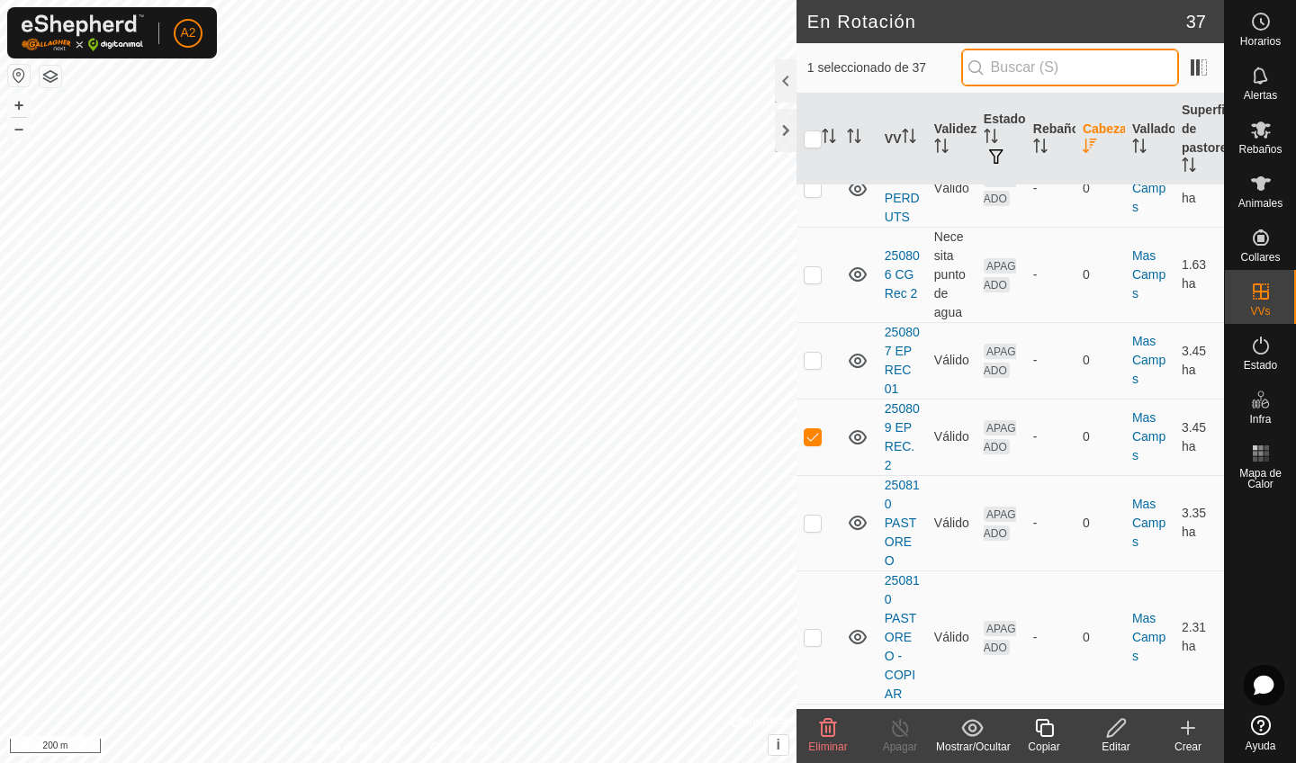
scroll to position [2784, 0]
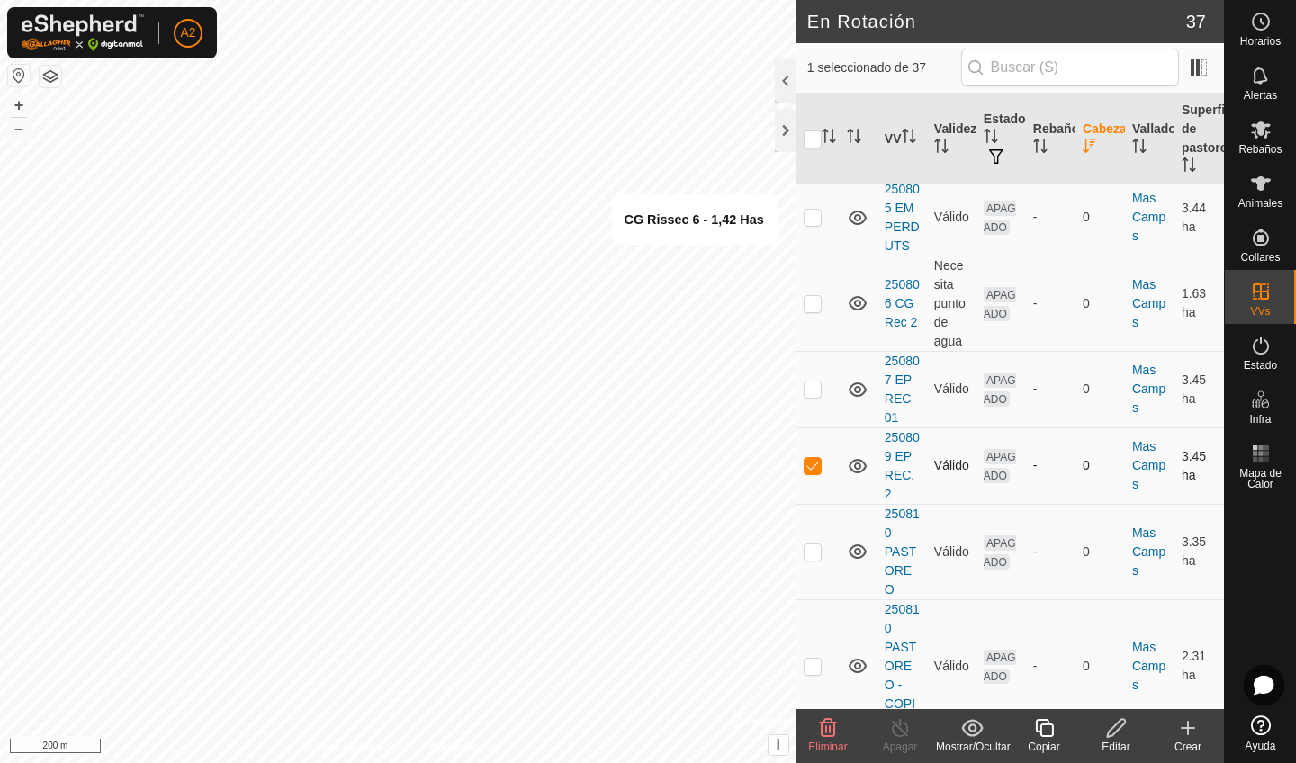
click at [812, 458] on p-checkbox at bounding box center [813, 465] width 18 height 14
checkbox input "false"
click at [1048, 72] on input "text" at bounding box center [1070, 68] width 218 height 38
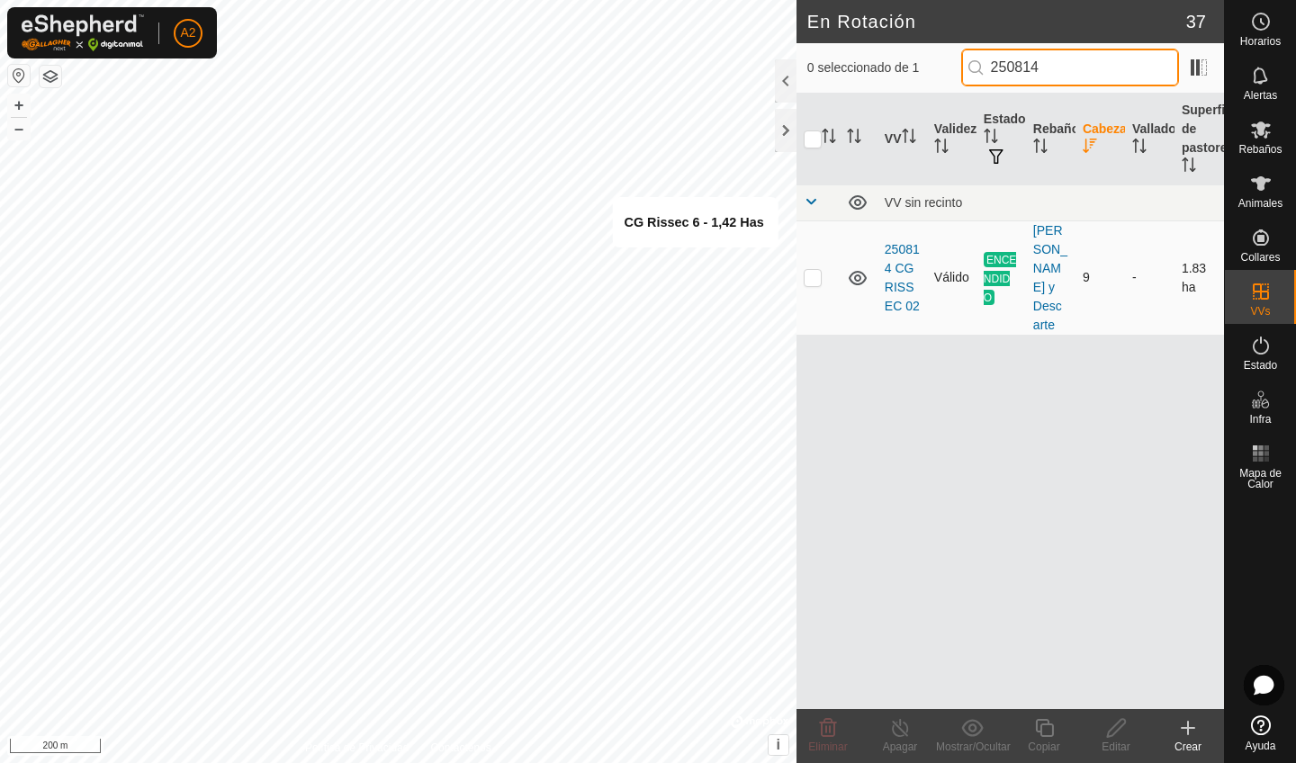
type input "250814"
click at [825, 281] on td at bounding box center [817, 277] width 43 height 114
click at [810, 283] on p-checkbox at bounding box center [813, 277] width 18 height 14
click at [812, 278] on p-checkbox at bounding box center [813, 277] width 18 height 14
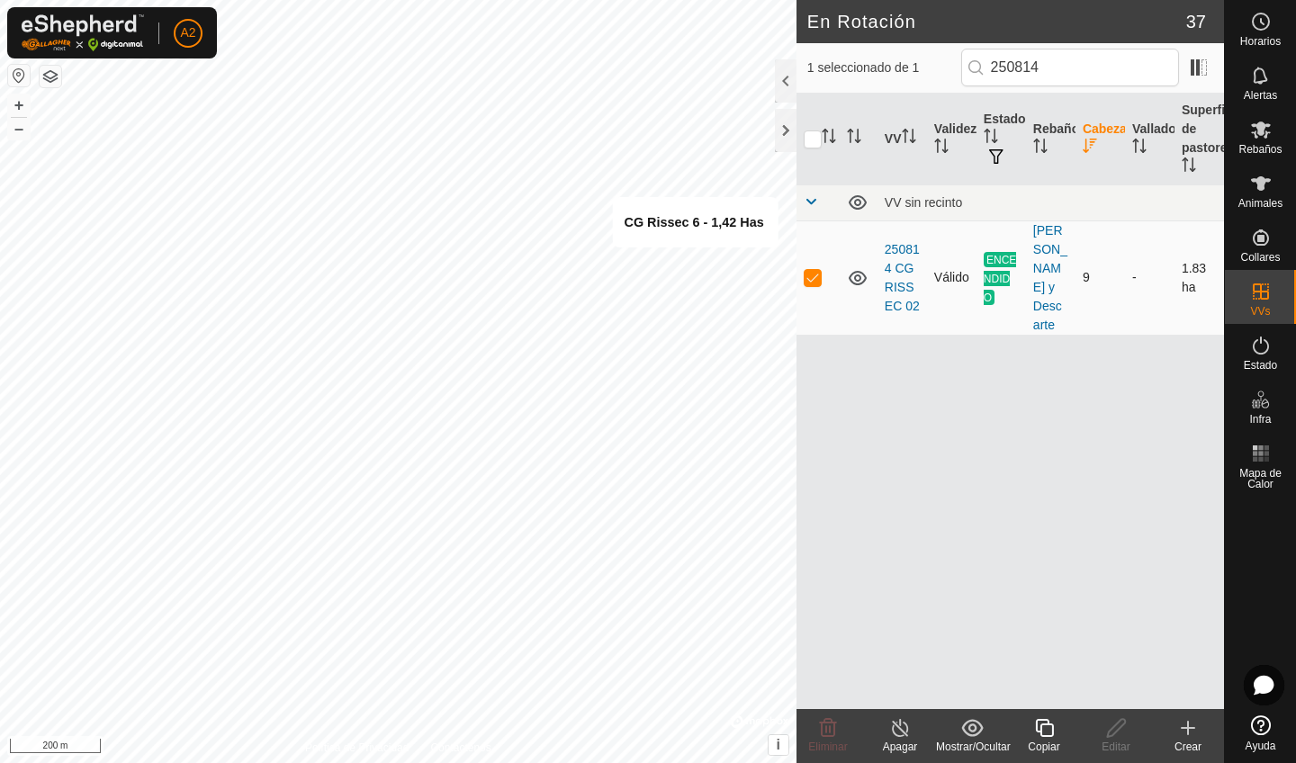
checkbox input "false"
click at [1113, 77] on input "250814" at bounding box center [1070, 68] width 218 height 38
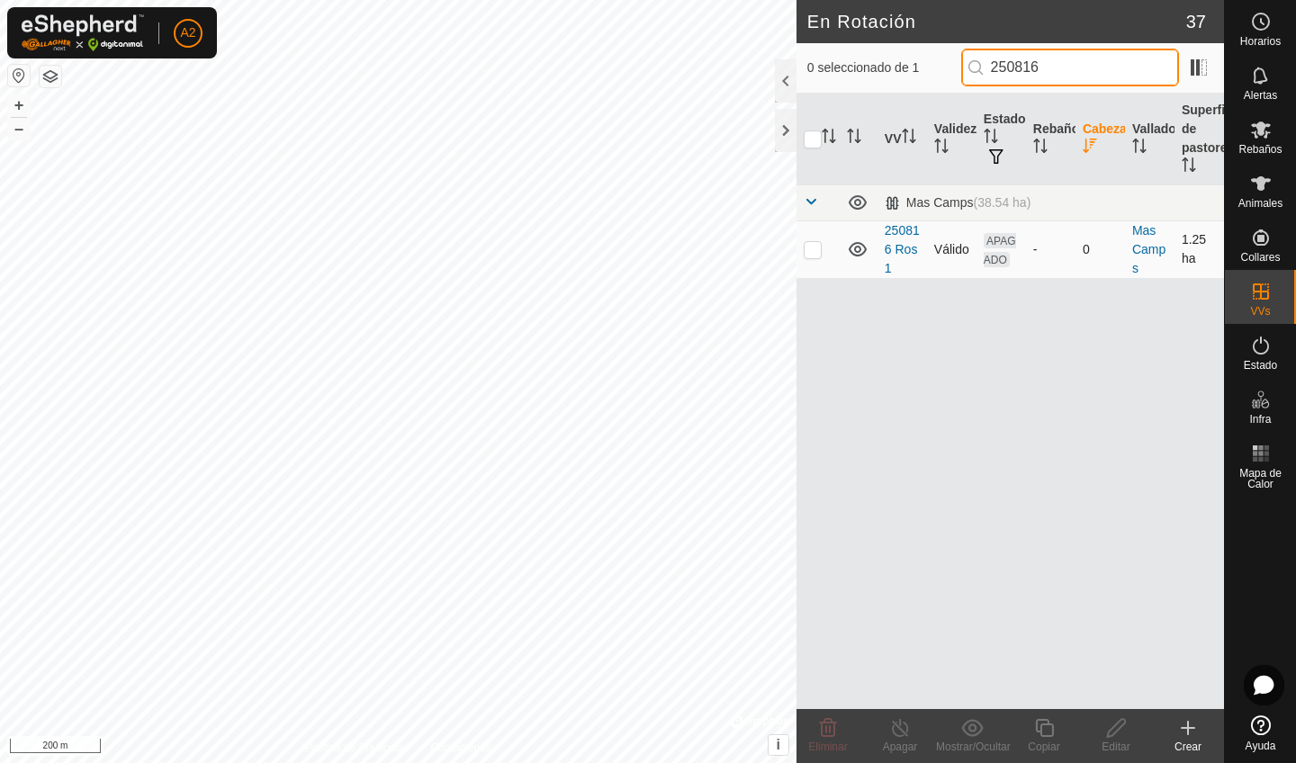
type input "250816"
click at [807, 257] on td at bounding box center [817, 249] width 43 height 58
checkbox input "true"
click at [14, 105] on button "+" at bounding box center [19, 105] width 22 height 22
click at [1066, 65] on input "250816" at bounding box center [1070, 68] width 218 height 38
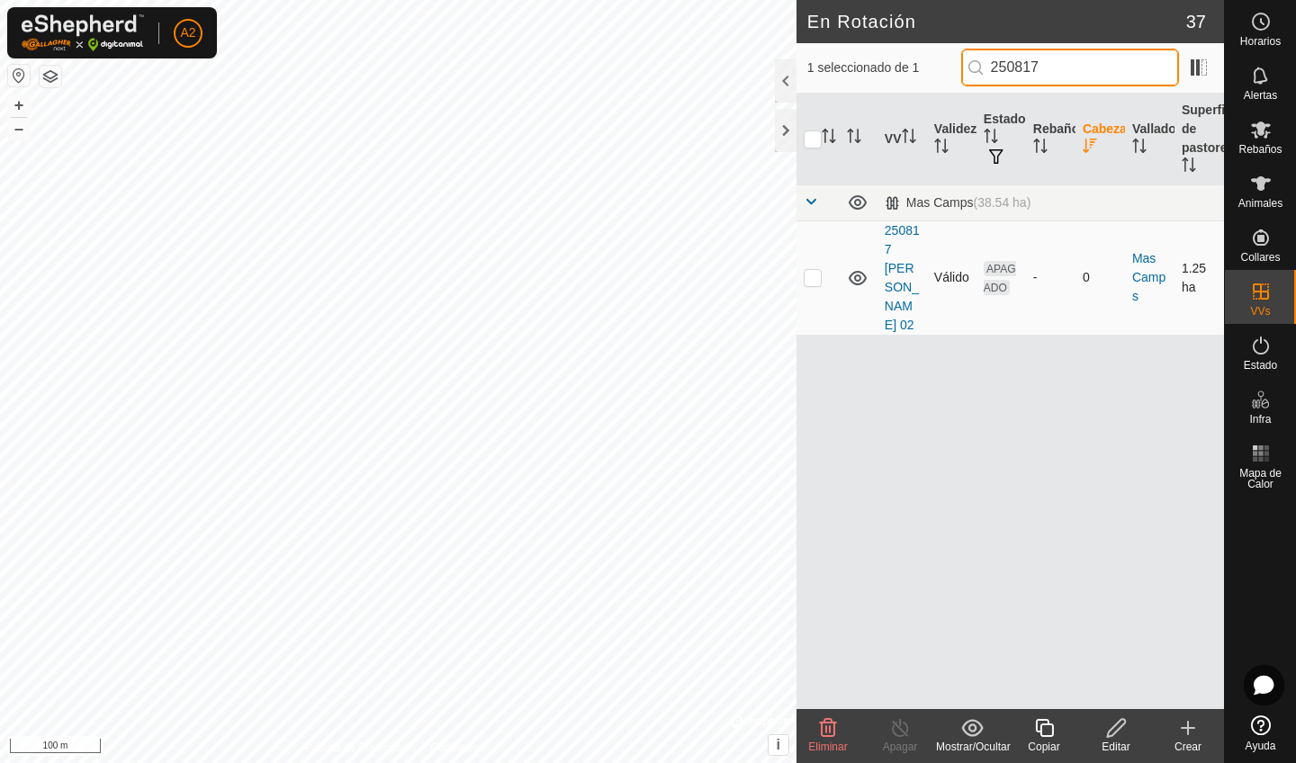
type input "250817"
click at [809, 270] on p-checkbox at bounding box center [813, 277] width 18 height 14
checkbox input "true"
click at [1088, 67] on input "250817" at bounding box center [1070, 68] width 218 height 38
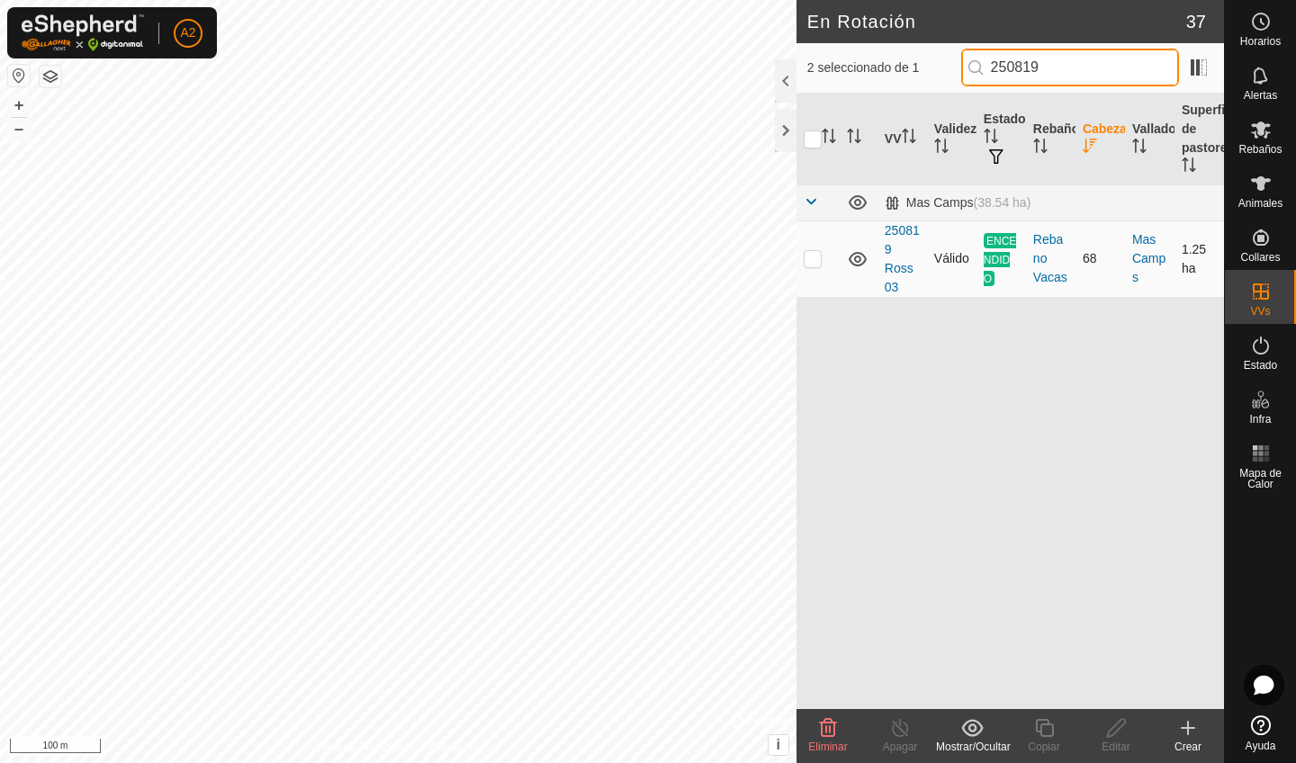
type input "250819"
click at [811, 256] on p-checkbox at bounding box center [813, 258] width 18 height 14
checkbox input "false"
click at [786, 129] on div at bounding box center [786, 130] width 22 height 43
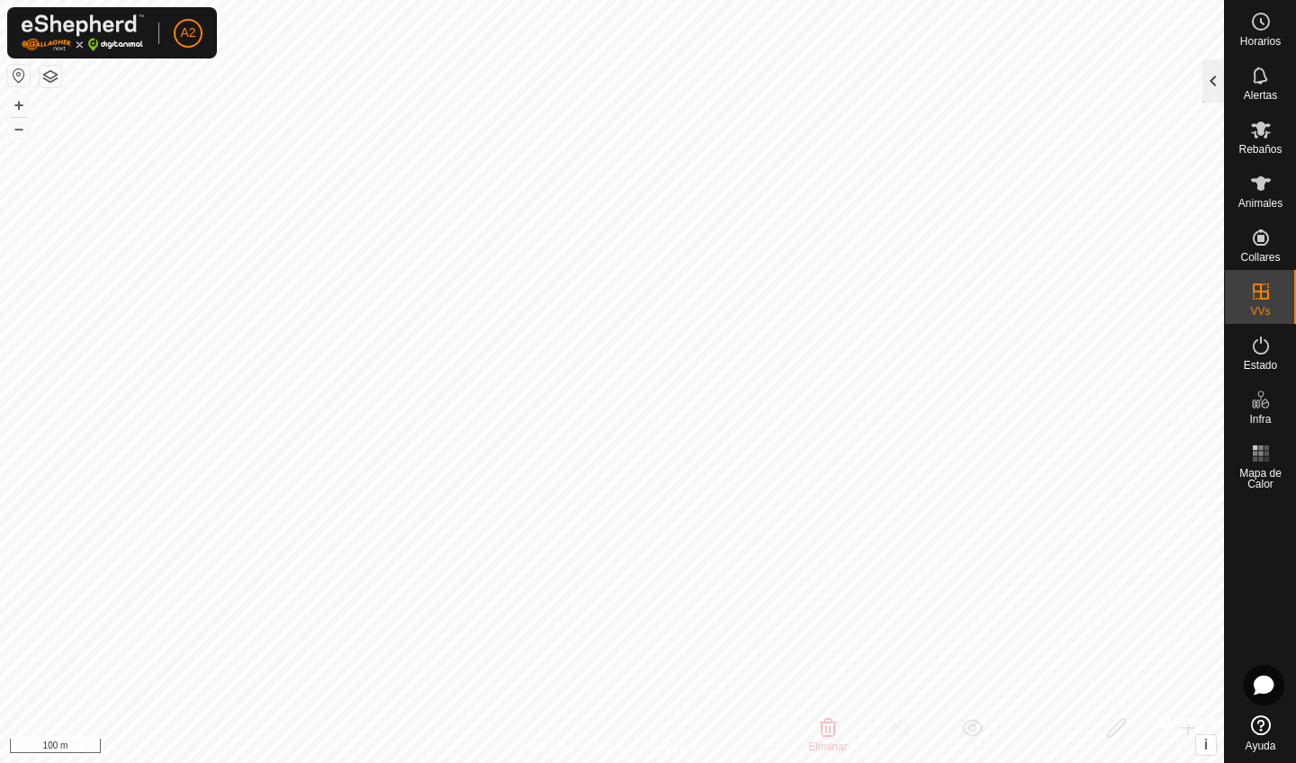
click at [1219, 91] on div at bounding box center [1213, 80] width 22 height 43
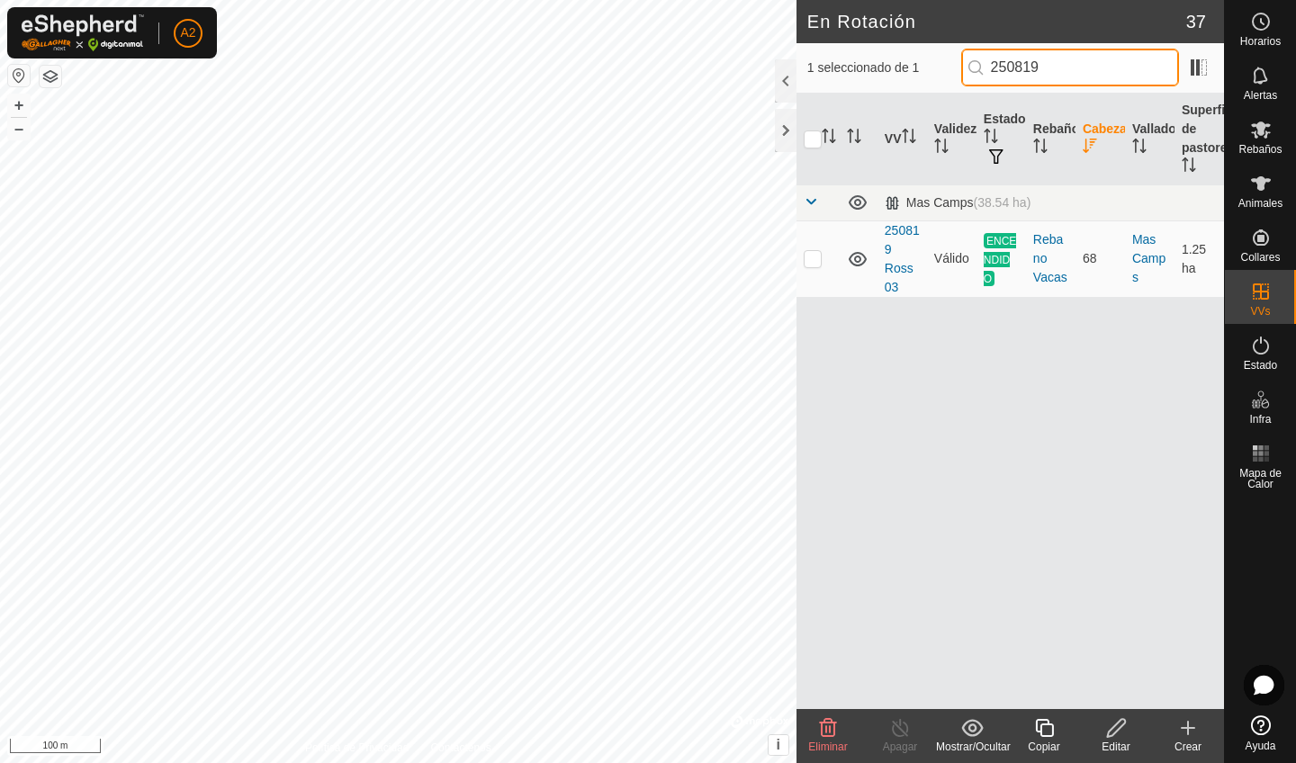
click at [1095, 66] on input "250819" at bounding box center [1070, 68] width 218 height 38
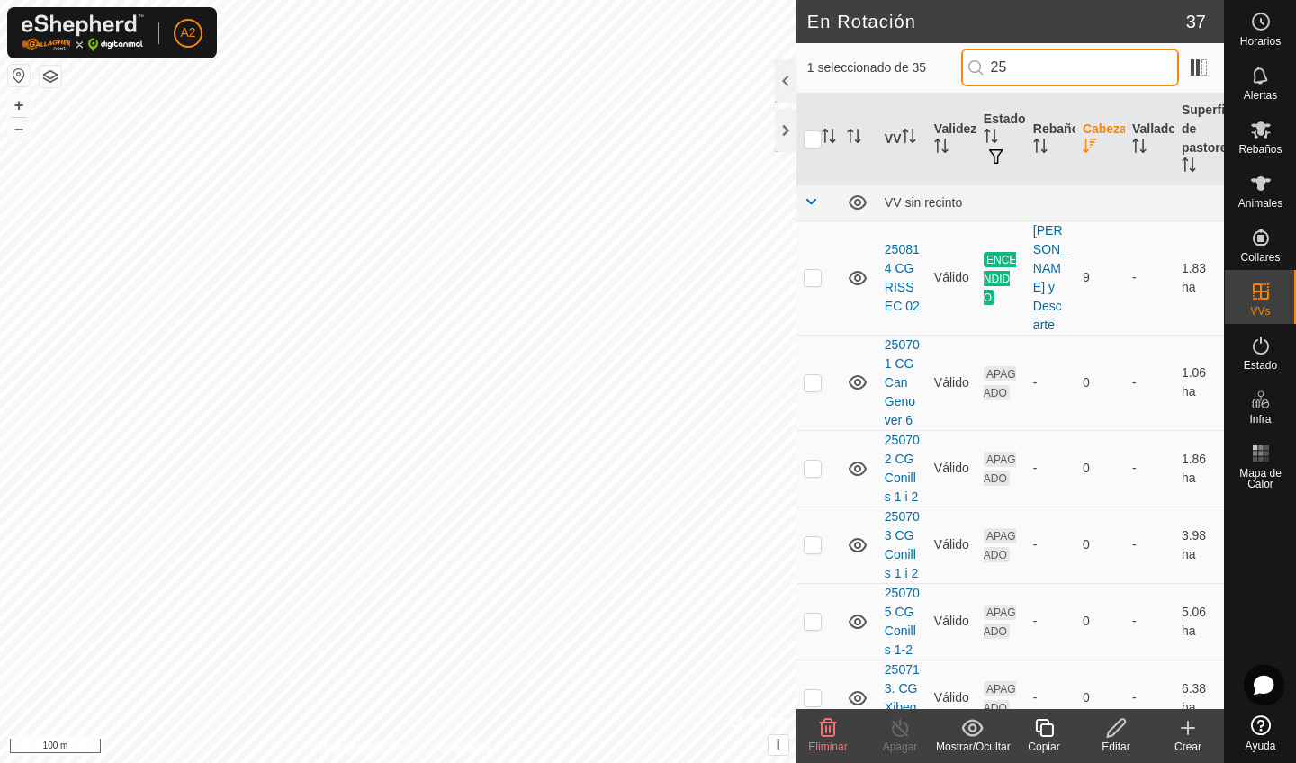
type input "2"
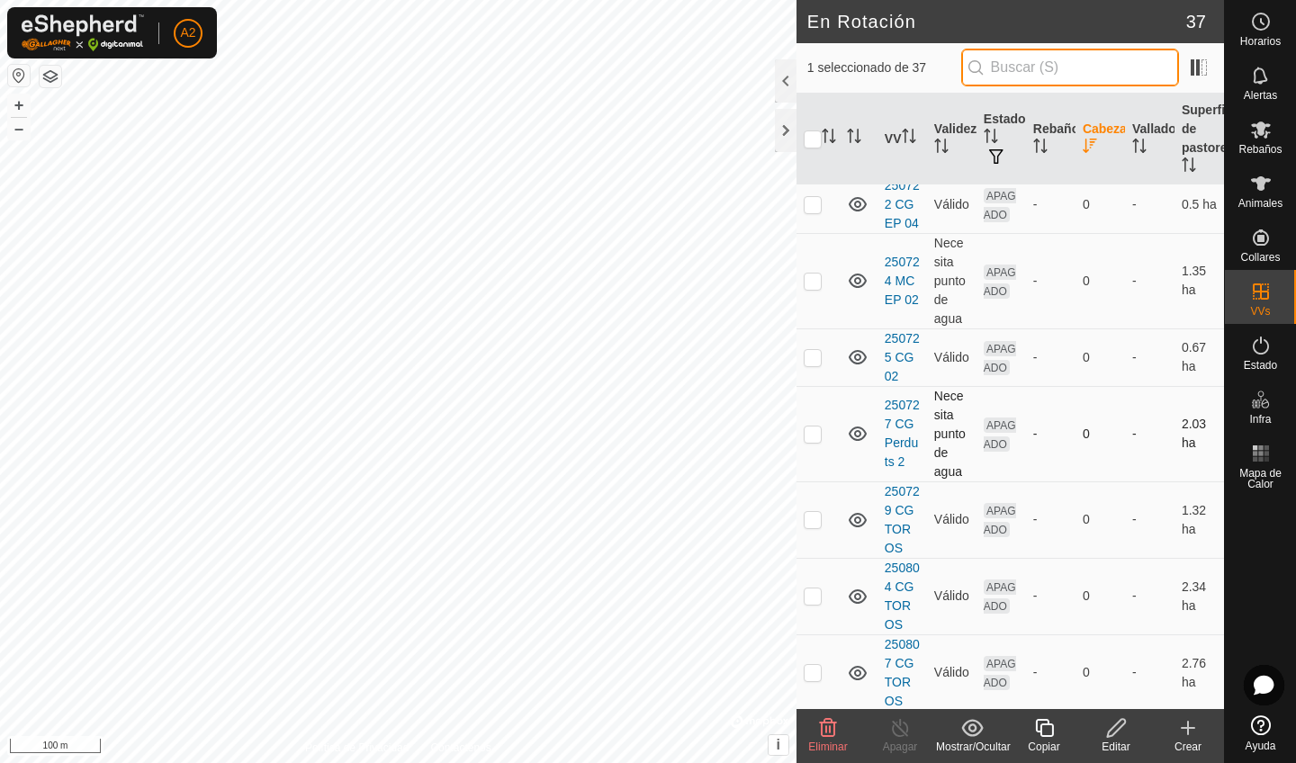
scroll to position [568, 0]
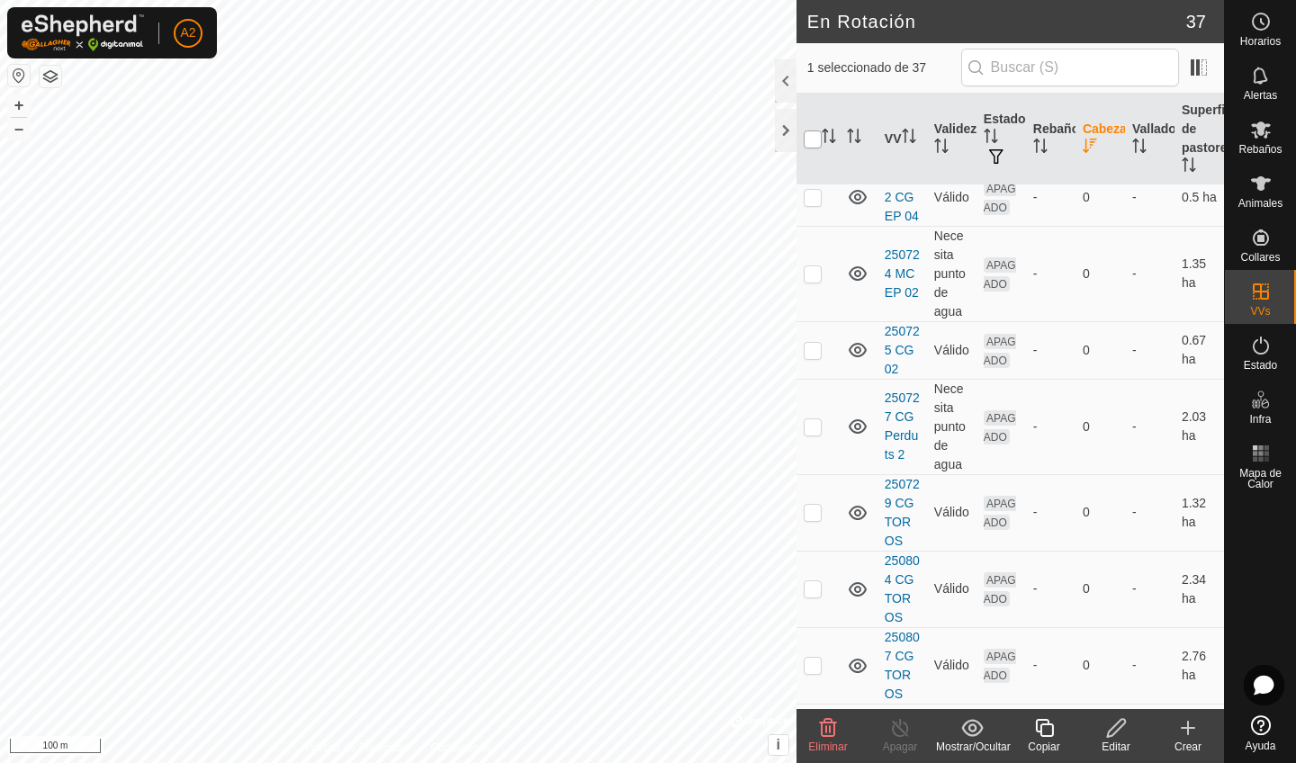
click at [808, 145] on input "checkbox" at bounding box center [813, 139] width 18 height 18
checkbox input "true"
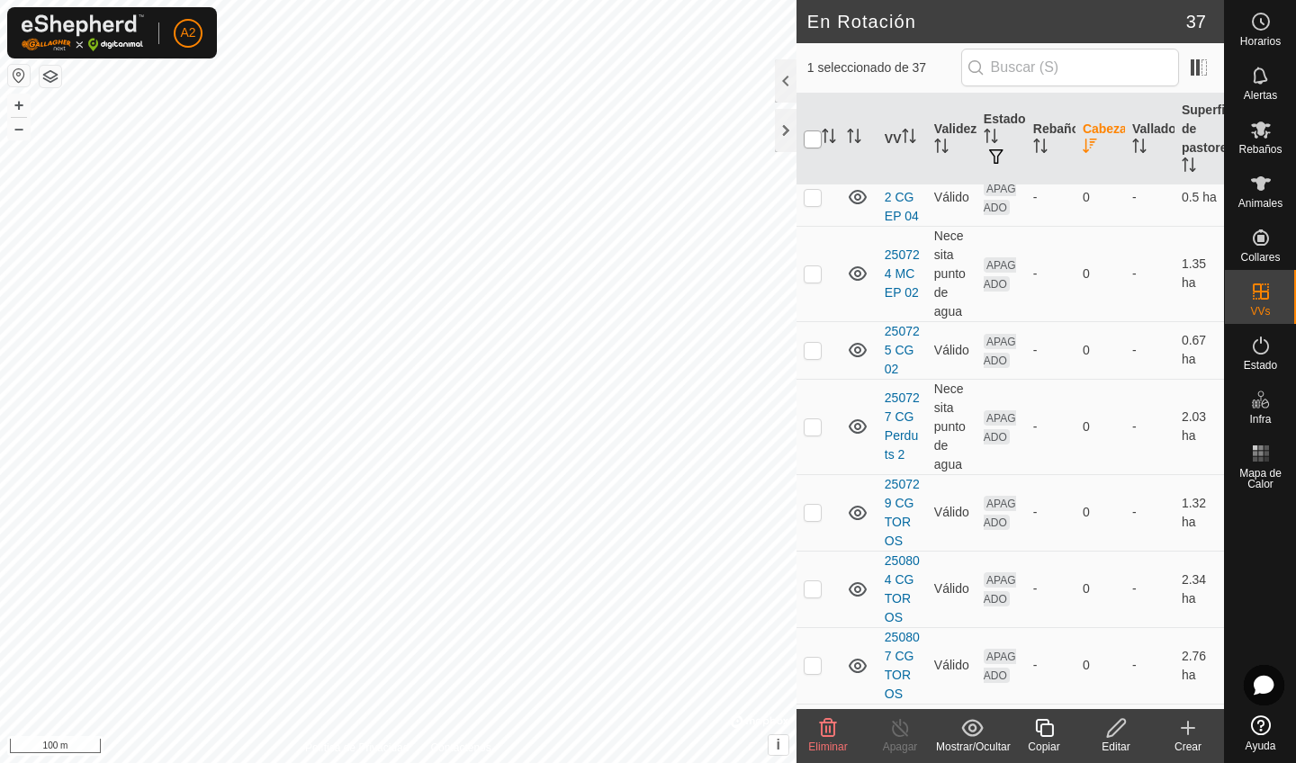
checkbox input "true"
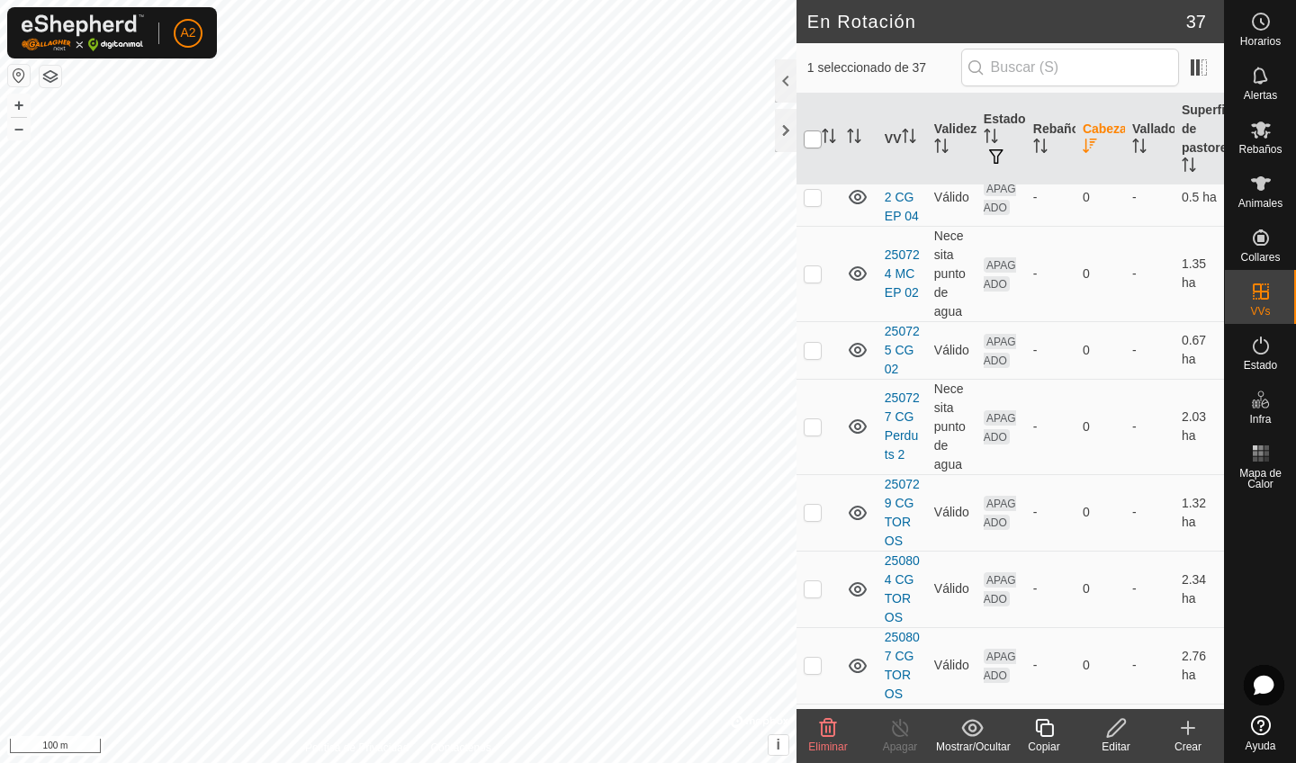
checkbox input "true"
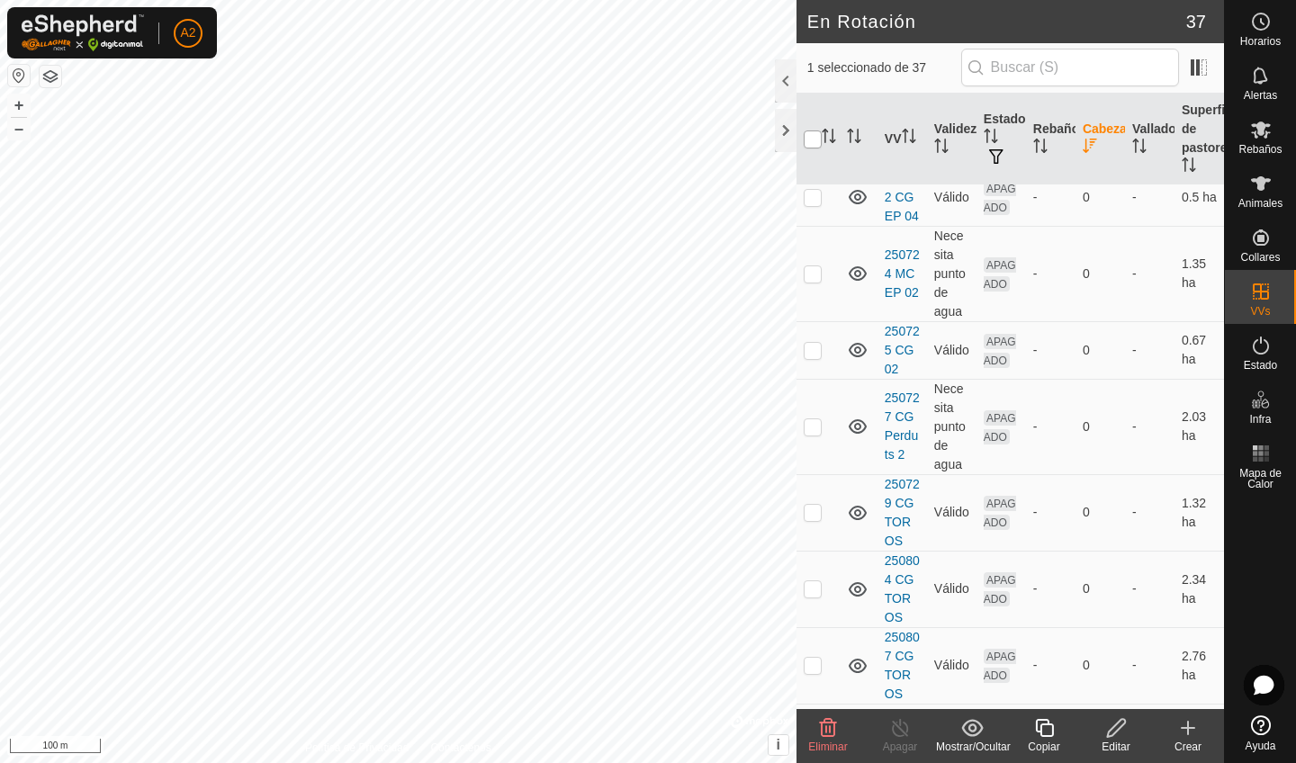
checkbox input "true"
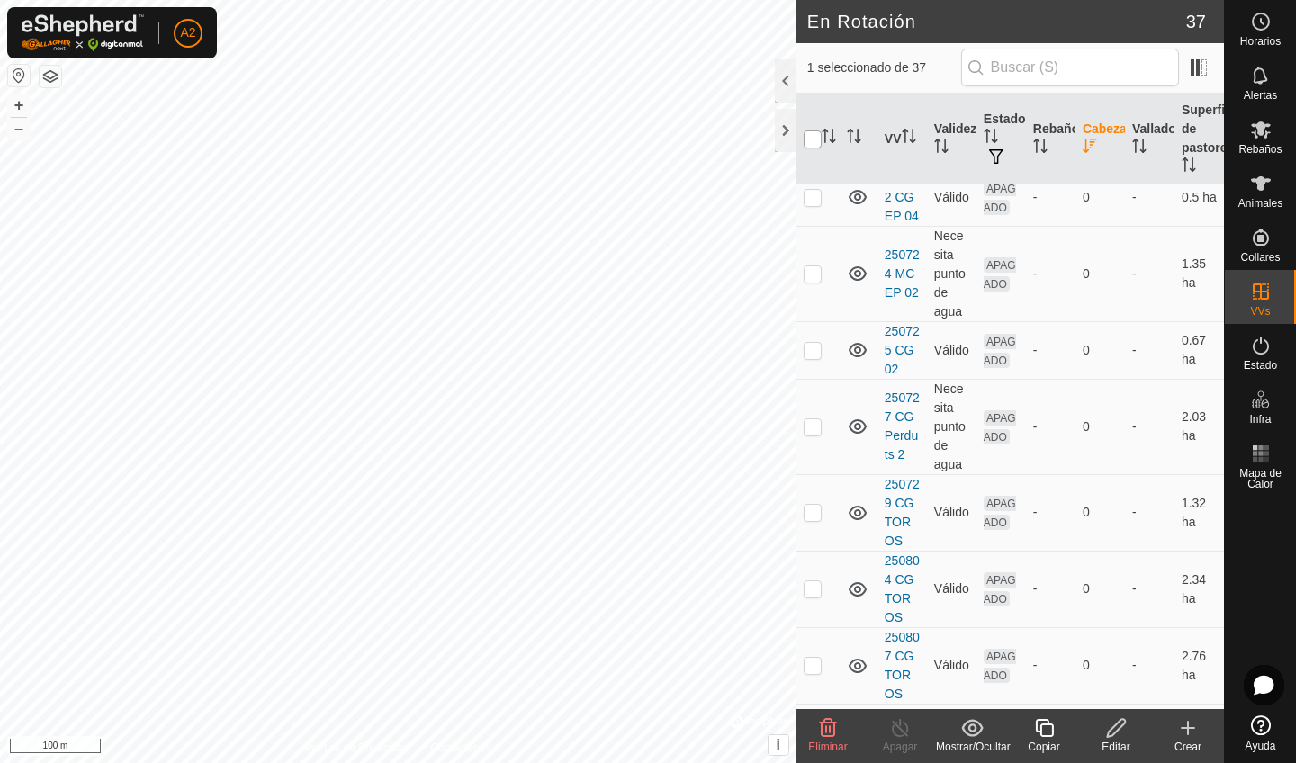
checkbox input "true"
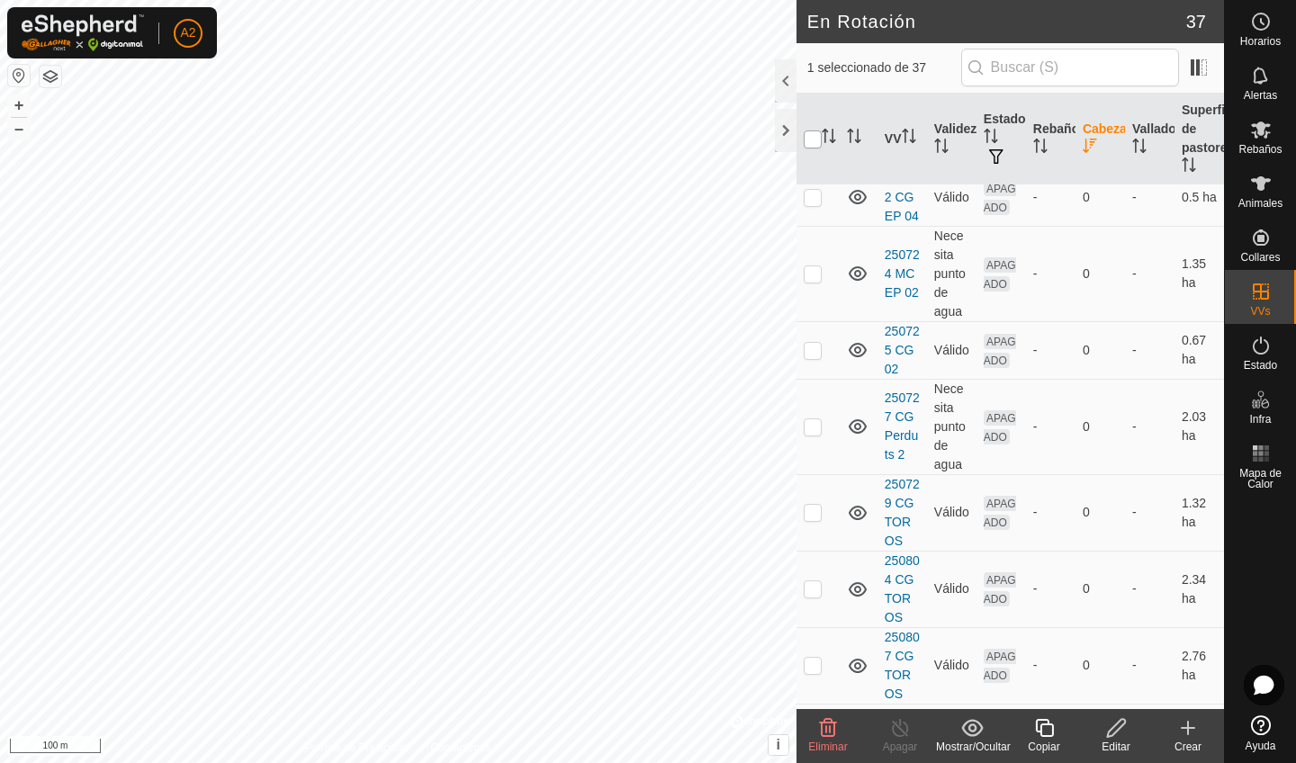
checkbox input "true"
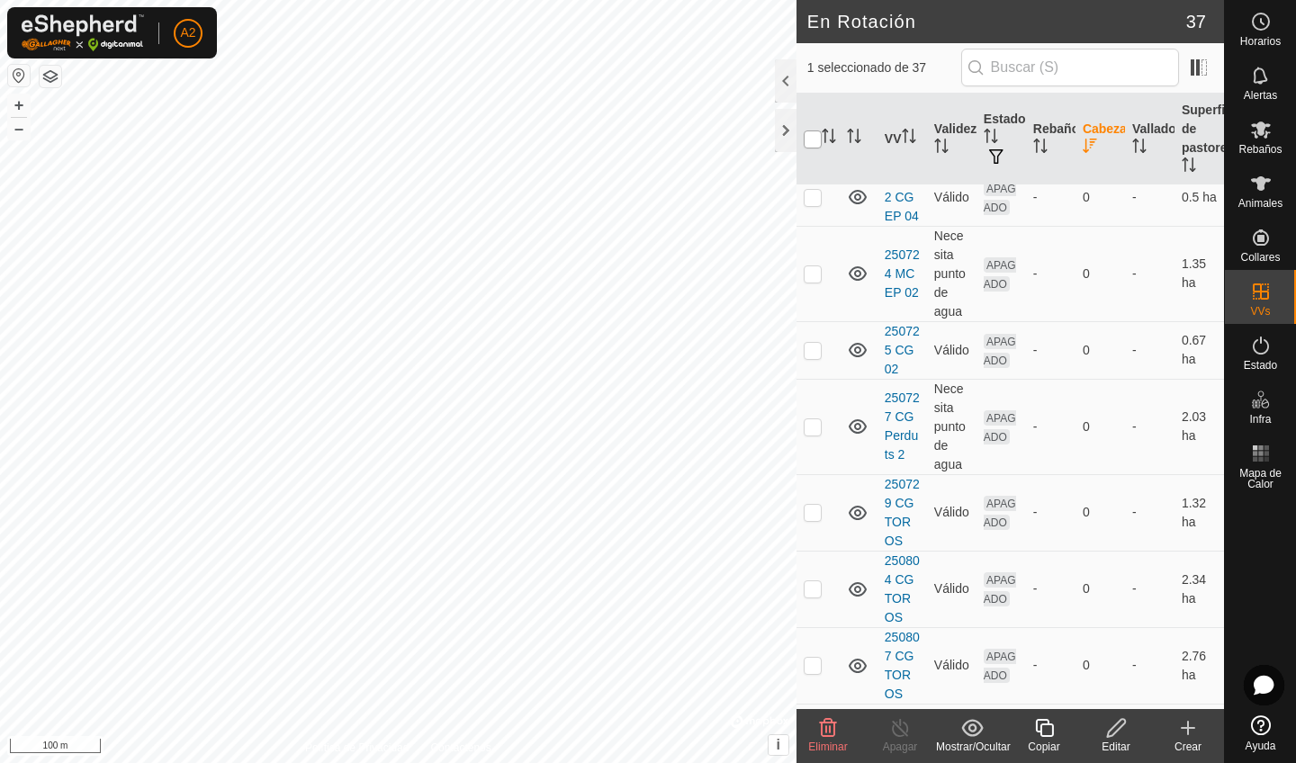
checkbox input "true"
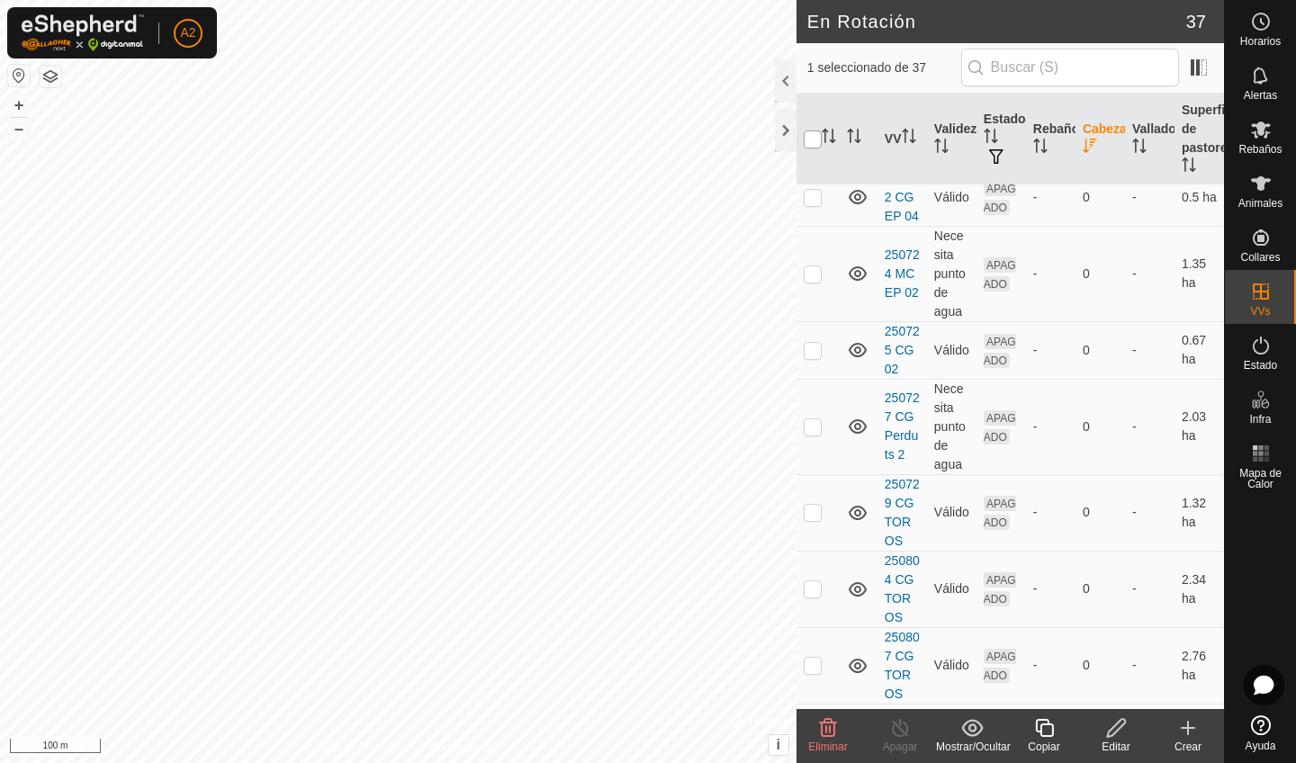
checkbox input "true"
click at [808, 145] on input "checkbox" at bounding box center [813, 139] width 18 height 18
click at [804, 138] on input "checkbox" at bounding box center [813, 139] width 18 height 18
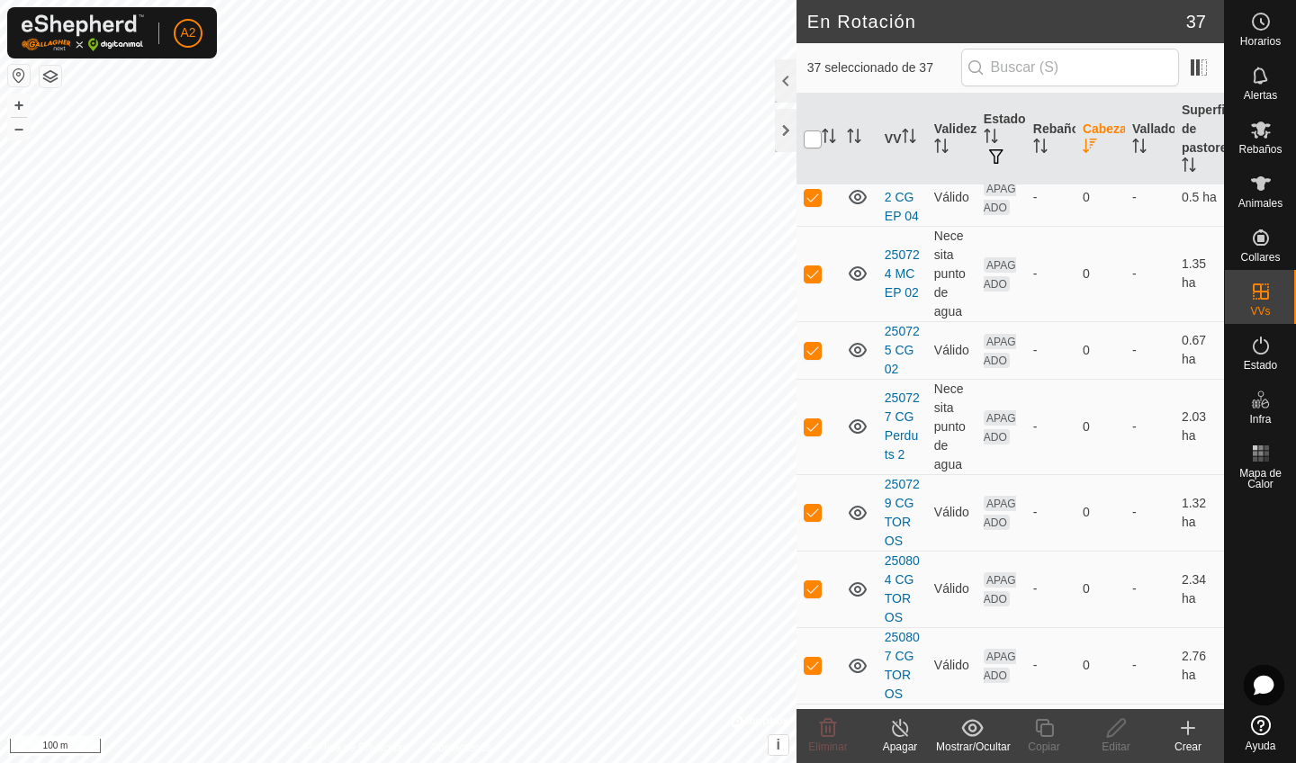
click at [812, 146] on input "checkbox" at bounding box center [813, 139] width 18 height 18
checkbox input "false"
click at [814, 212] on td at bounding box center [817, 197] width 43 height 58
checkbox input "false"
click at [819, 139] on input "checkbox" at bounding box center [813, 139] width 18 height 18
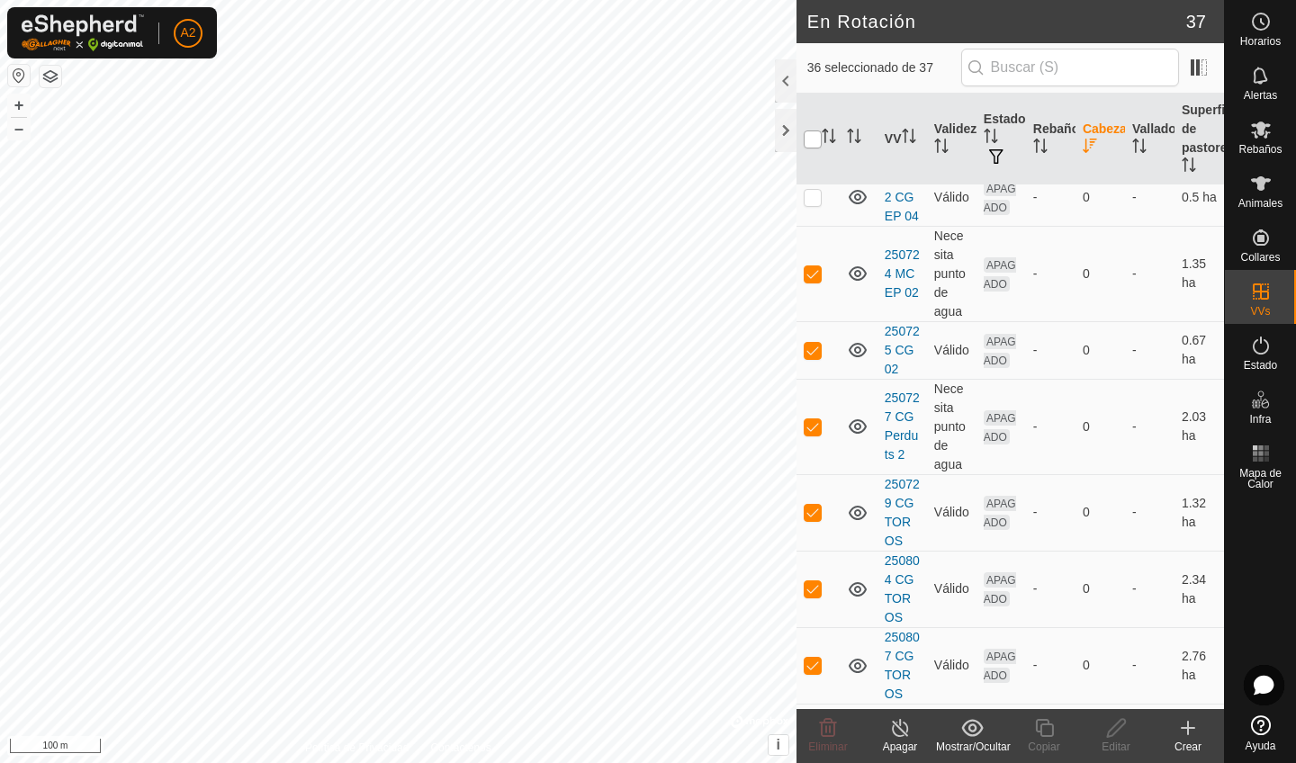
checkbox input "true"
click at [819, 139] on input "checkbox" at bounding box center [813, 139] width 18 height 18
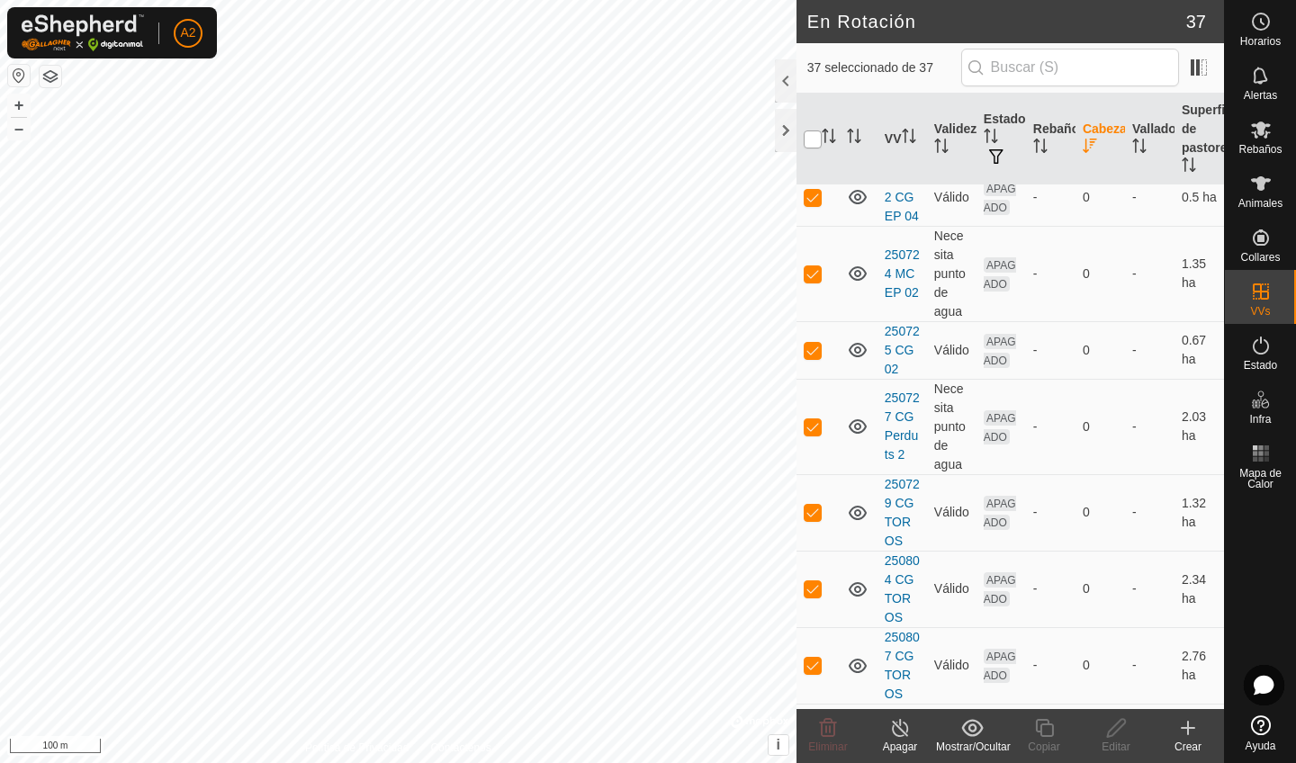
click at [819, 139] on input "checkbox" at bounding box center [813, 139] width 18 height 18
checkbox input "true"
click at [782, 133] on div at bounding box center [786, 130] width 22 height 43
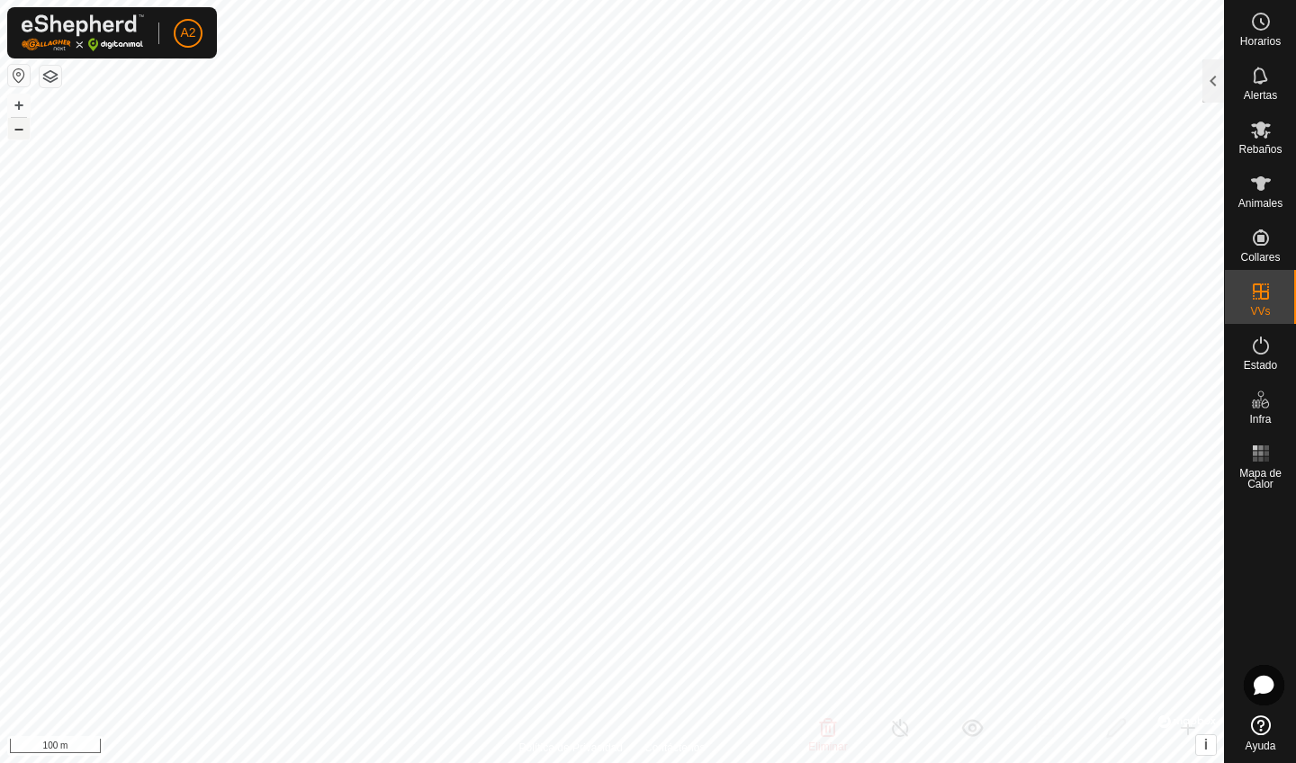
click at [15, 130] on button "–" at bounding box center [19, 129] width 22 height 22
click at [18, 102] on button "+" at bounding box center [19, 105] width 22 height 22
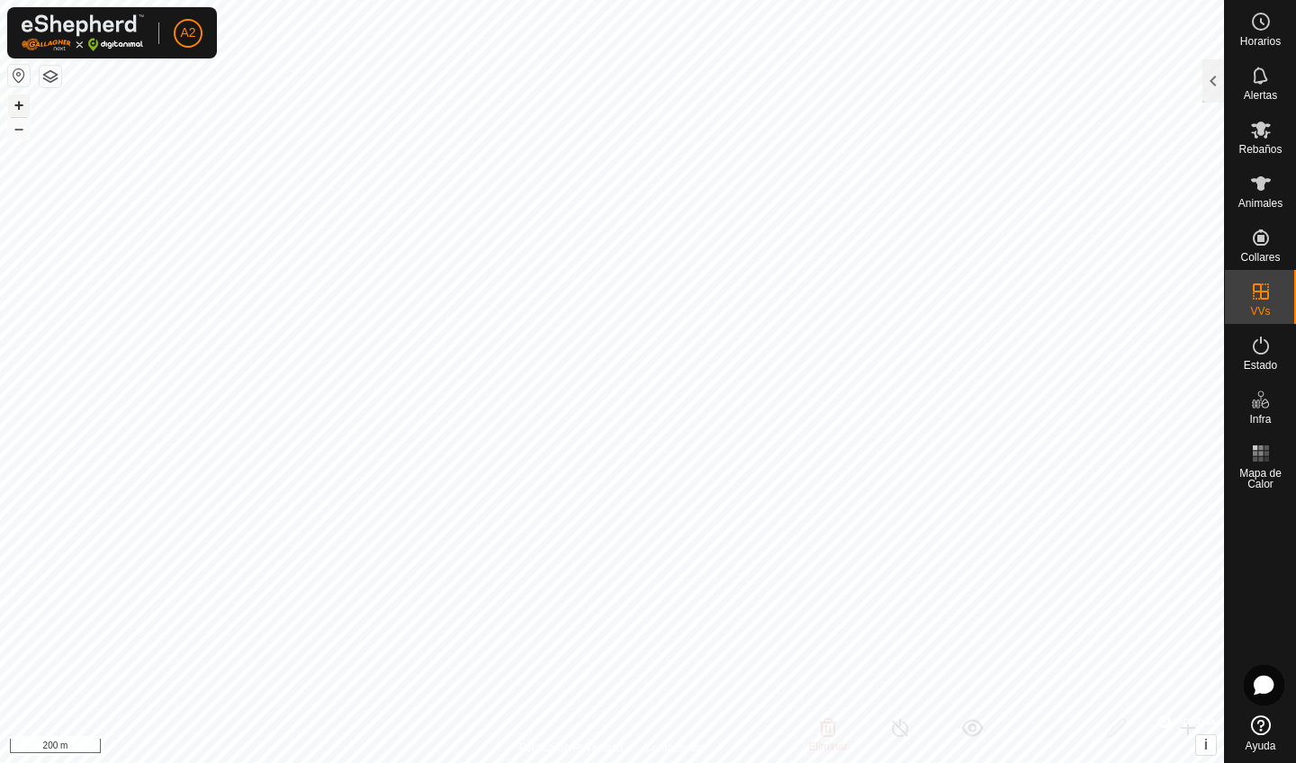
click at [18, 102] on button "+" at bounding box center [19, 105] width 22 height 22
click at [1212, 85] on div at bounding box center [1213, 80] width 22 height 43
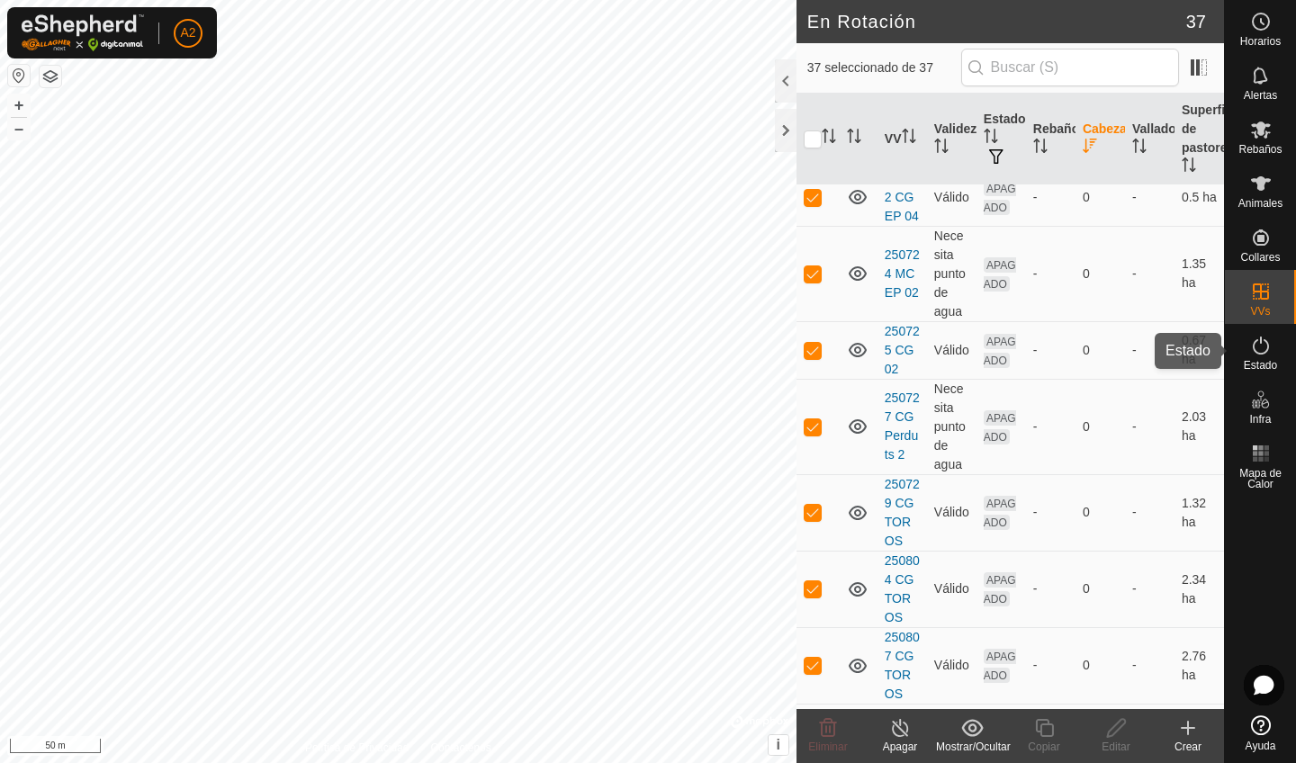
click at [1244, 367] on span "Estado" at bounding box center [1260, 365] width 33 height 11
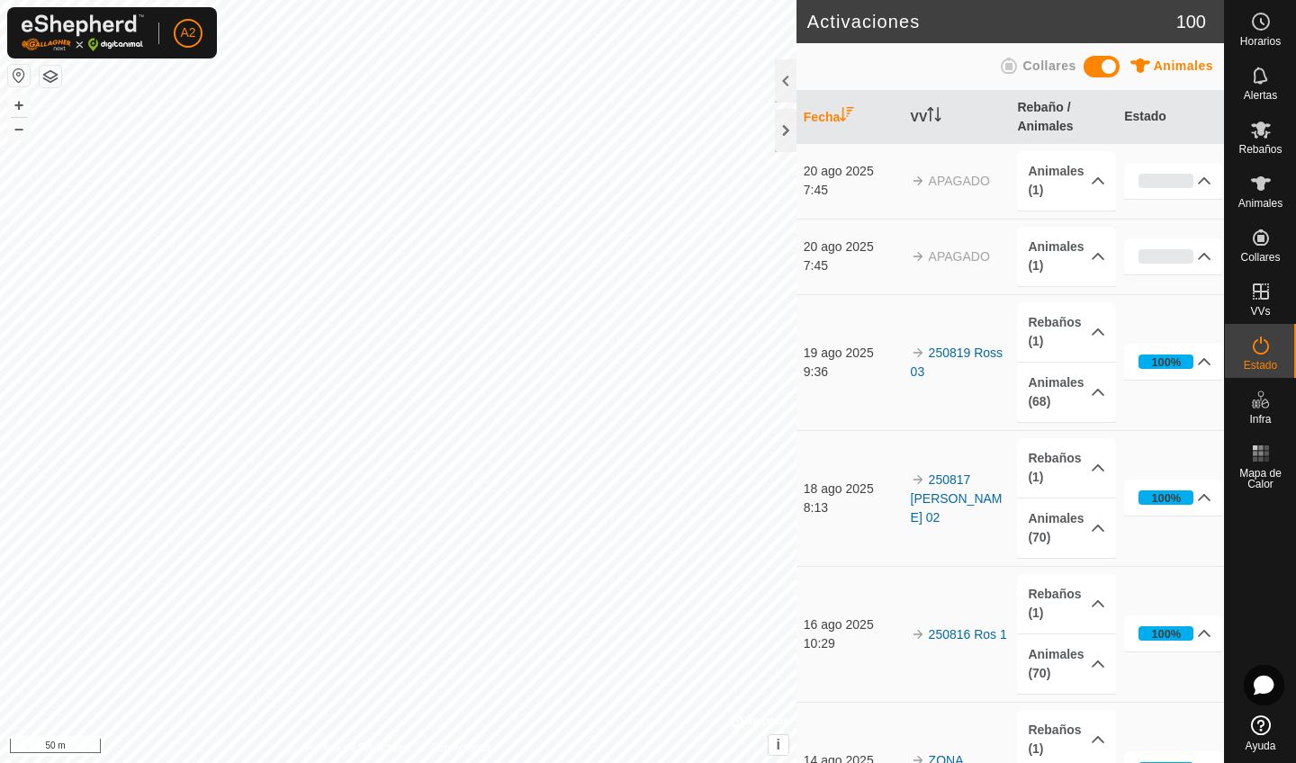
click at [1260, 360] on span "Estado" at bounding box center [1260, 365] width 33 height 11
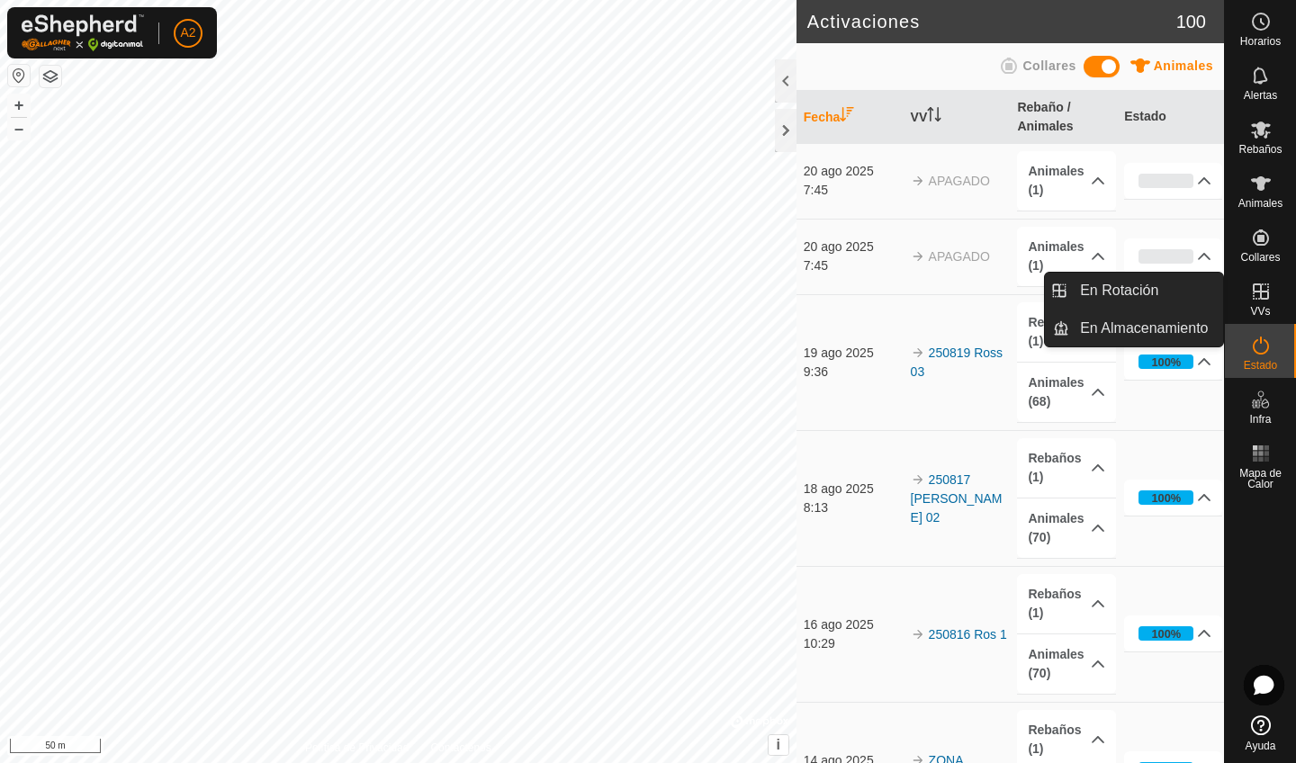
click at [1256, 274] on div "VVs" at bounding box center [1260, 297] width 71 height 54
click at [1271, 303] on es-virtualpaddocks-svg-icon at bounding box center [1261, 291] width 32 height 29
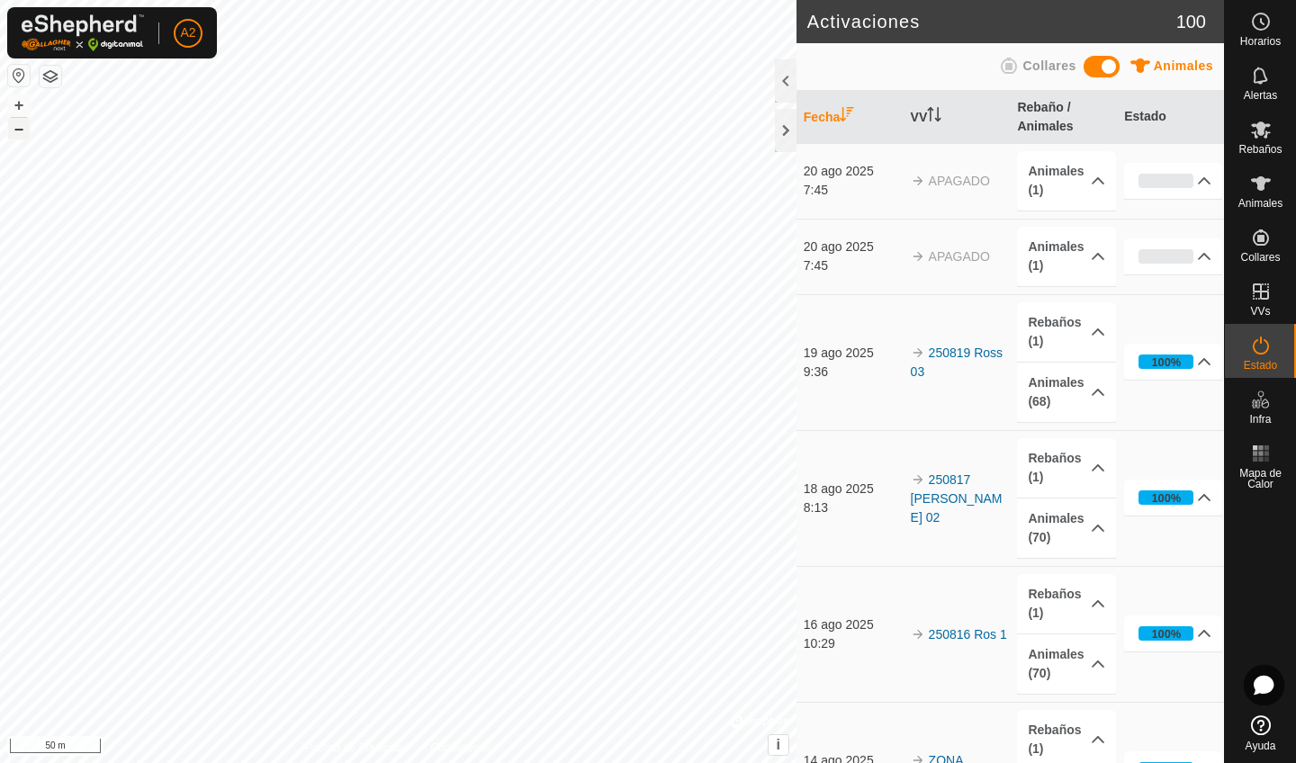
click at [17, 130] on button "–" at bounding box center [19, 129] width 22 height 22
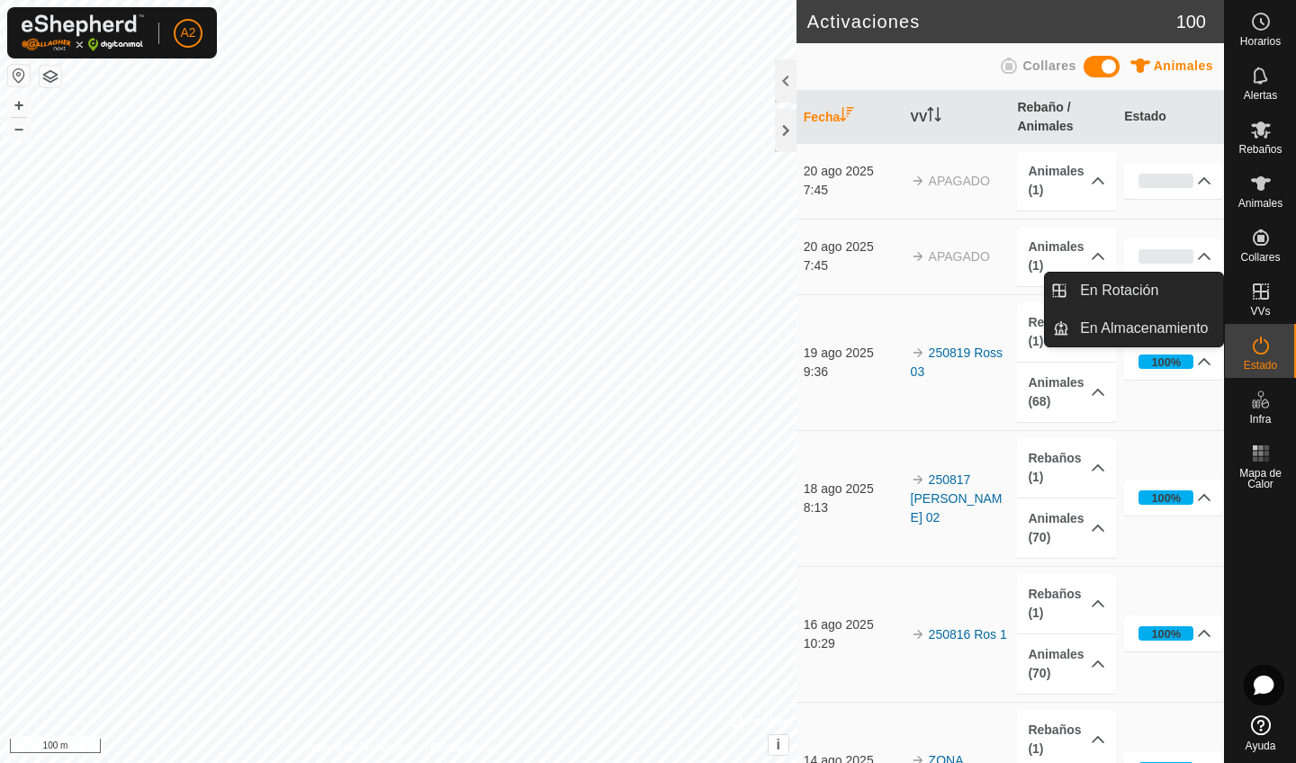
click at [1261, 301] on icon at bounding box center [1261, 292] width 22 height 22
click at [1105, 301] on link "En Rotación" at bounding box center [1146, 291] width 154 height 36
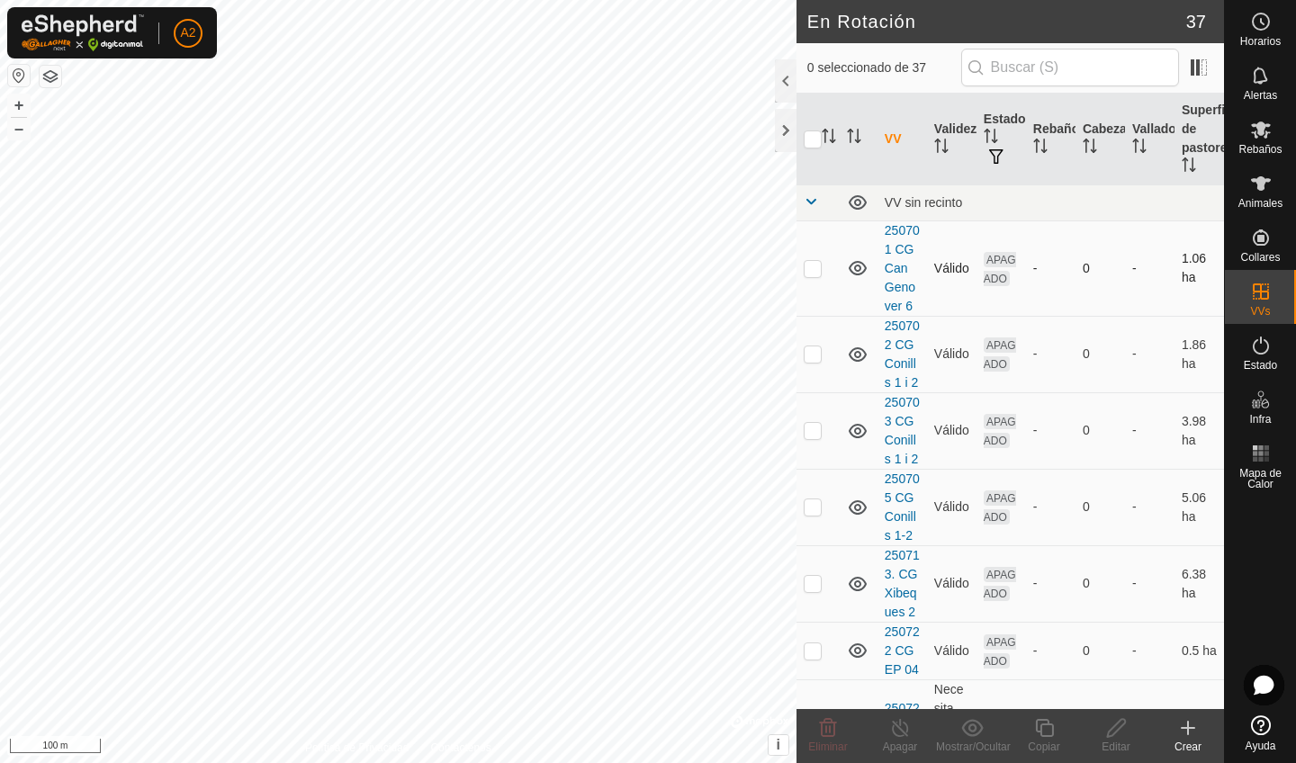
click at [814, 272] on p-checkbox at bounding box center [813, 268] width 18 height 14
checkbox input "false"
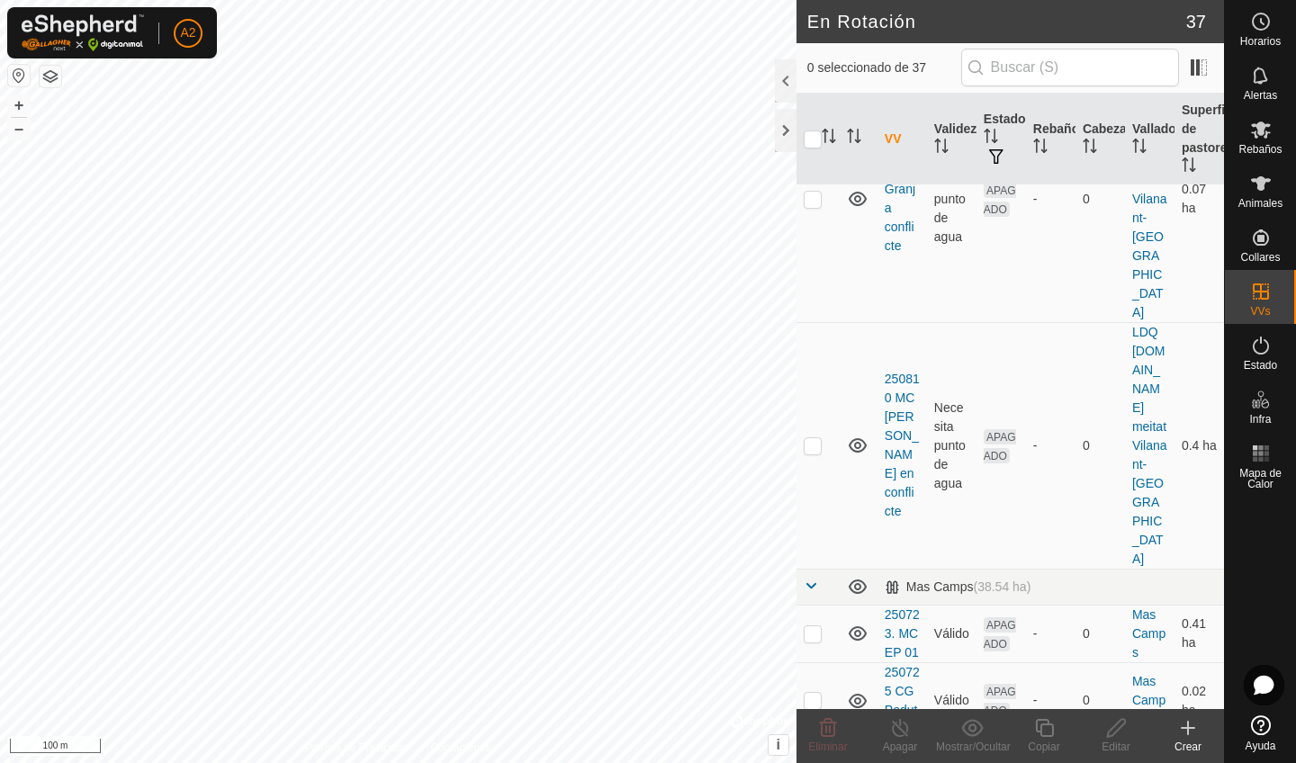
scroll to position [1608, 0]
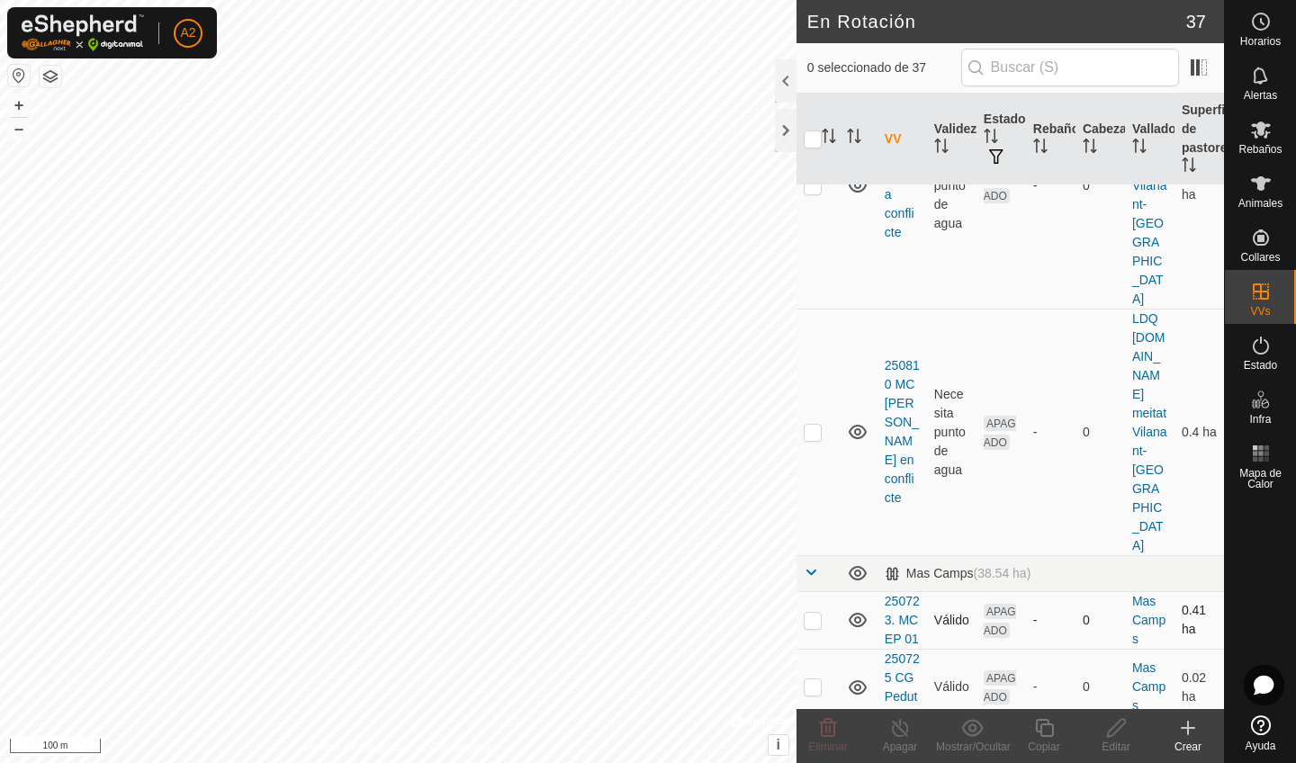
click at [810, 613] on p-checkbox at bounding box center [813, 620] width 18 height 14
click at [813, 736] on delete-svg-icon at bounding box center [828, 728] width 72 height 22
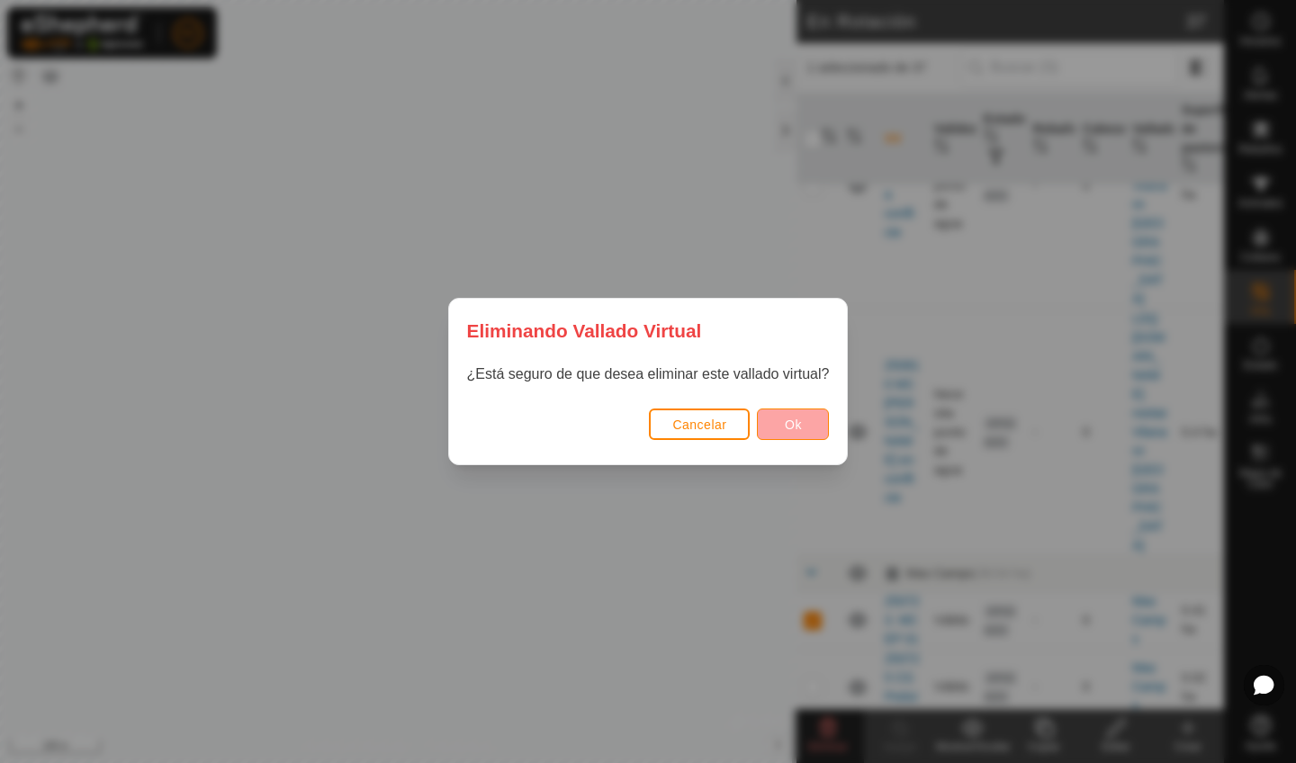
click at [810, 433] on button "Ok" at bounding box center [793, 424] width 72 height 31
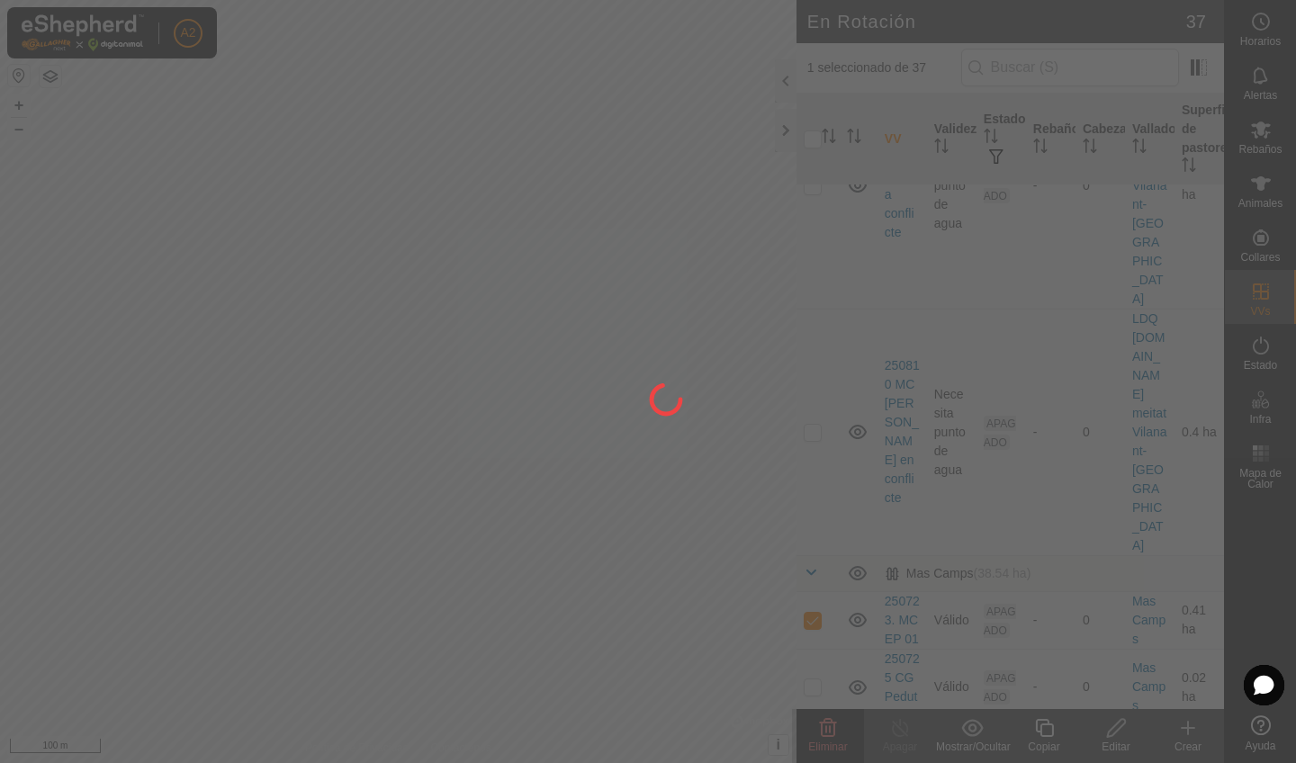
checkbox input "false"
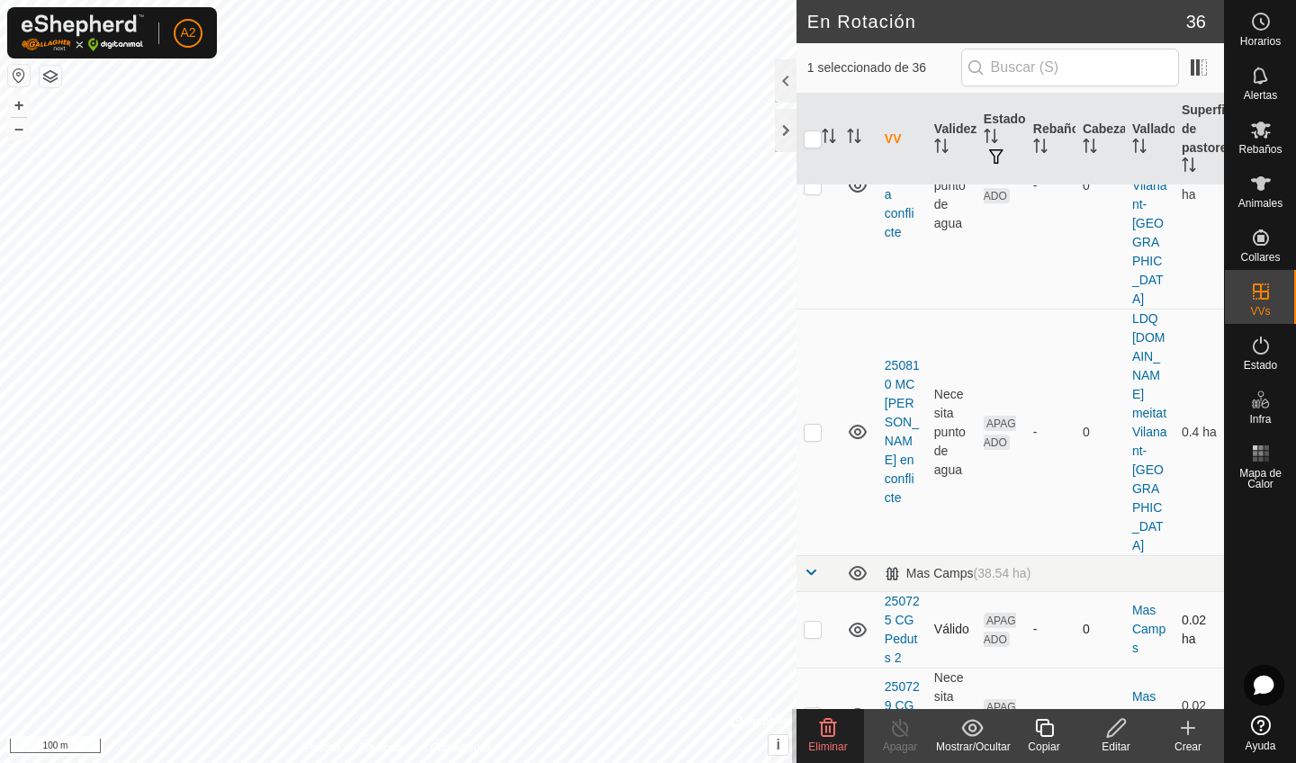
click at [815, 622] on p-checkbox at bounding box center [813, 629] width 18 height 14
checkbox input "true"
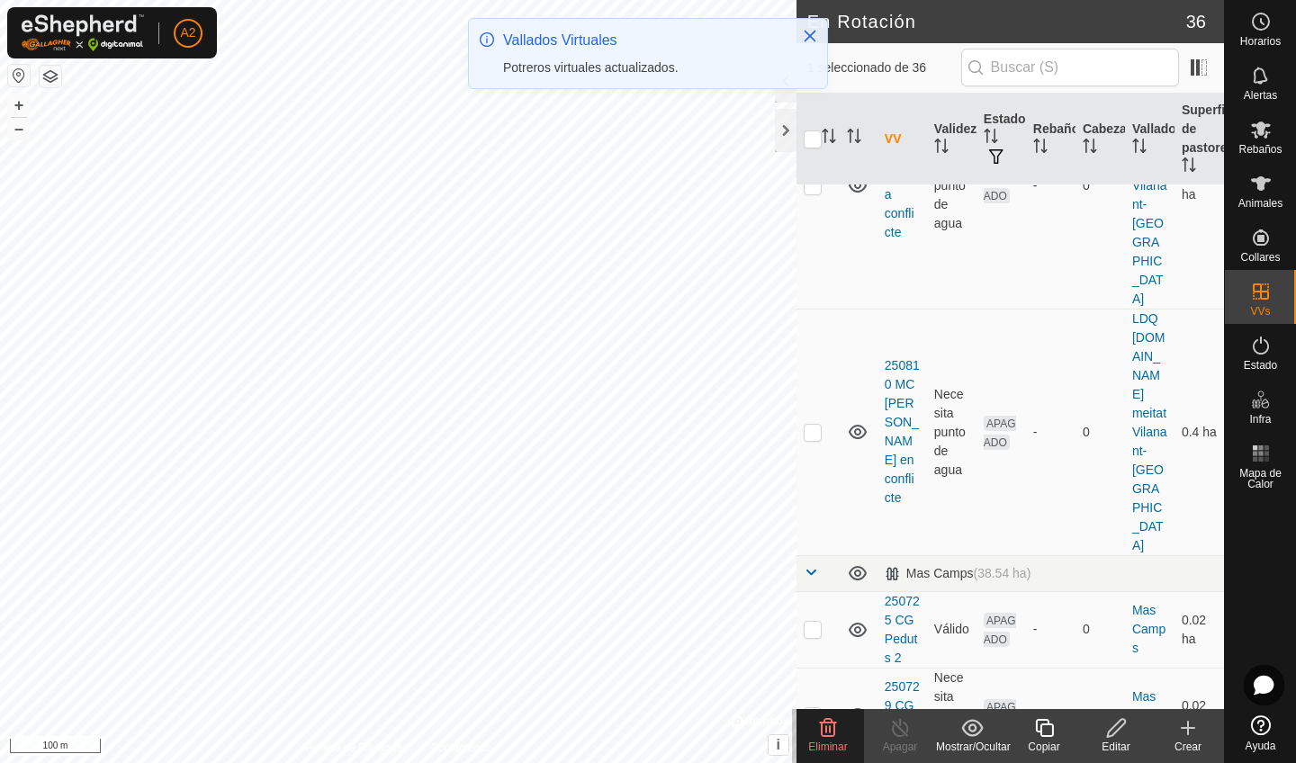
click at [817, 735] on icon at bounding box center [828, 728] width 22 height 22
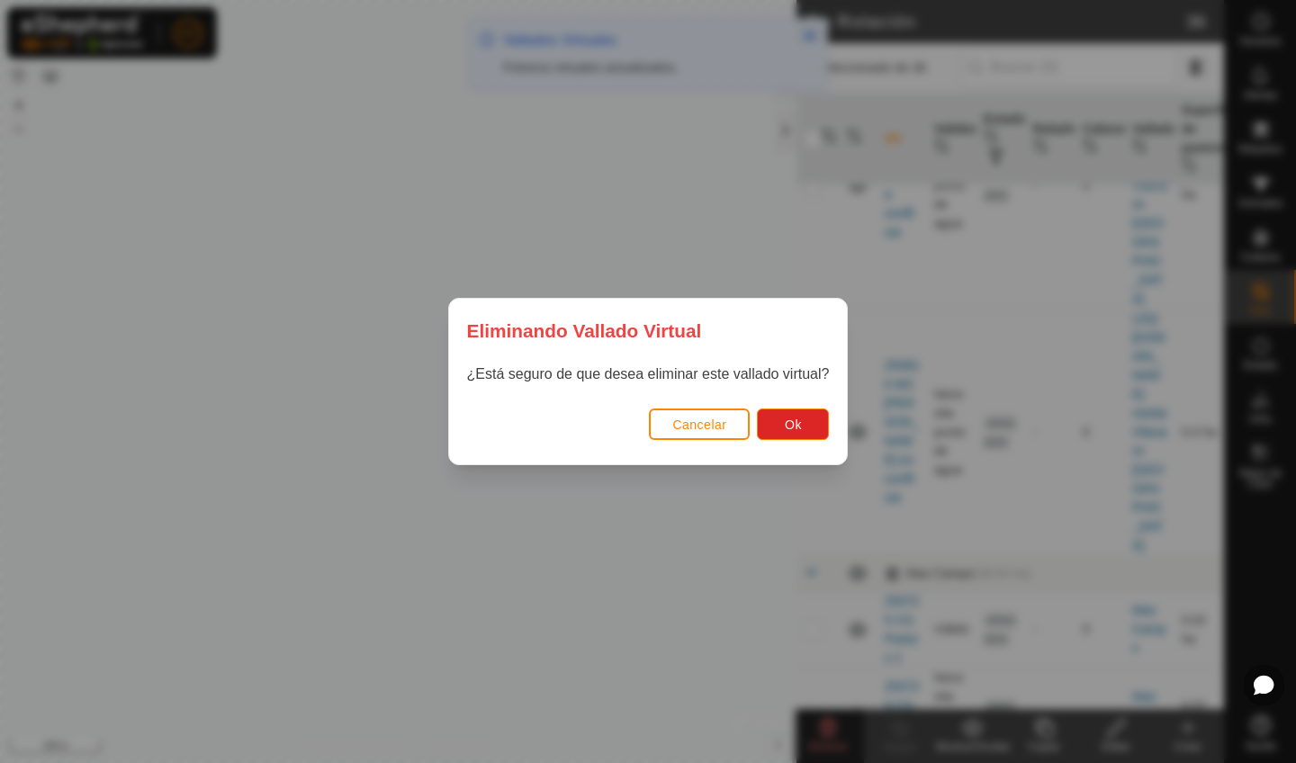
click at [705, 431] on span "Cancelar" at bounding box center [699, 425] width 54 height 14
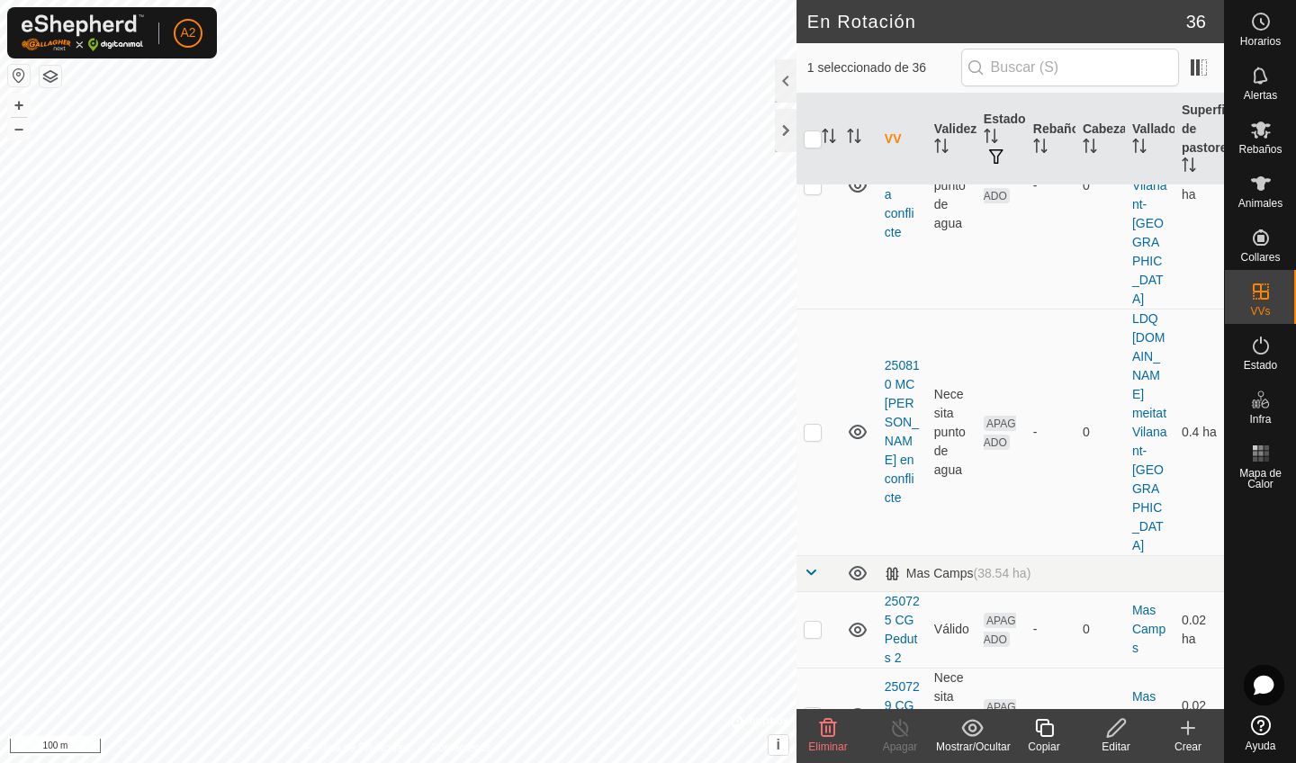
click at [828, 728] on icon at bounding box center [828, 728] width 22 height 22
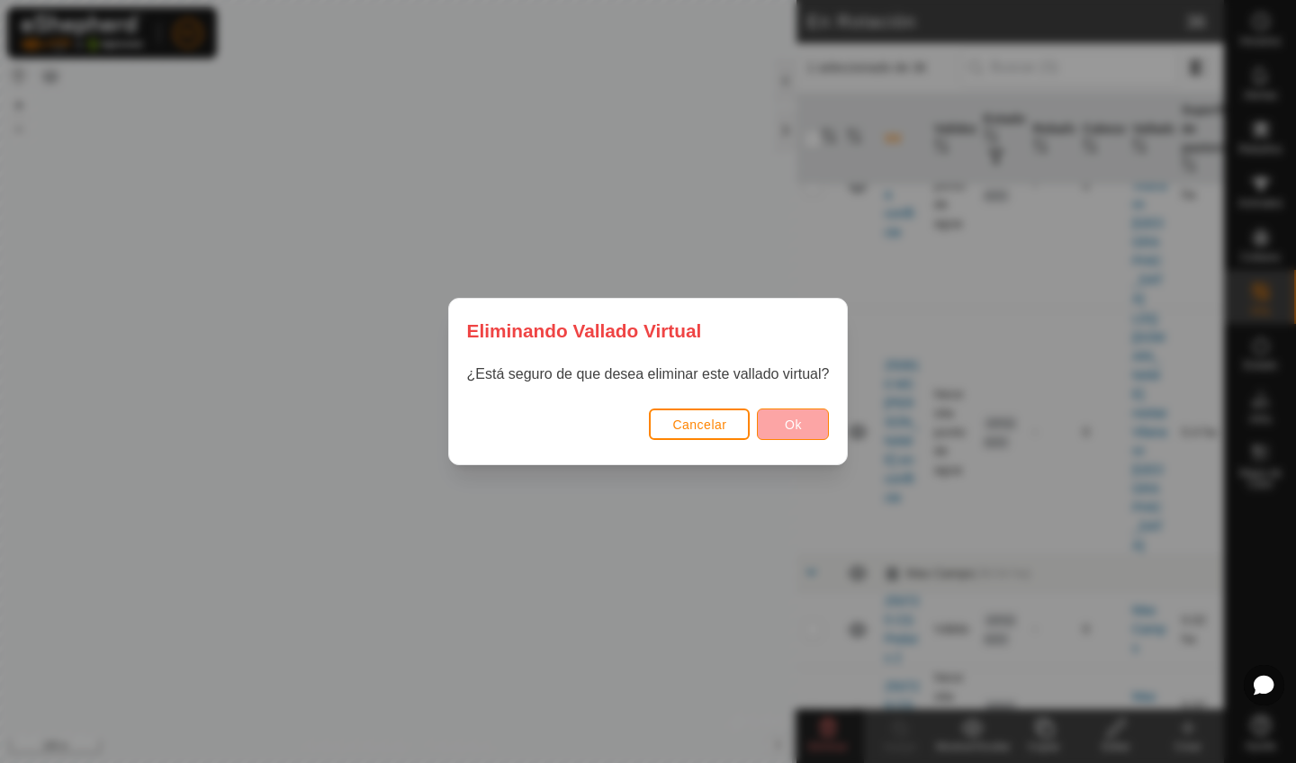
click at [784, 418] on button "Ok" at bounding box center [793, 424] width 72 height 31
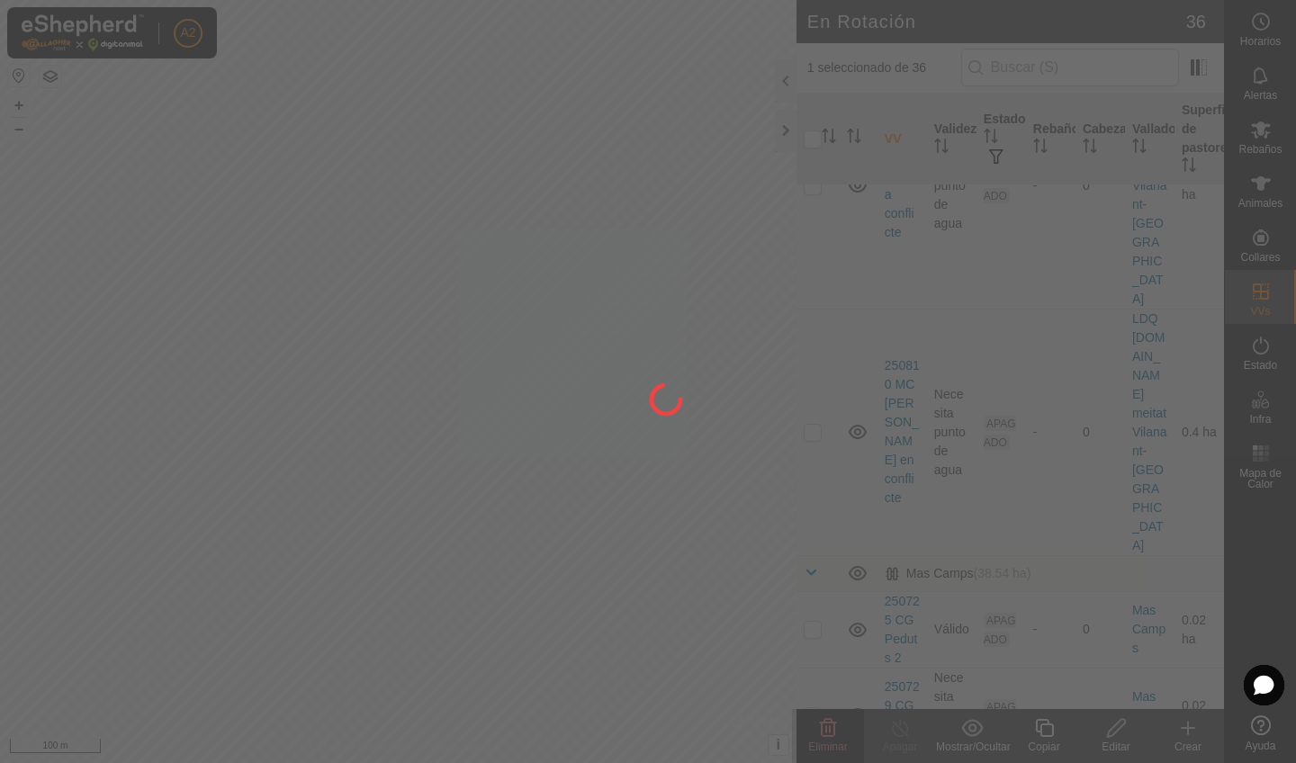
checkbox input "false"
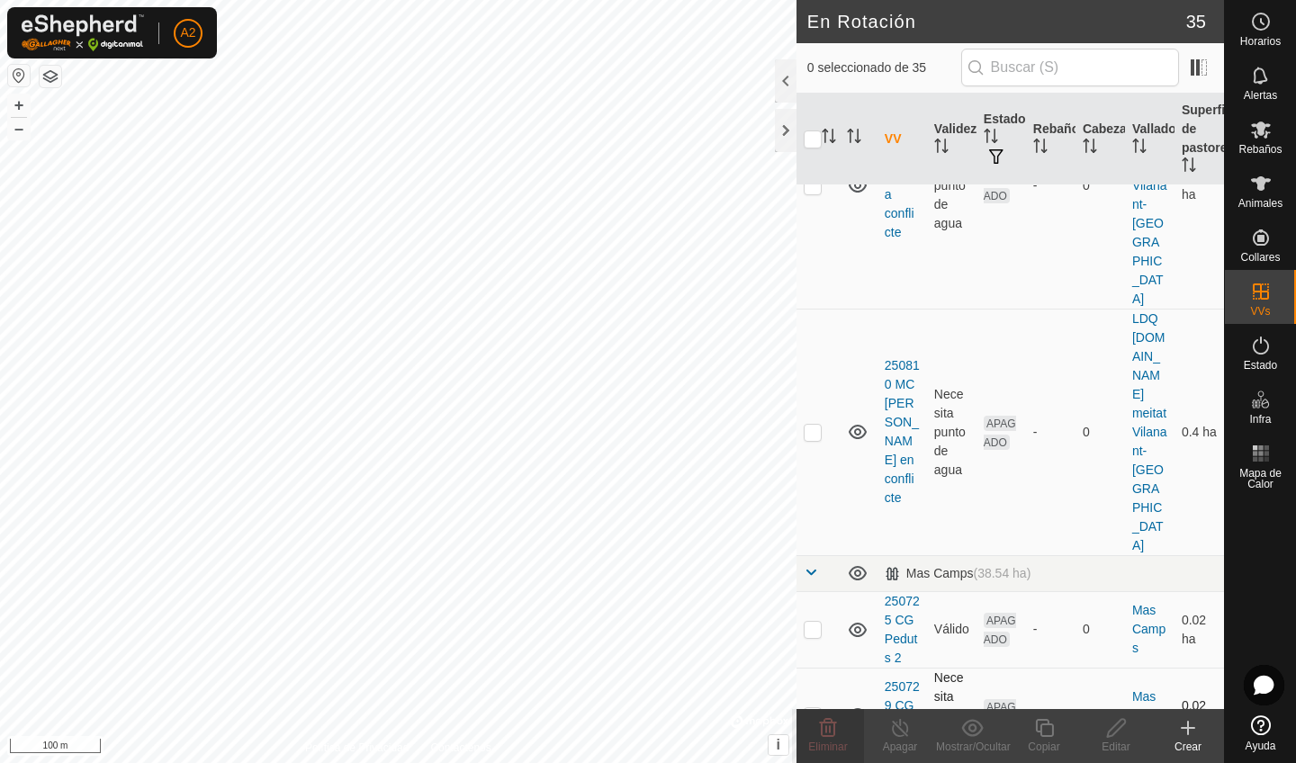
click at [805, 708] on p-checkbox at bounding box center [813, 715] width 18 height 14
click at [846, 745] on span "Eliminar" at bounding box center [827, 747] width 39 height 13
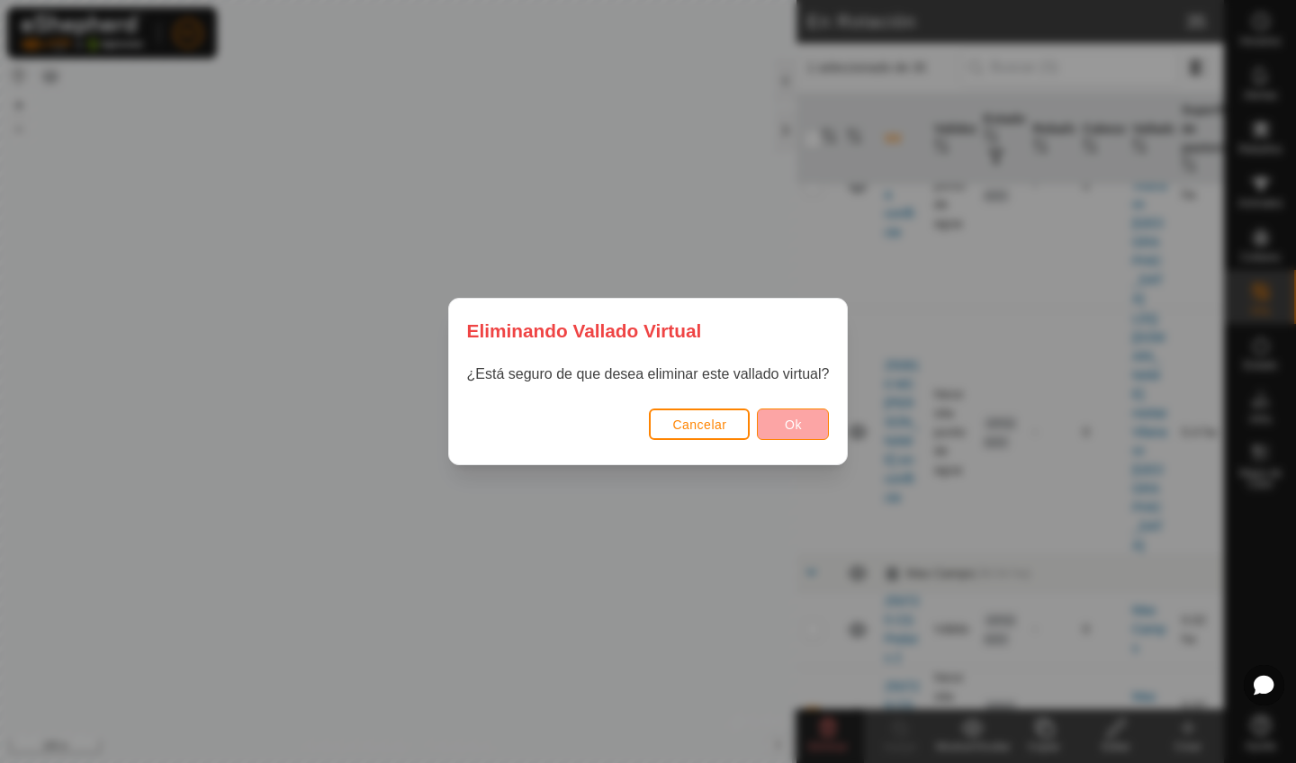
click at [776, 436] on button "Ok" at bounding box center [793, 424] width 72 height 31
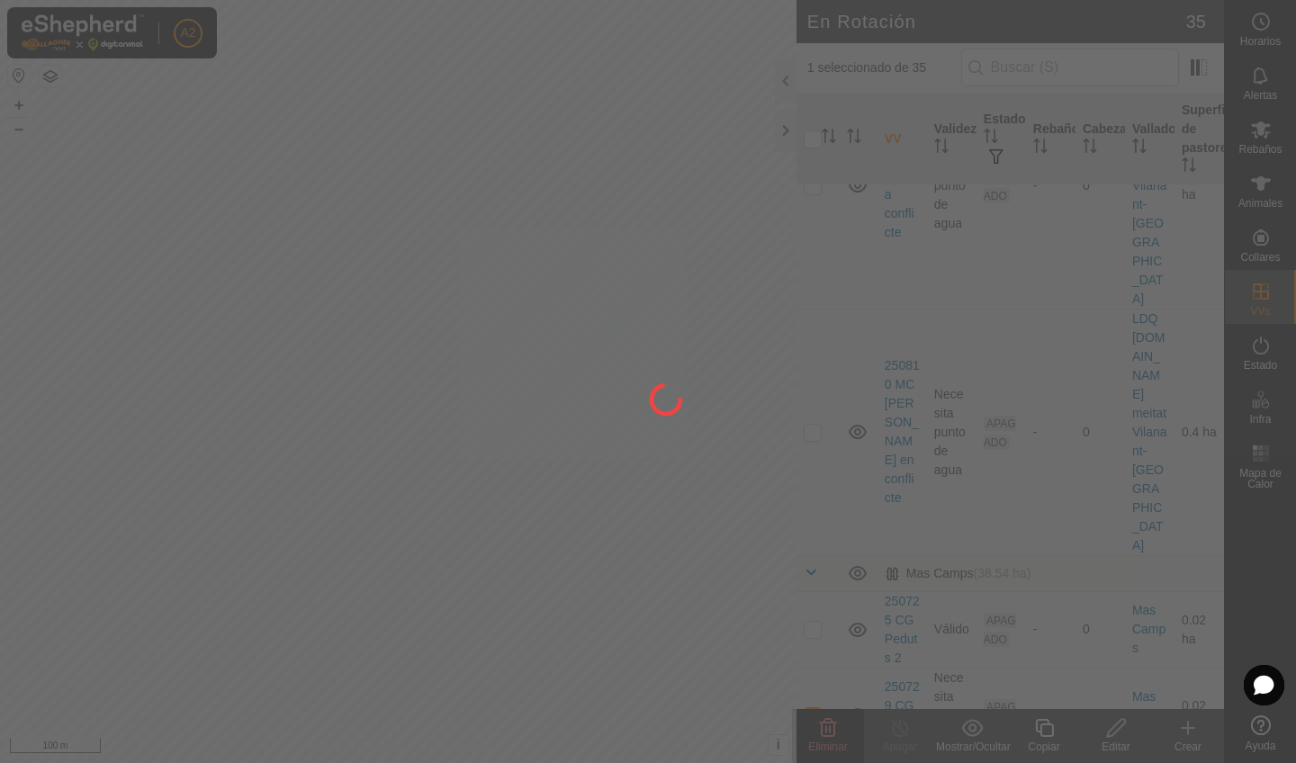
checkbox input "false"
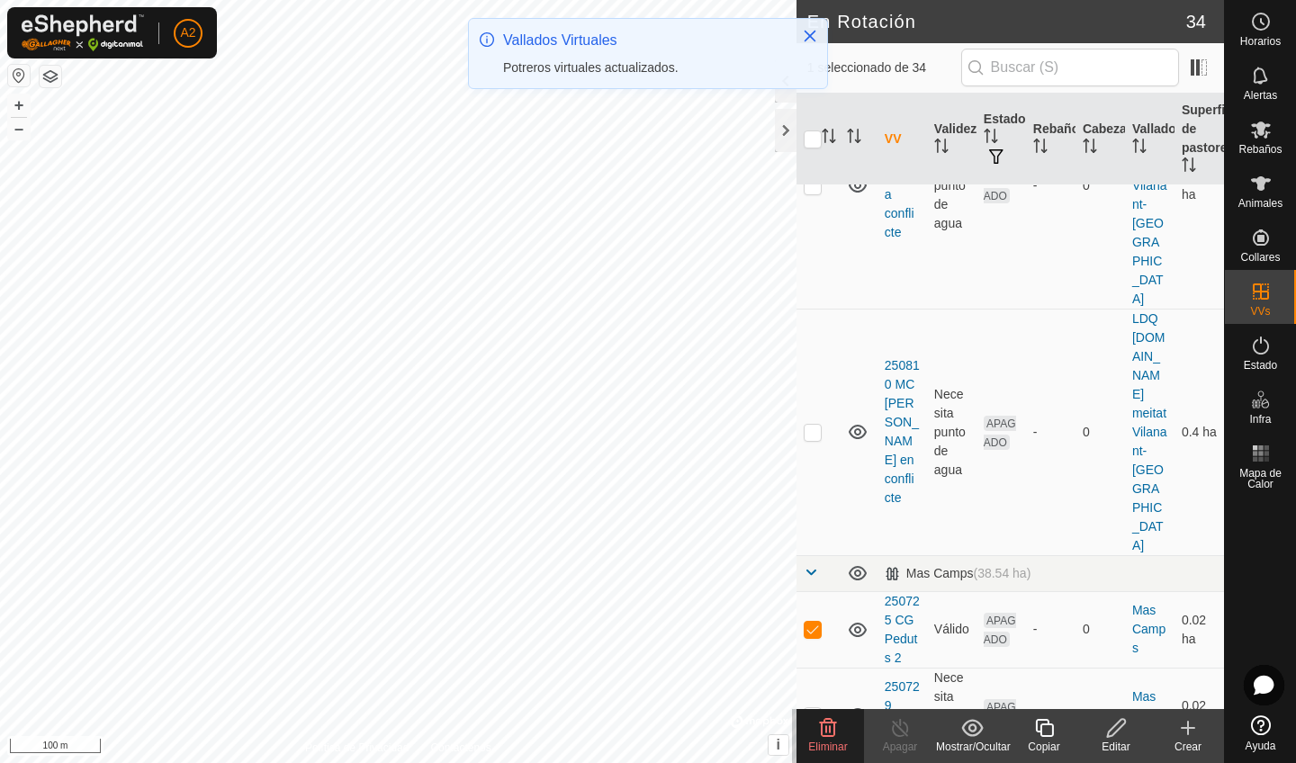
click at [828, 730] on icon at bounding box center [828, 728] width 22 height 22
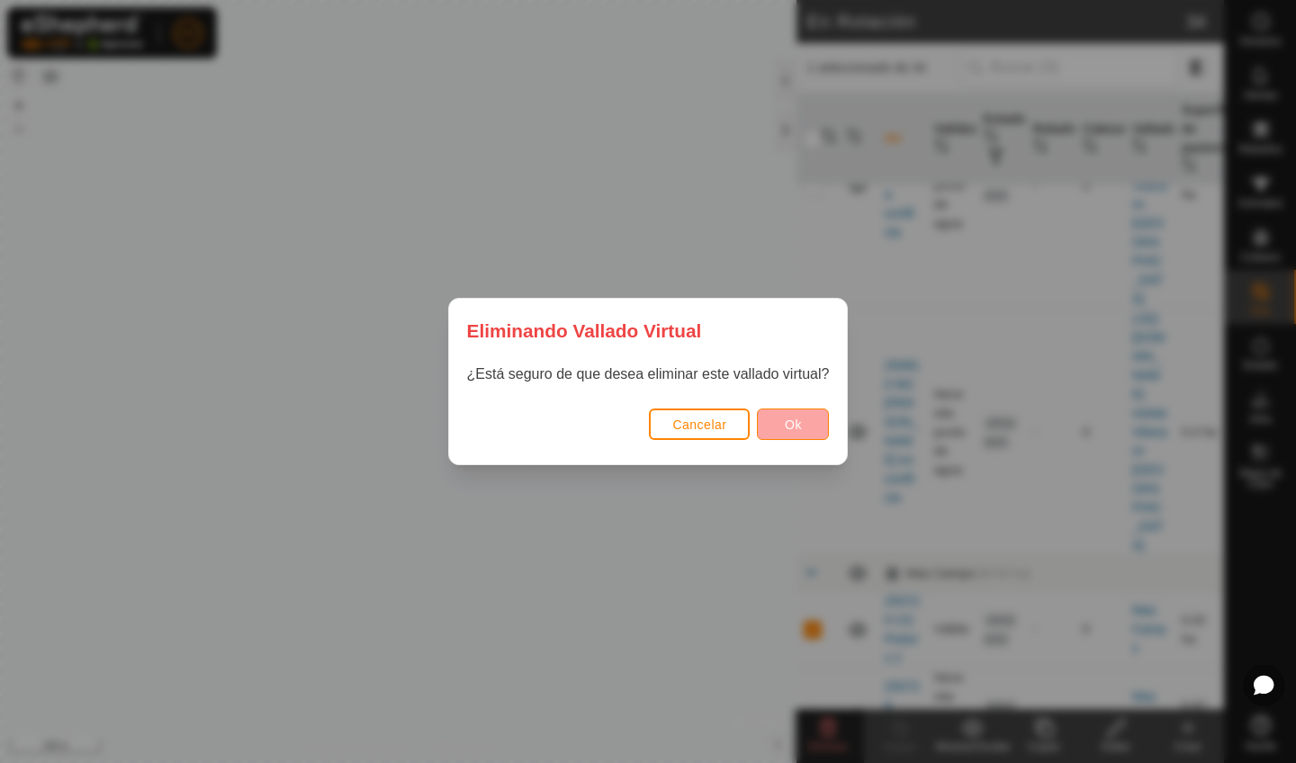
click at [787, 410] on button "Ok" at bounding box center [793, 424] width 72 height 31
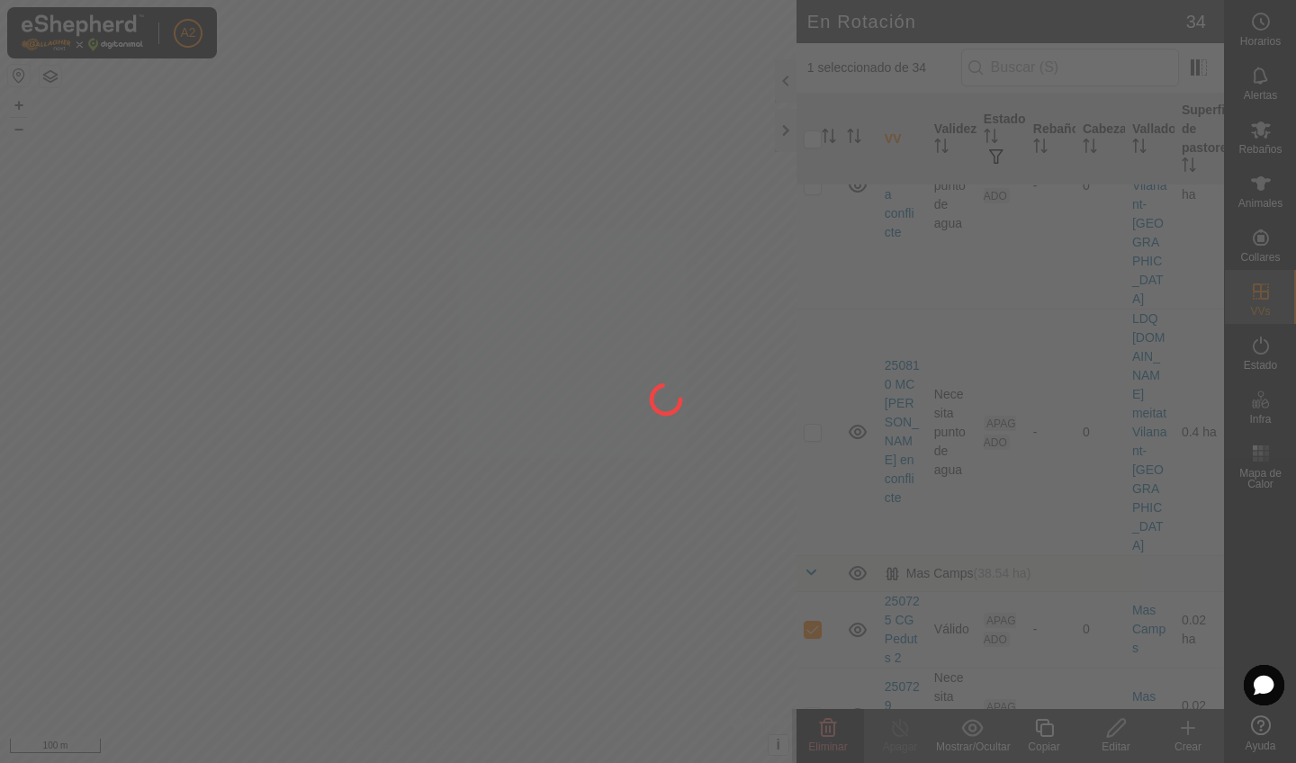
checkbox input "false"
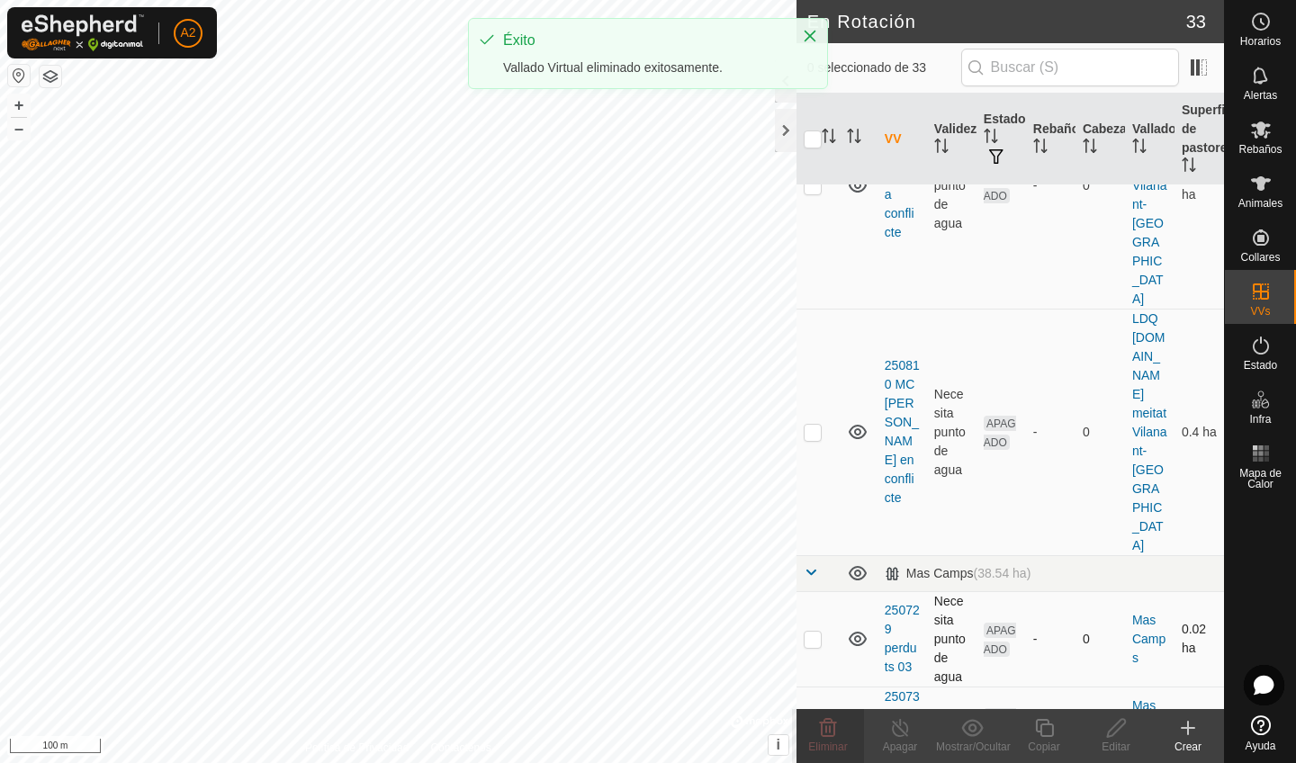
click at [814, 632] on p-checkbox at bounding box center [813, 639] width 18 height 14
checkbox input "true"
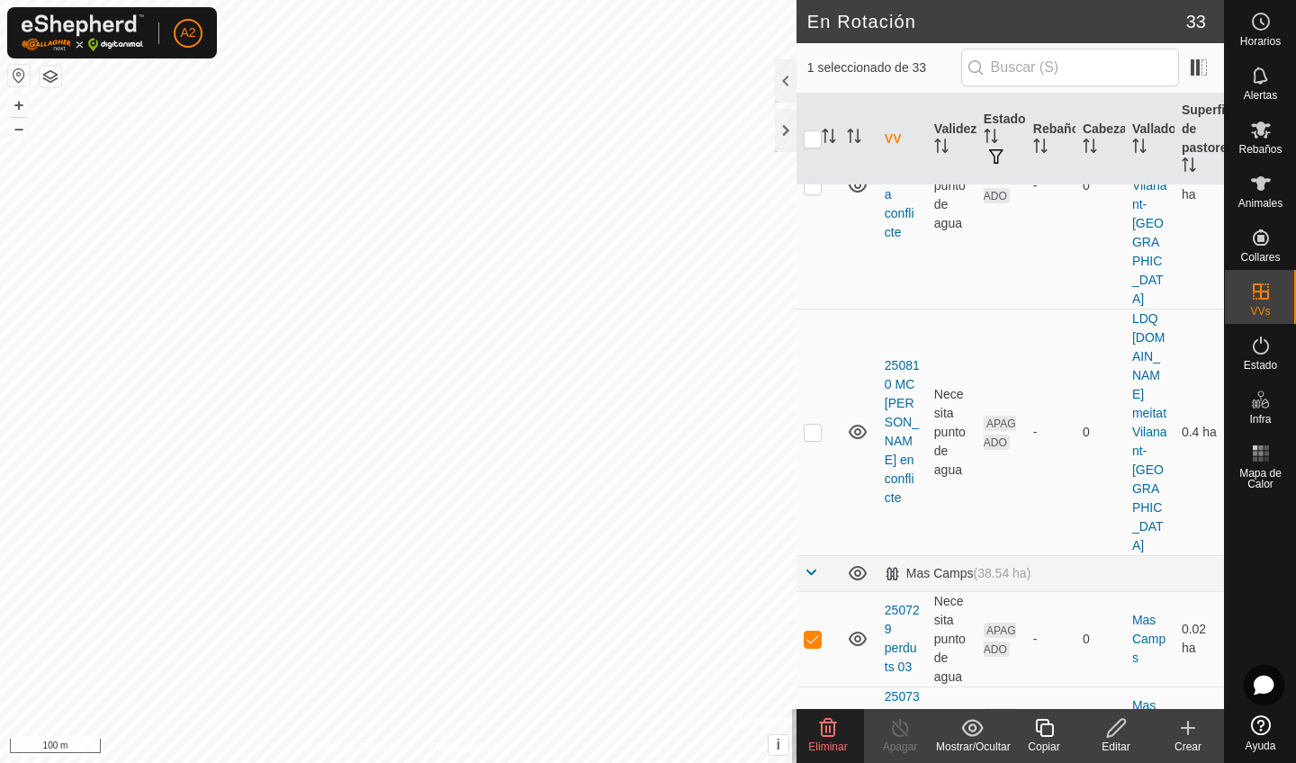
click at [824, 734] on icon at bounding box center [828, 728] width 22 height 22
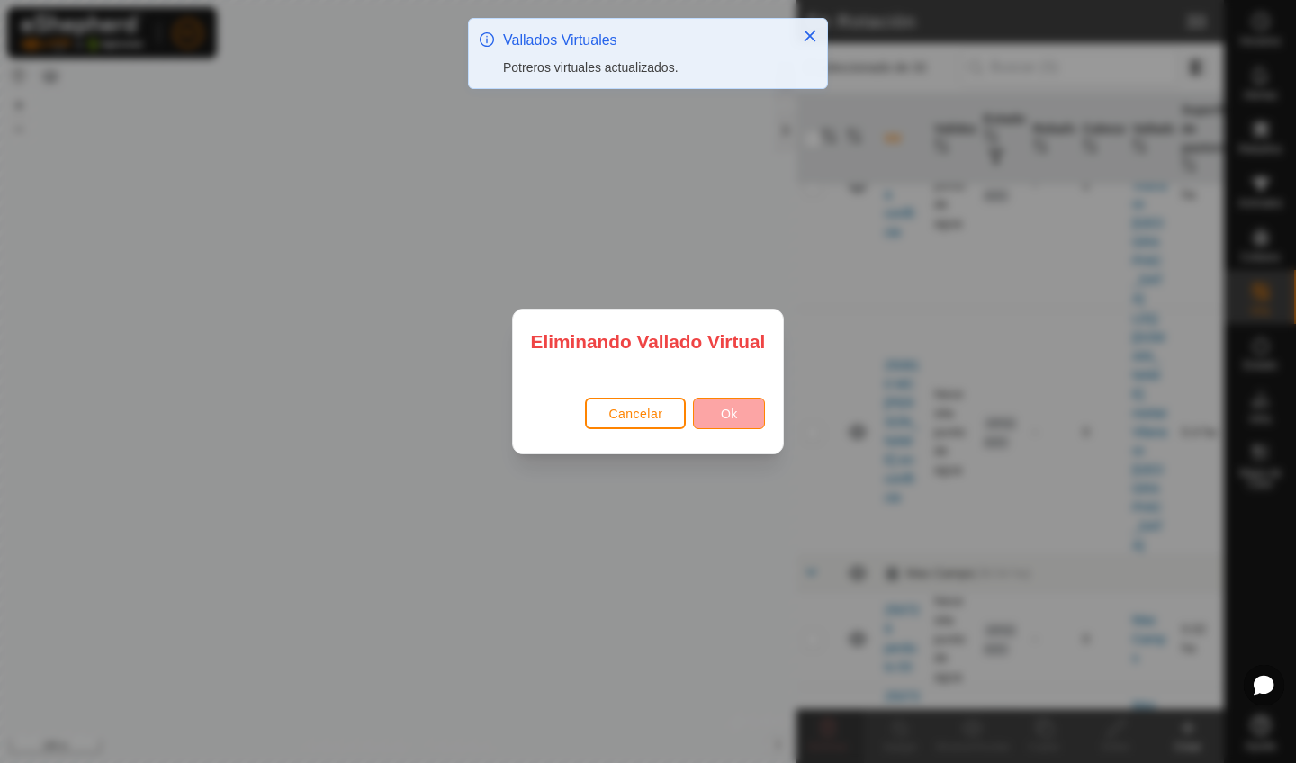
click at [730, 411] on span "Ok" at bounding box center [729, 414] width 17 height 14
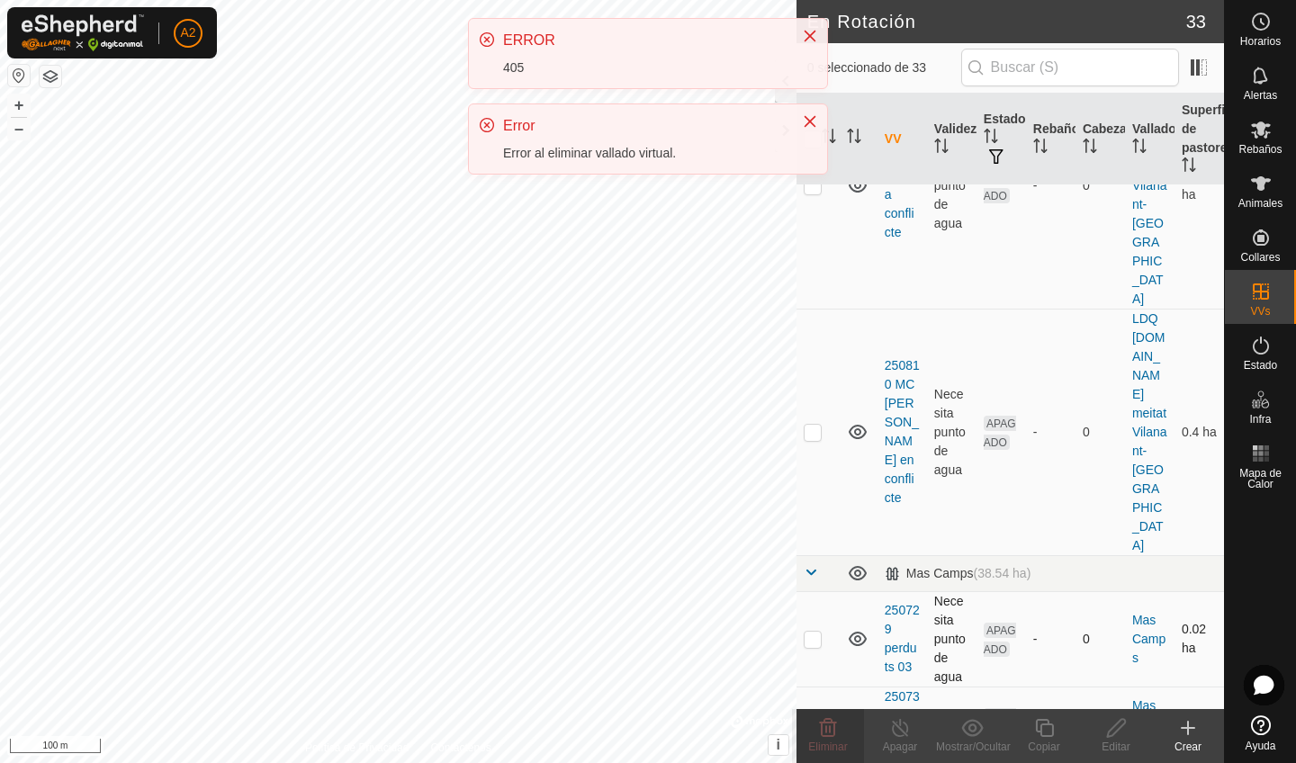
click at [813, 632] on p-checkbox at bounding box center [813, 639] width 18 height 14
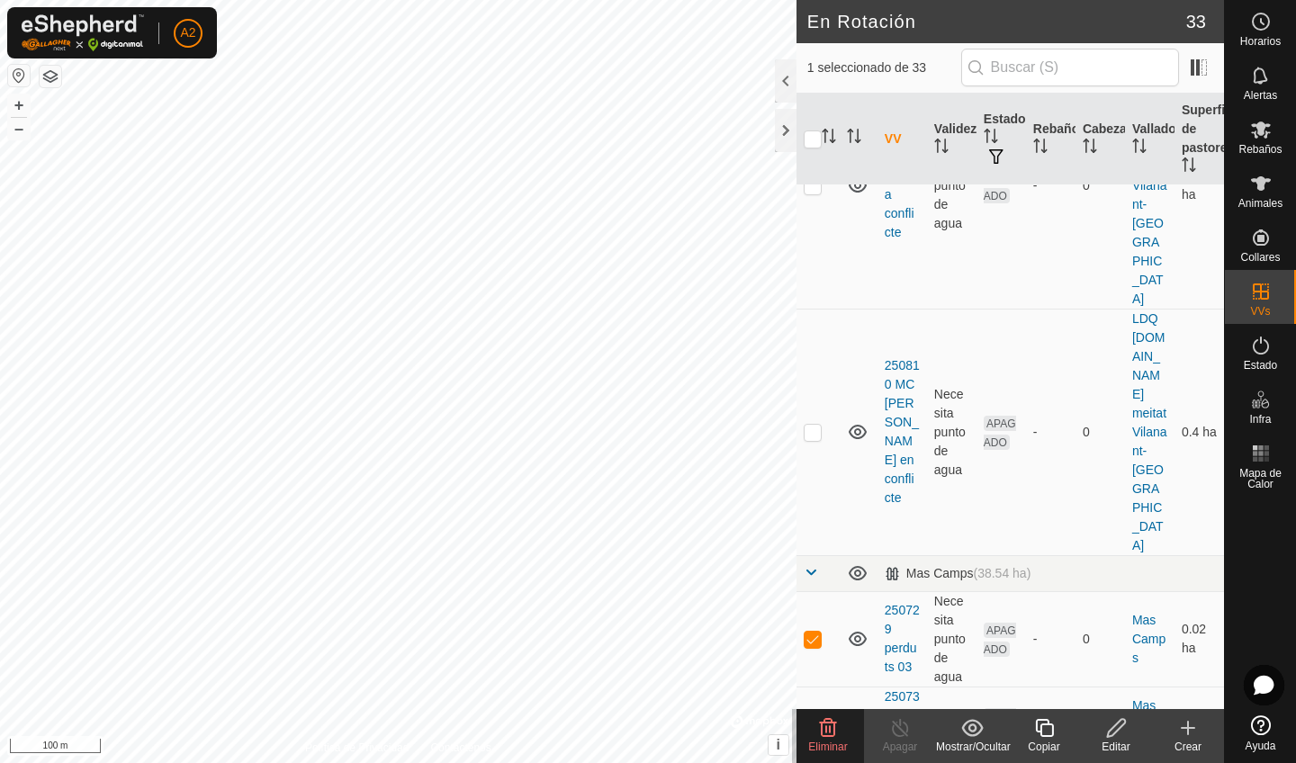
click at [832, 747] on span "Eliminar" at bounding box center [827, 747] width 39 height 13
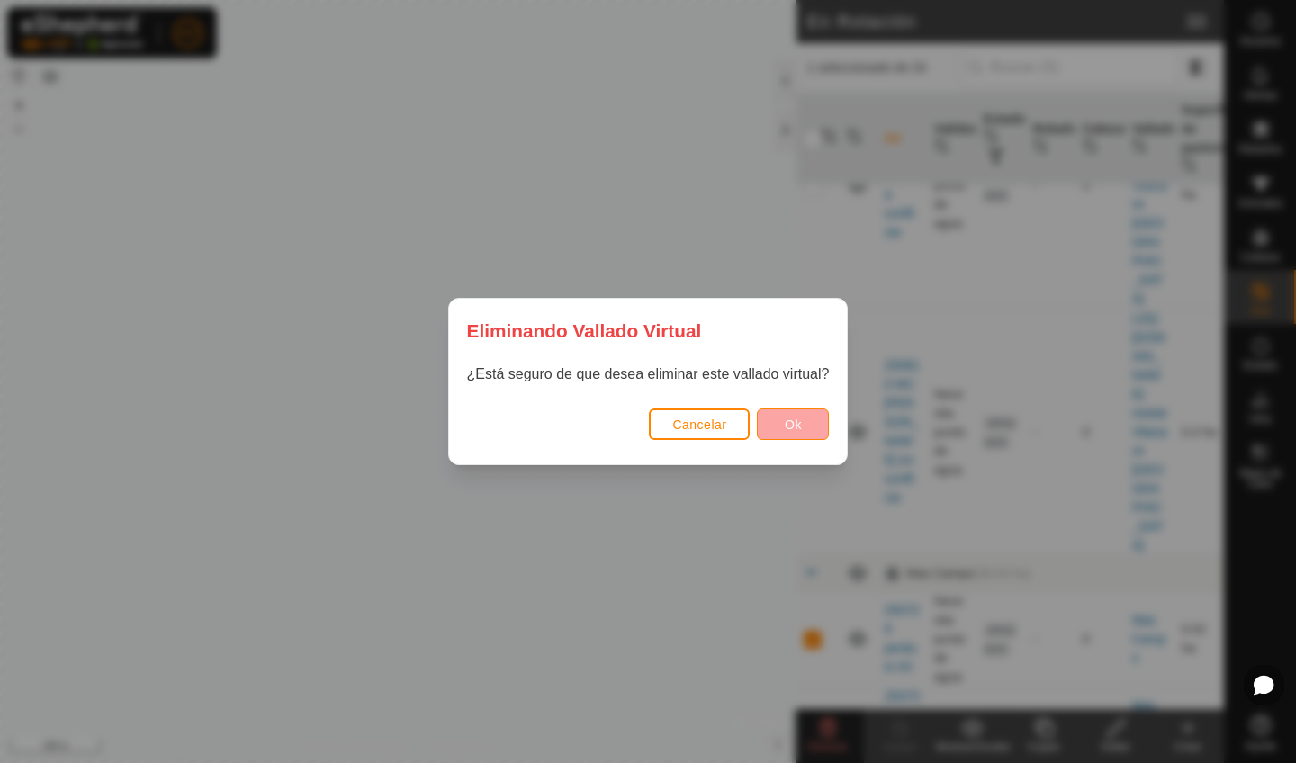
click at [787, 428] on span "Ok" at bounding box center [793, 425] width 17 height 14
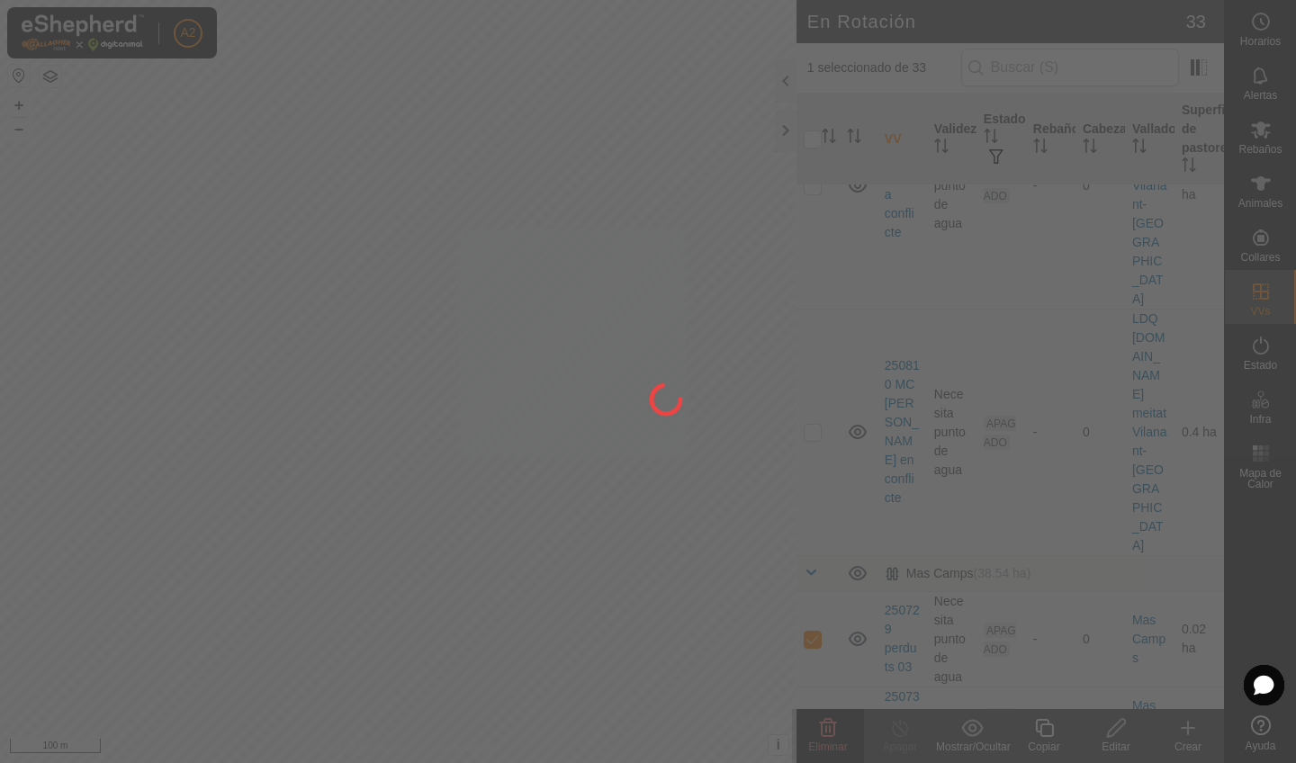
checkbox input "false"
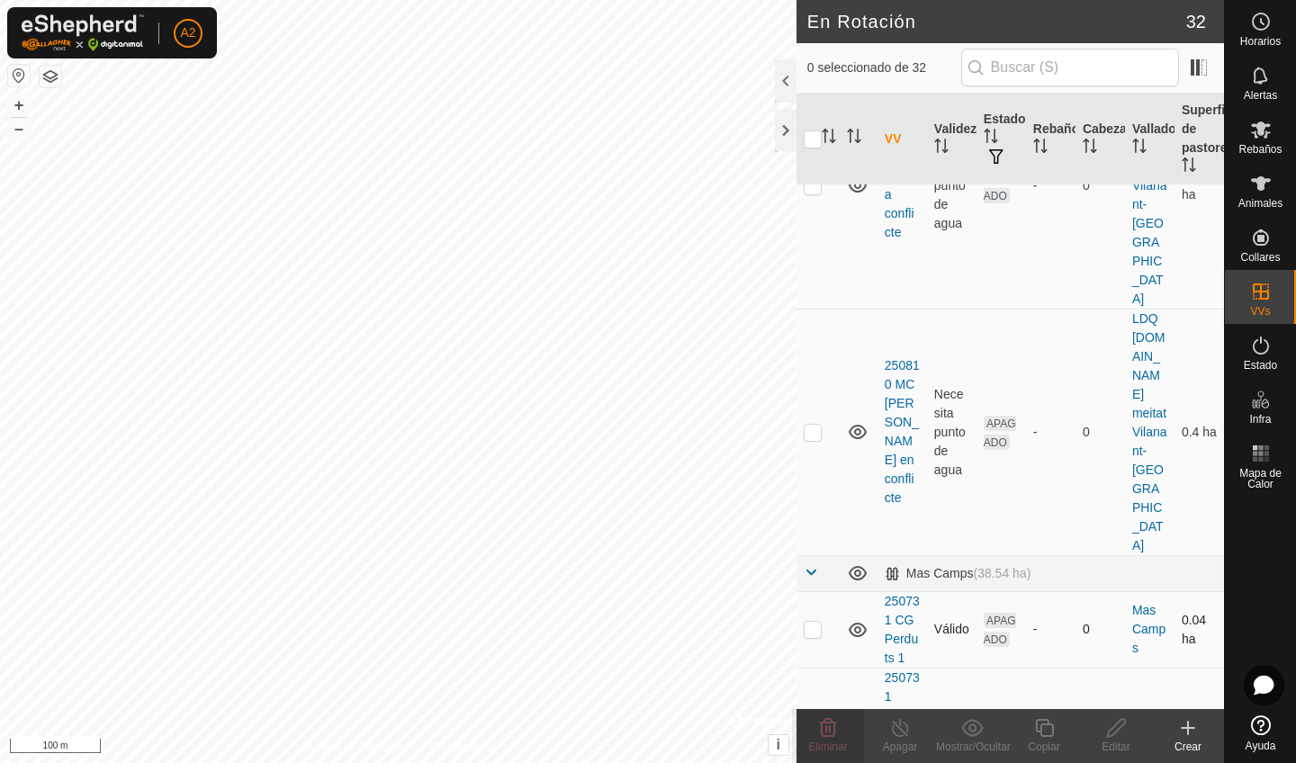
click at [818, 622] on p-checkbox at bounding box center [813, 629] width 18 height 14
click at [835, 733] on icon at bounding box center [828, 728] width 17 height 18
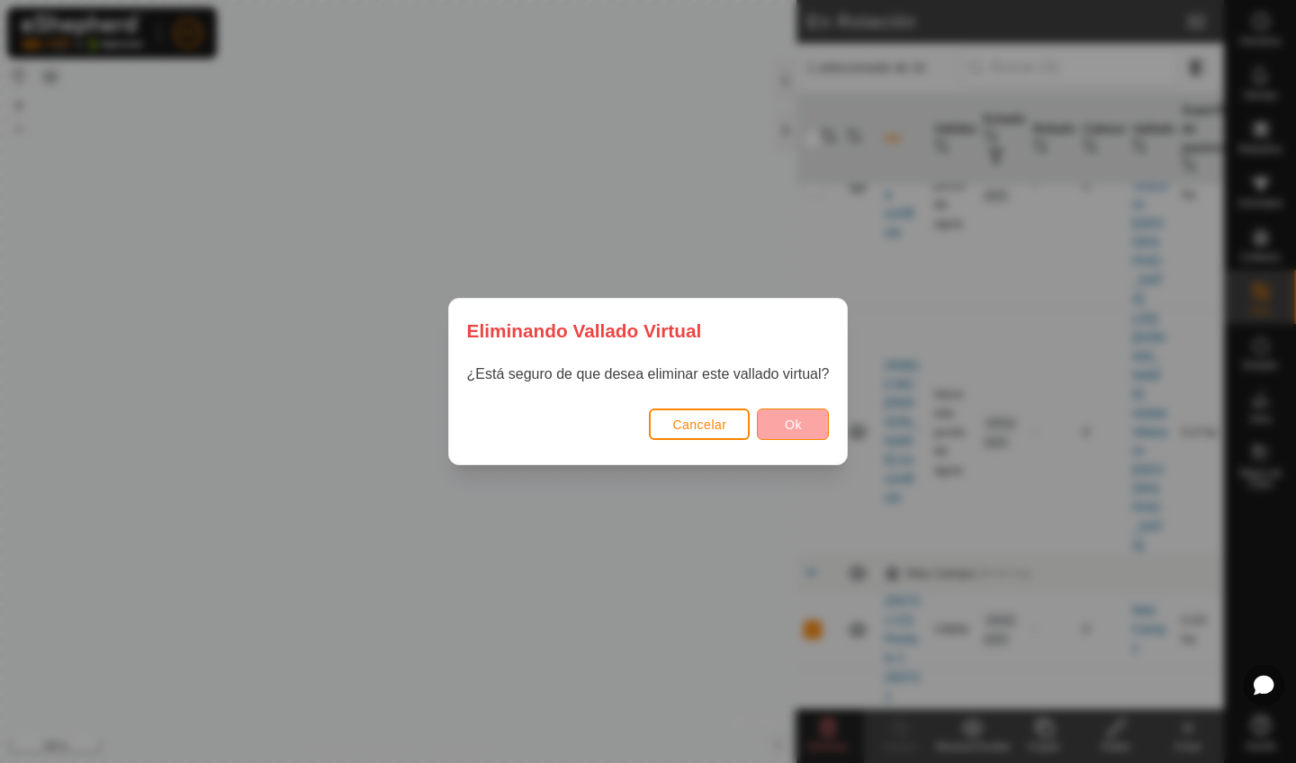
click at [781, 418] on button "Ok" at bounding box center [793, 424] width 72 height 31
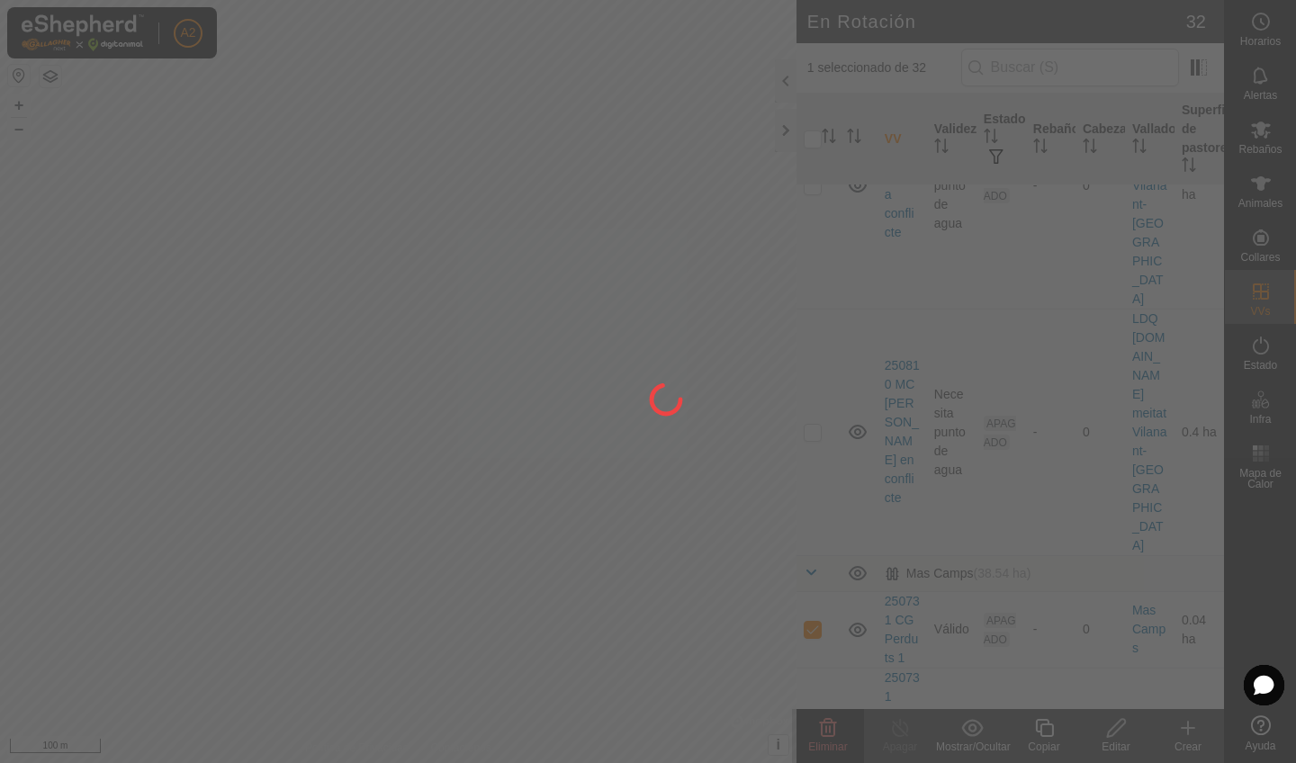
checkbox input "false"
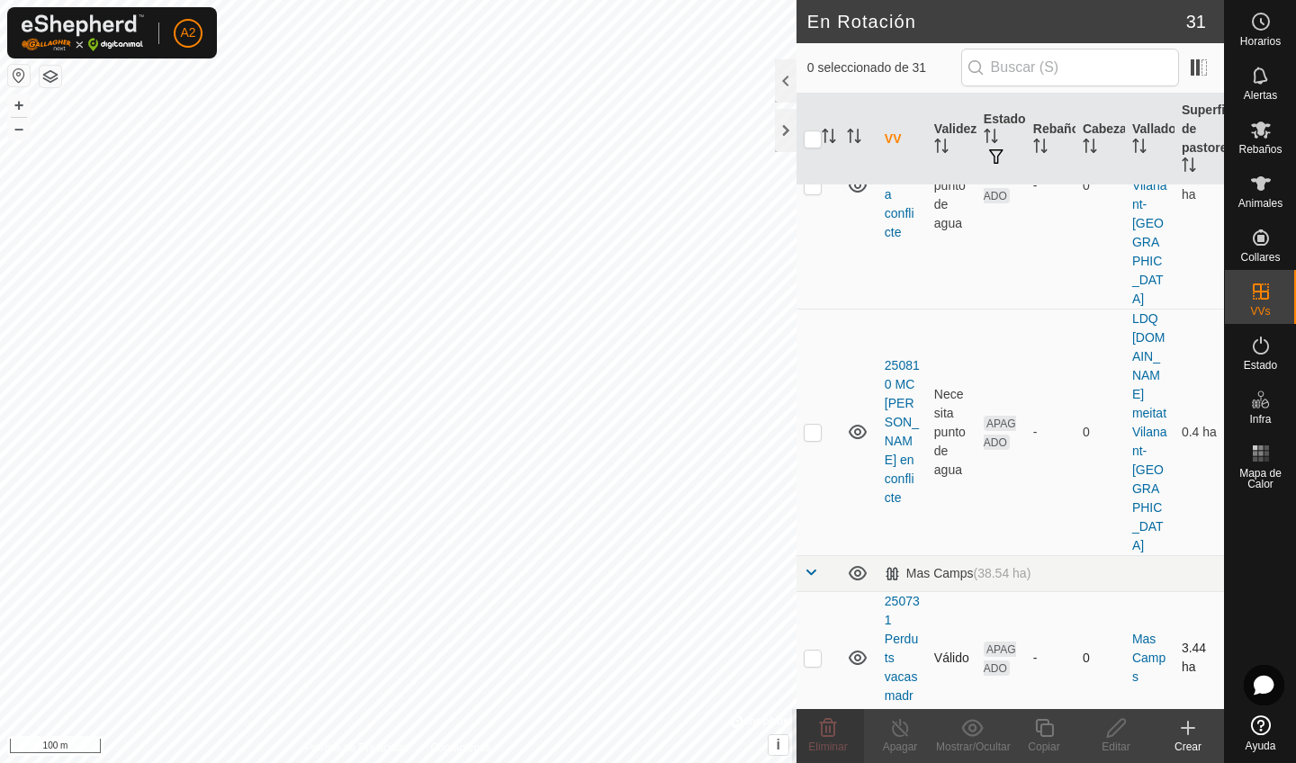
click at [810, 651] on p-checkbox at bounding box center [813, 658] width 18 height 14
click at [841, 741] on span "Eliminar" at bounding box center [827, 747] width 39 height 13
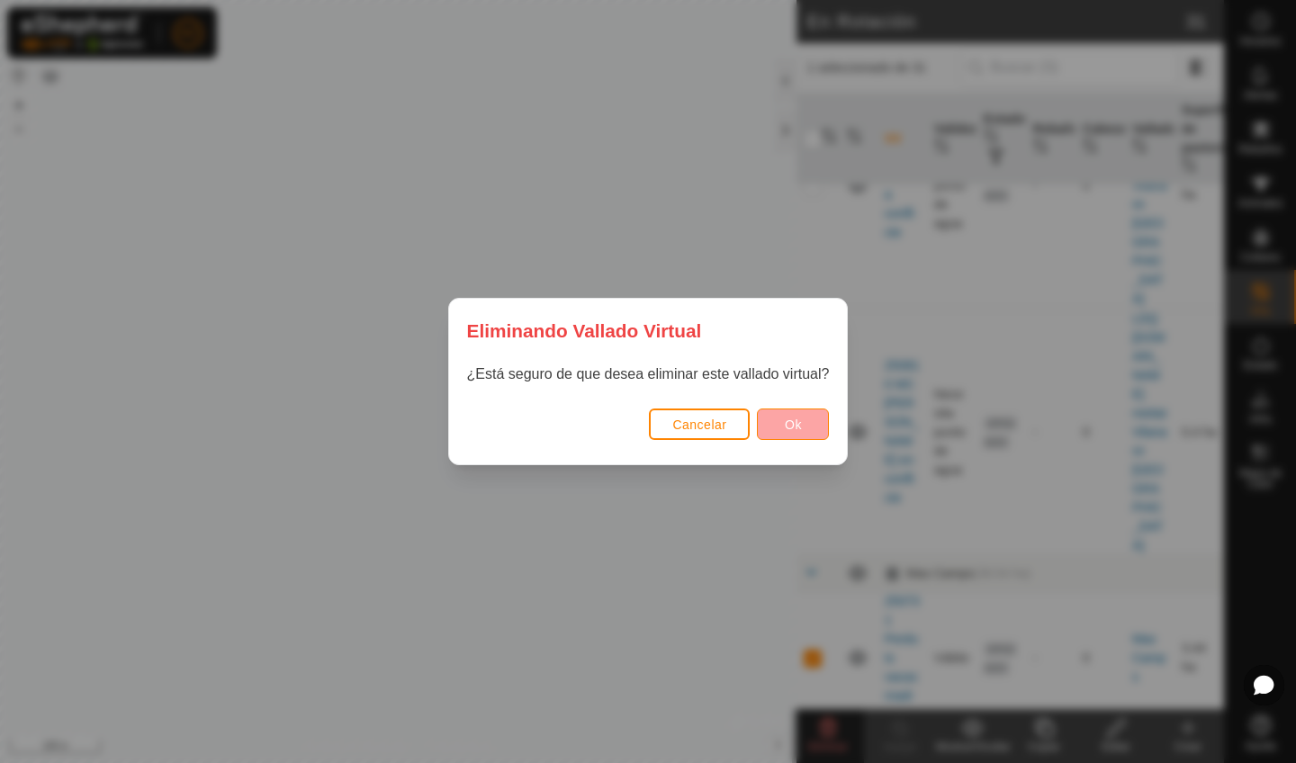
click at [772, 427] on button "Ok" at bounding box center [793, 424] width 72 height 31
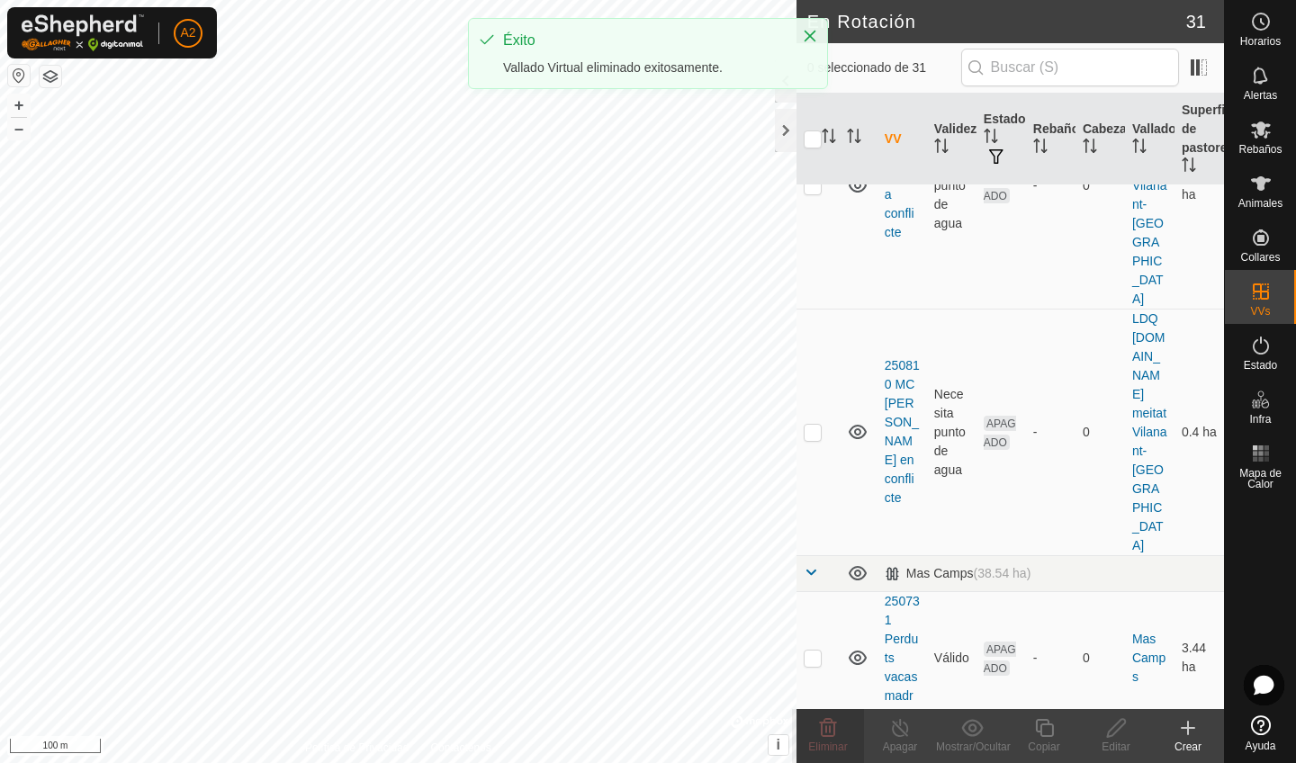
checkbox input "false"
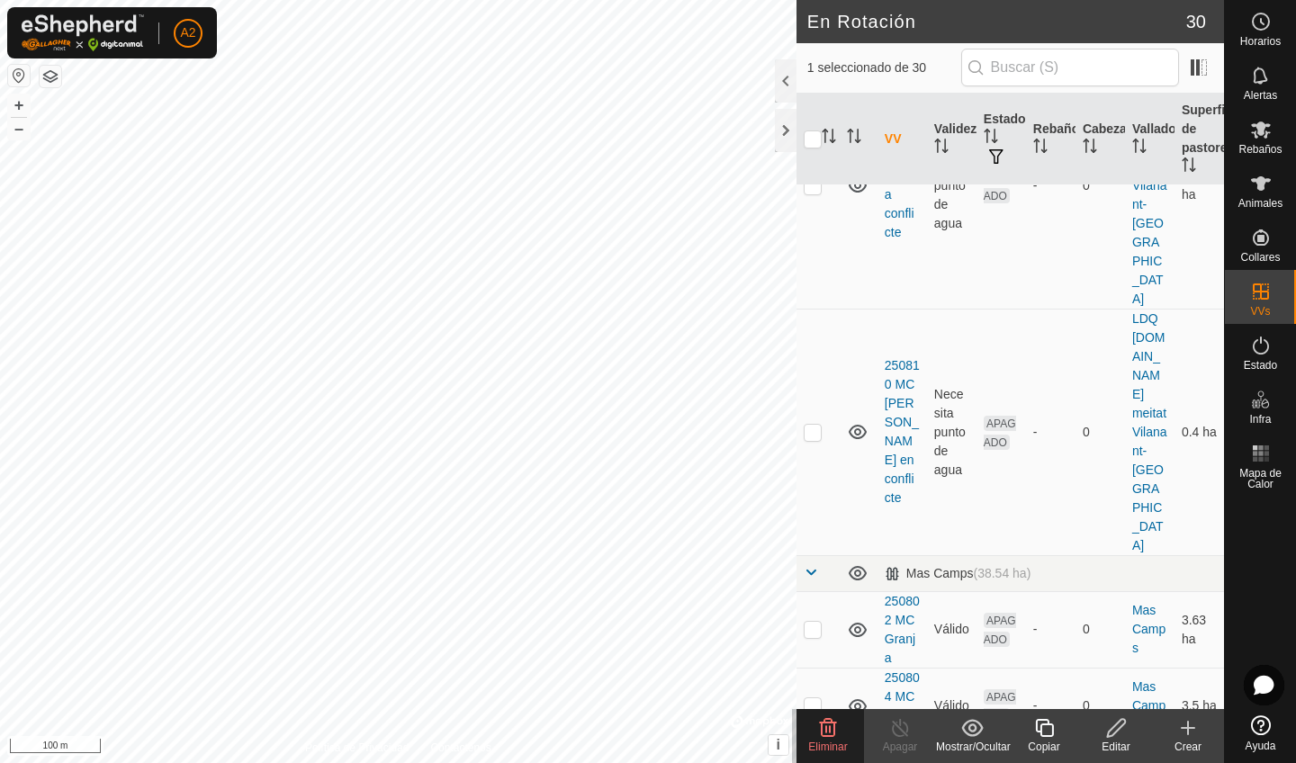
click at [844, 736] on delete-svg-icon at bounding box center [828, 728] width 72 height 22
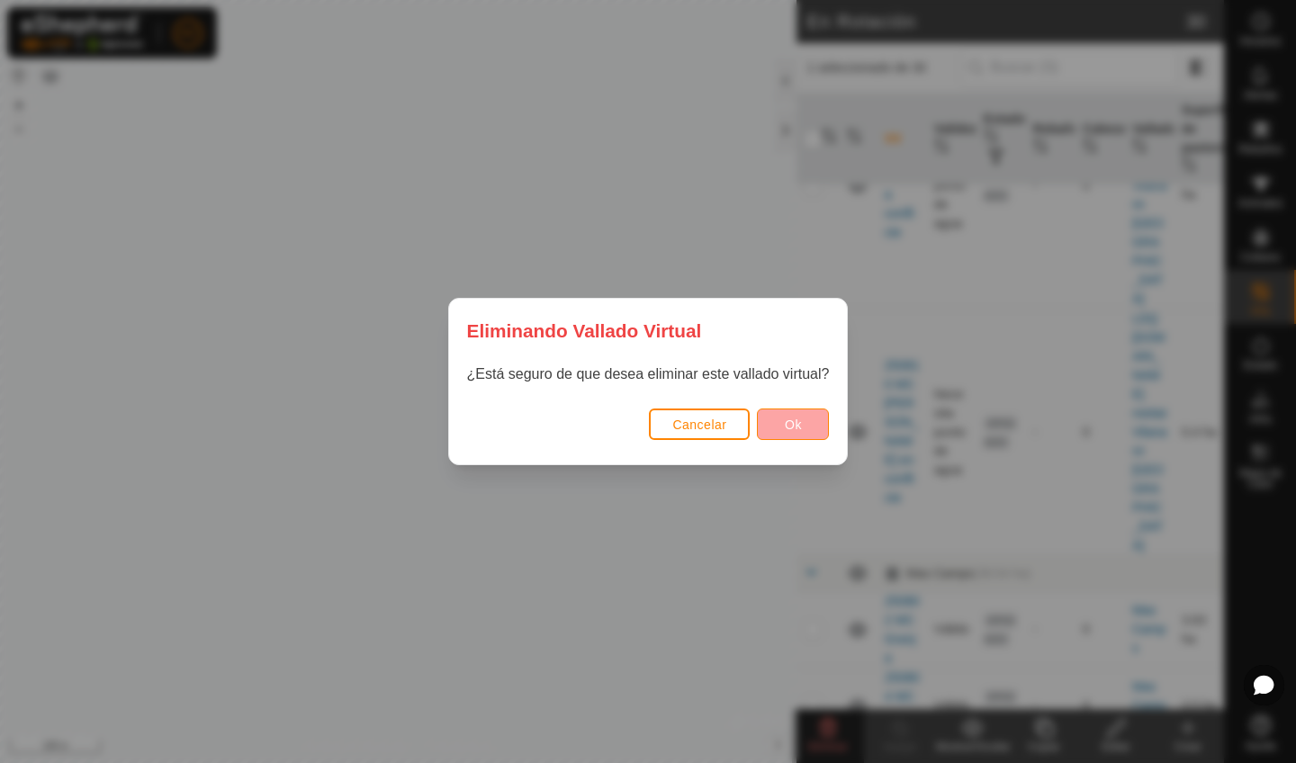
click at [760, 418] on button "Ok" at bounding box center [793, 424] width 72 height 31
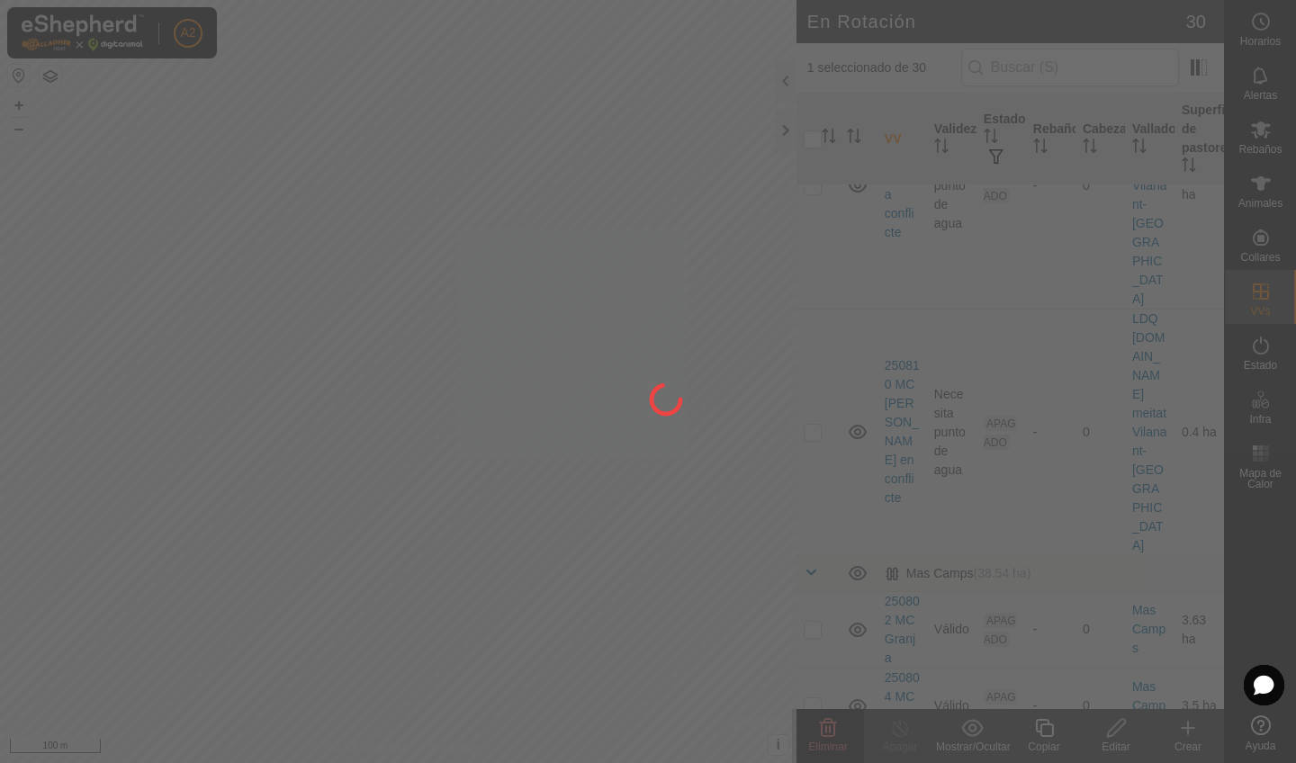
checkbox input "false"
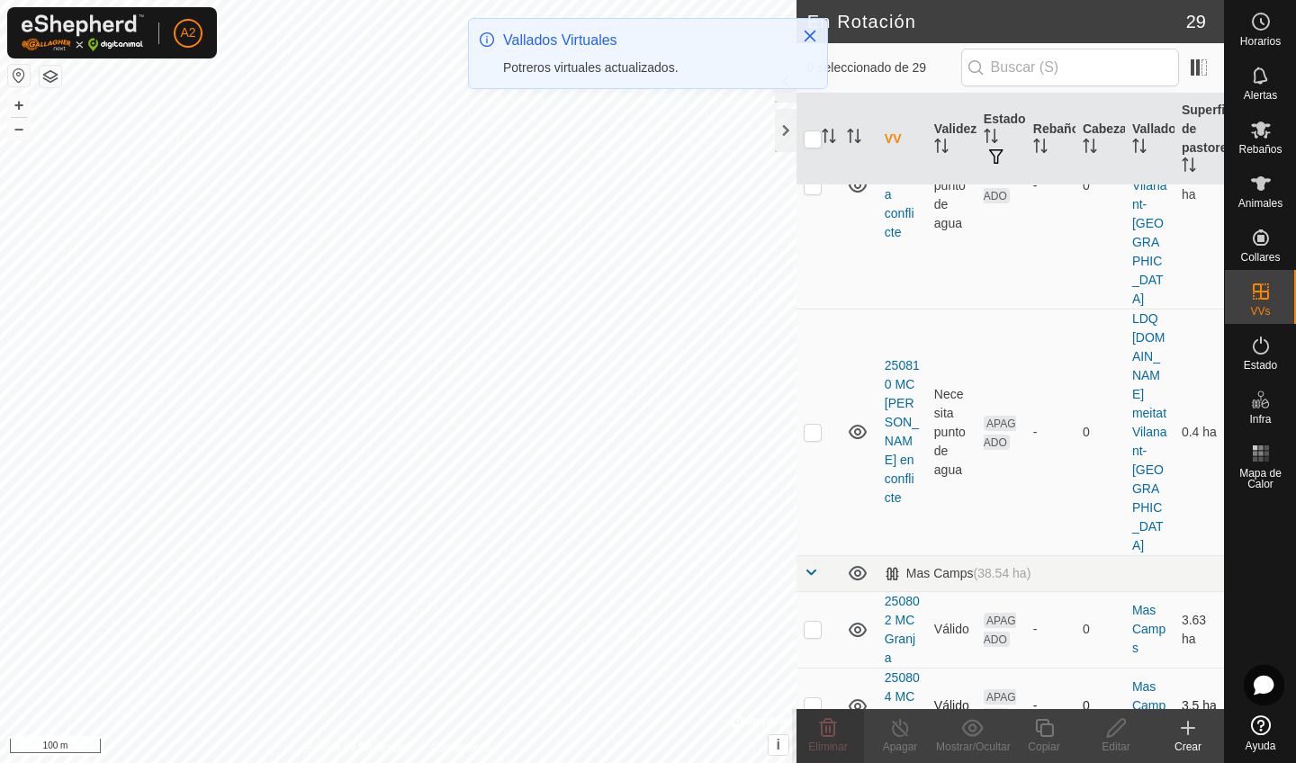
click at [815, 698] on p-checkbox at bounding box center [813, 705] width 18 height 14
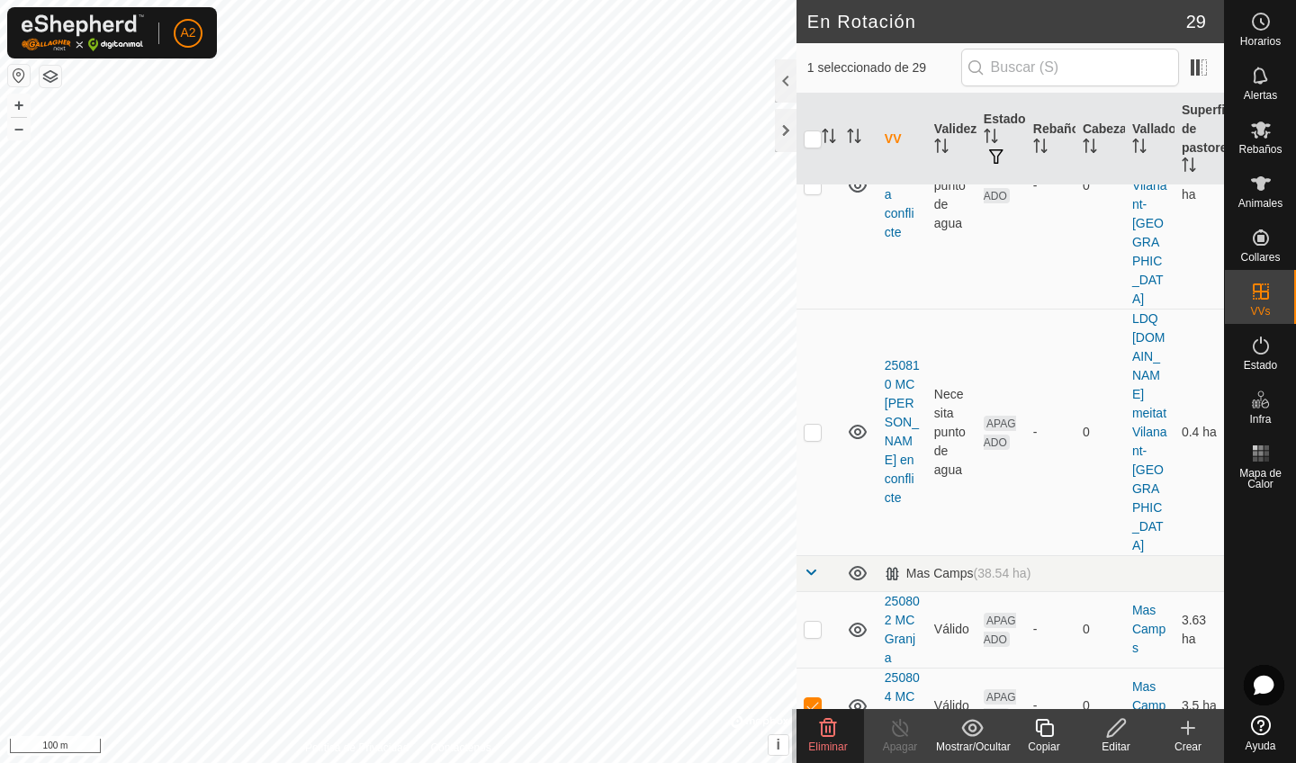
click at [825, 742] on span "Eliminar" at bounding box center [827, 747] width 39 height 13
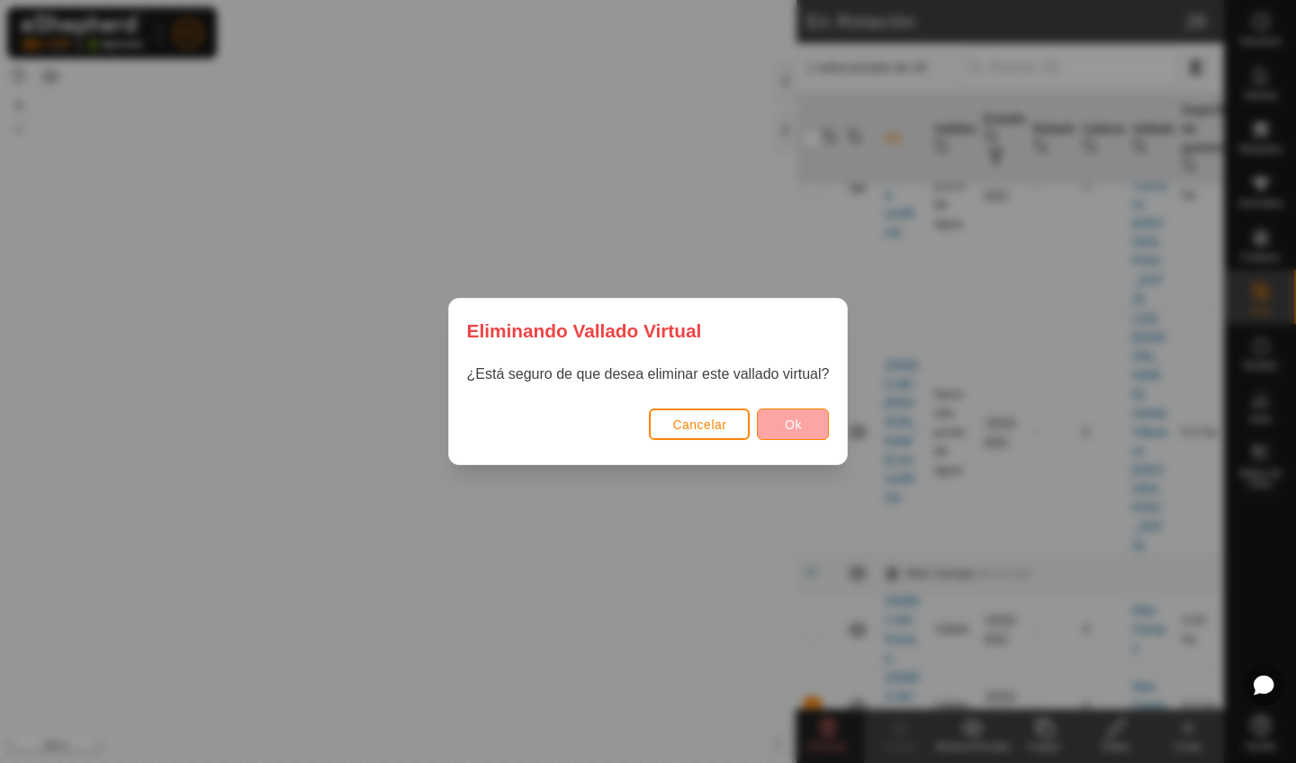
click at [790, 435] on button "Ok" at bounding box center [793, 424] width 72 height 31
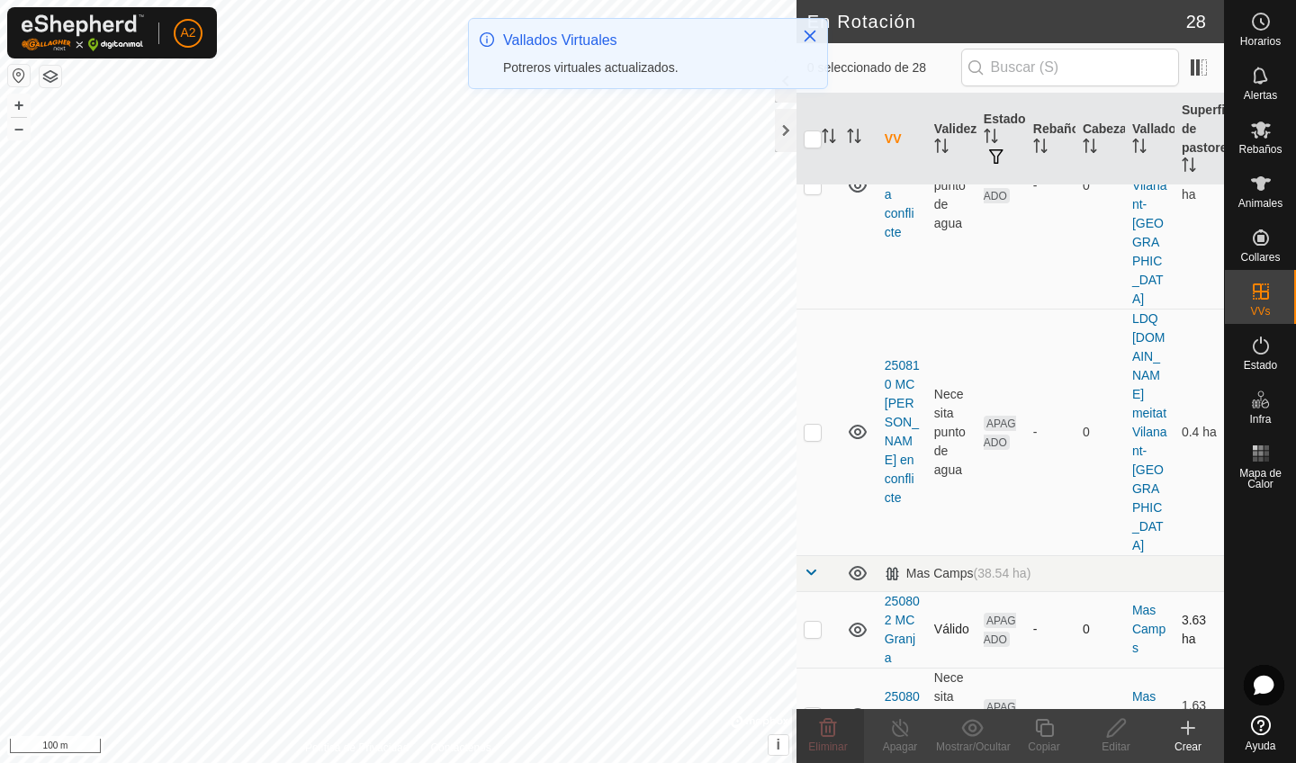
click at [810, 591] on td at bounding box center [817, 629] width 43 height 76
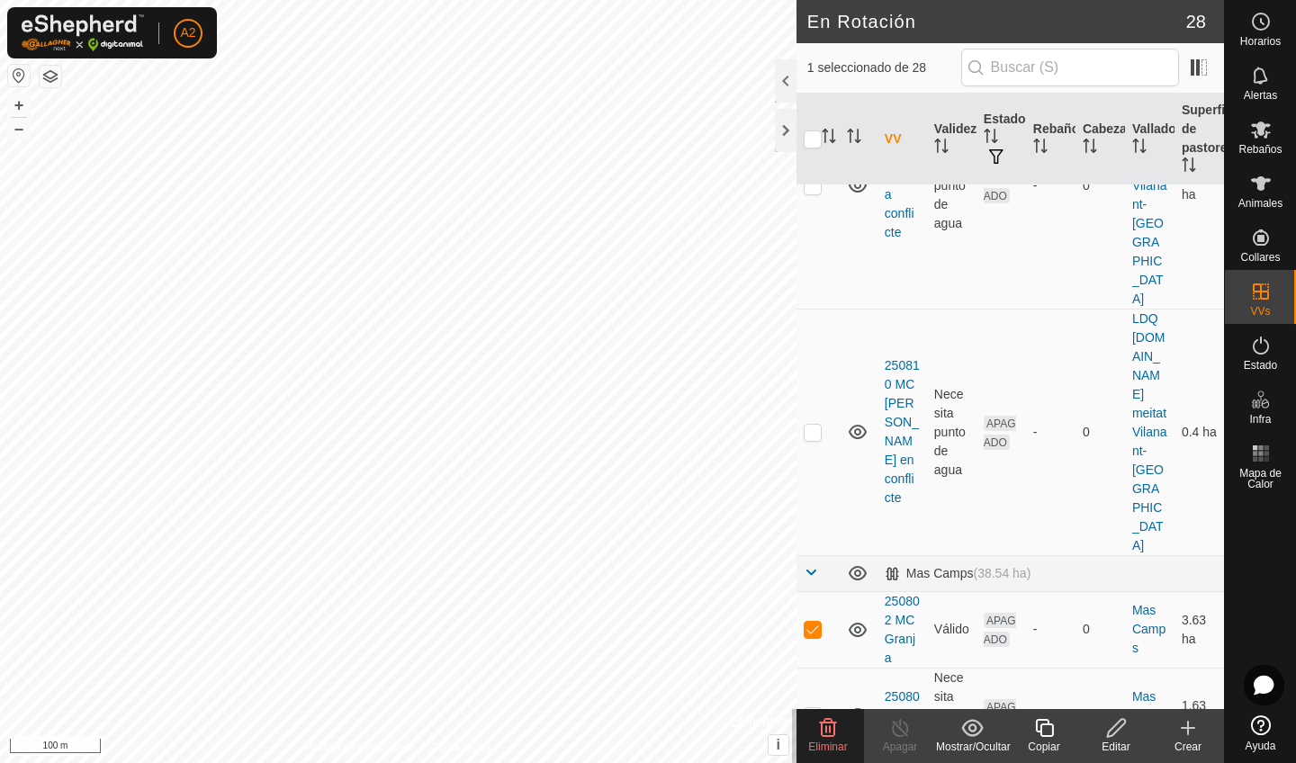
click at [826, 740] on div "Eliminar" at bounding box center [828, 747] width 72 height 16
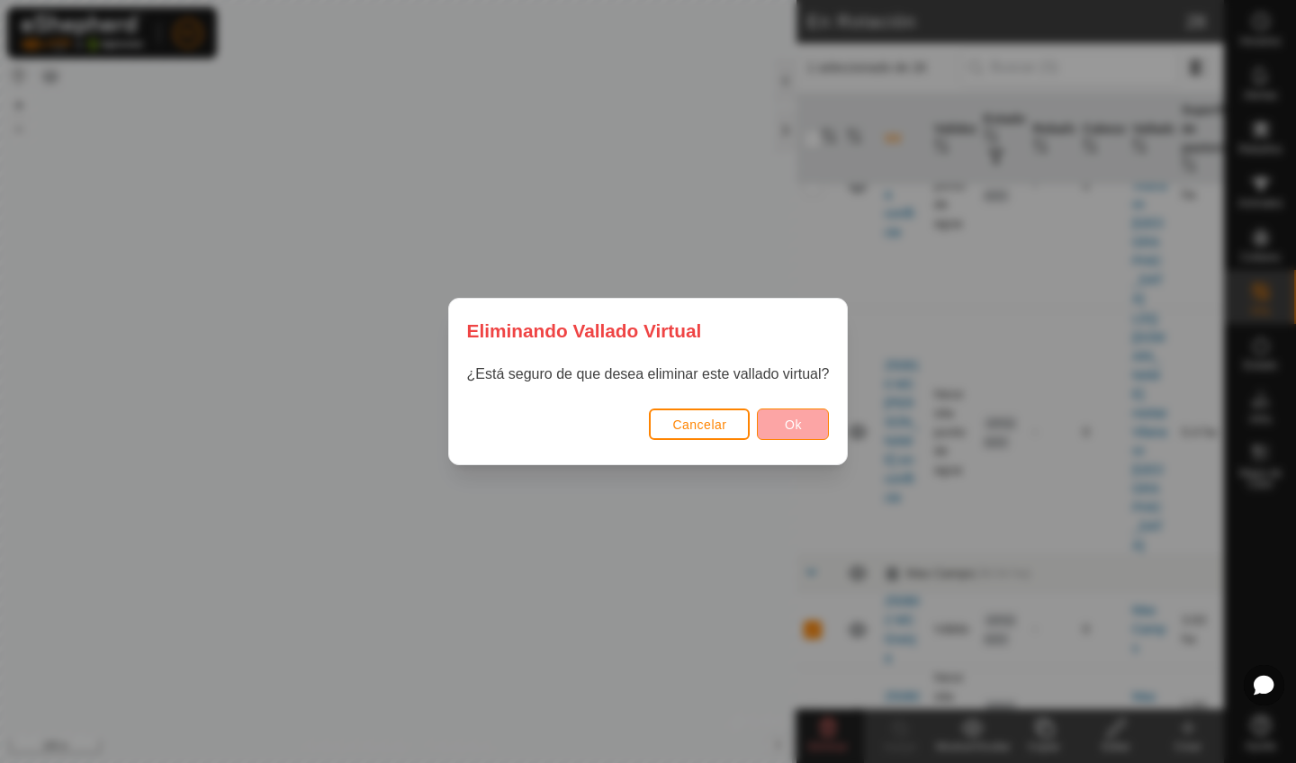
click at [769, 428] on button "Ok" at bounding box center [793, 424] width 72 height 31
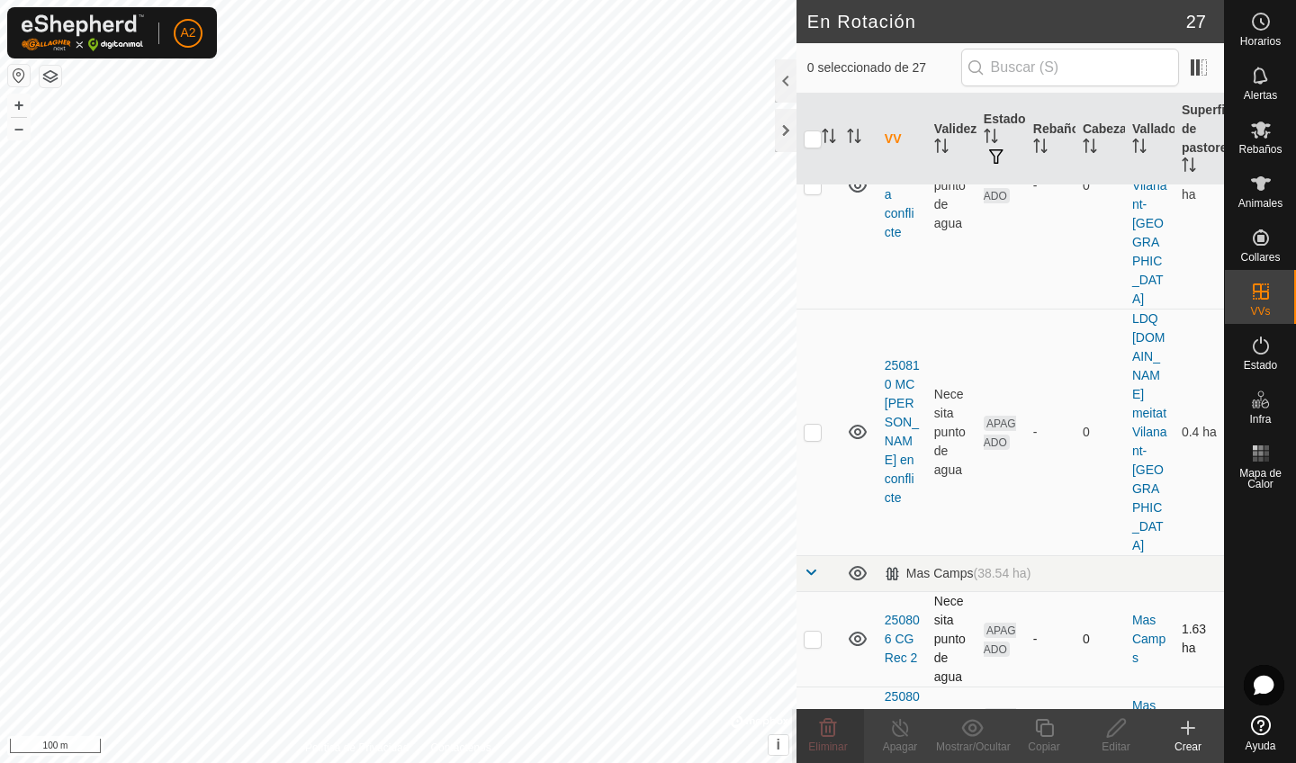
click at [814, 632] on p-checkbox at bounding box center [813, 639] width 18 height 14
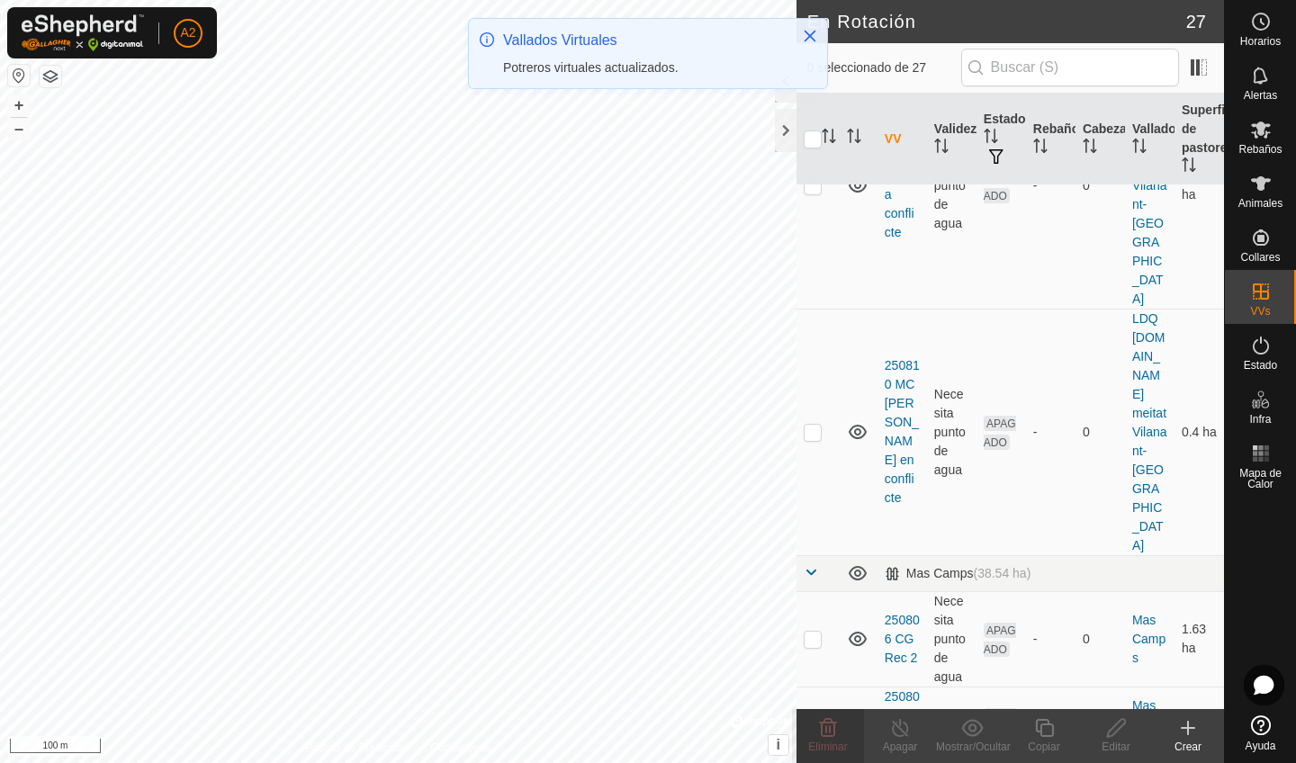
click at [826, 736] on icon at bounding box center [828, 728] width 17 height 18
click at [812, 591] on td at bounding box center [817, 638] width 43 height 95
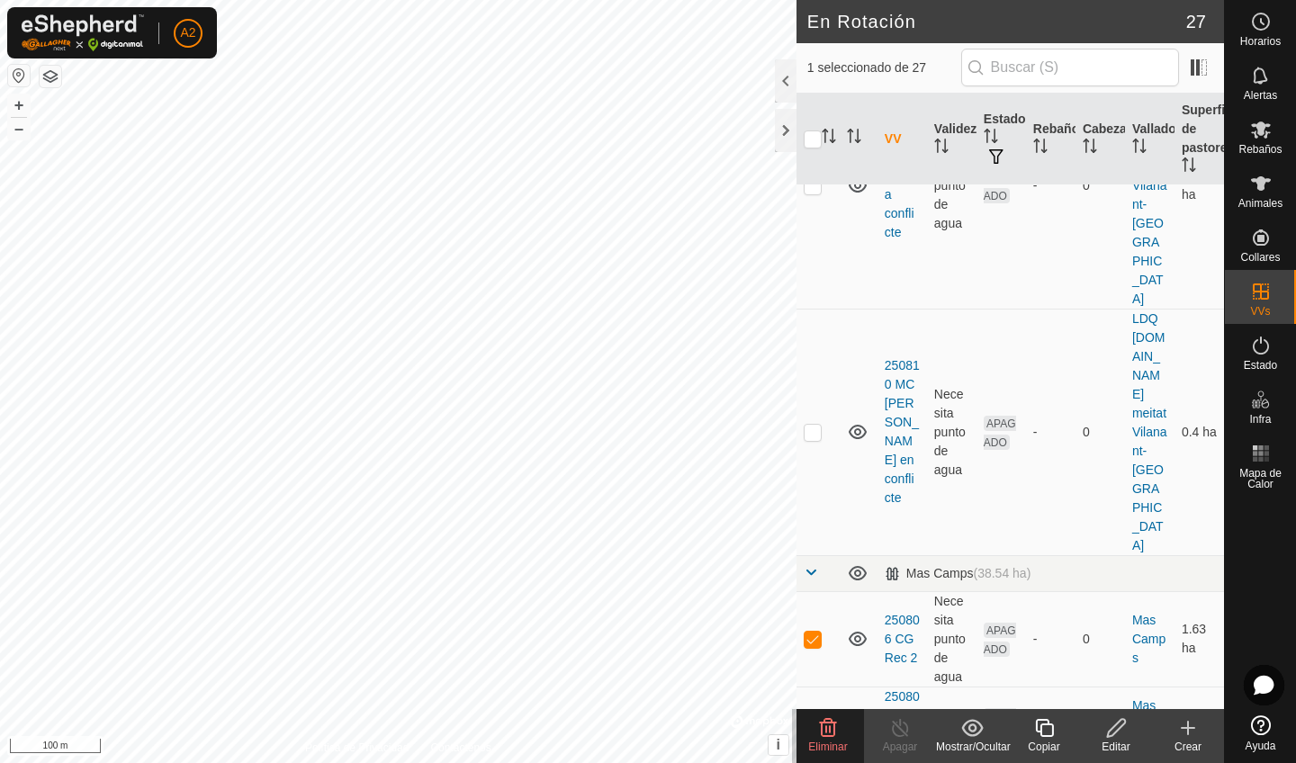
click at [821, 741] on span "Eliminar" at bounding box center [827, 747] width 39 height 13
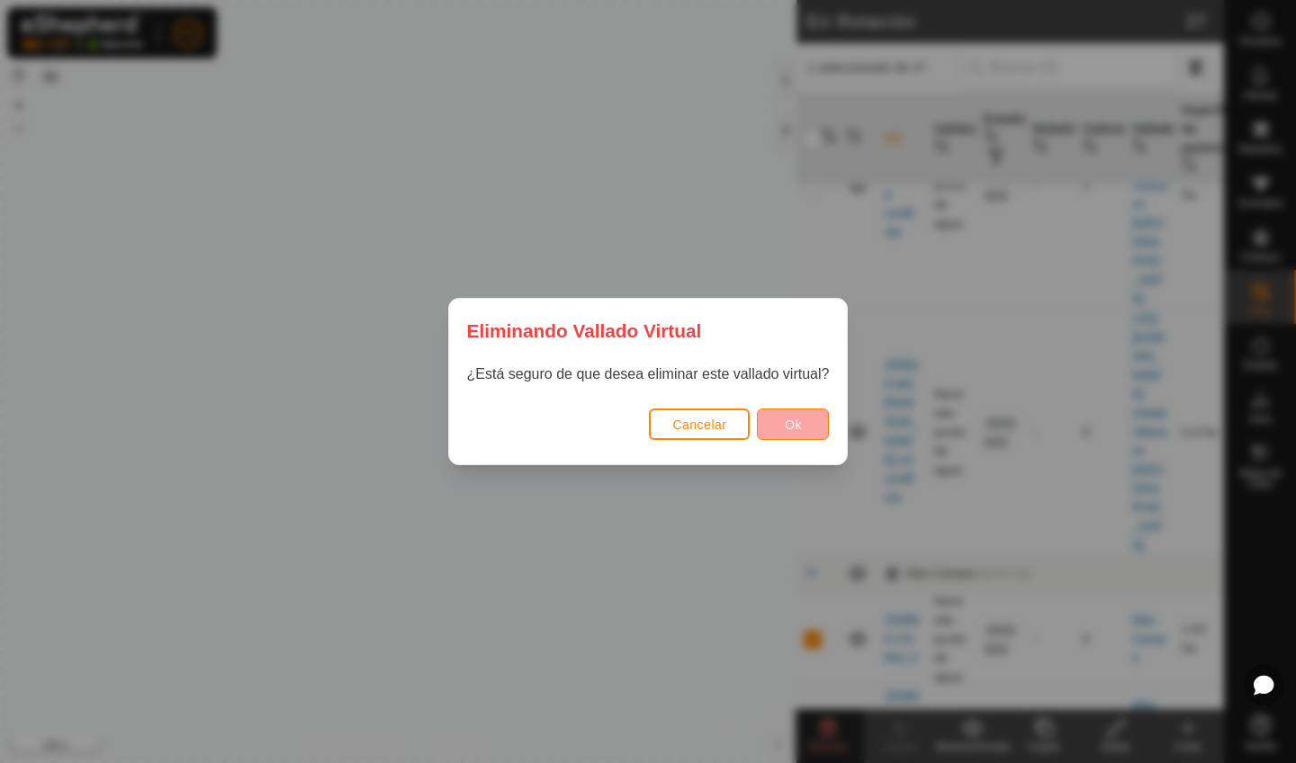
click at [798, 427] on span "Ok" at bounding box center [793, 425] width 17 height 14
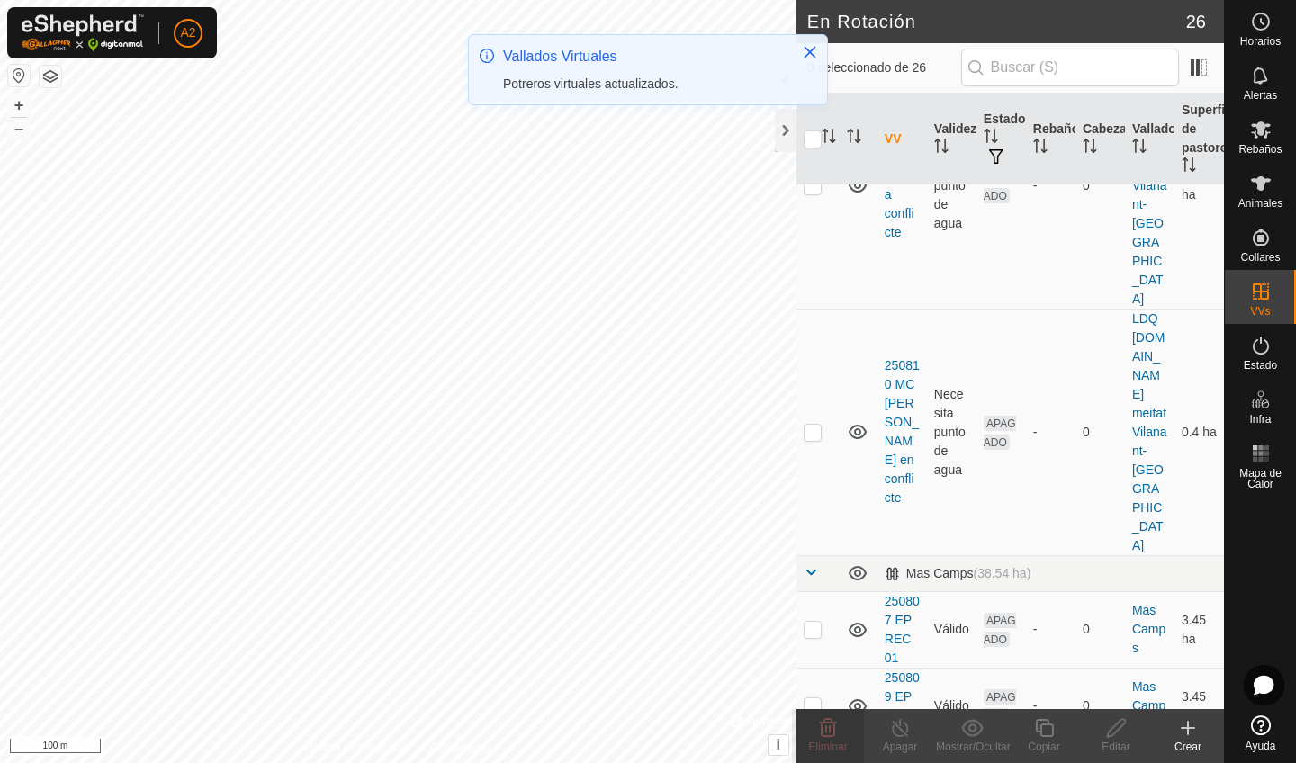
click at [810, 622] on p-checkbox at bounding box center [813, 629] width 18 height 14
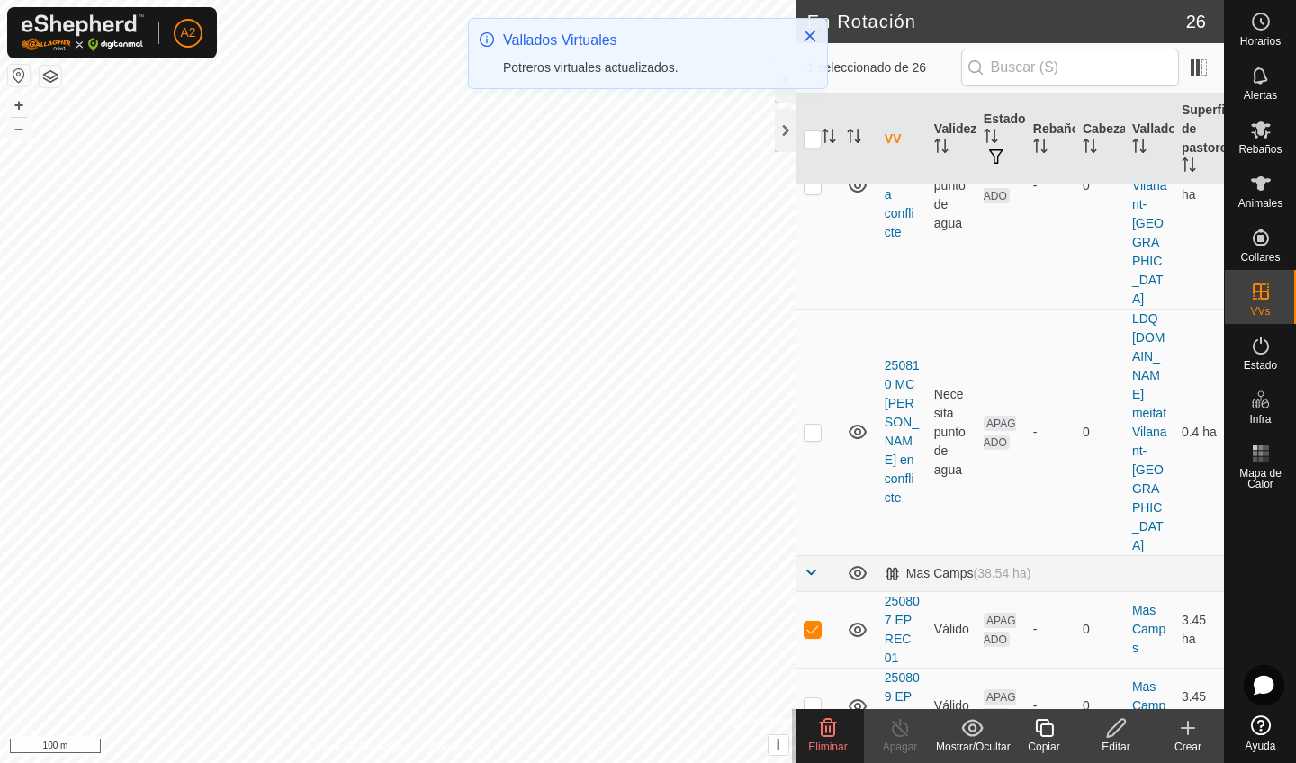
click at [822, 746] on span "Eliminar" at bounding box center [827, 747] width 39 height 13
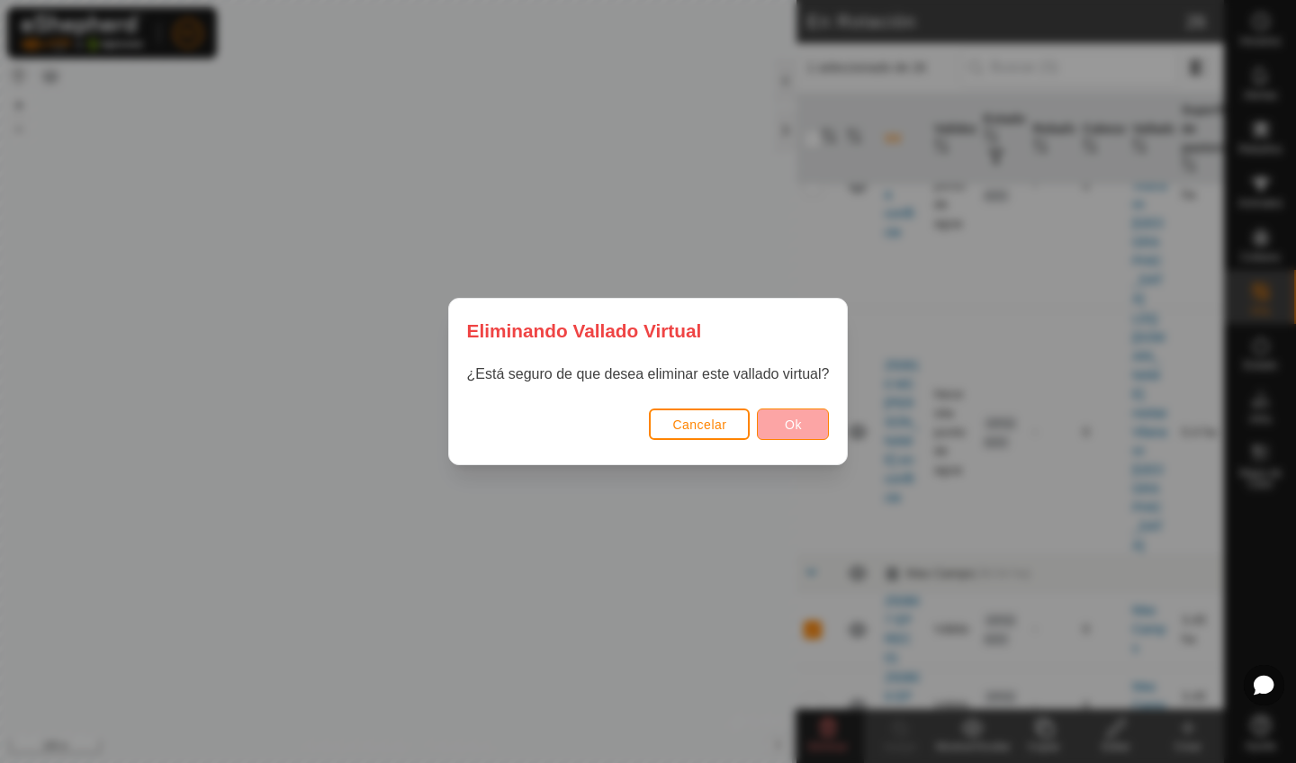
click at [767, 427] on button "Ok" at bounding box center [793, 424] width 72 height 31
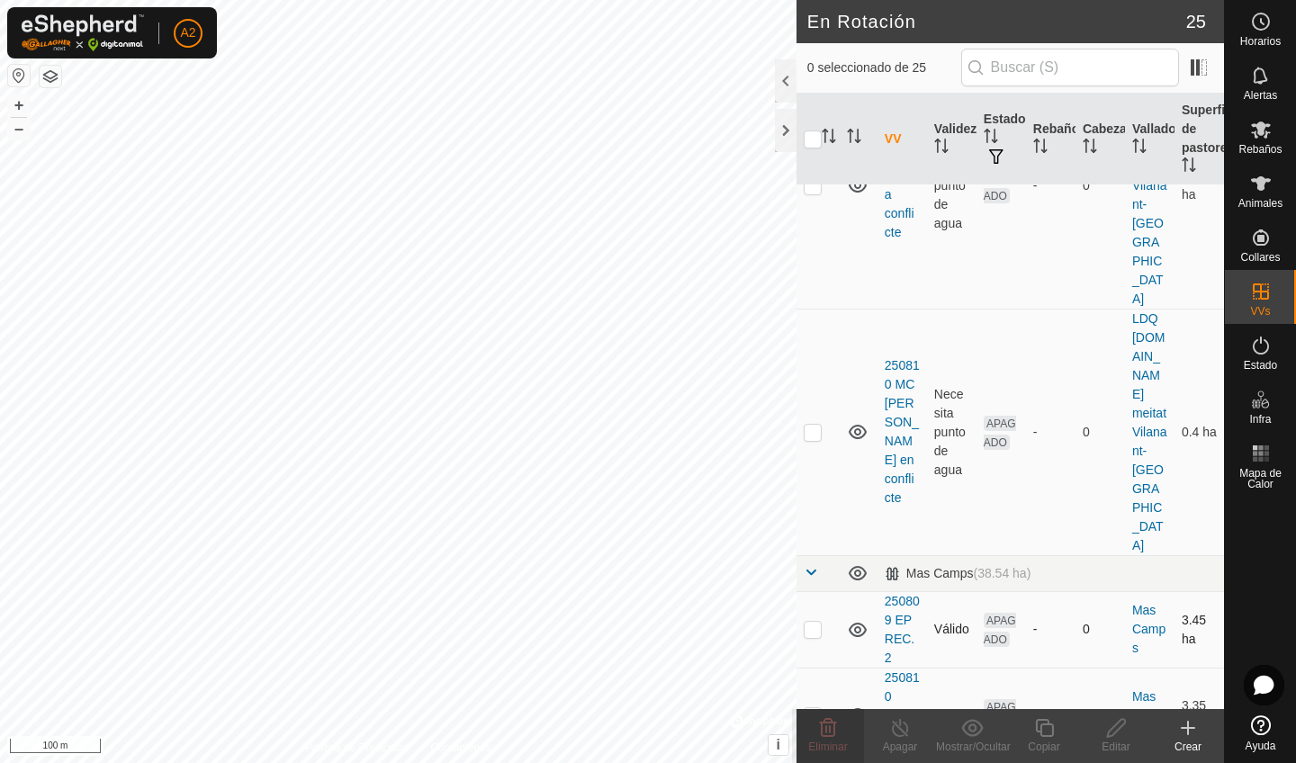
click at [811, 622] on p-checkbox at bounding box center [813, 629] width 18 height 14
click at [838, 751] on span "Eliminar" at bounding box center [827, 747] width 39 height 13
click at [811, 591] on td at bounding box center [817, 629] width 43 height 76
click at [832, 741] on span "Eliminar" at bounding box center [827, 747] width 39 height 13
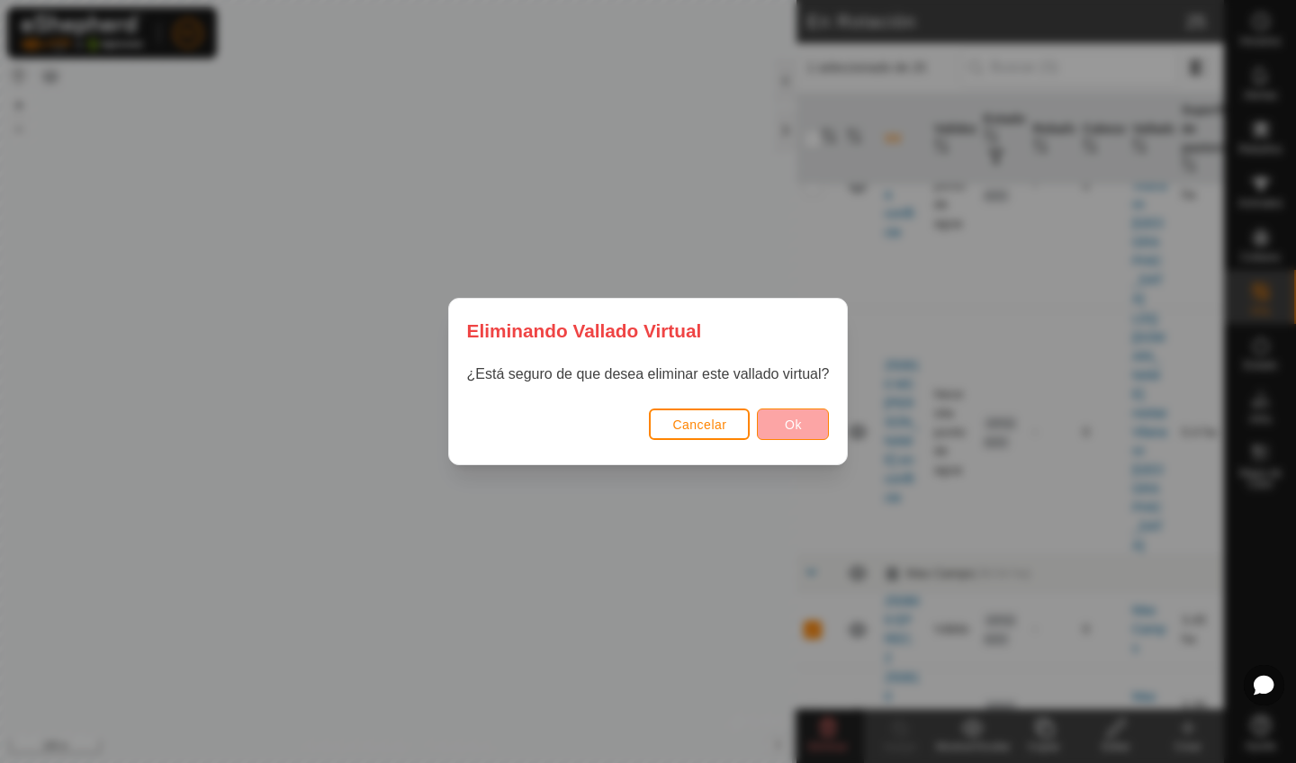
click at [785, 411] on button "Ok" at bounding box center [793, 424] width 72 height 31
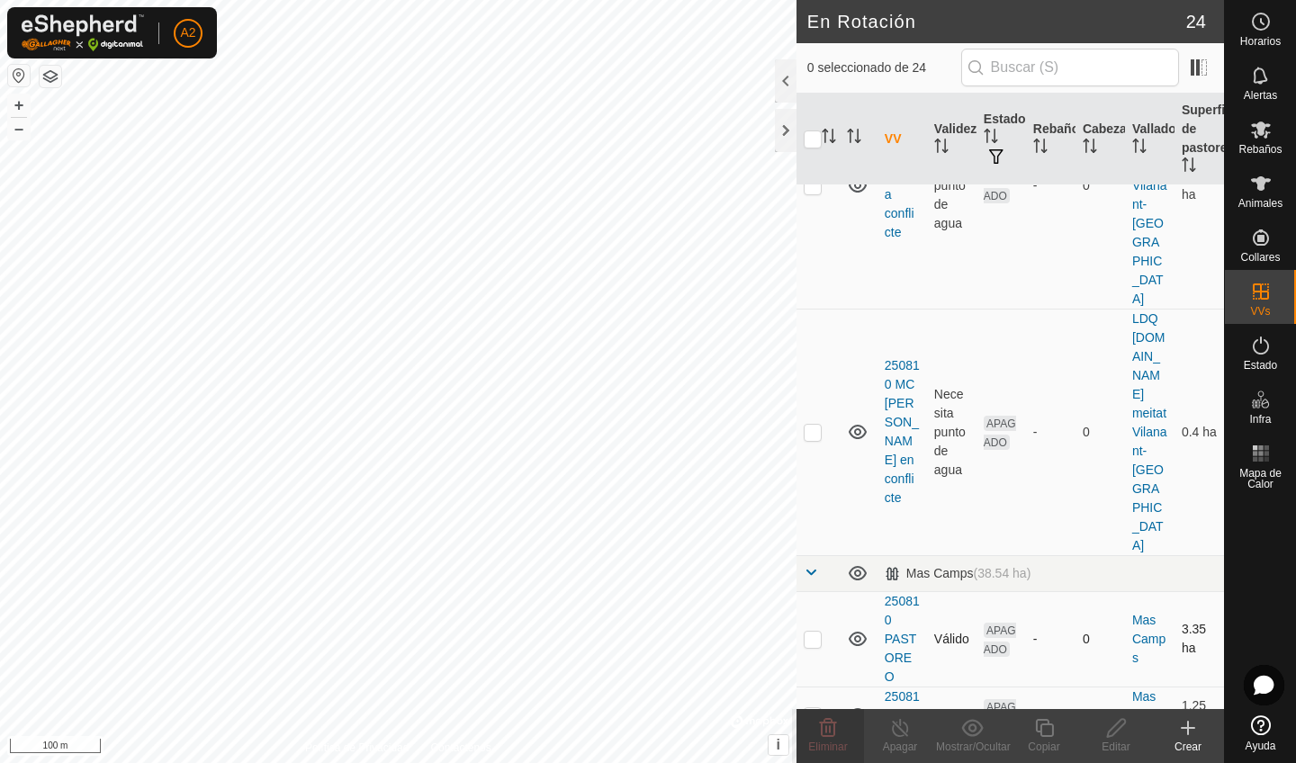
click at [814, 632] on p-checkbox at bounding box center [813, 639] width 18 height 14
click at [828, 734] on icon at bounding box center [828, 728] width 22 height 22
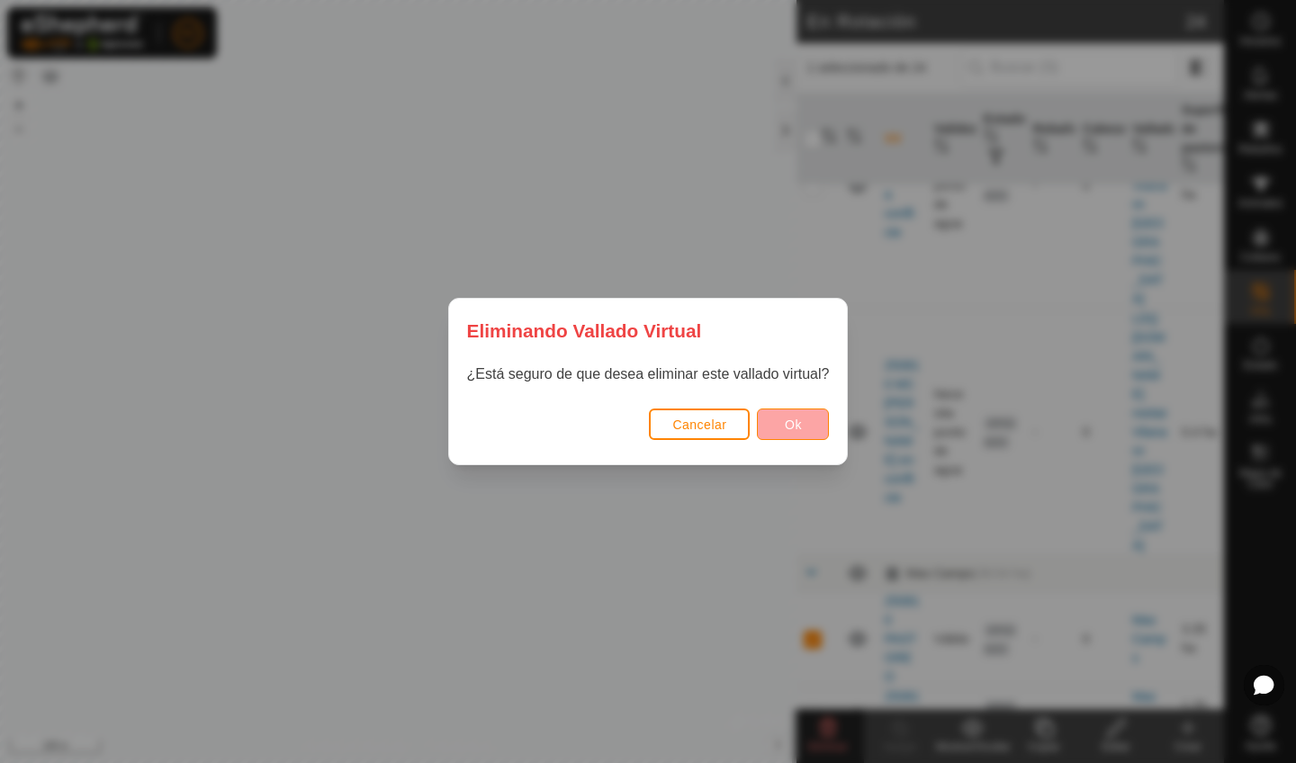
click at [774, 417] on button "Ok" at bounding box center [793, 424] width 72 height 31
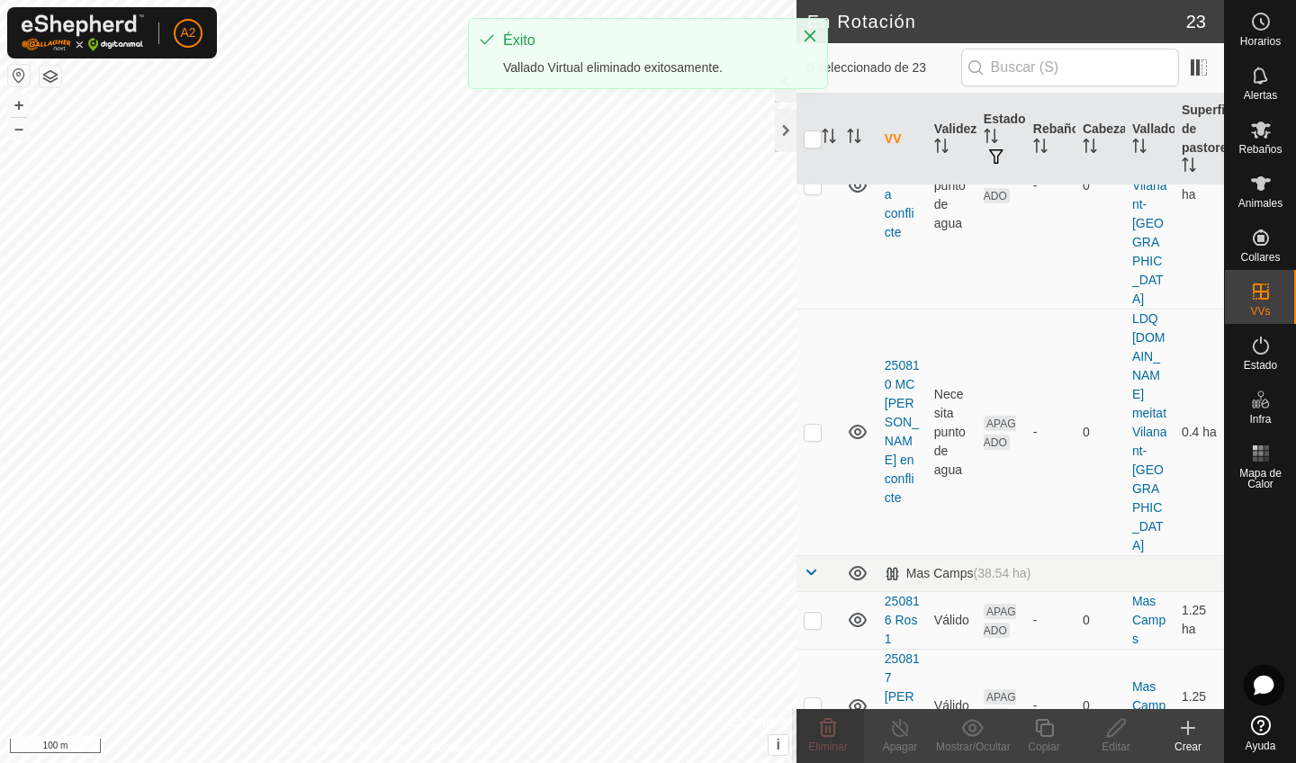
scroll to position [1570, 0]
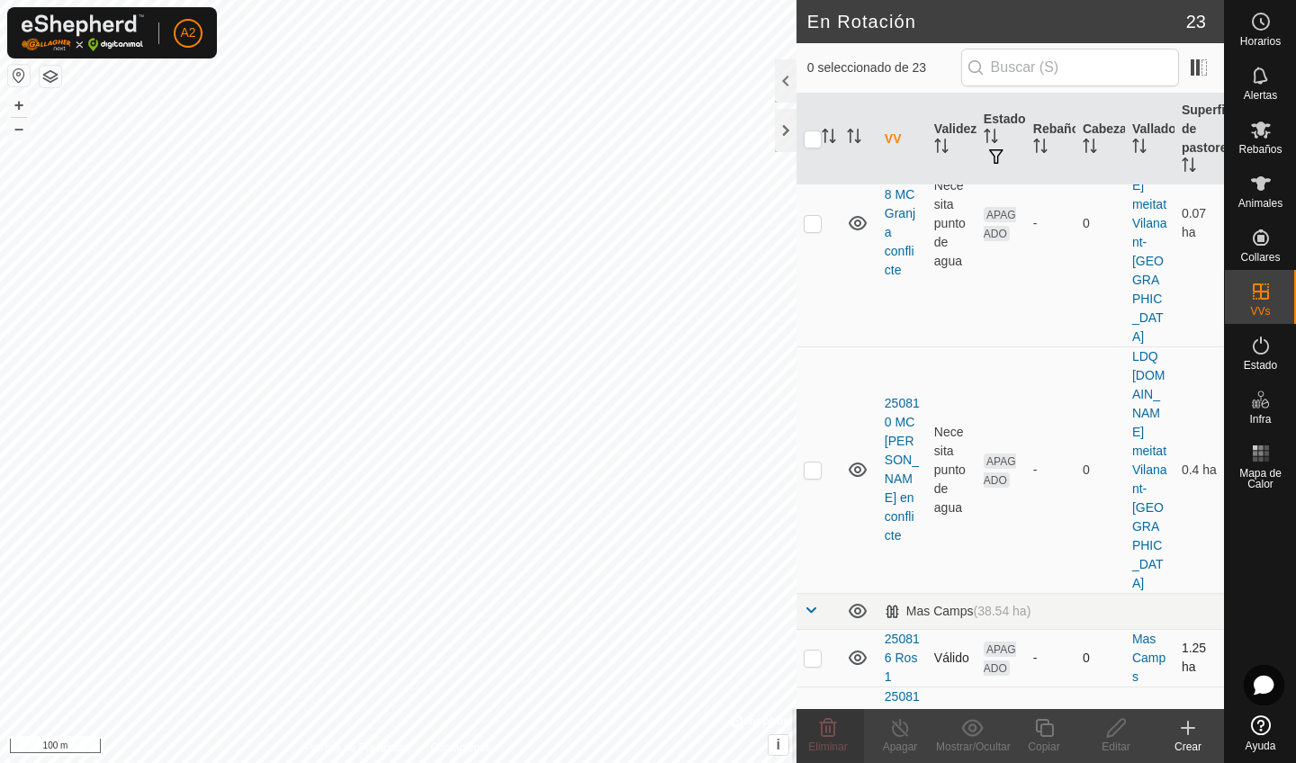
click at [814, 651] on p-checkbox at bounding box center [813, 658] width 18 height 14
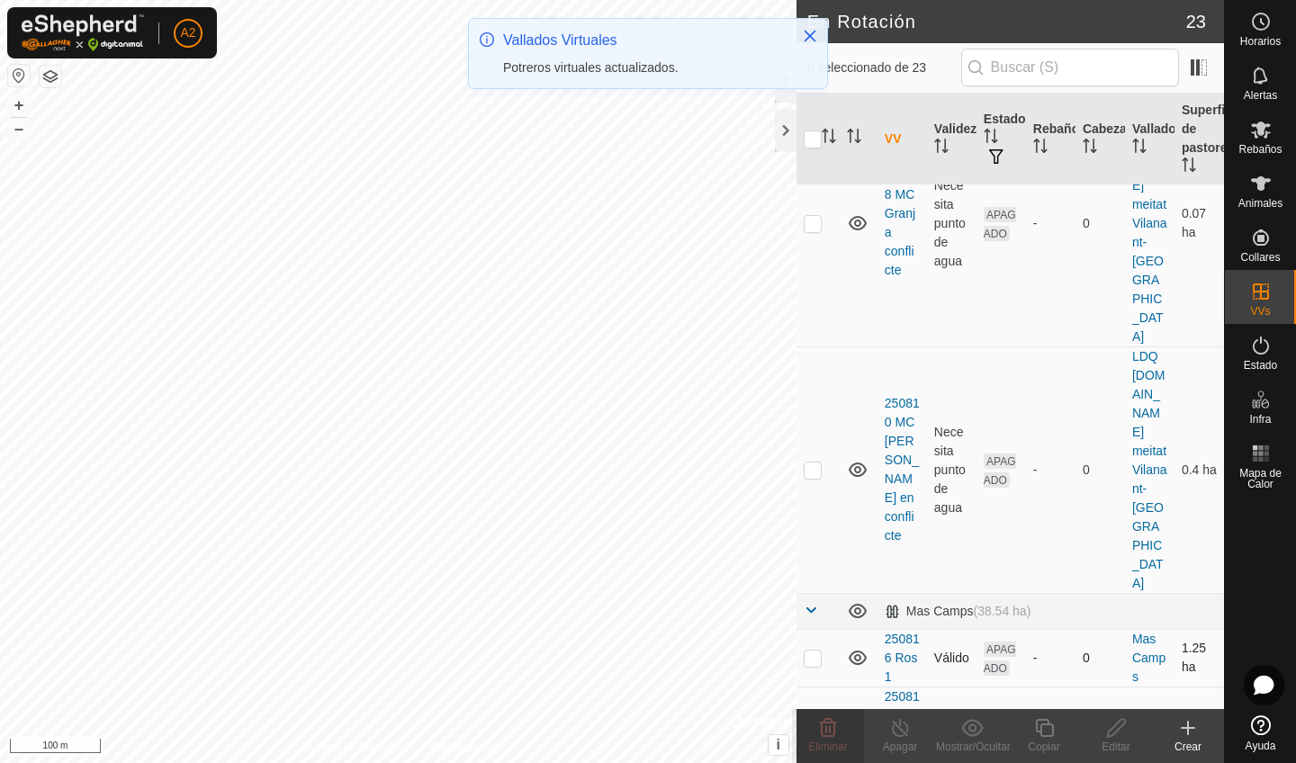
click at [810, 651] on p-checkbox at bounding box center [813, 658] width 18 height 14
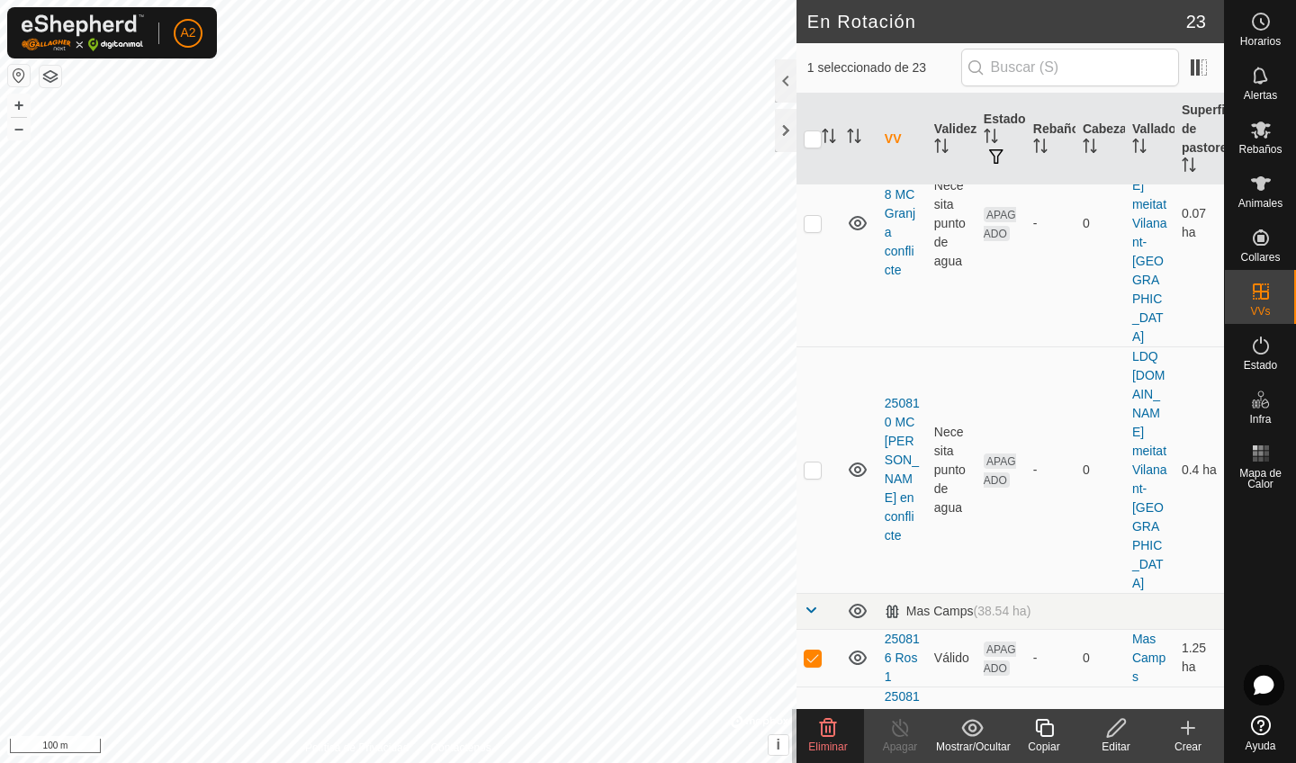
click at [809, 687] on td at bounding box center [817, 744] width 43 height 114
click at [832, 736] on icon at bounding box center [828, 728] width 17 height 18
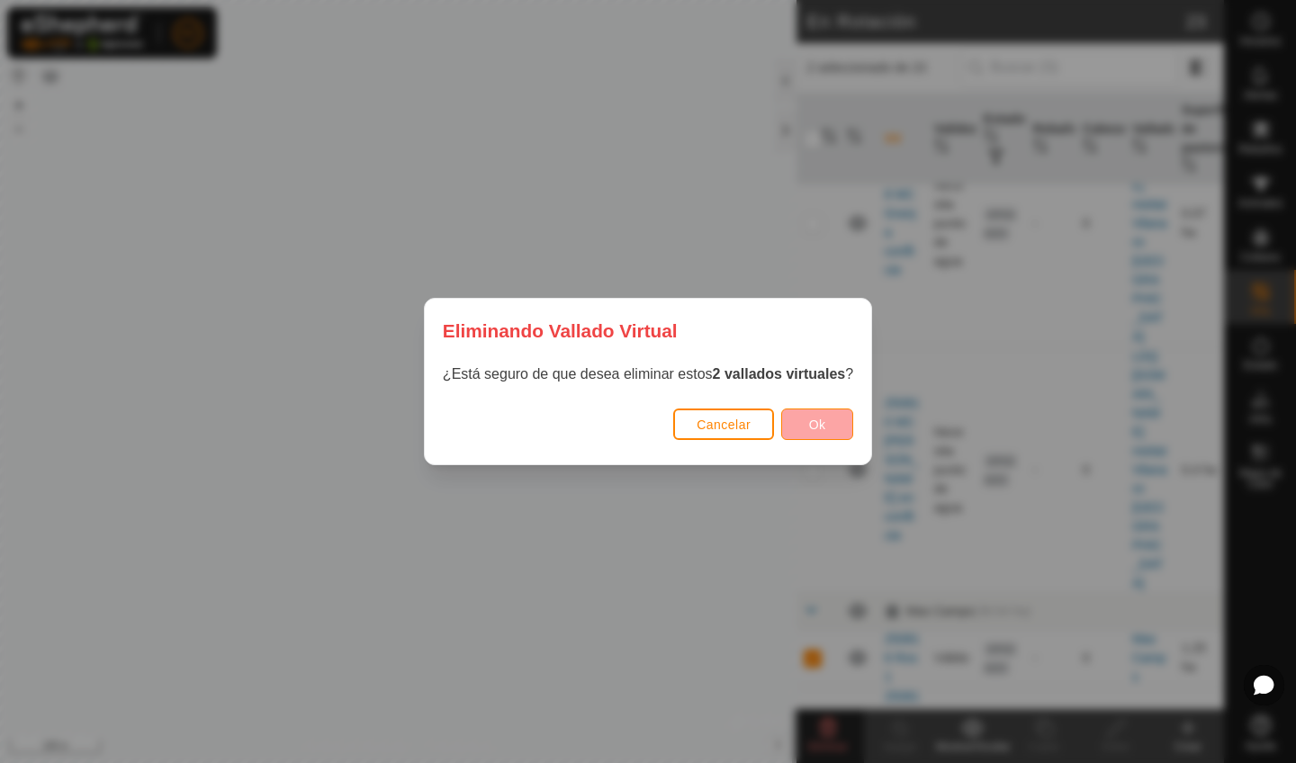
click at [819, 428] on span "Ok" at bounding box center [817, 425] width 17 height 14
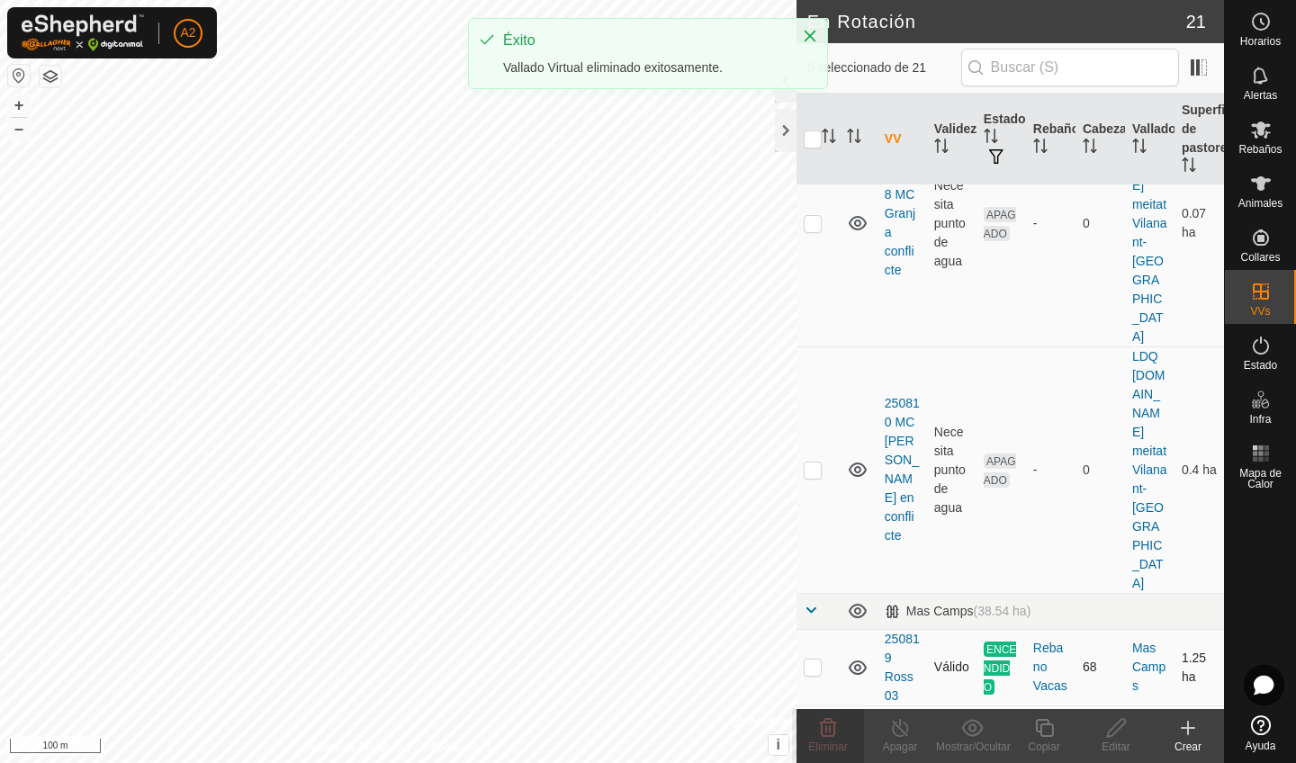
scroll to position [1436, 0]
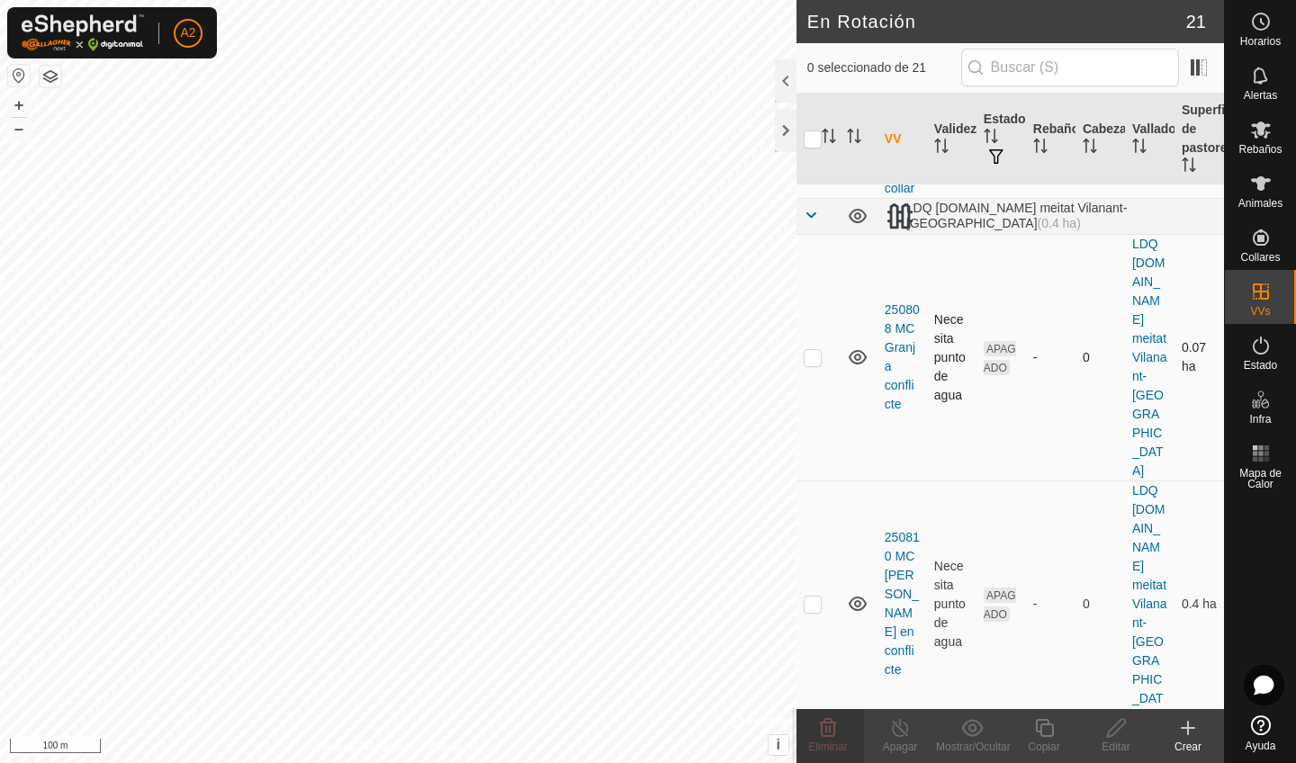
click at [811, 350] on p-checkbox at bounding box center [813, 357] width 18 height 14
click at [838, 743] on span "Eliminar" at bounding box center [827, 747] width 39 height 13
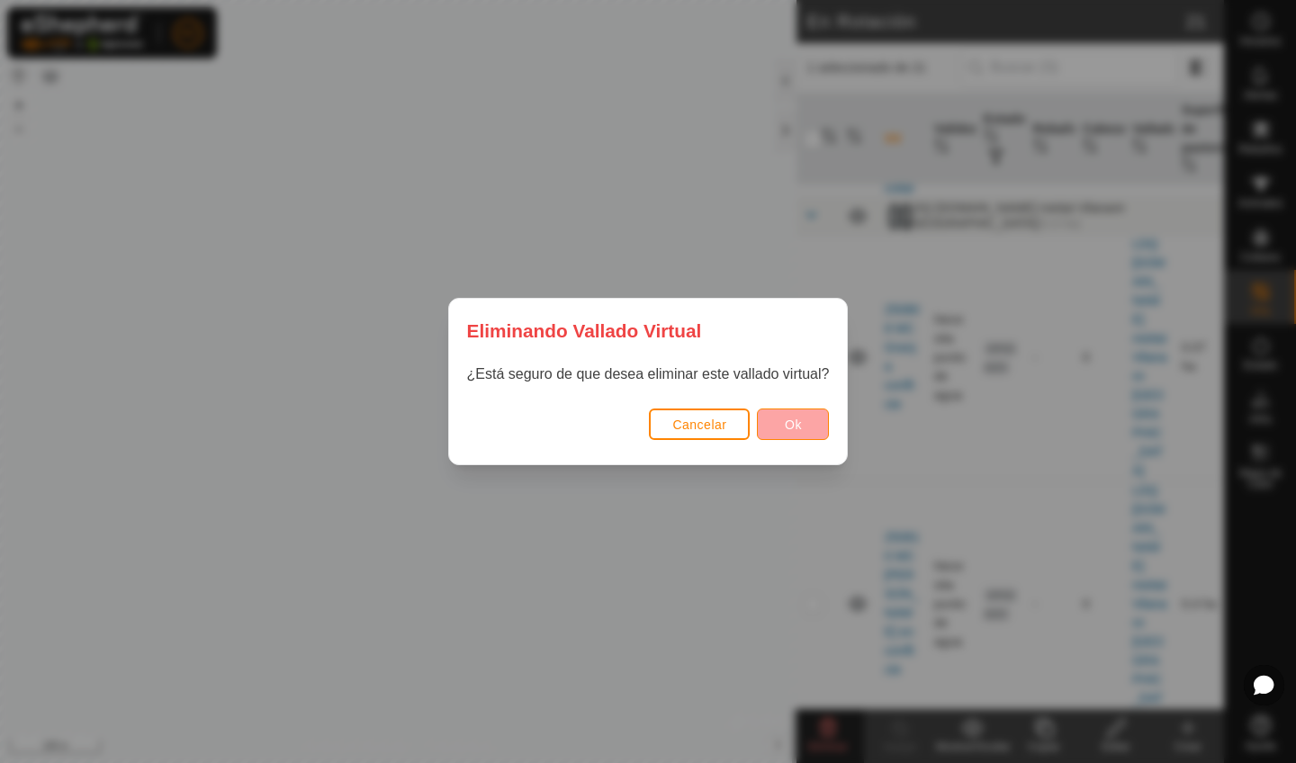
click at [771, 426] on button "Ok" at bounding box center [793, 424] width 72 height 31
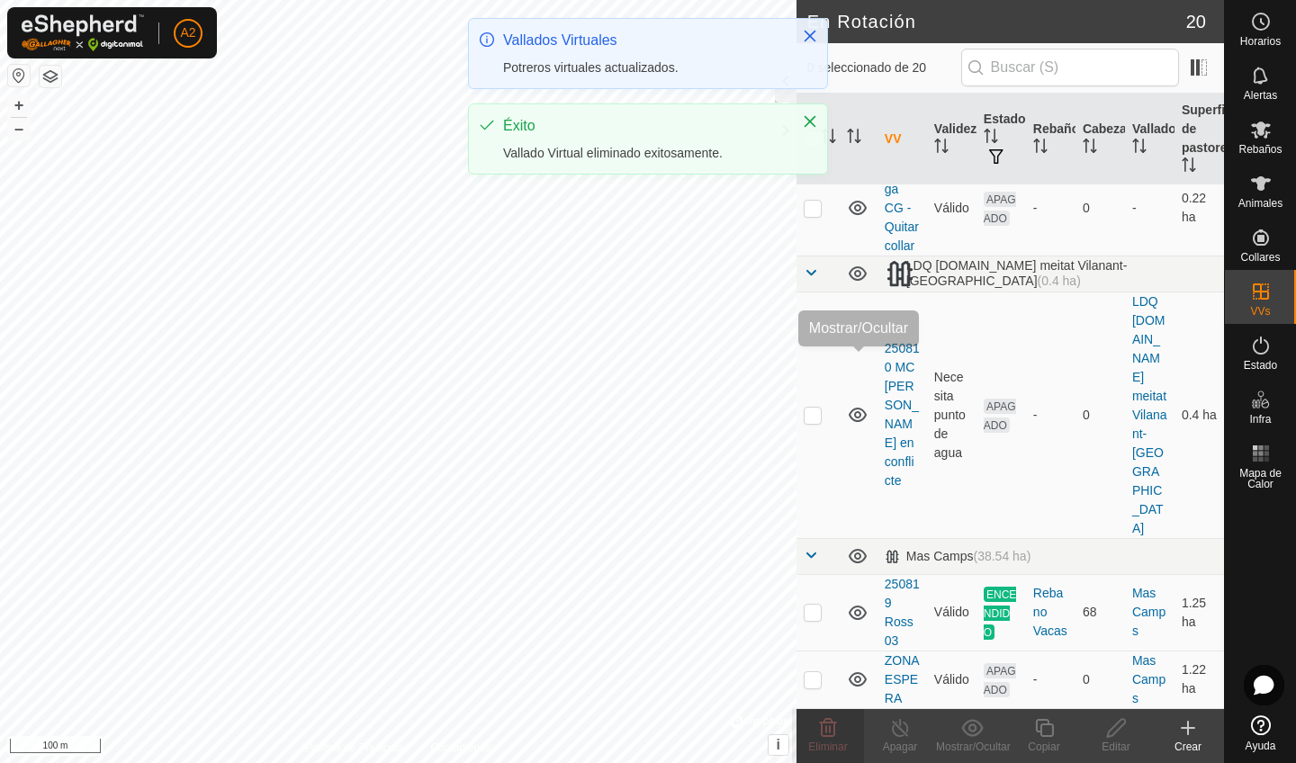
scroll to position [1284, 0]
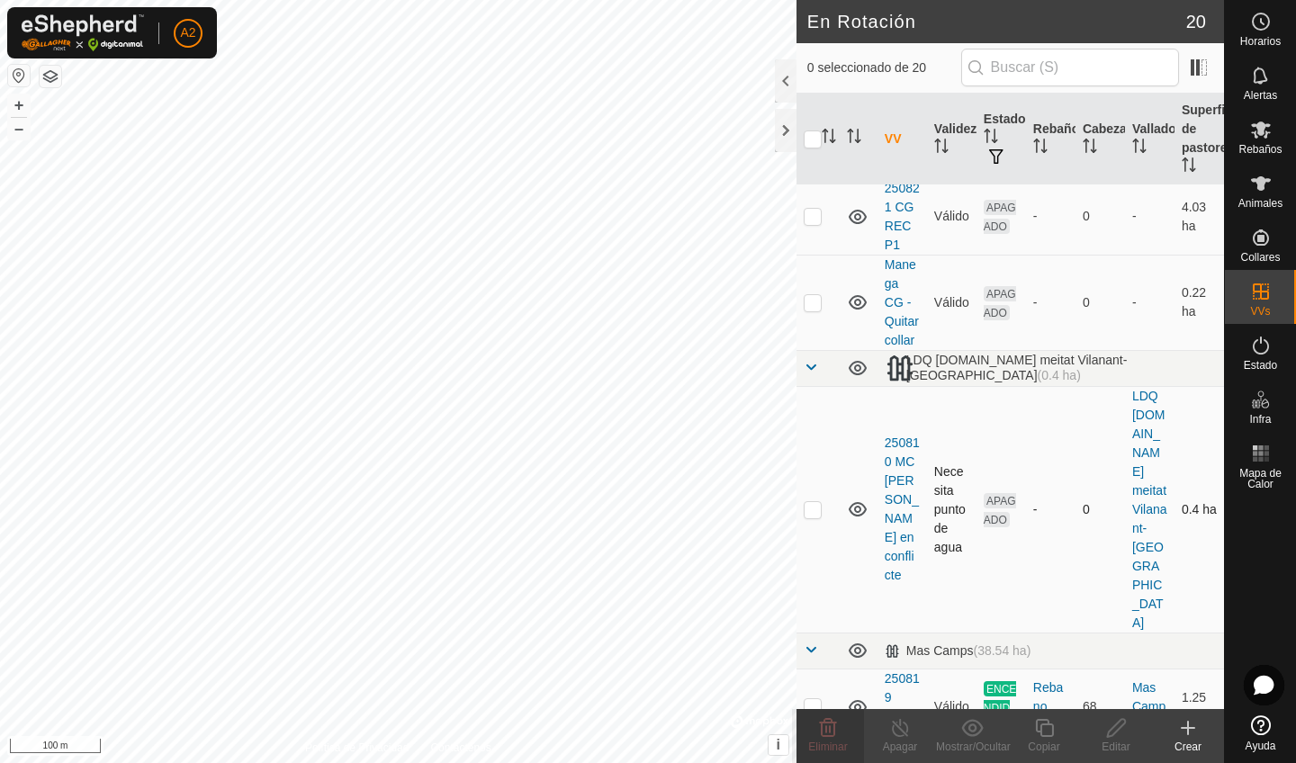
click at [814, 502] on p-checkbox at bounding box center [813, 509] width 18 height 14
click at [825, 745] on span "Eliminar" at bounding box center [827, 747] width 39 height 13
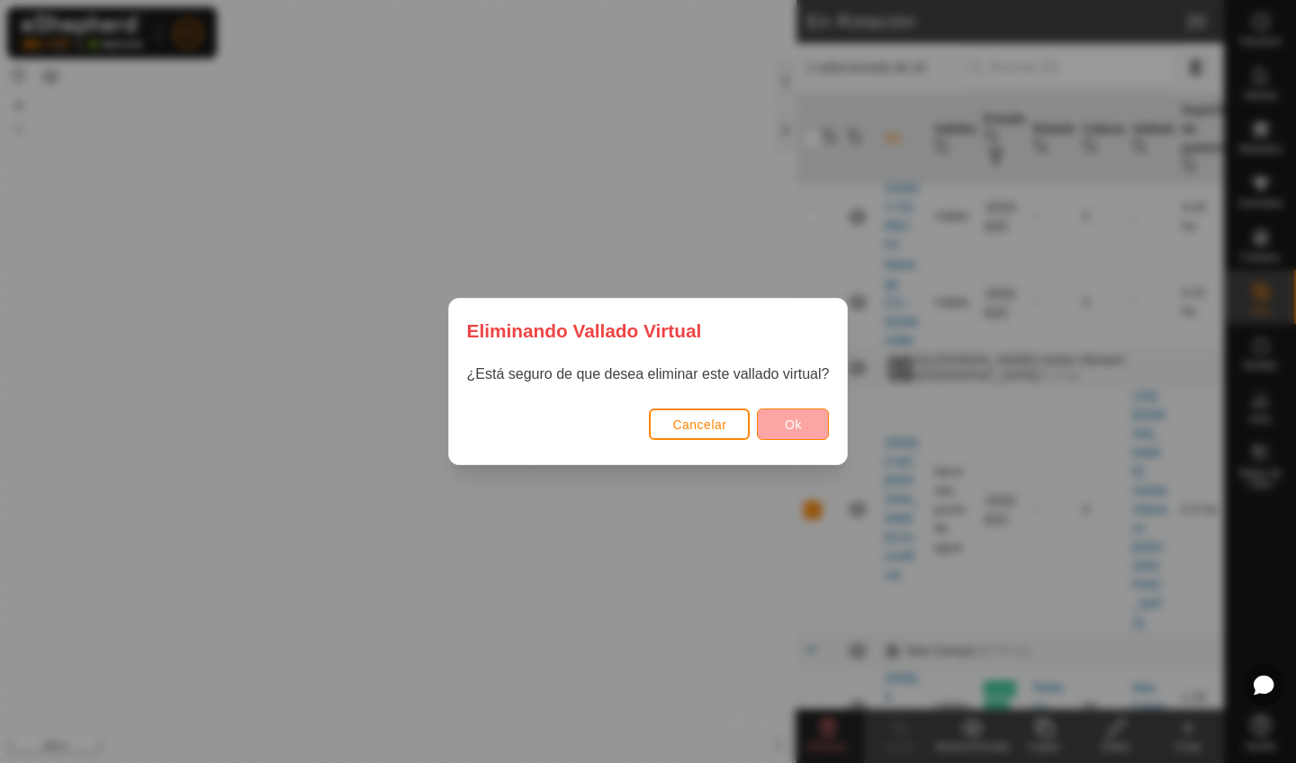
click at [792, 425] on span "Ok" at bounding box center [793, 425] width 17 height 14
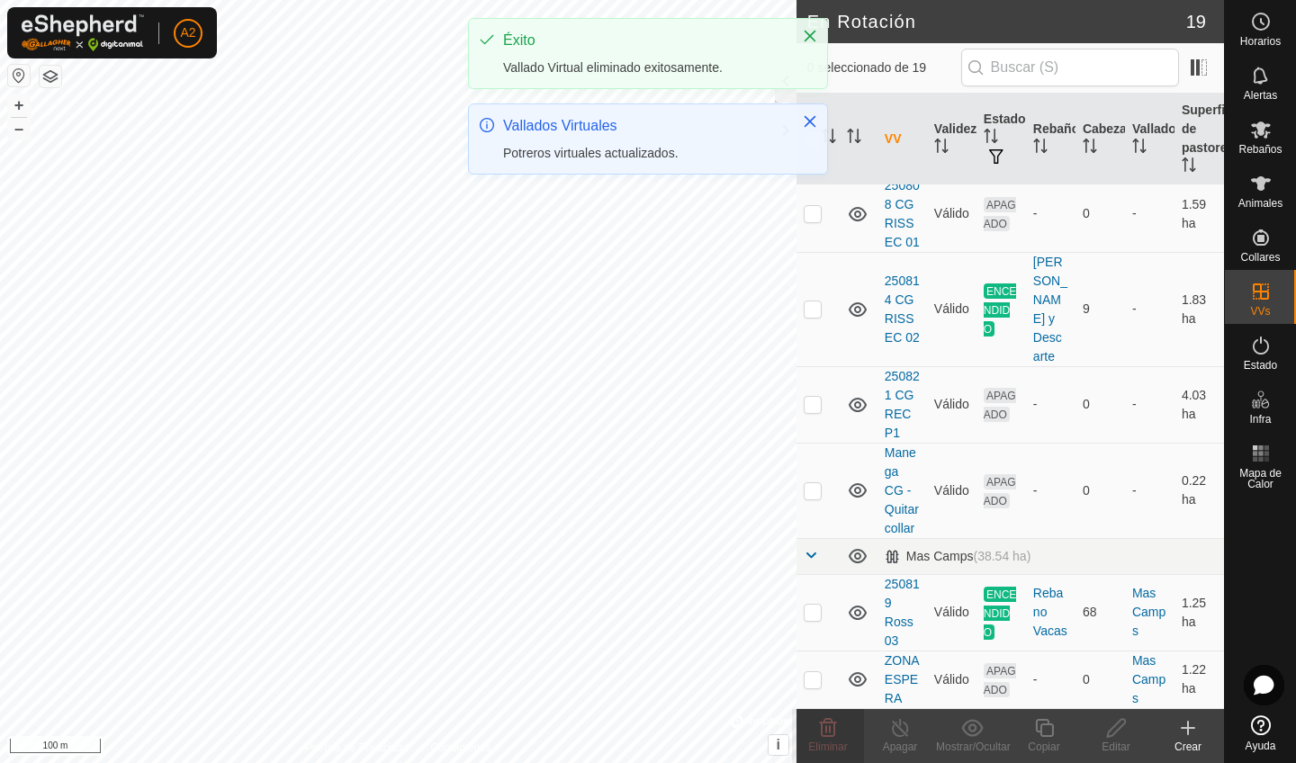
scroll to position [1096, 0]
click at [807, 495] on p-checkbox at bounding box center [813, 490] width 18 height 14
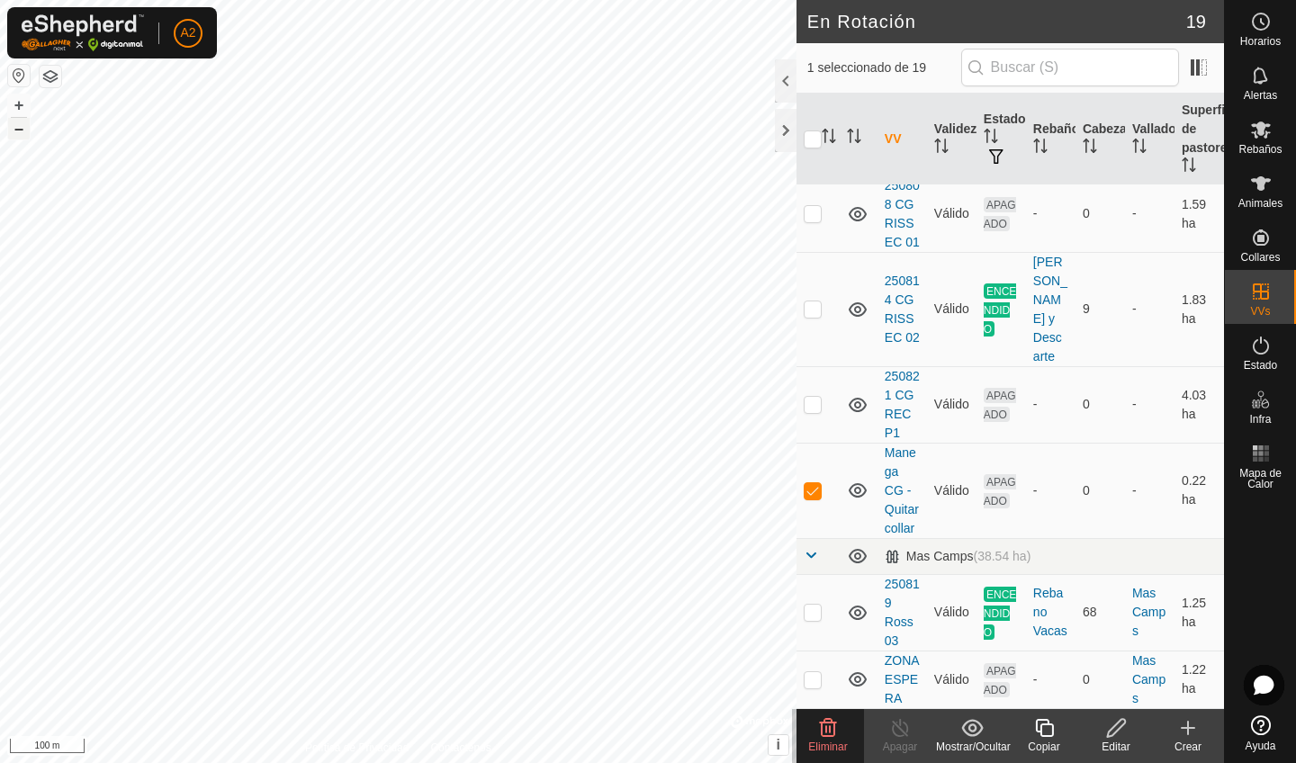
click at [23, 131] on button "–" at bounding box center [19, 129] width 22 height 22
click at [22, 109] on button "+" at bounding box center [19, 105] width 22 height 22
click at [818, 490] on p-checkbox at bounding box center [813, 490] width 18 height 14
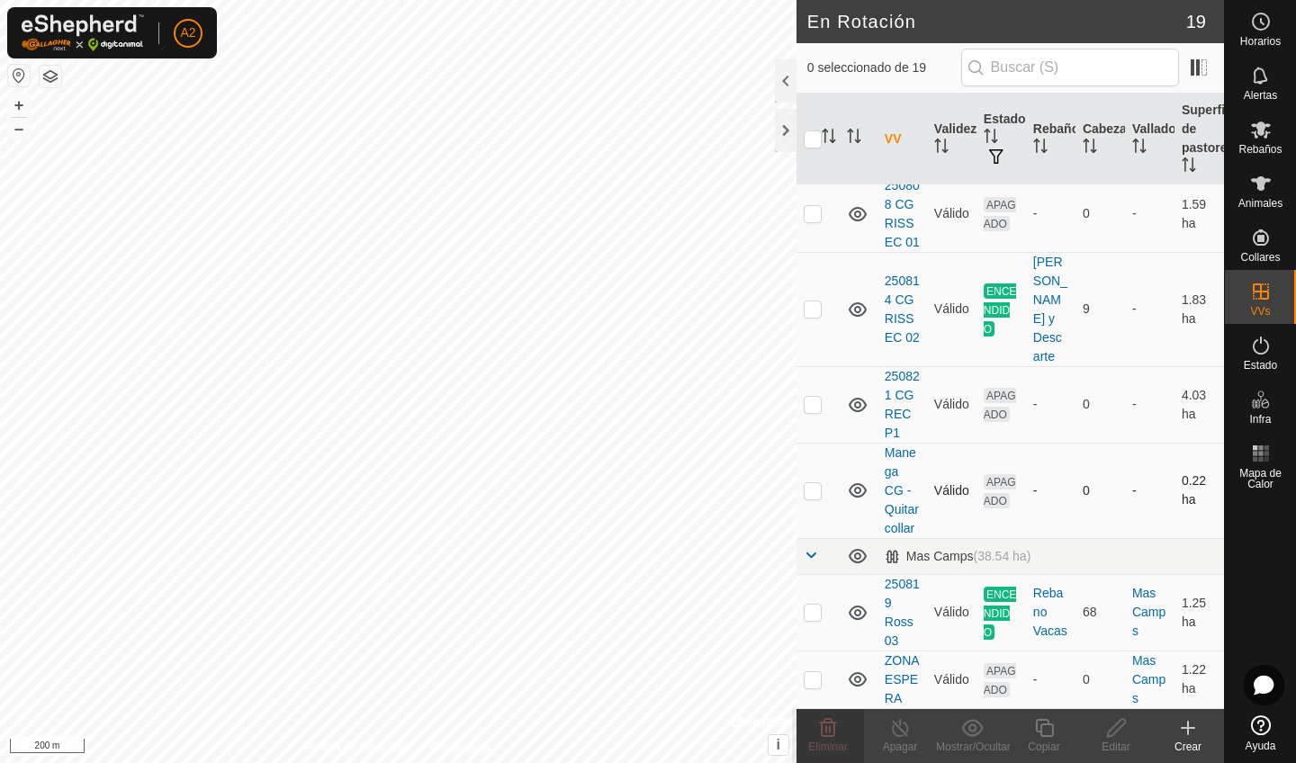
click at [818, 490] on p-checkbox at bounding box center [813, 490] width 18 height 14
click at [832, 746] on span "Eliminar" at bounding box center [827, 747] width 39 height 13
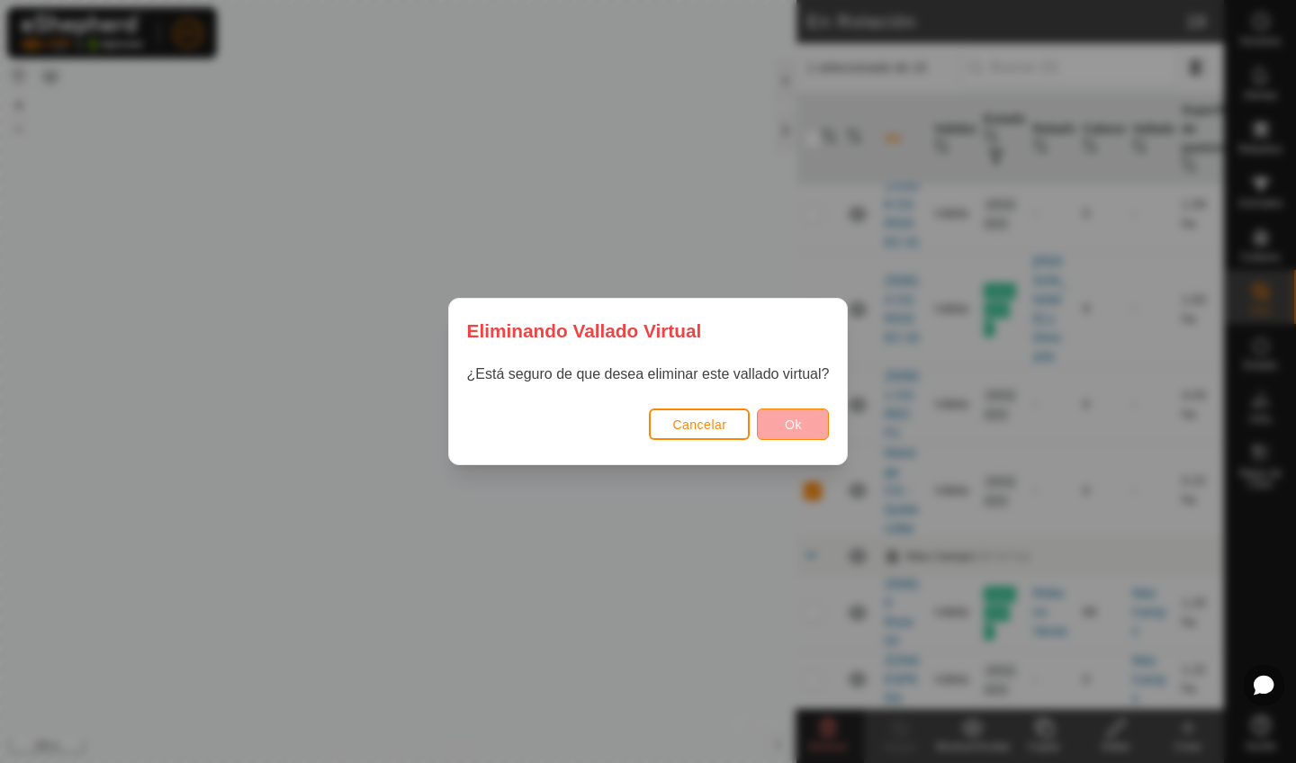
click at [784, 432] on button "Ok" at bounding box center [793, 424] width 72 height 31
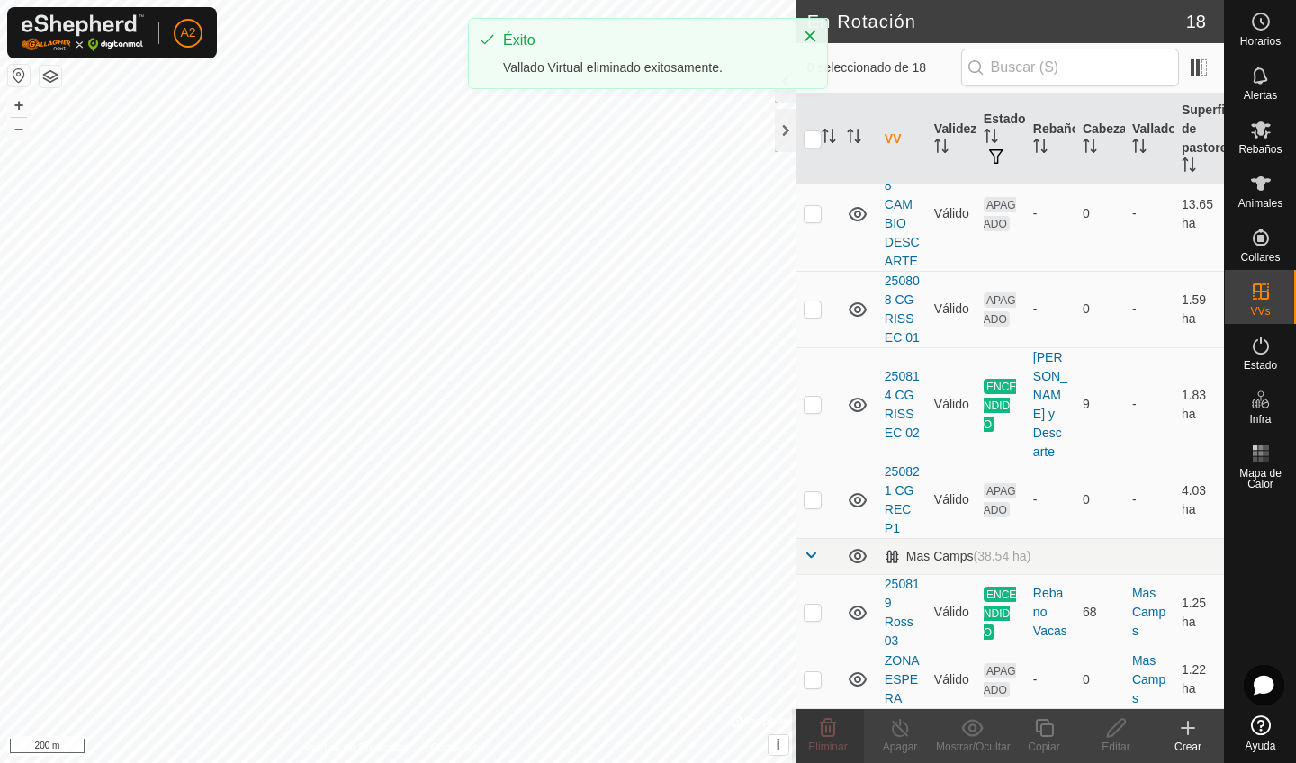
scroll to position [1001, 0]
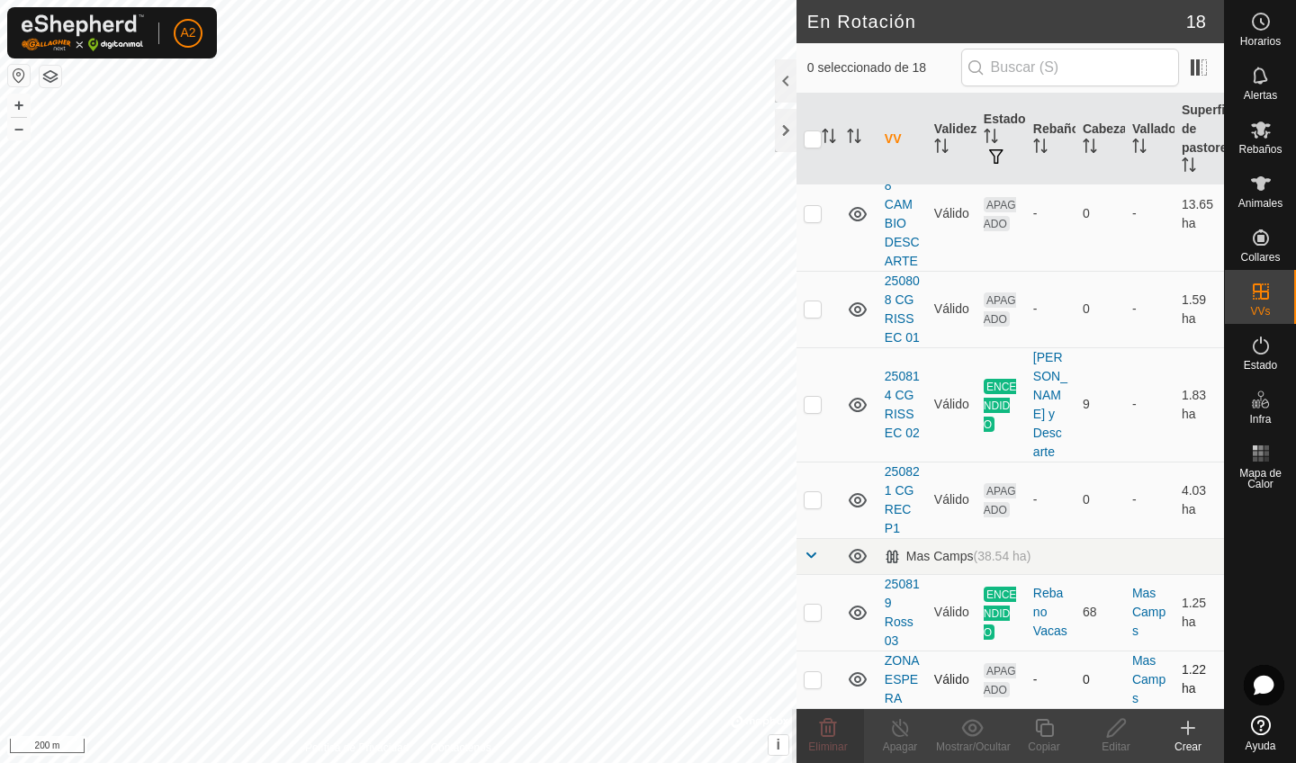
click at [817, 679] on p-checkbox at bounding box center [813, 679] width 18 height 14
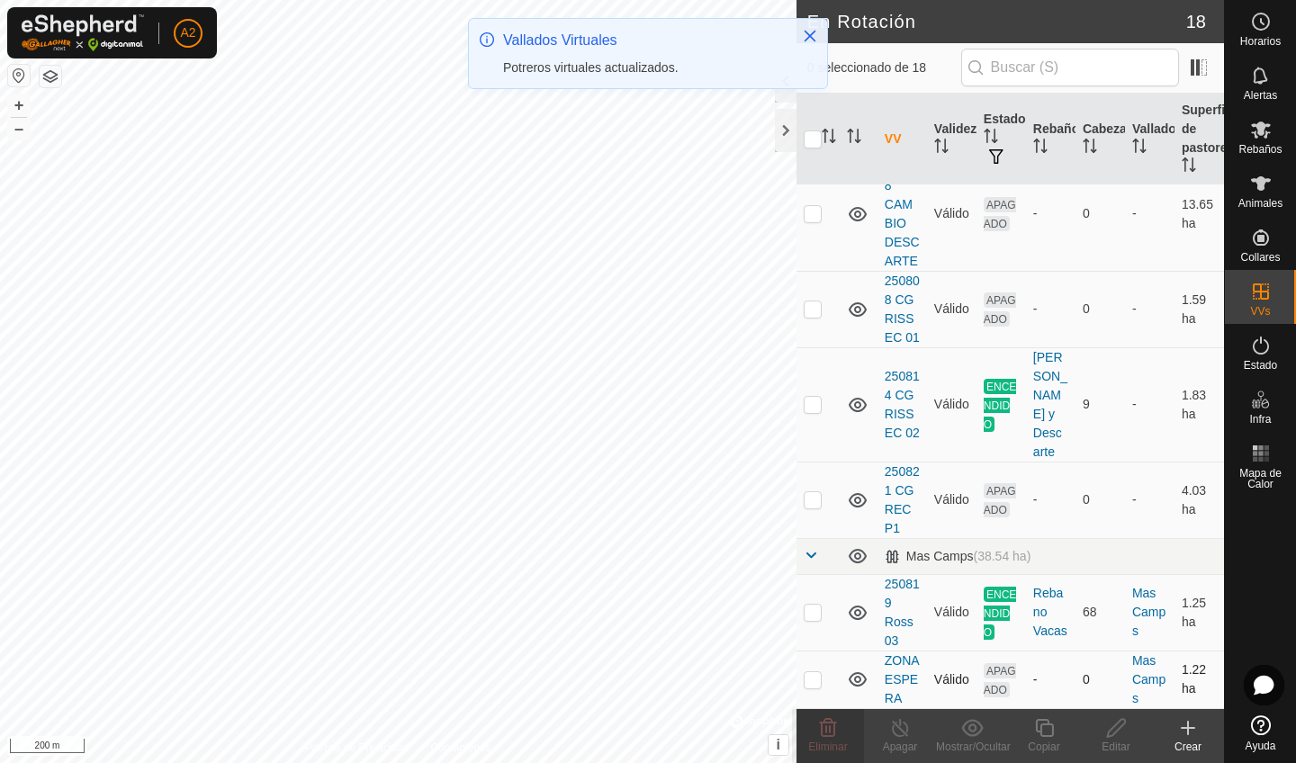
click at [807, 682] on p-checkbox at bounding box center [813, 679] width 18 height 14
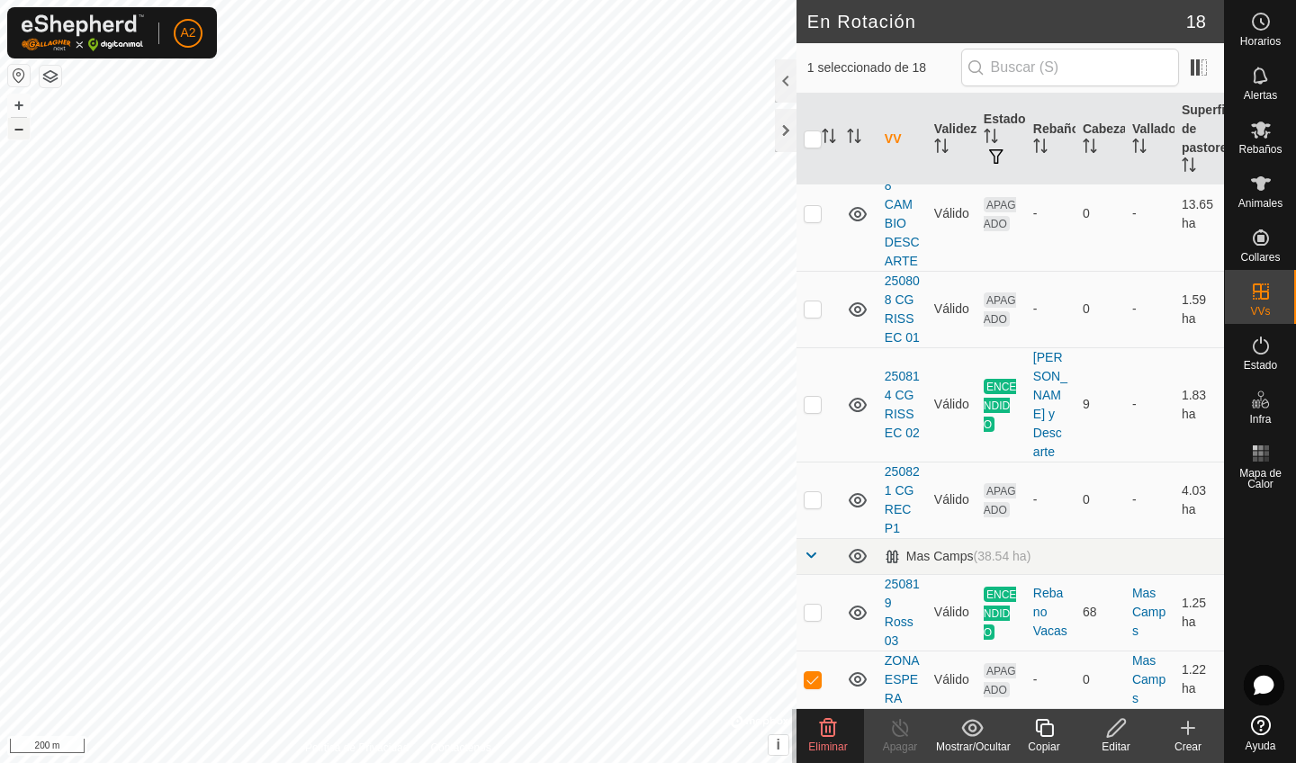
click at [22, 131] on button "–" at bounding box center [19, 129] width 22 height 22
click at [17, 103] on button "+" at bounding box center [19, 105] width 22 height 22
click at [810, 681] on p-checkbox at bounding box center [813, 679] width 18 height 14
click at [814, 598] on td at bounding box center [817, 612] width 43 height 76
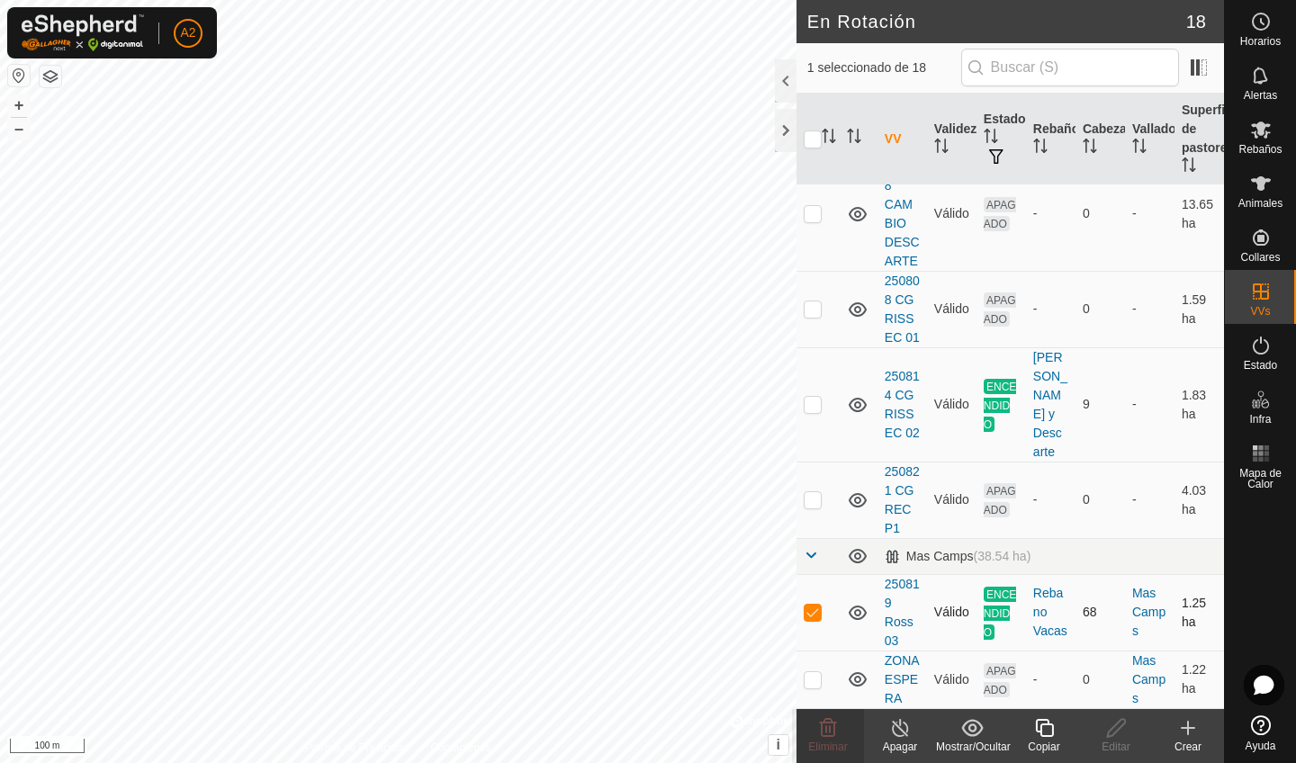
click at [814, 608] on p-checkbox at bounding box center [813, 612] width 18 height 14
click at [818, 495] on p-checkbox at bounding box center [813, 499] width 18 height 14
click at [810, 508] on td at bounding box center [817, 500] width 43 height 76
click at [811, 301] on p-checkbox at bounding box center [813, 308] width 18 height 14
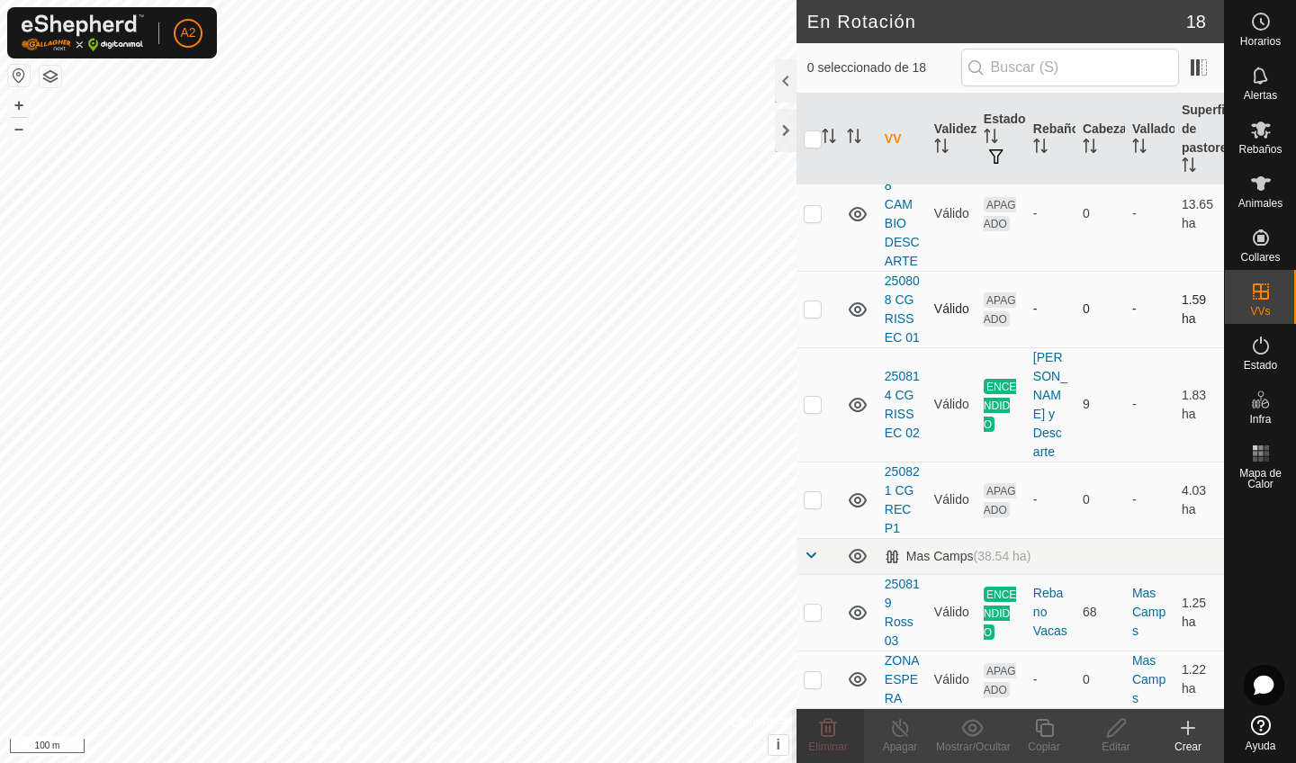
click at [811, 301] on p-checkbox at bounding box center [813, 308] width 18 height 14
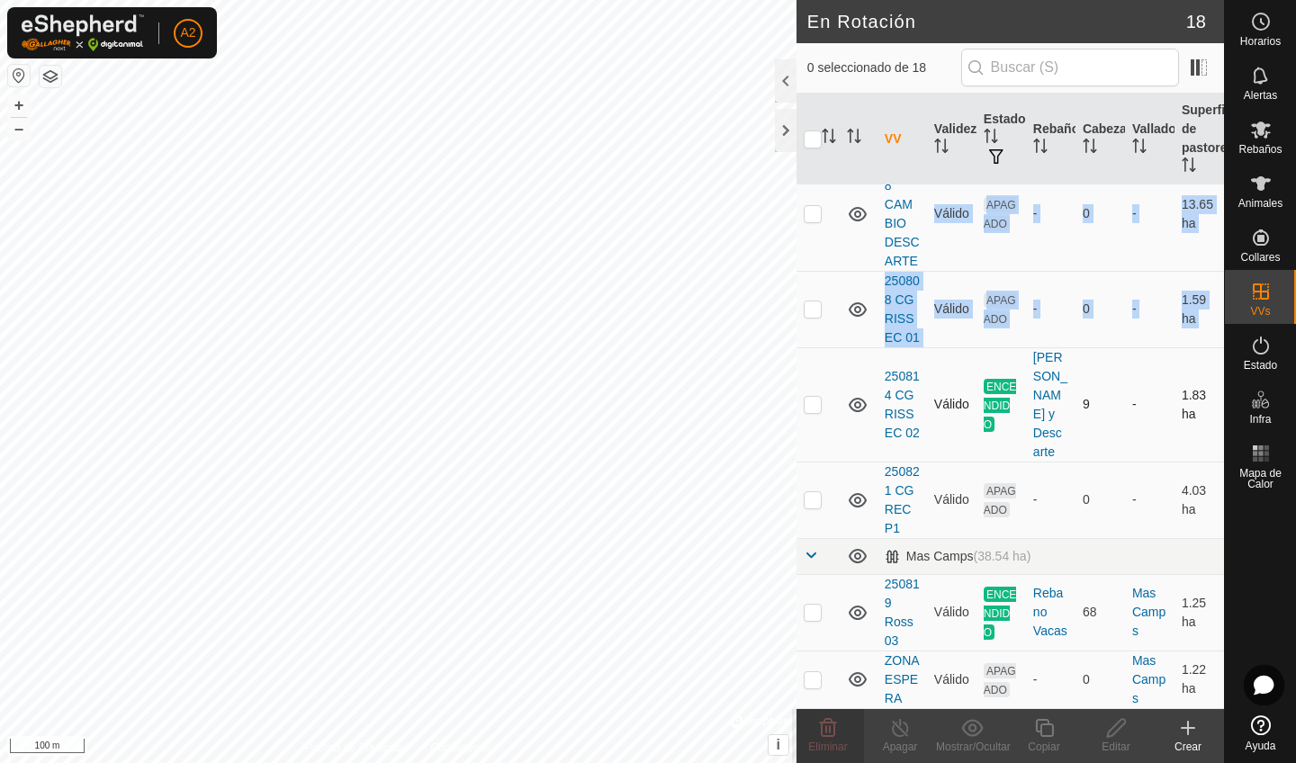
drag, startPoint x: 887, startPoint y: 271, endPoint x: 875, endPoint y: 418, distance: 147.2
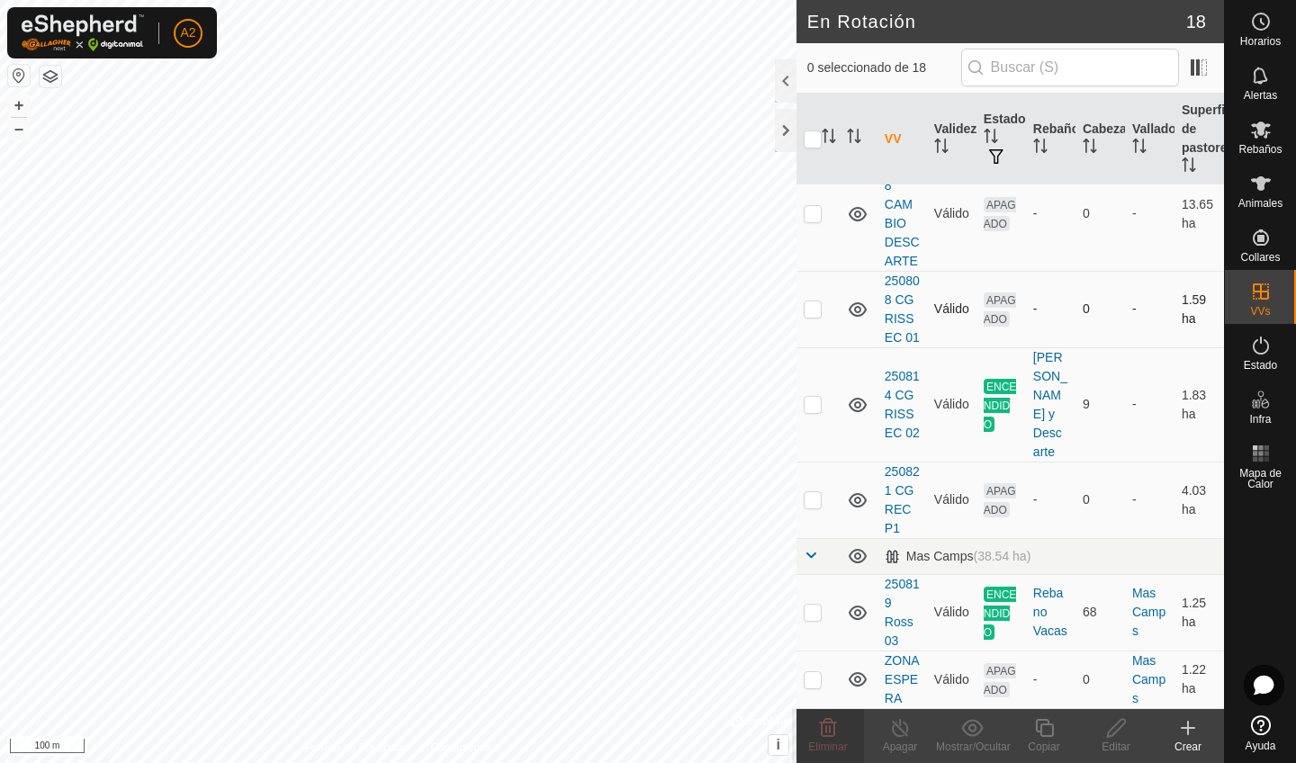
click at [813, 318] on td at bounding box center [817, 309] width 43 height 76
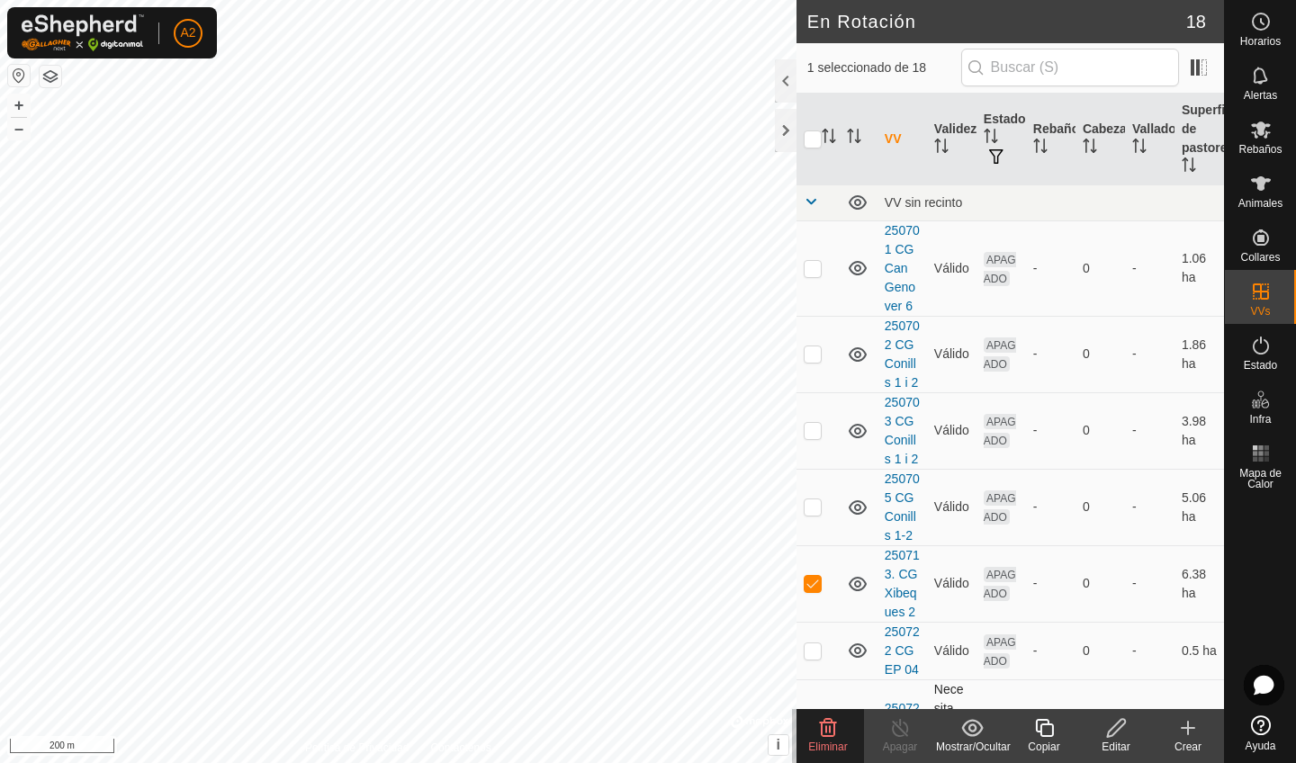
scroll to position [0, 0]
click at [814, 271] on p-checkbox at bounding box center [813, 268] width 18 height 14
click at [817, 590] on p-checkbox at bounding box center [813, 583] width 18 height 14
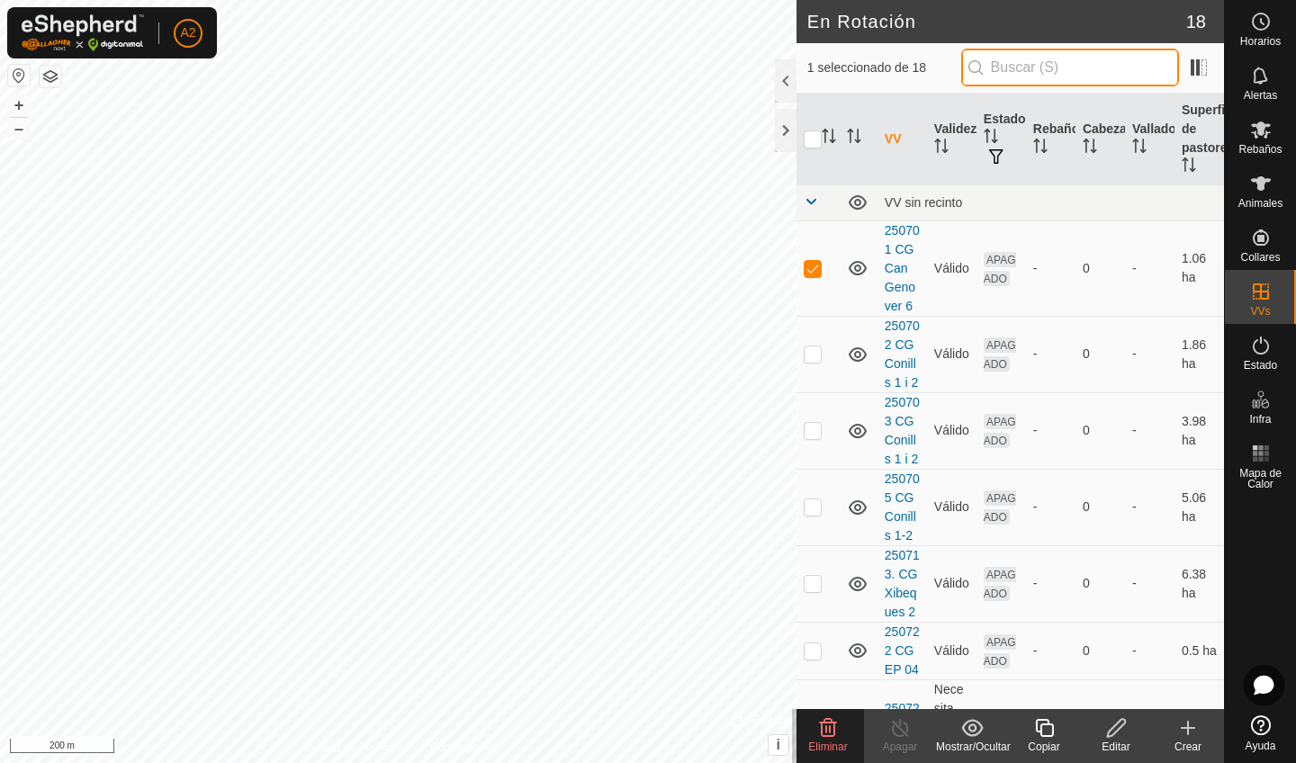
click at [1090, 77] on input "text" at bounding box center [1070, 68] width 218 height 38
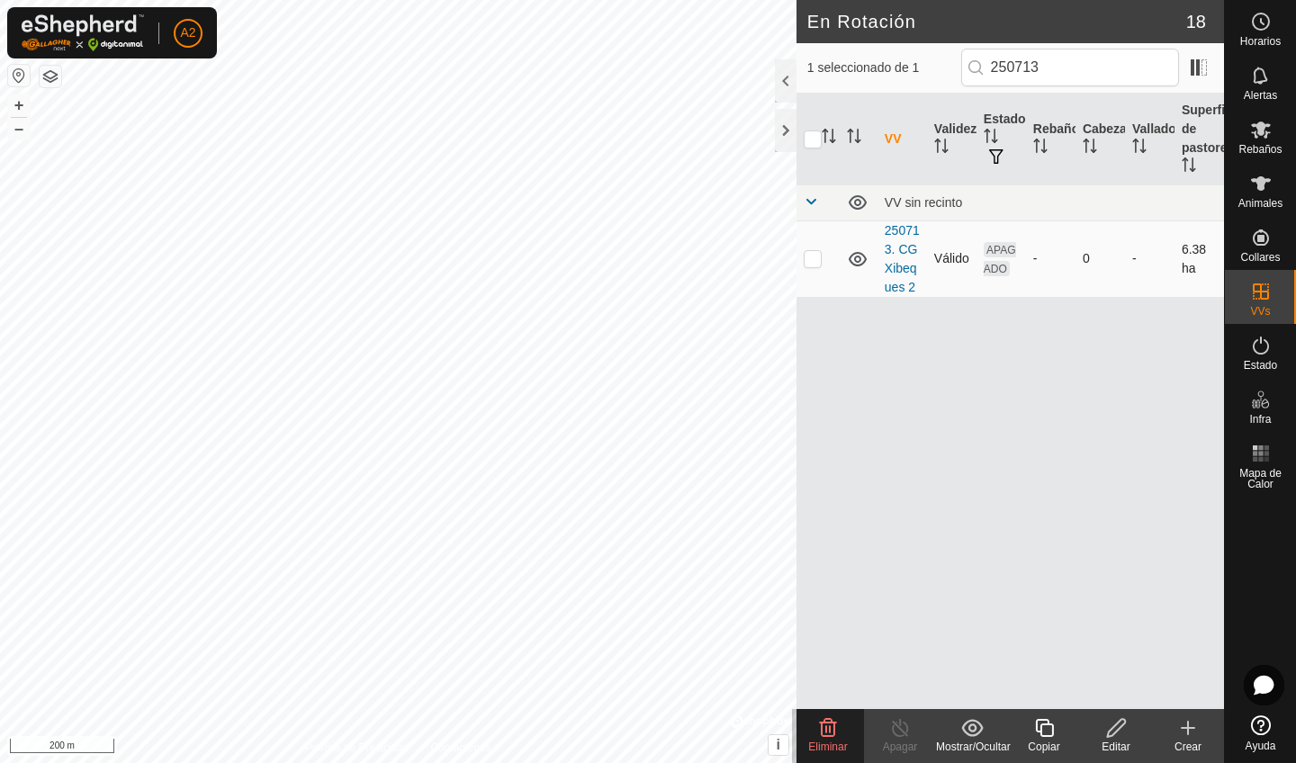
click at [823, 266] on td at bounding box center [817, 258] width 43 height 76
click at [1074, 69] on input "250713" at bounding box center [1070, 68] width 218 height 38
click at [819, 257] on p-checkbox at bounding box center [813, 258] width 18 height 14
click at [1102, 75] on input "25071" at bounding box center [1070, 68] width 218 height 38
click at [819, 254] on p-checkbox at bounding box center [813, 249] width 18 height 14
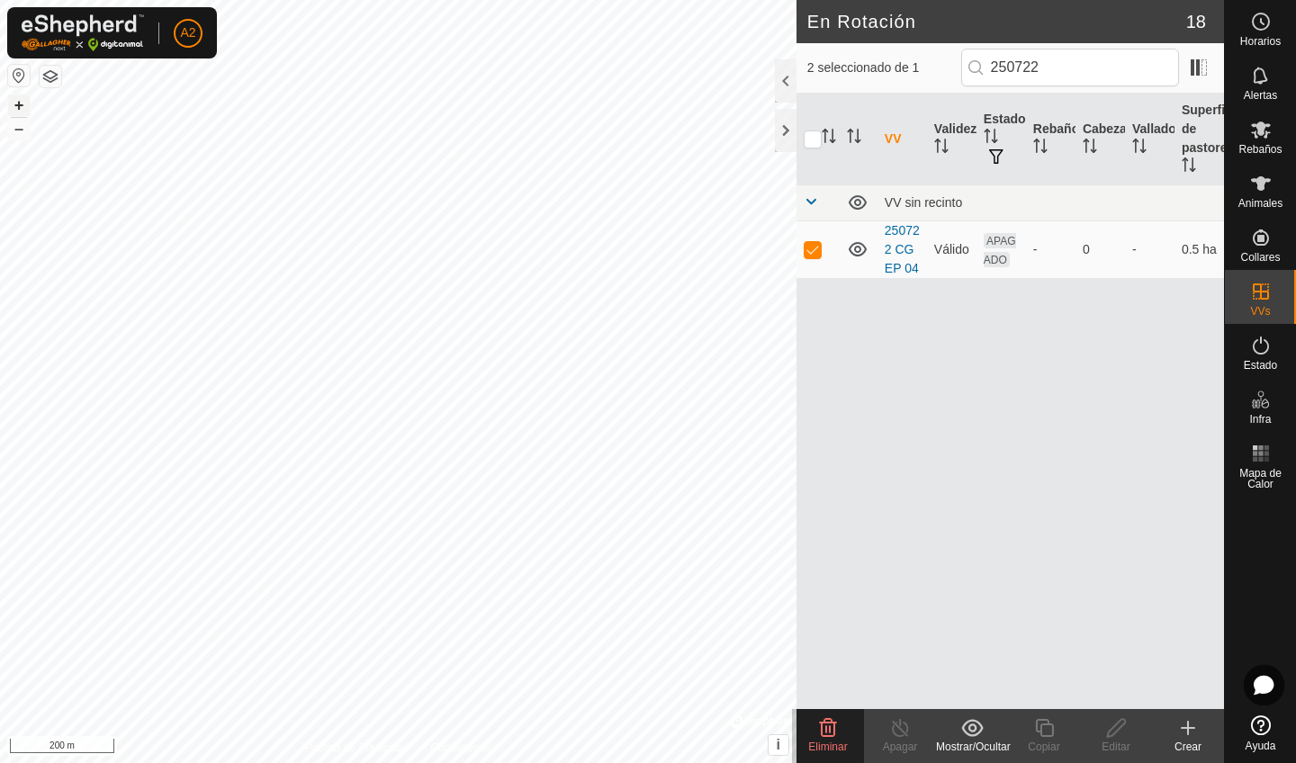
click at [14, 105] on button "+" at bounding box center [19, 105] width 22 height 22
click at [1098, 66] on input "250722" at bounding box center [1070, 68] width 218 height 38
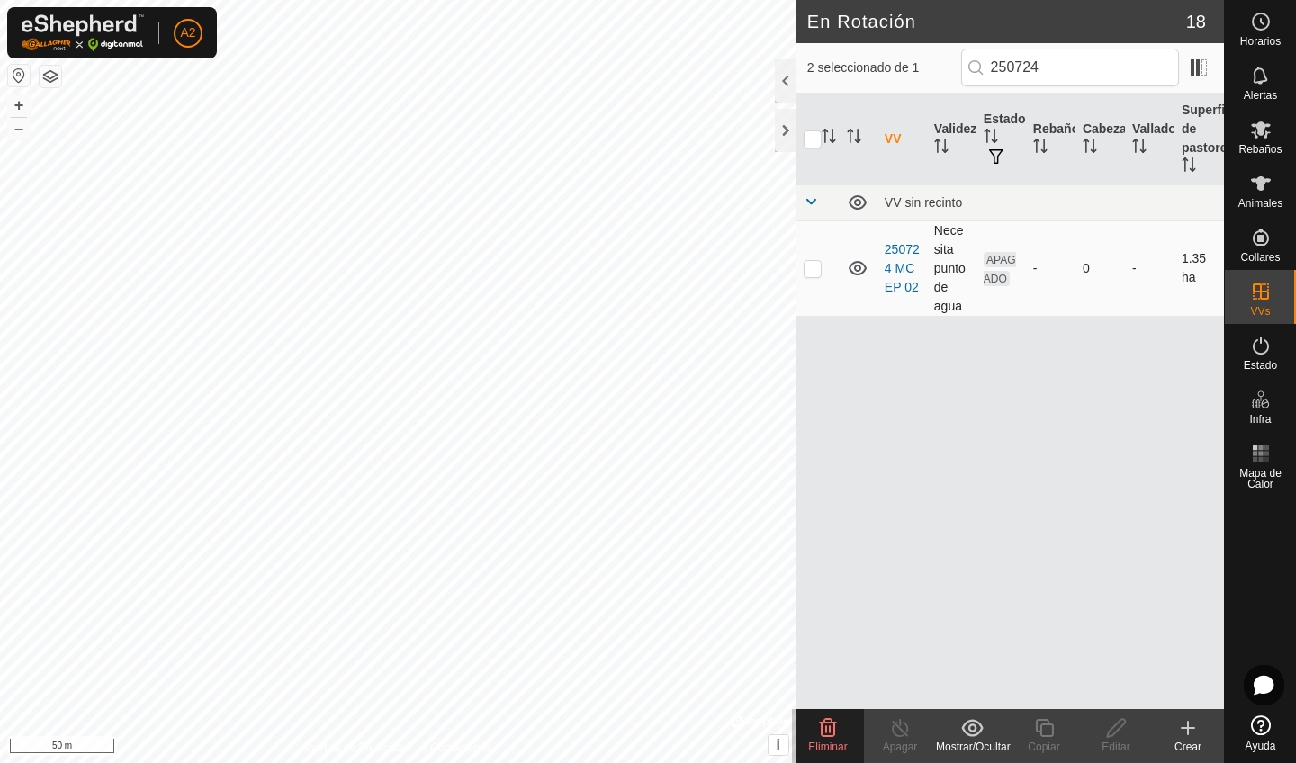
click at [814, 274] on p-checkbox at bounding box center [813, 268] width 18 height 14
click at [1117, 76] on input "250724" at bounding box center [1070, 68] width 218 height 38
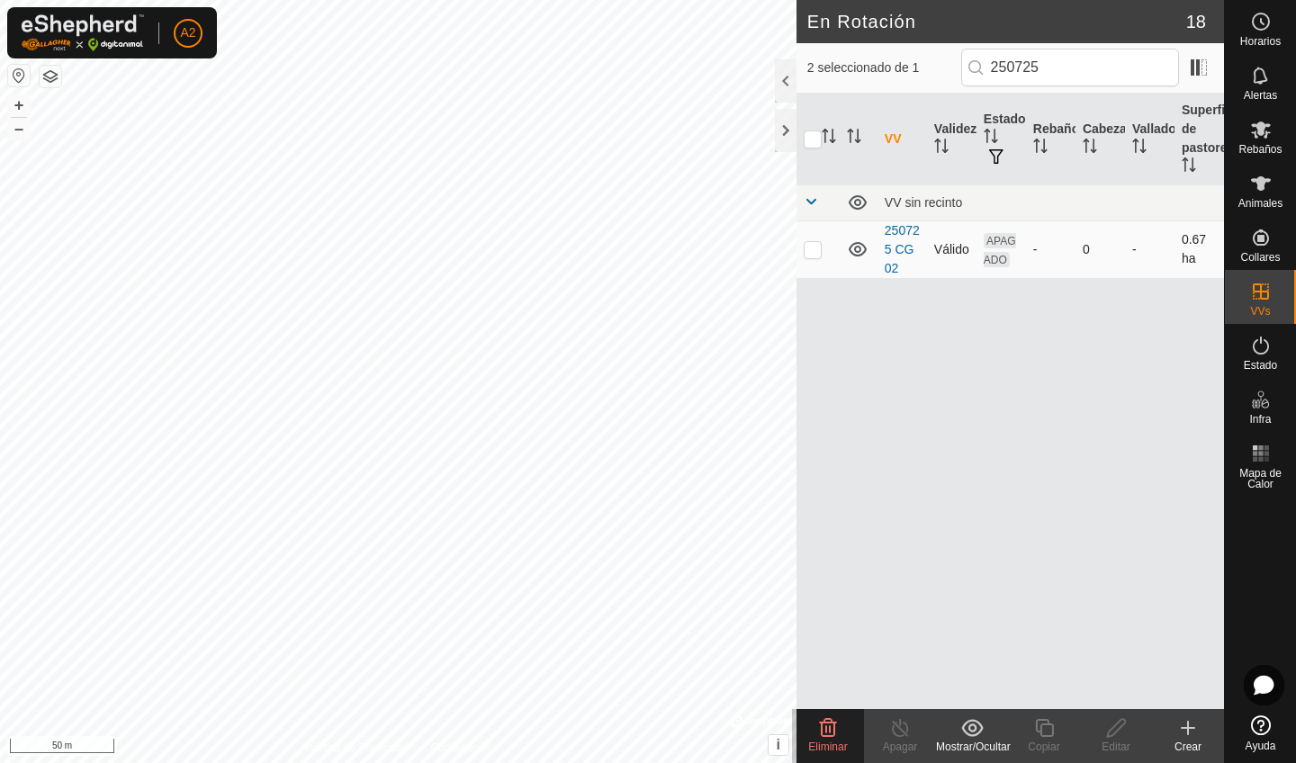
click at [835, 256] on td at bounding box center [817, 249] width 43 height 58
click at [1081, 68] on input "250725" at bounding box center [1070, 68] width 218 height 38
click at [807, 263] on p-checkbox at bounding box center [813, 258] width 18 height 14
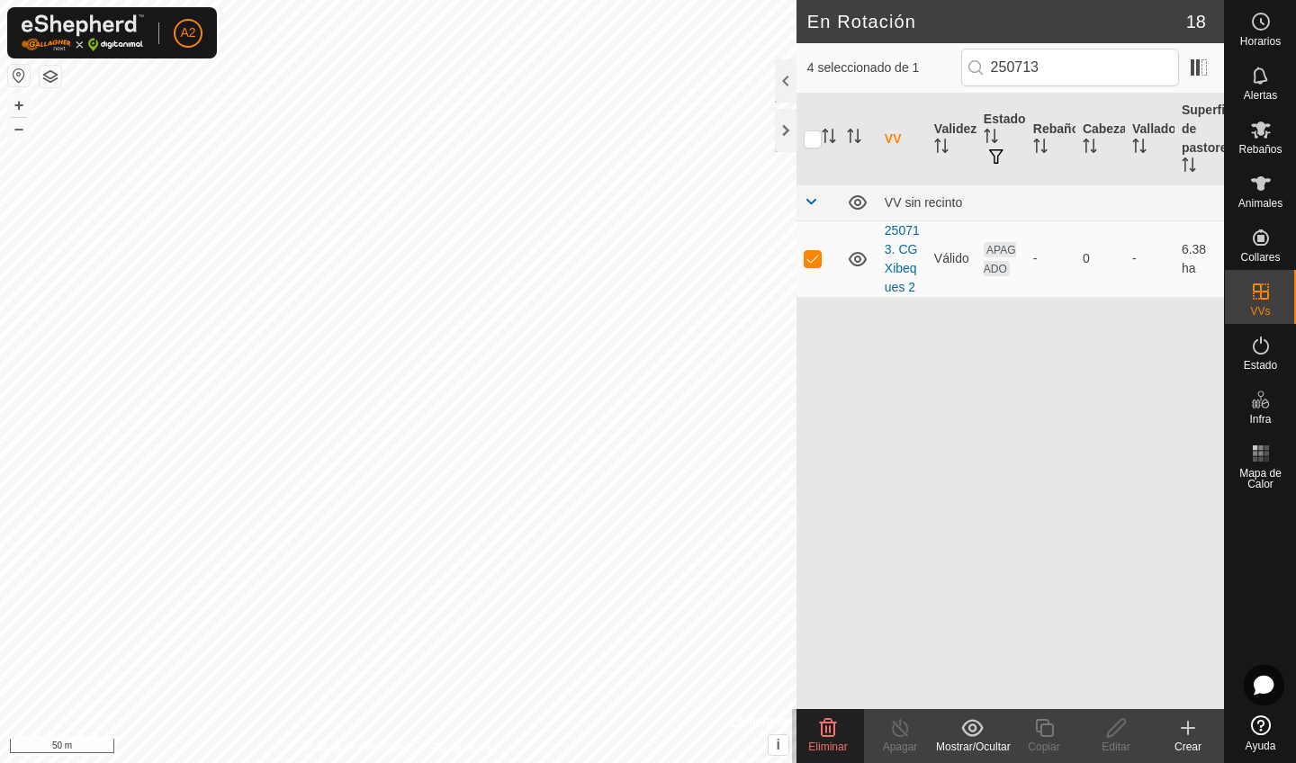
click at [839, 727] on delete-svg-icon at bounding box center [828, 728] width 72 height 22
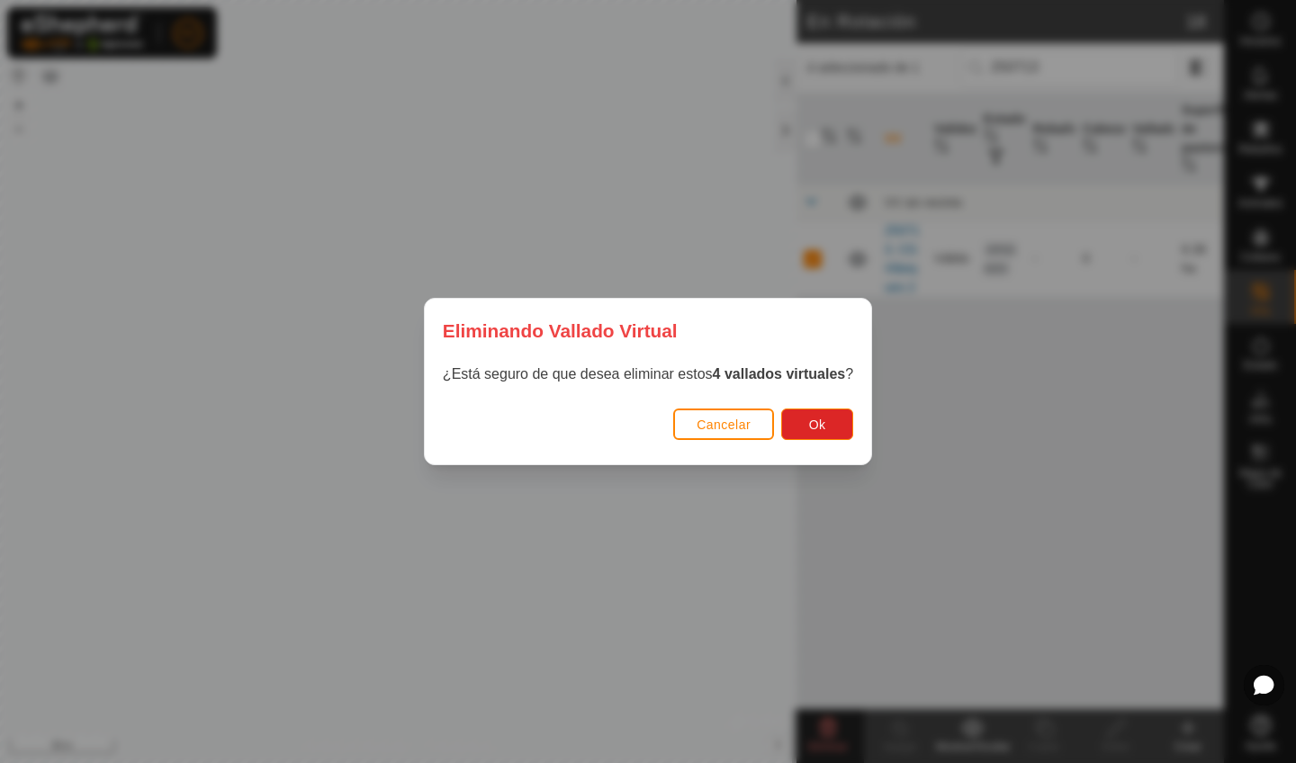
click at [744, 438] on button "Cancelar" at bounding box center [723, 424] width 101 height 31
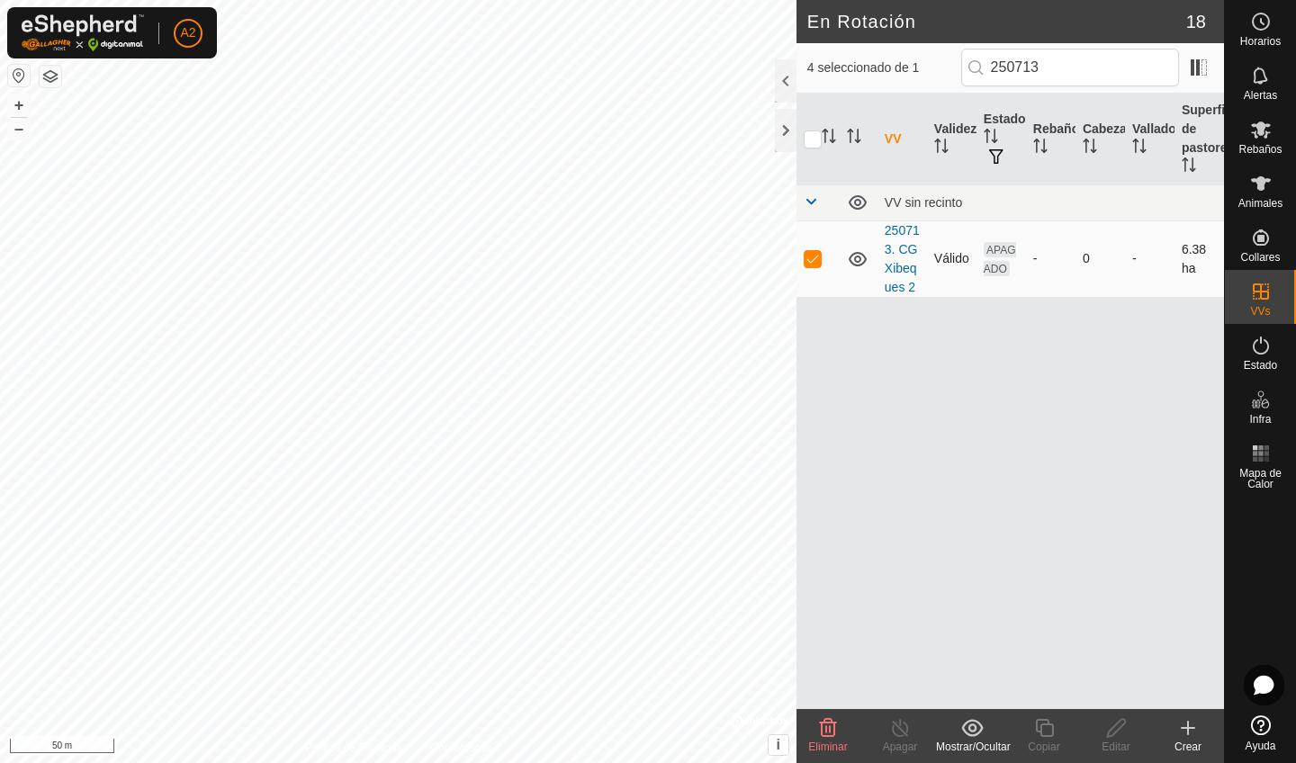
click at [811, 267] on td at bounding box center [817, 258] width 43 height 76
click at [1071, 72] on input "250713" at bounding box center [1070, 68] width 218 height 38
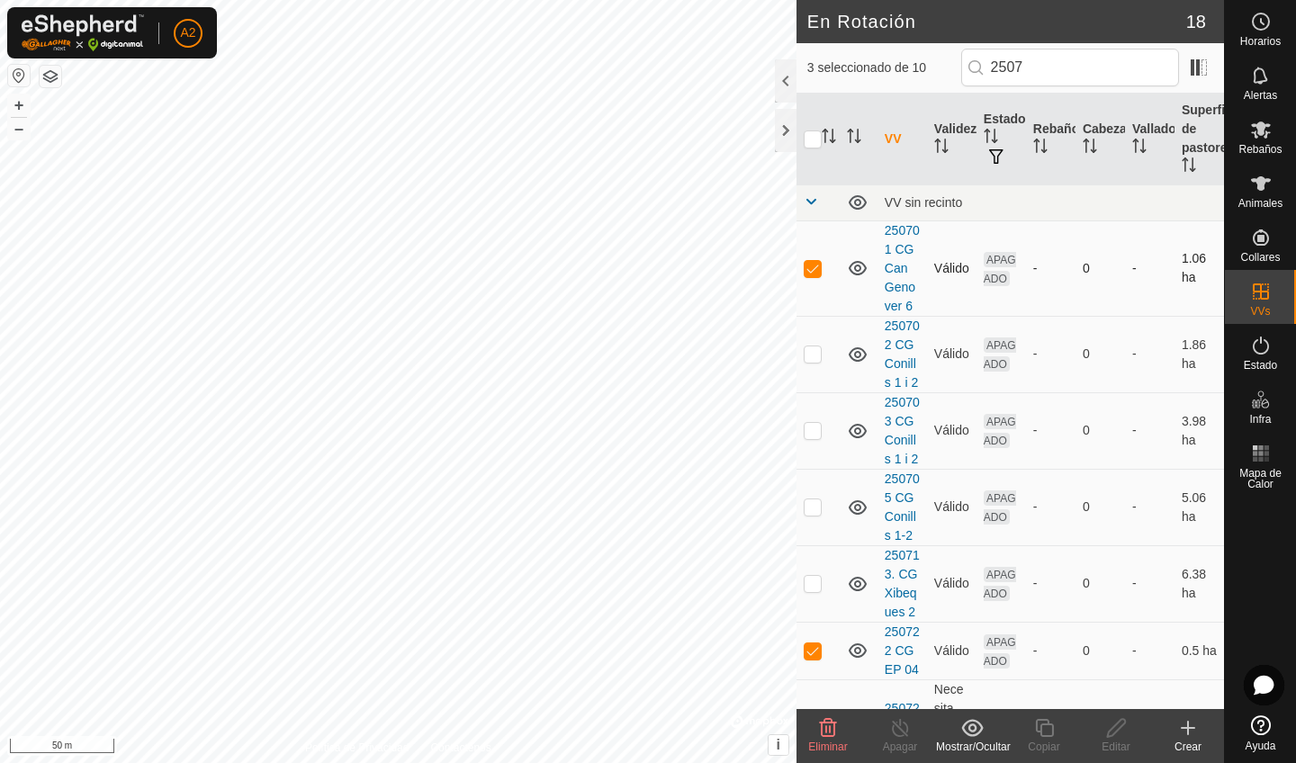
click at [810, 271] on p-checkbox at bounding box center [813, 268] width 18 height 14
click at [808, 671] on td at bounding box center [817, 651] width 43 height 58
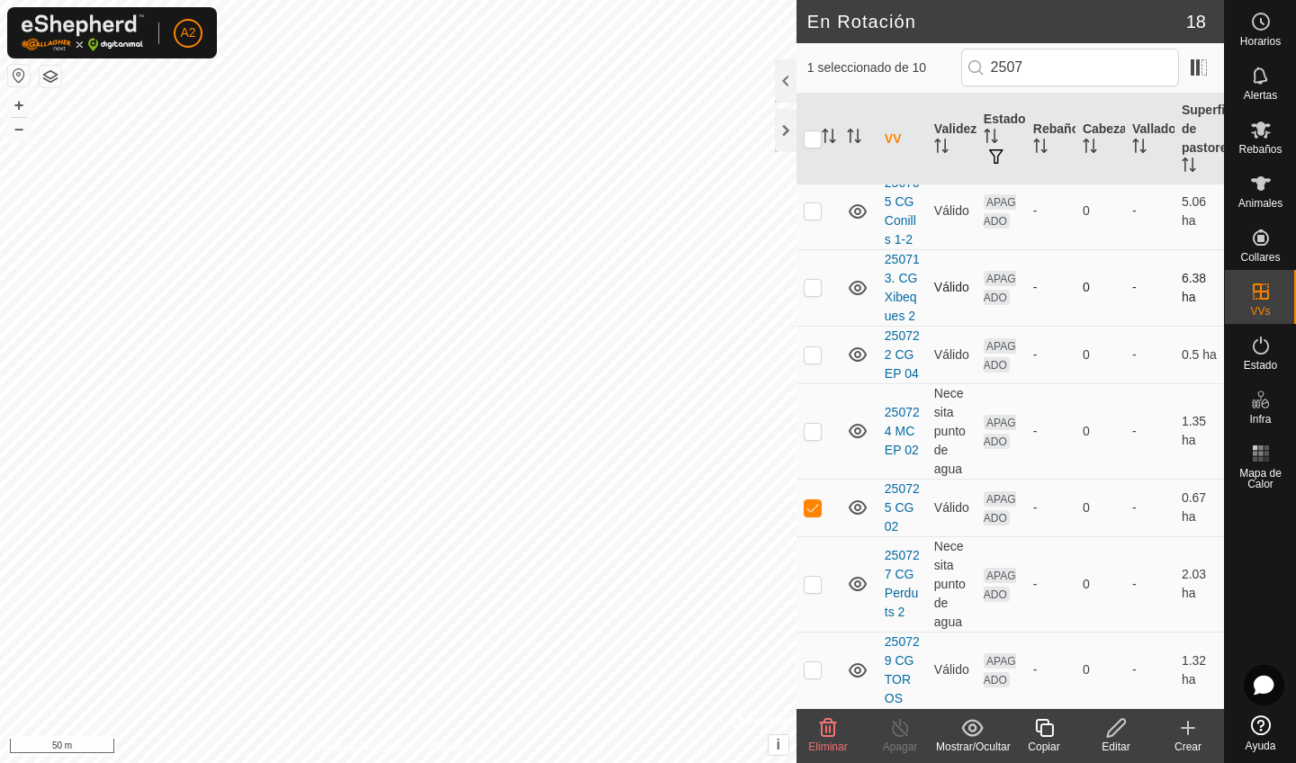
scroll to position [296, 0]
click at [825, 423] on td at bounding box center [817, 430] width 43 height 95
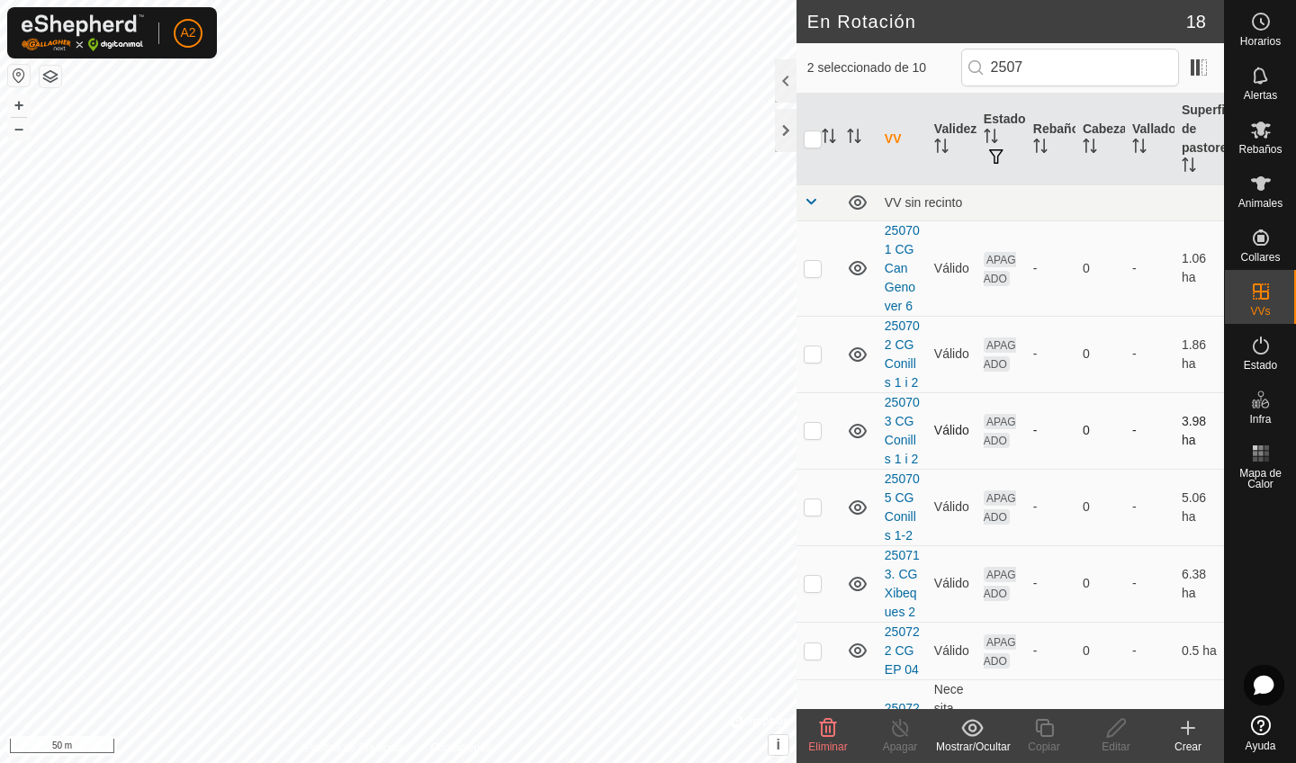
click at [819, 434] on p-checkbox at bounding box center [813, 430] width 18 height 14
click at [817, 514] on p-checkbox at bounding box center [813, 506] width 18 height 14
click at [807, 517] on td at bounding box center [817, 507] width 43 height 76
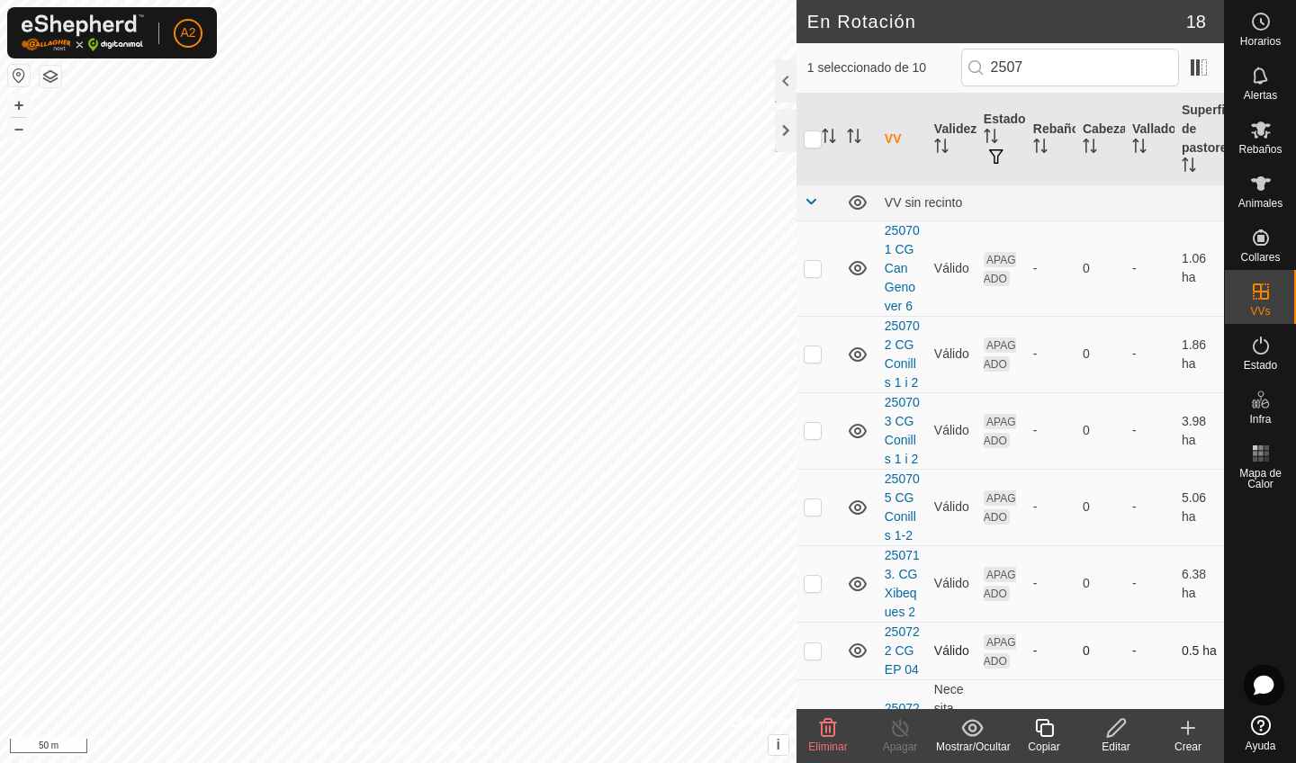
click at [816, 658] on td at bounding box center [817, 651] width 43 height 58
click at [817, 658] on td at bounding box center [817, 651] width 43 height 58
click at [1100, 76] on input "2507" at bounding box center [1070, 68] width 218 height 38
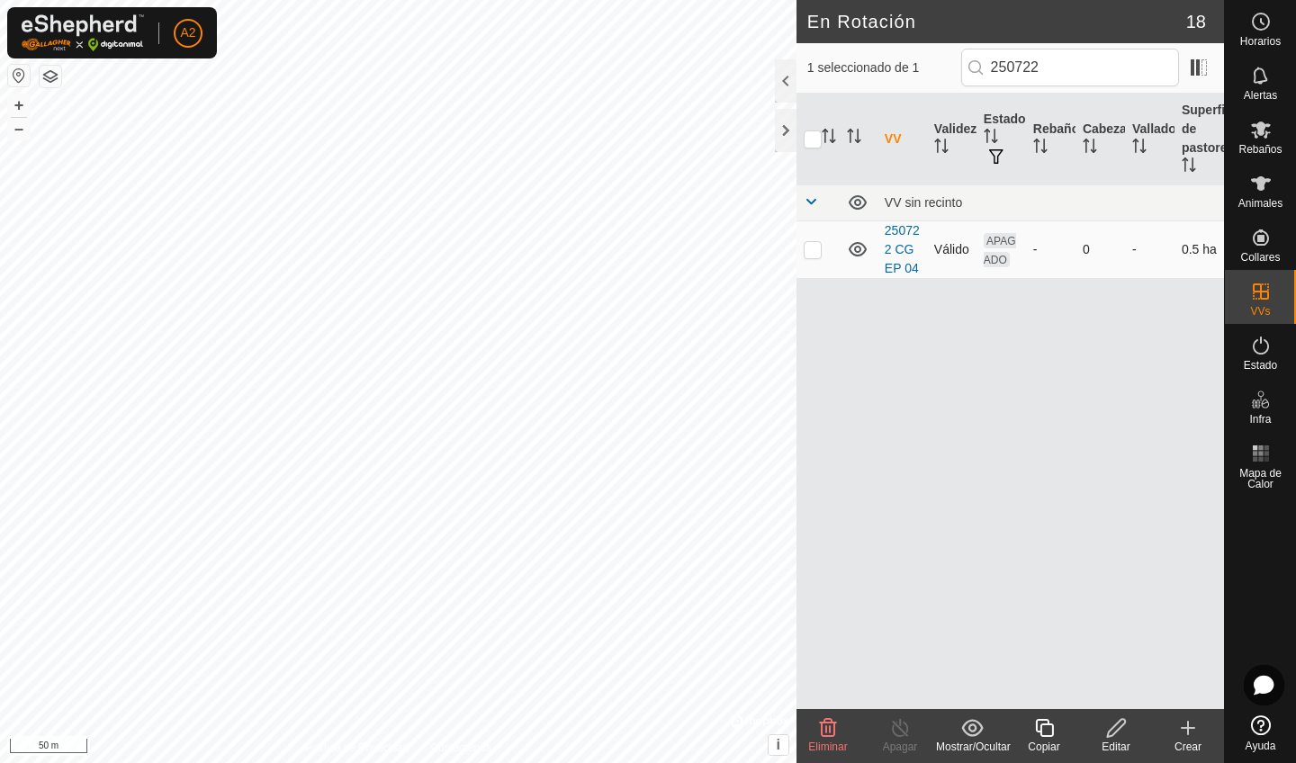
click at [814, 256] on td at bounding box center [817, 249] width 43 height 58
click at [1074, 70] on input "250722" at bounding box center [1070, 68] width 218 height 38
click at [820, 249] on p-checkbox at bounding box center [813, 249] width 18 height 14
click at [1067, 75] on input "250725" at bounding box center [1070, 68] width 218 height 38
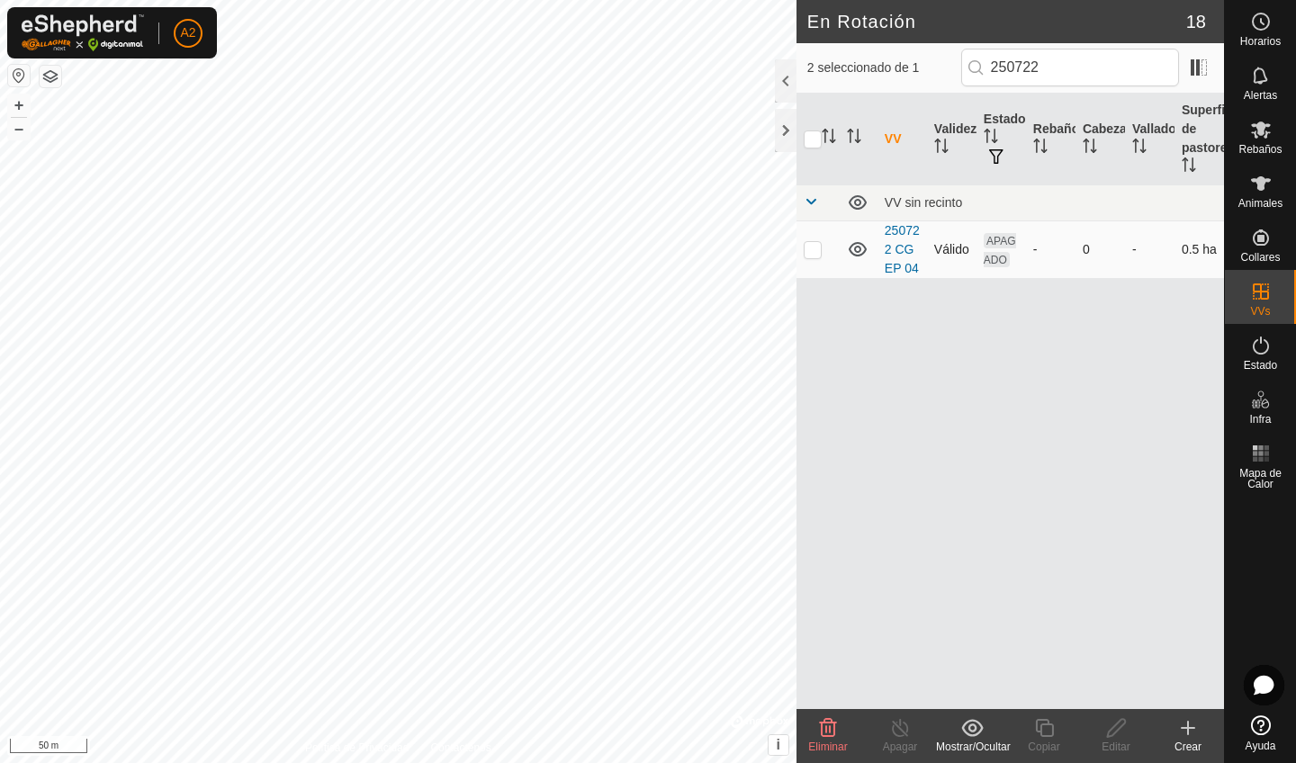
click at [814, 256] on p-checkbox at bounding box center [813, 249] width 18 height 14
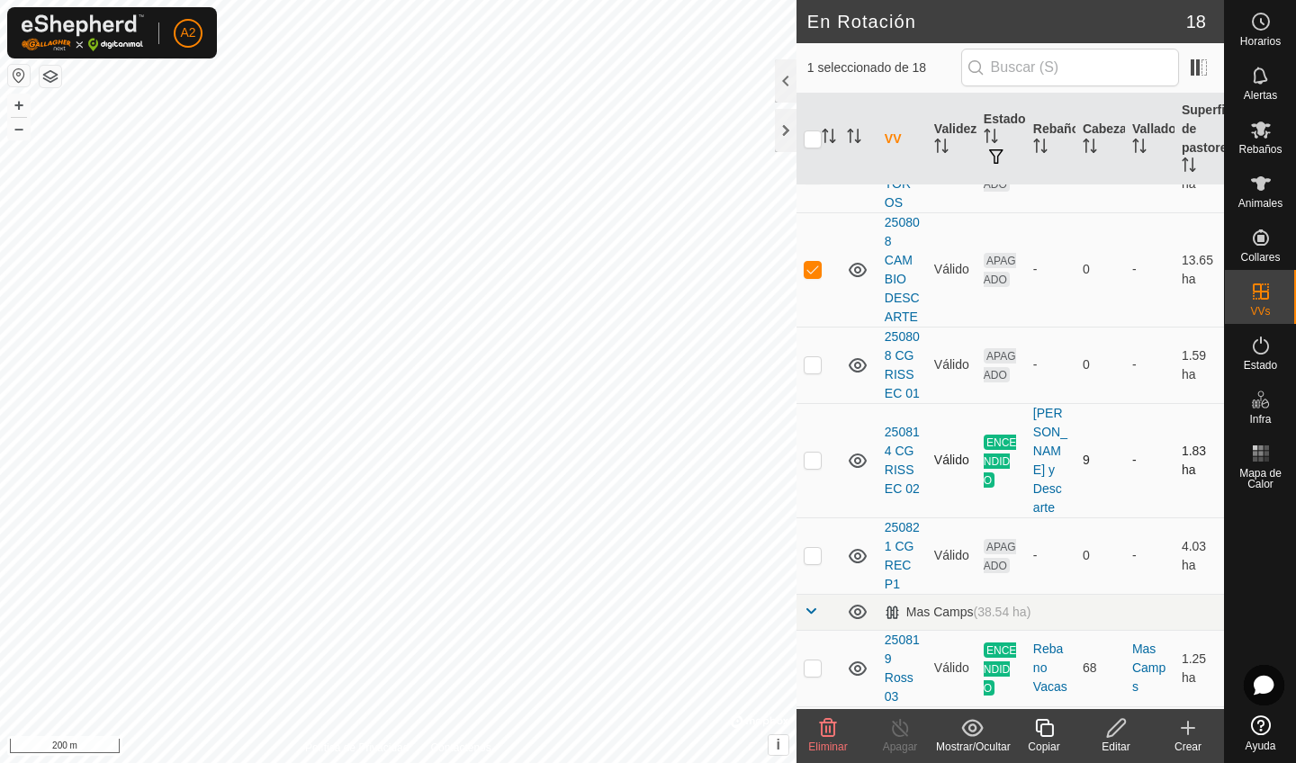
scroll to position [939, 0]
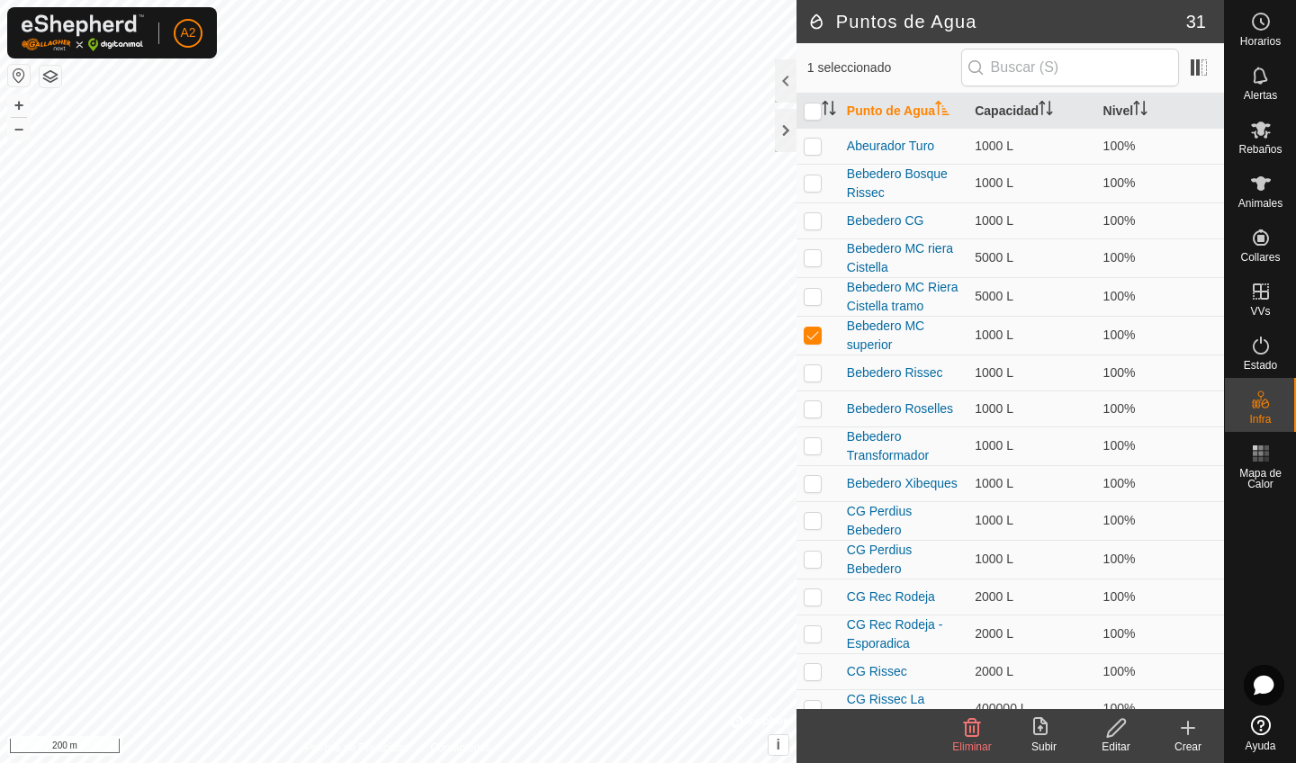
click at [1121, 733] on icon at bounding box center [1116, 728] width 22 height 22
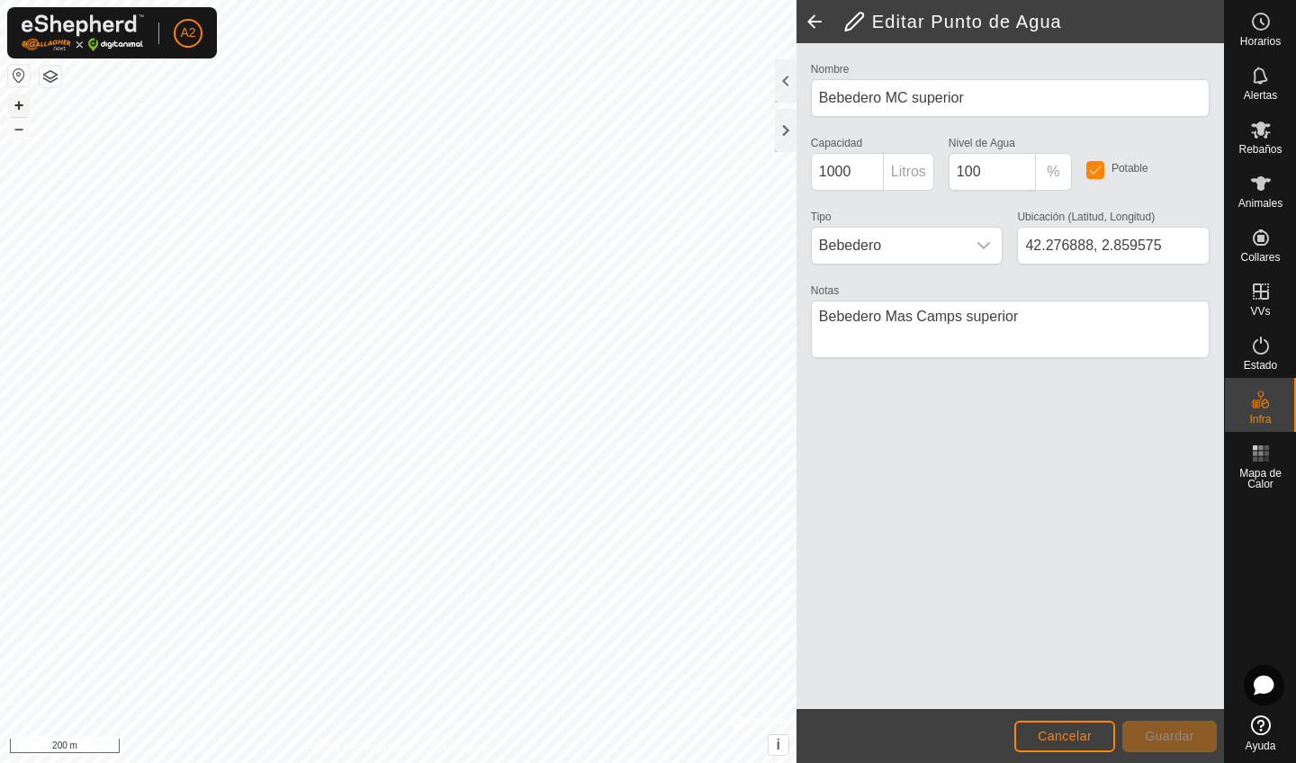
click at [21, 106] on button "+" at bounding box center [19, 105] width 22 height 22
type input "42.276616, 2.859918"
click at [1170, 745] on button "Guardar" at bounding box center [1169, 736] width 94 height 31
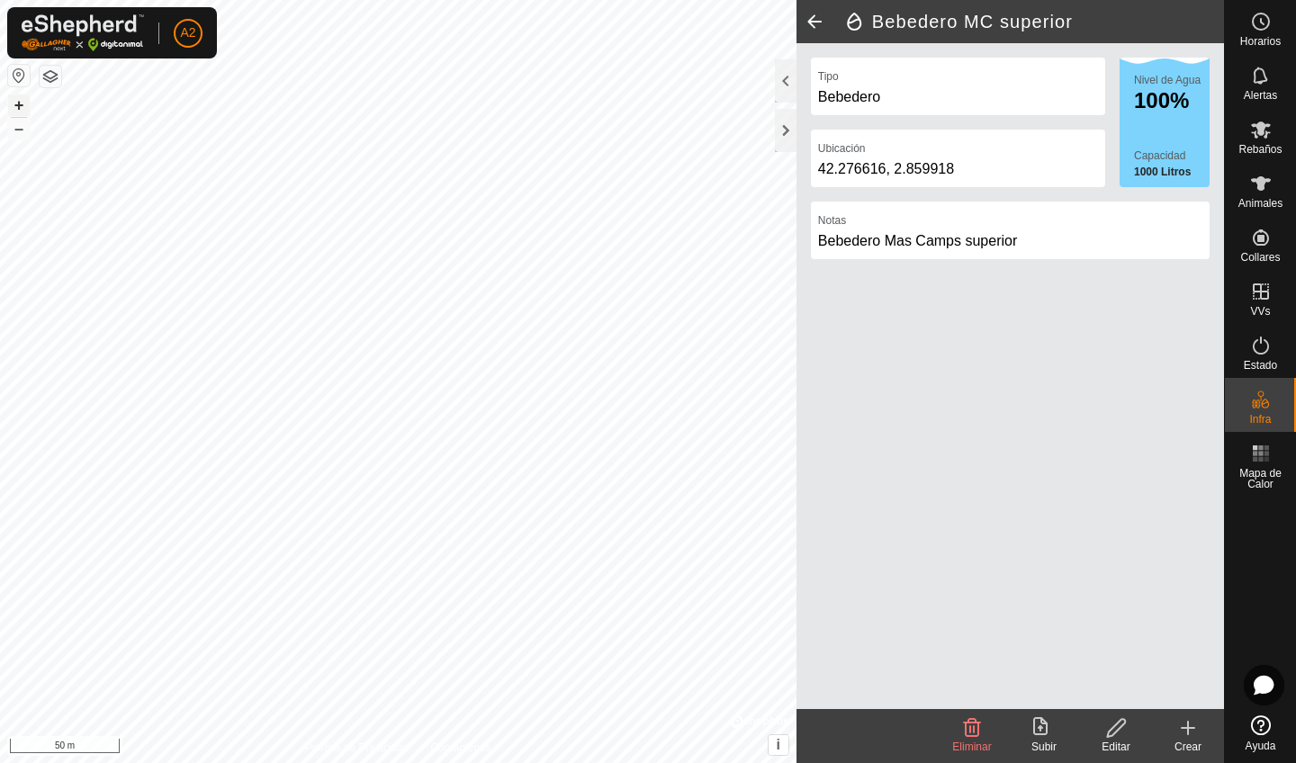
click at [25, 106] on button "+" at bounding box center [19, 105] width 22 height 22
click at [18, 98] on button "+" at bounding box center [19, 105] width 22 height 22
click at [23, 134] on button "–" at bounding box center [19, 129] width 22 height 22
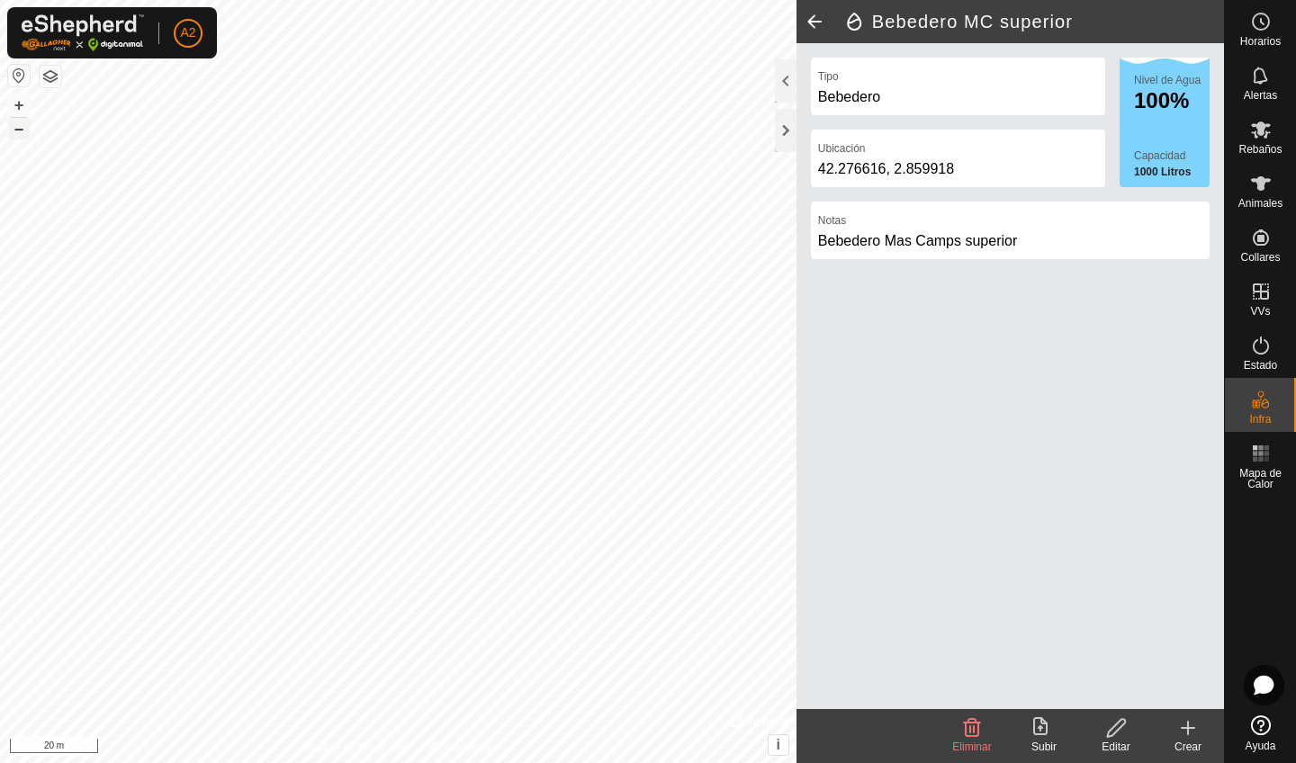
click at [23, 134] on button "–" at bounding box center [19, 129] width 22 height 22
click at [20, 105] on button "+" at bounding box center [19, 105] width 22 height 22
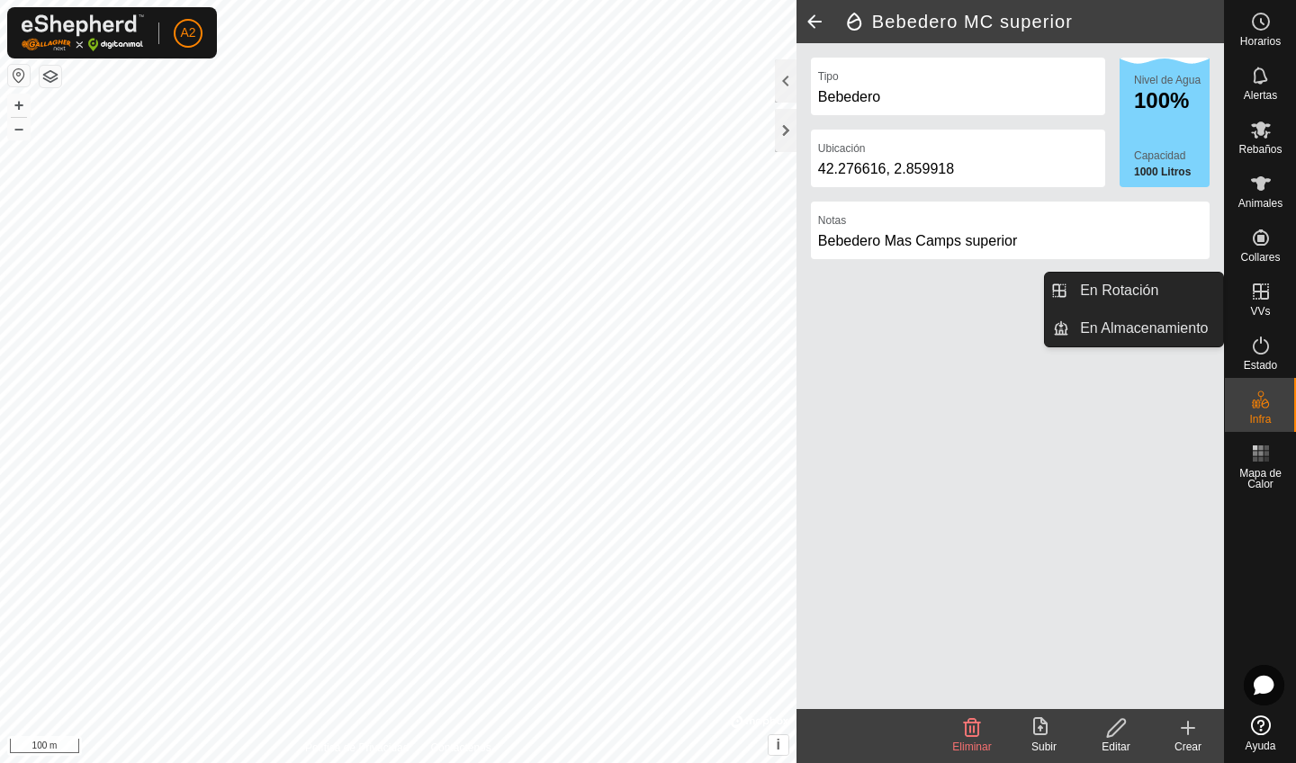
click at [1257, 290] on icon at bounding box center [1261, 292] width 22 height 22
click at [1144, 298] on link "En Rotación" at bounding box center [1146, 291] width 154 height 36
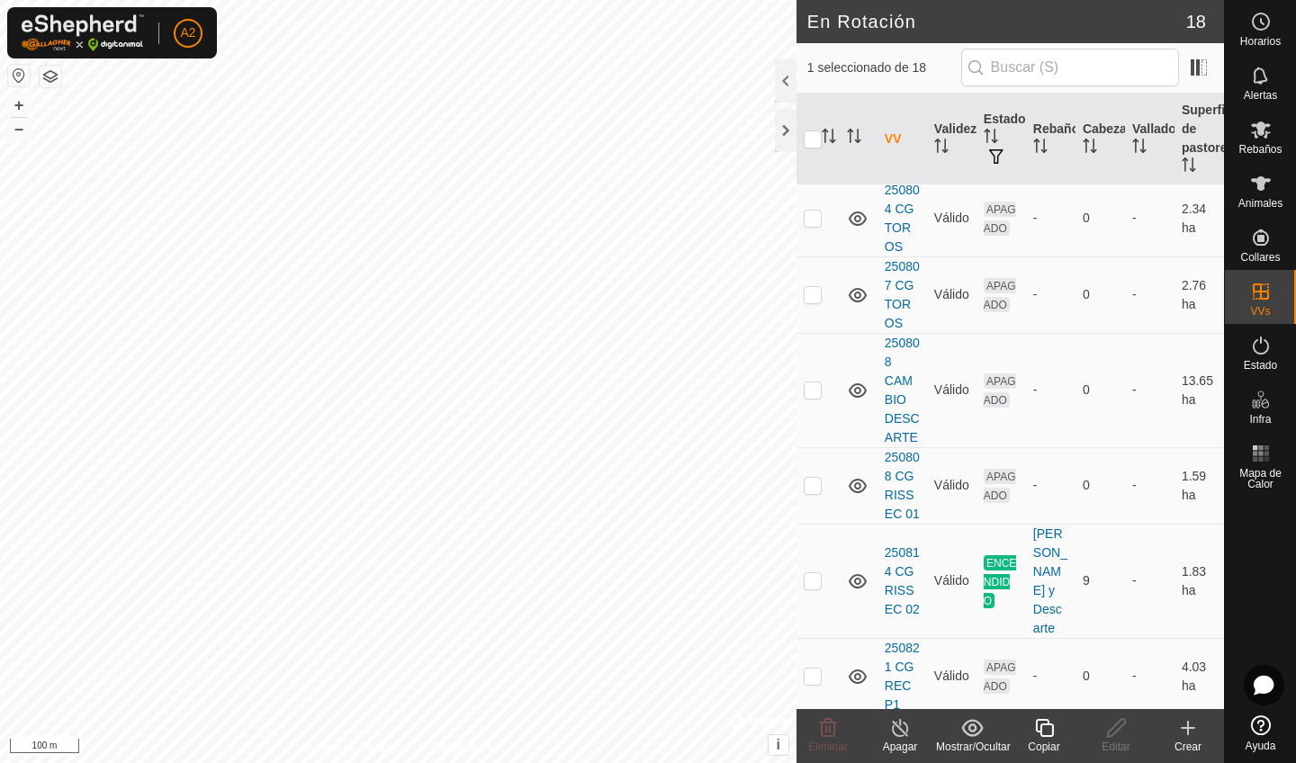
scroll to position [825, 0]
click at [806, 582] on p-checkbox at bounding box center [813, 579] width 18 height 14
click at [815, 580] on p-checkbox at bounding box center [813, 579] width 18 height 14
checkbox input "false"
click at [1055, 742] on div "Copiar" at bounding box center [1044, 747] width 72 height 16
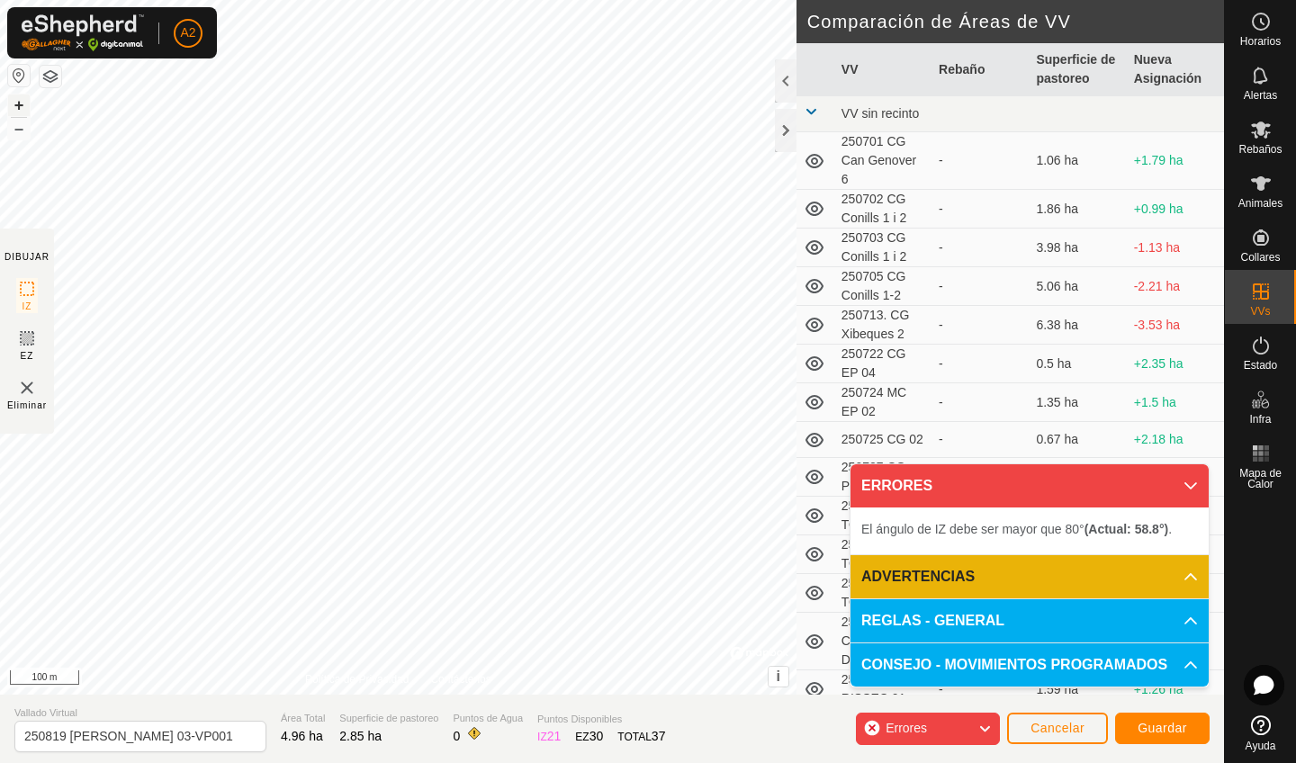
click at [22, 109] on button "+" at bounding box center [19, 105] width 22 height 22
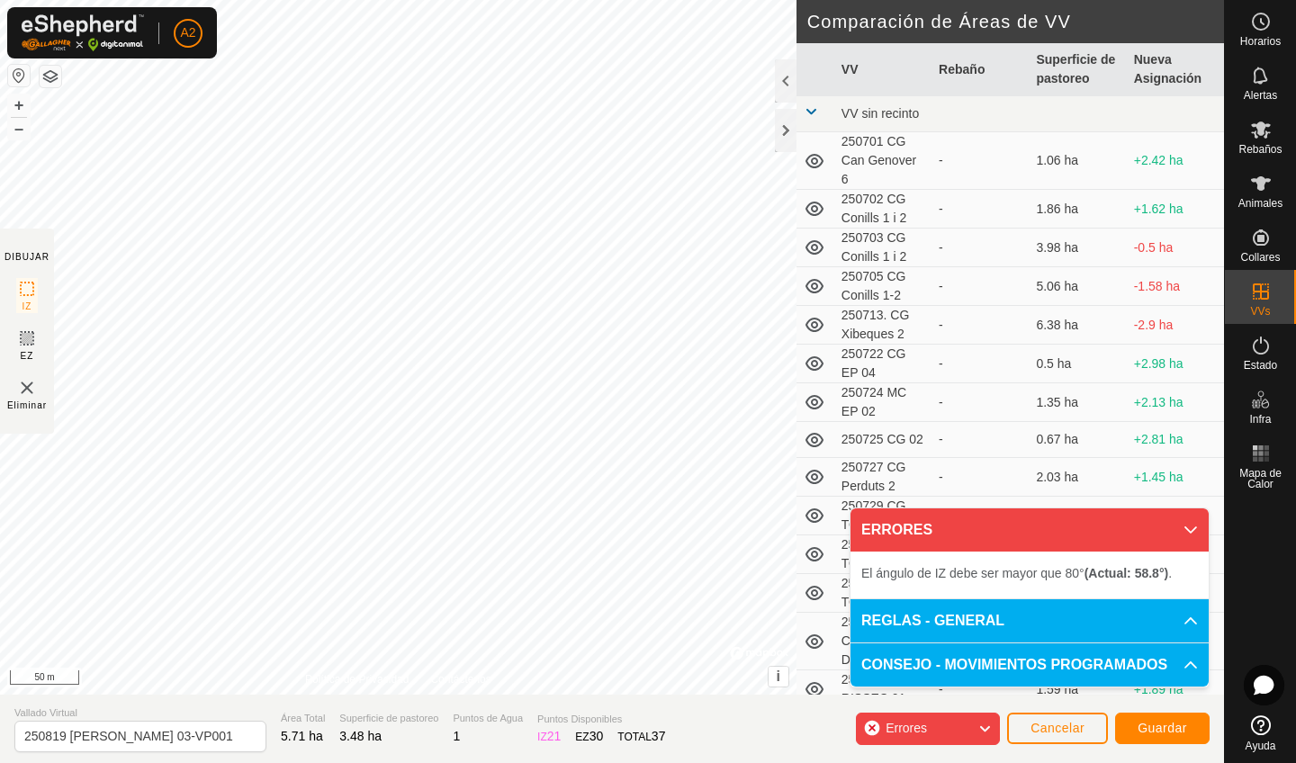
click at [1048, 733] on span "Cancelar" at bounding box center [1057, 728] width 54 height 14
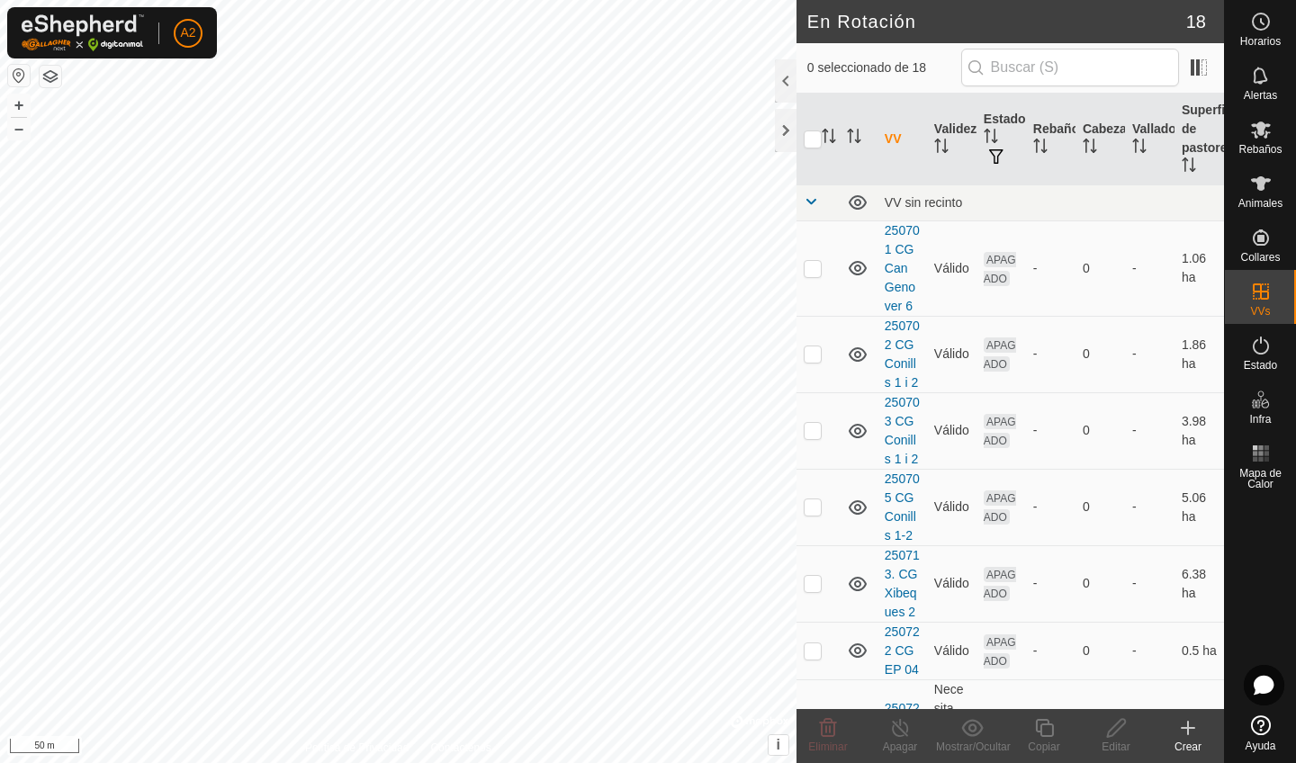
checkbox input "true"
click at [1043, 737] on icon at bounding box center [1044, 728] width 18 height 18
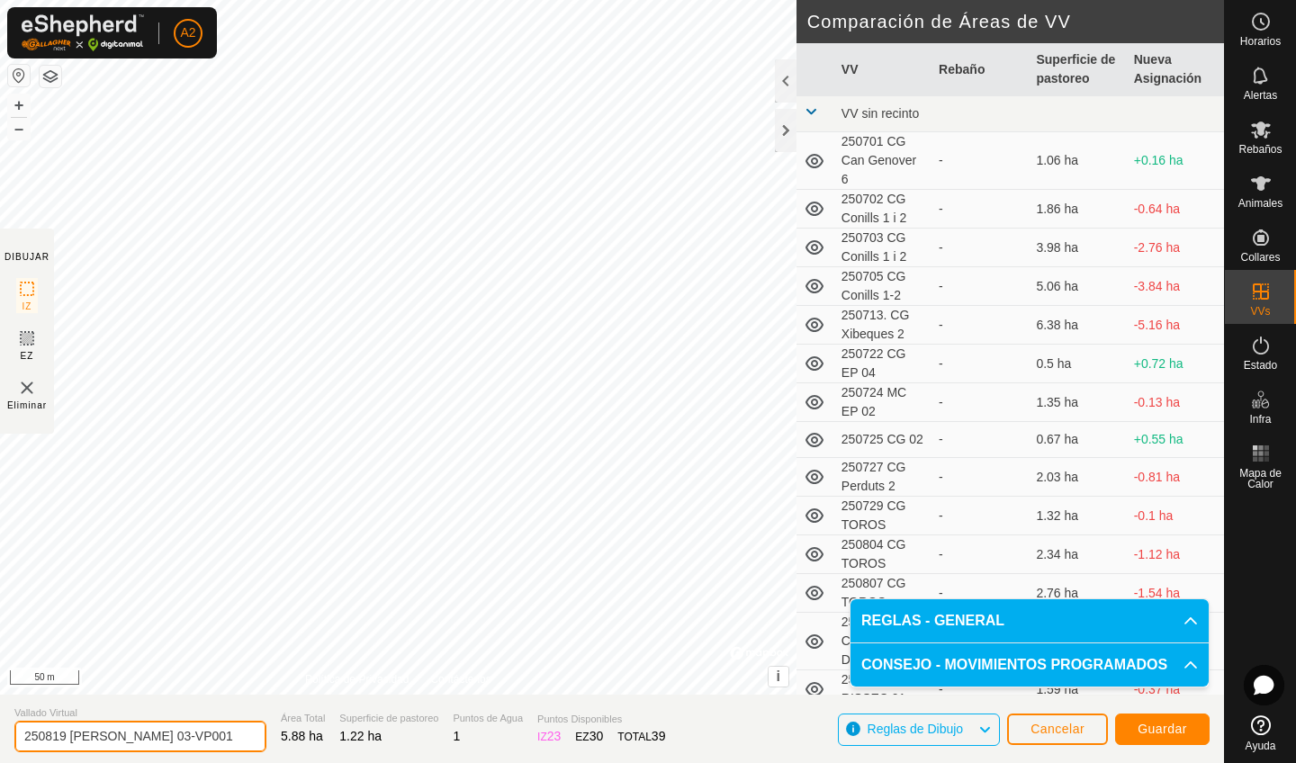
click at [67, 742] on input "250819 Ross 03-VP001" at bounding box center [140, 736] width 252 height 31
type input "250820 Ross 03-VP001"
click at [1169, 722] on span "Guardar" at bounding box center [1161, 729] width 49 height 14
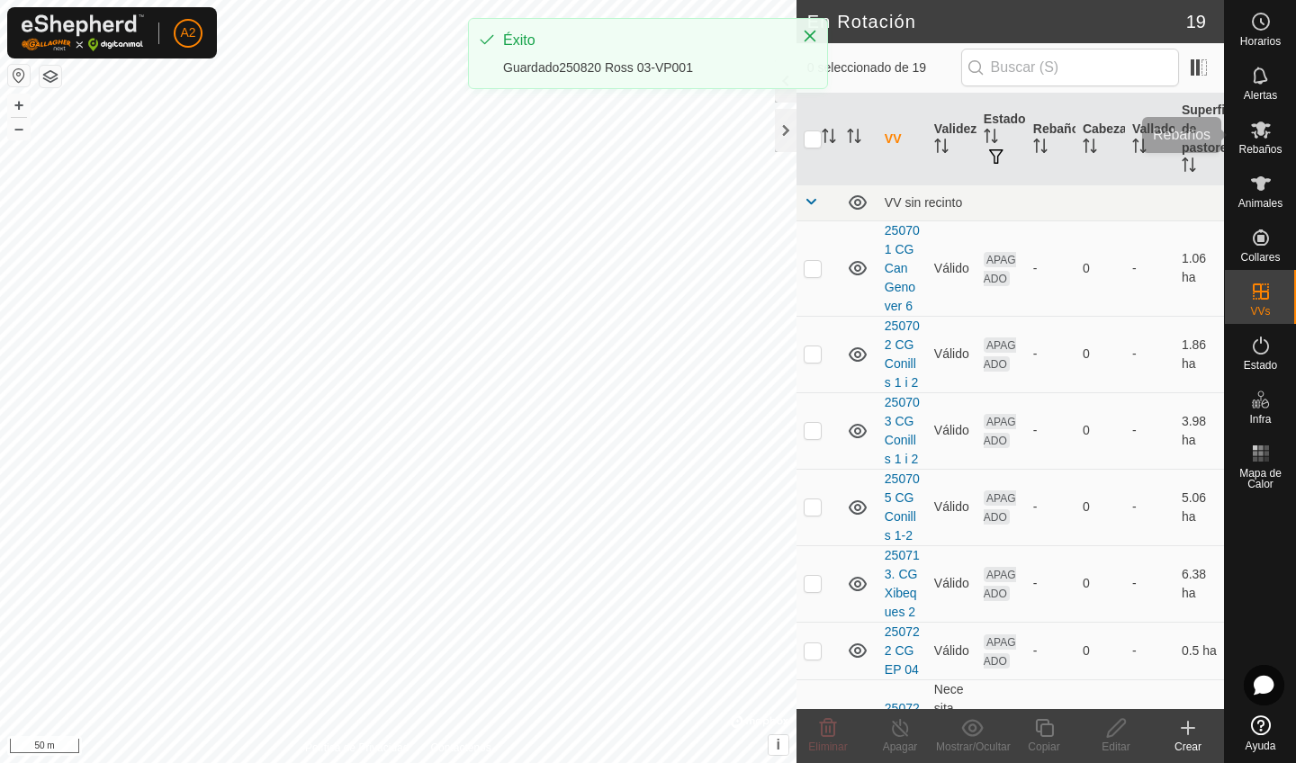
click at [1254, 137] on icon at bounding box center [1261, 129] width 20 height 17
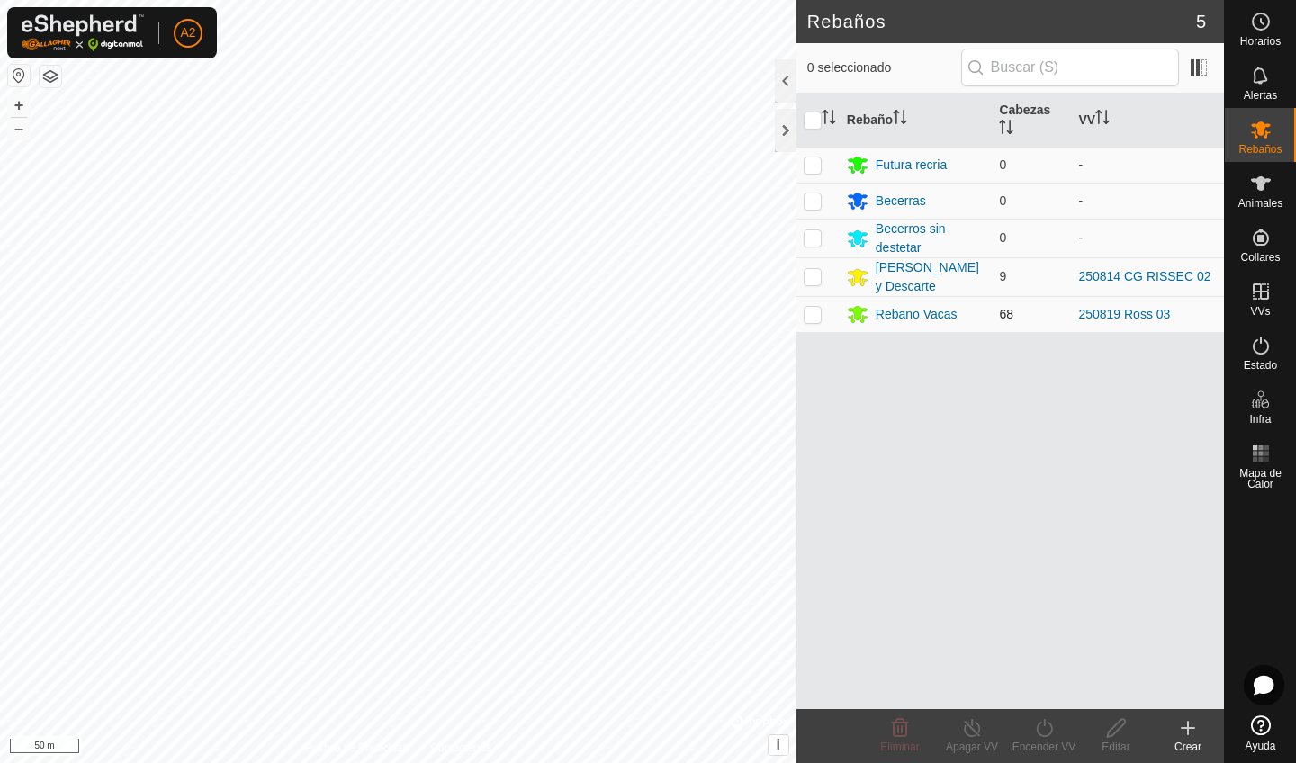
click at [828, 311] on td at bounding box center [817, 314] width 43 height 36
checkbox input "true"
click at [1052, 742] on div "Encender VV" at bounding box center [1044, 747] width 72 height 16
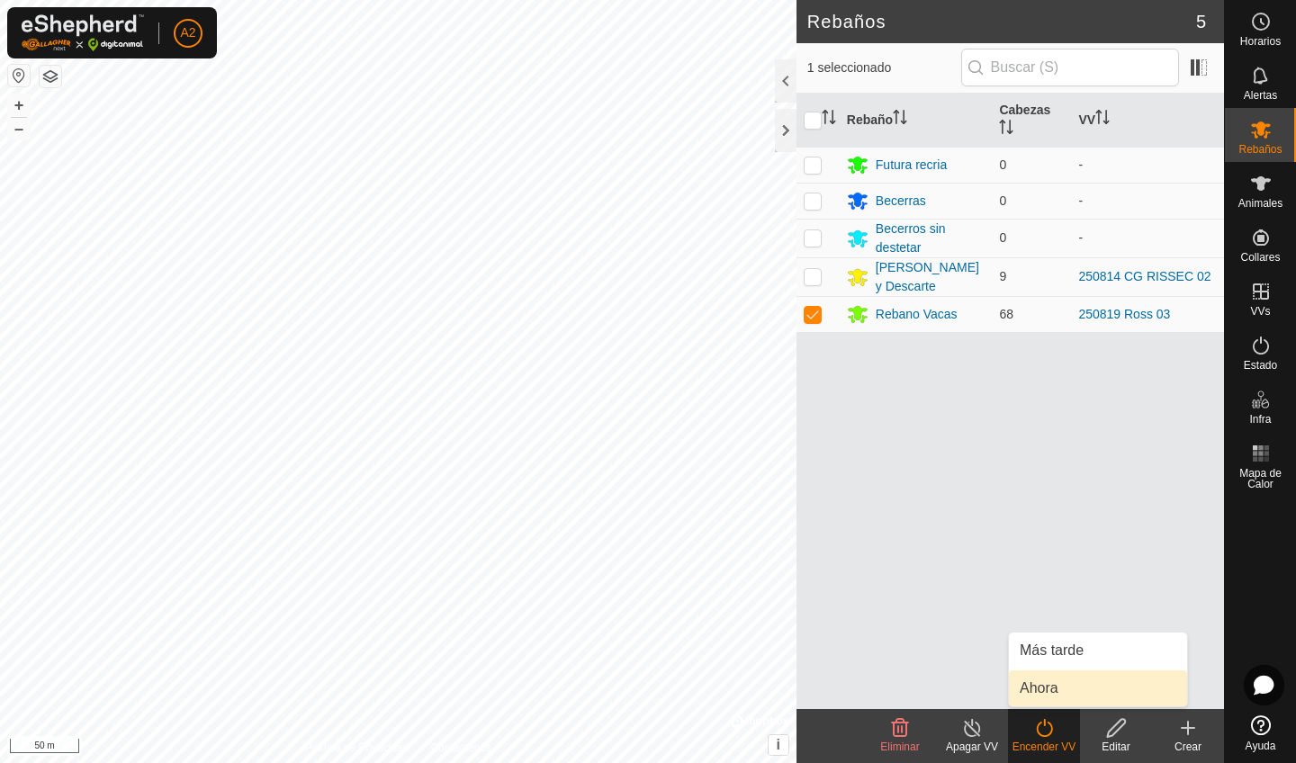
click at [1075, 688] on link "Ahora" at bounding box center [1098, 688] width 178 height 36
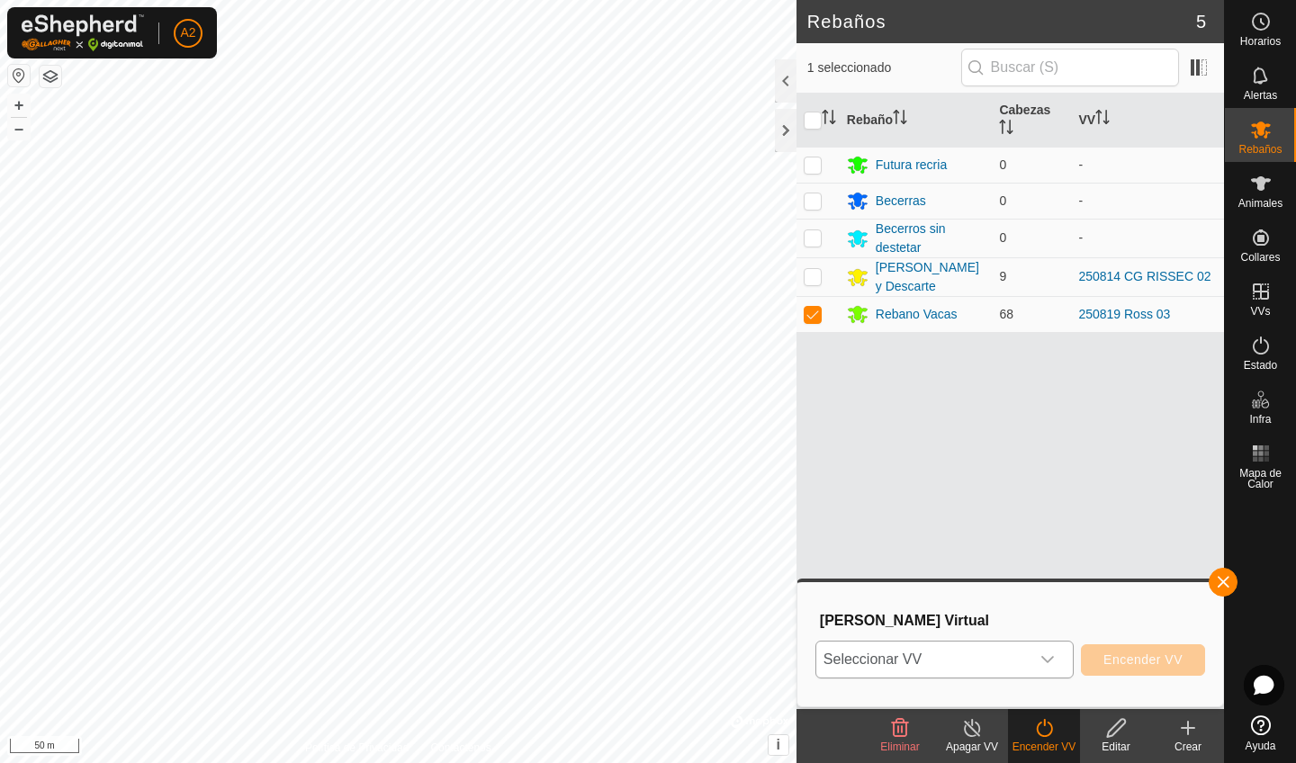
click at [1000, 661] on span "Seleccionar VV" at bounding box center [922, 660] width 213 height 36
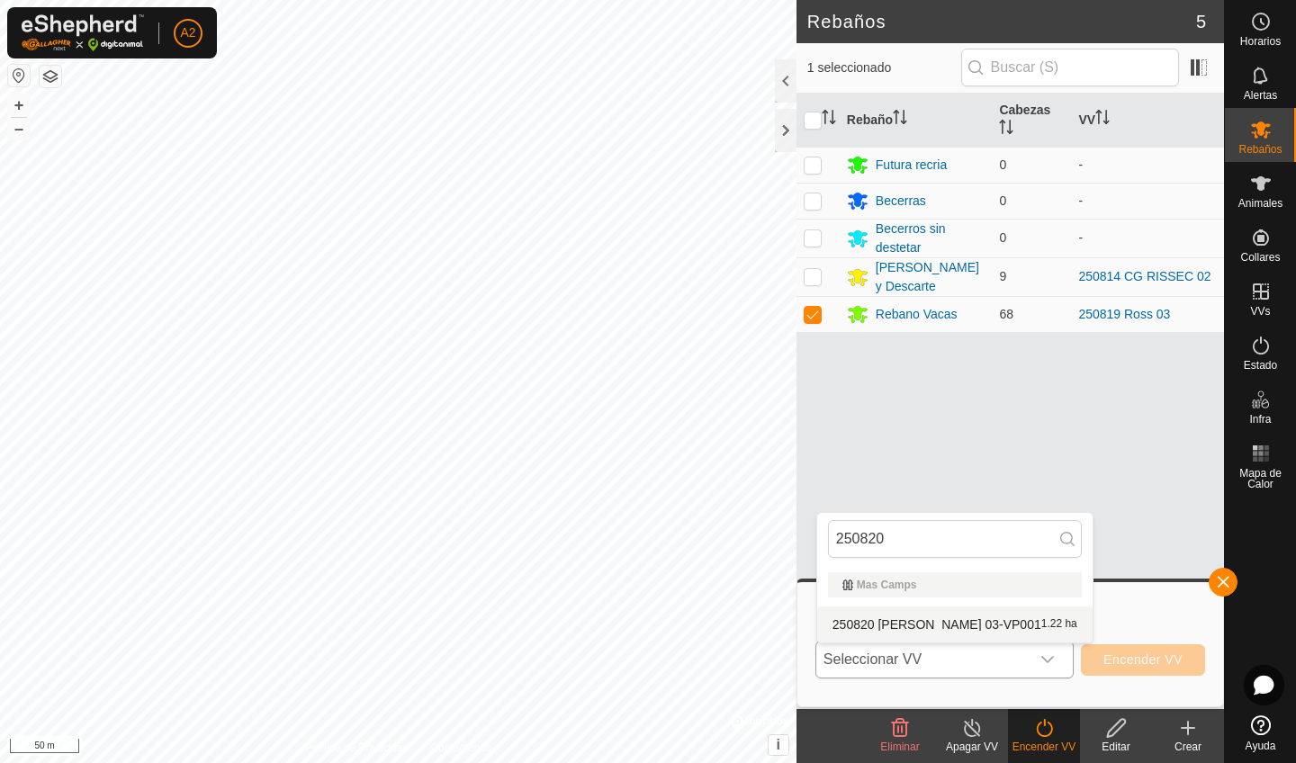
type input "250820"
click at [906, 619] on li "250820 Ross 03-VP001 1.22 ha" at bounding box center [954, 625] width 275 height 36
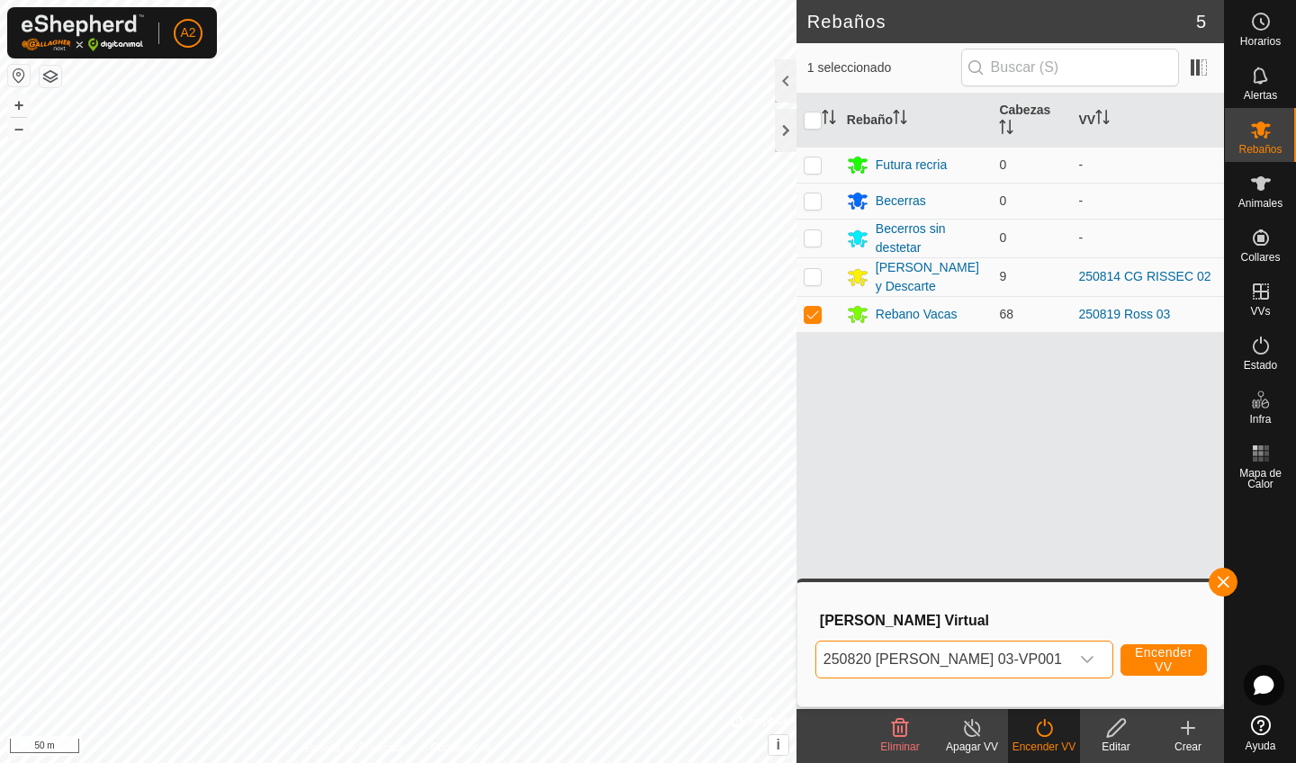
click at [1146, 658] on span "Encender VV" at bounding box center [1164, 659] width 58 height 29
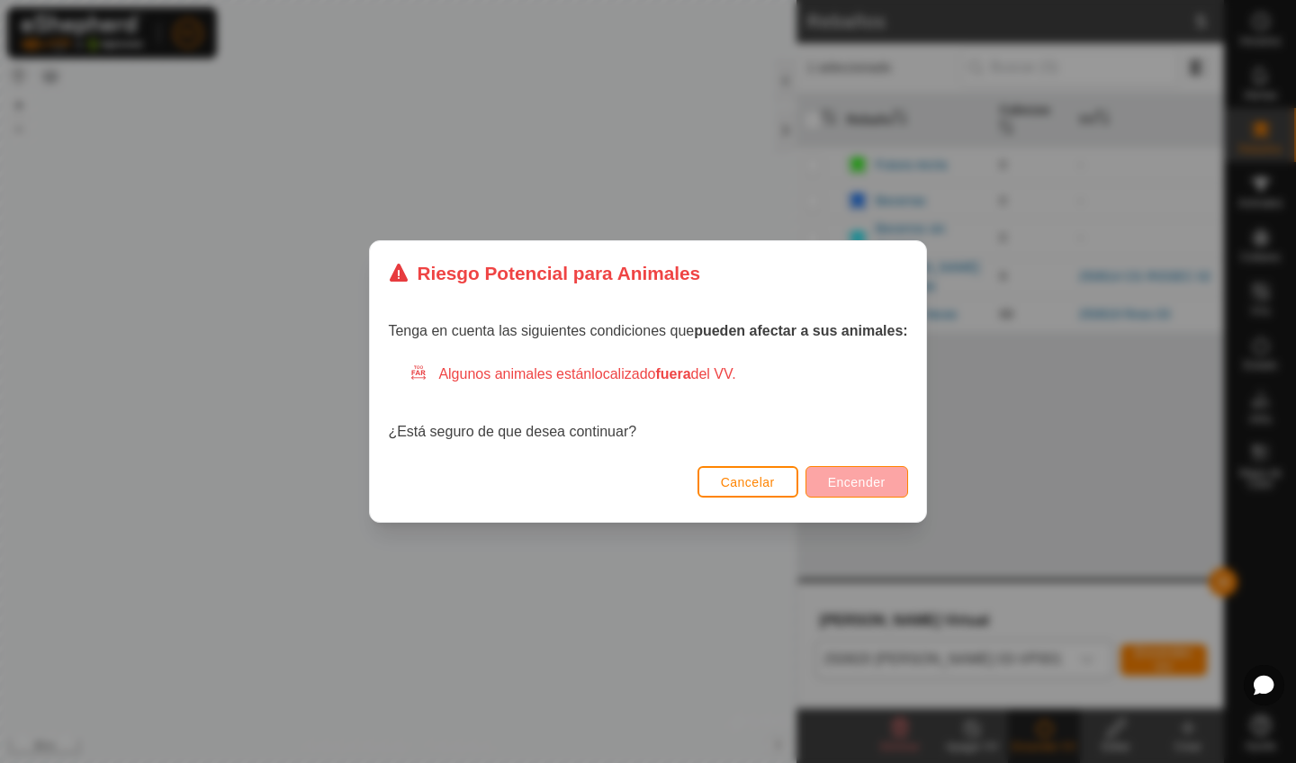
click at [850, 489] on span "Encender" at bounding box center [857, 482] width 58 height 14
